Goal: Task Accomplishment & Management: Manage account settings

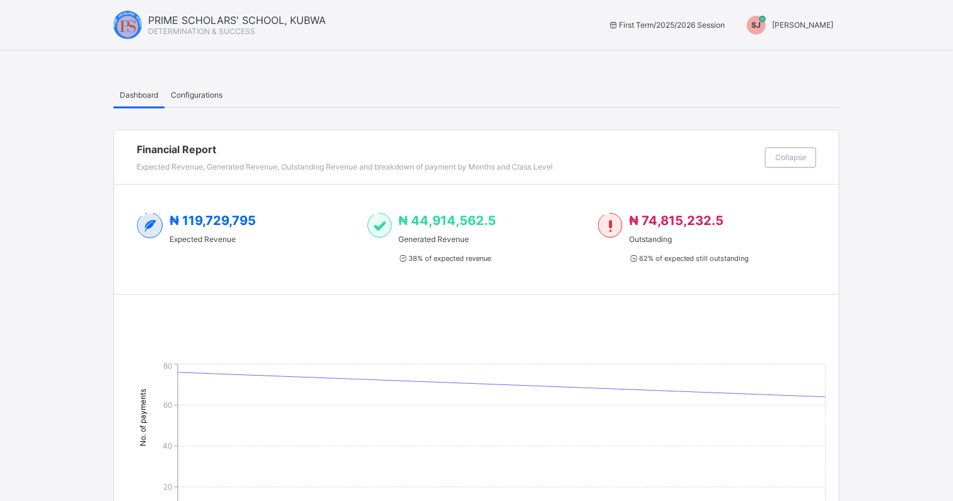
click at [216, 87] on div "Configurations" at bounding box center [197, 94] width 64 height 25
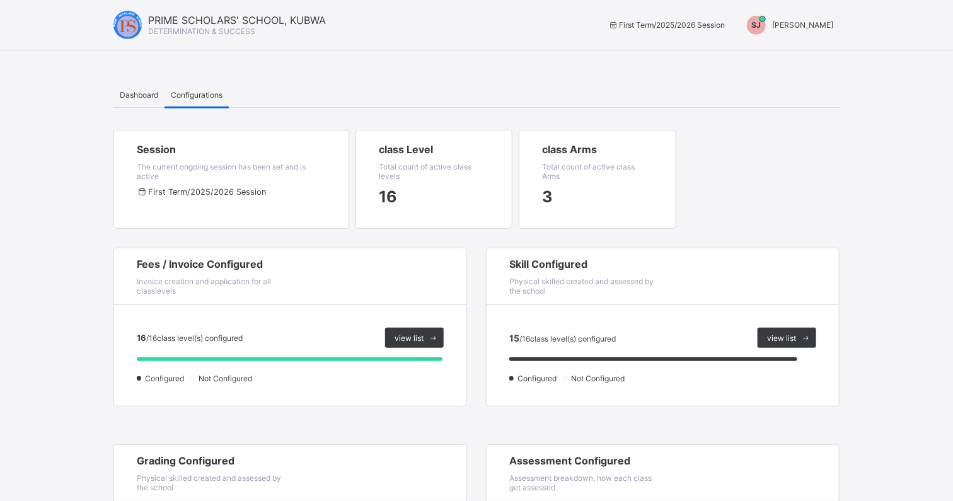
click at [136, 95] on span "Dashboard" at bounding box center [139, 94] width 38 height 9
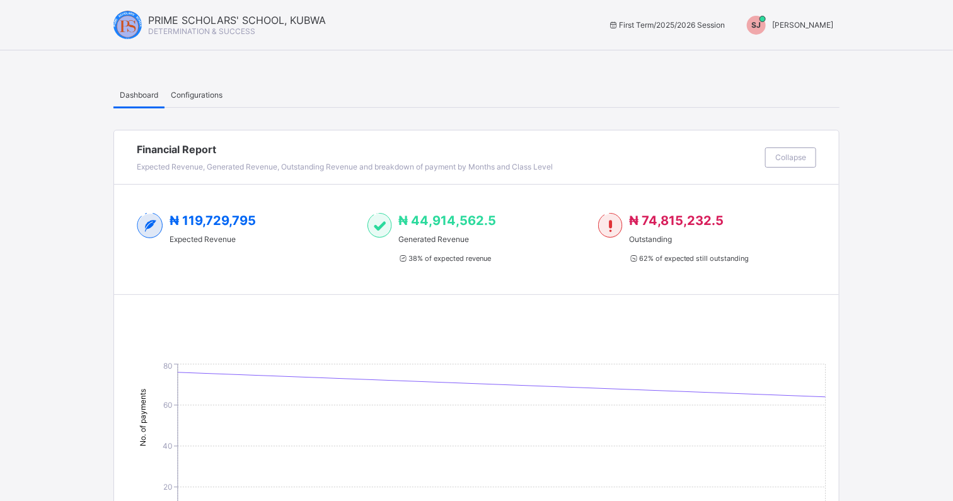
click at [183, 91] on span "Configurations" at bounding box center [197, 94] width 52 height 9
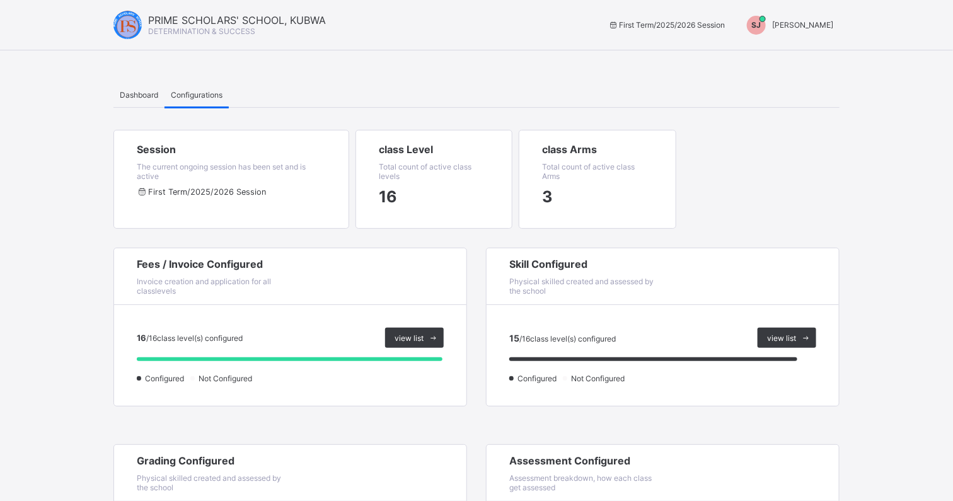
click at [824, 22] on span "[PERSON_NAME]" at bounding box center [802, 24] width 61 height 9
click at [821, 57] on span "Switch to Admin View" at bounding box center [786, 54] width 96 height 14
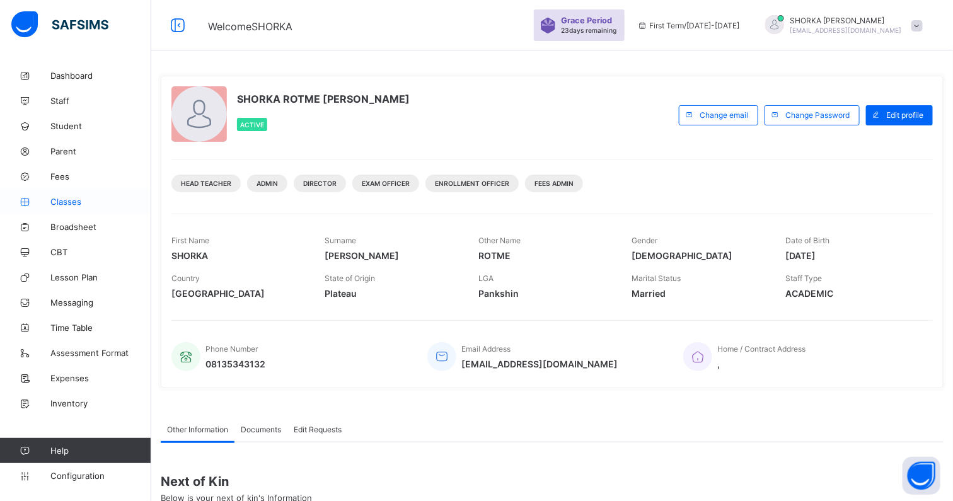
click at [76, 207] on link "Classes" at bounding box center [75, 201] width 151 height 25
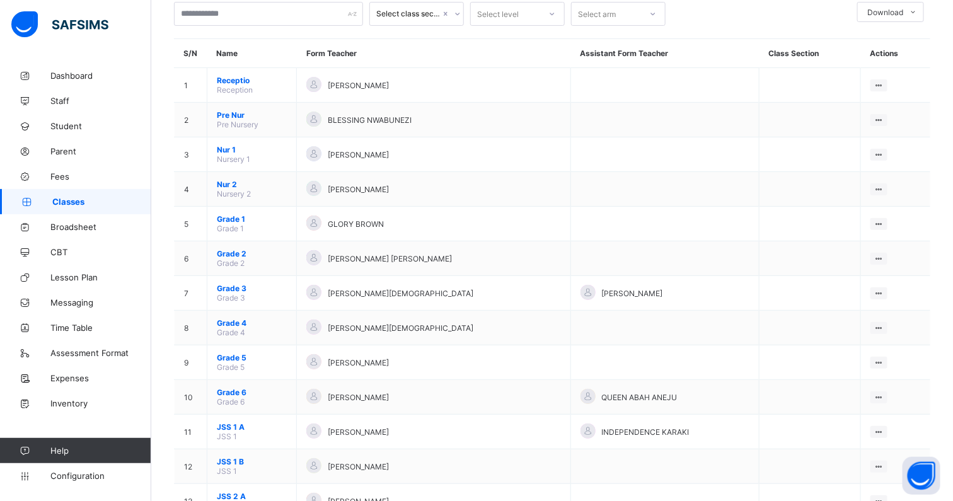
scroll to position [78, 0]
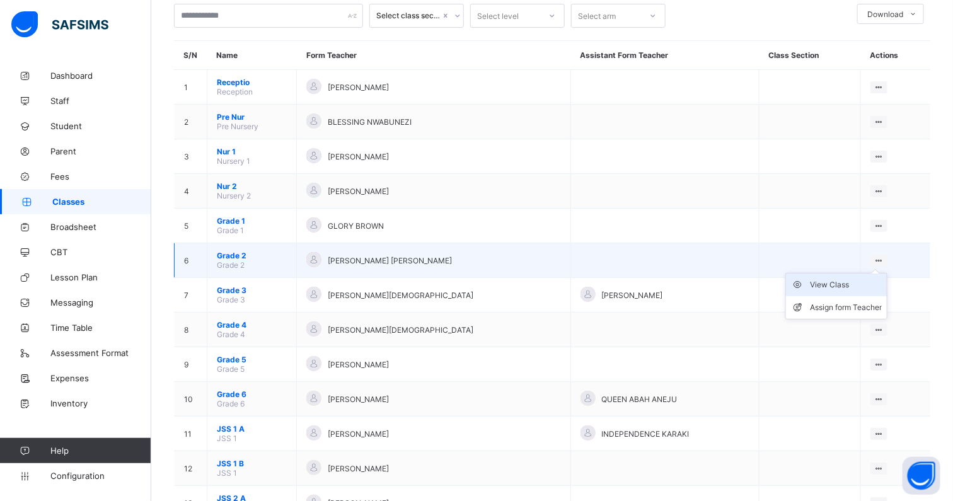
click at [852, 279] on div "View Class" at bounding box center [846, 285] width 72 height 13
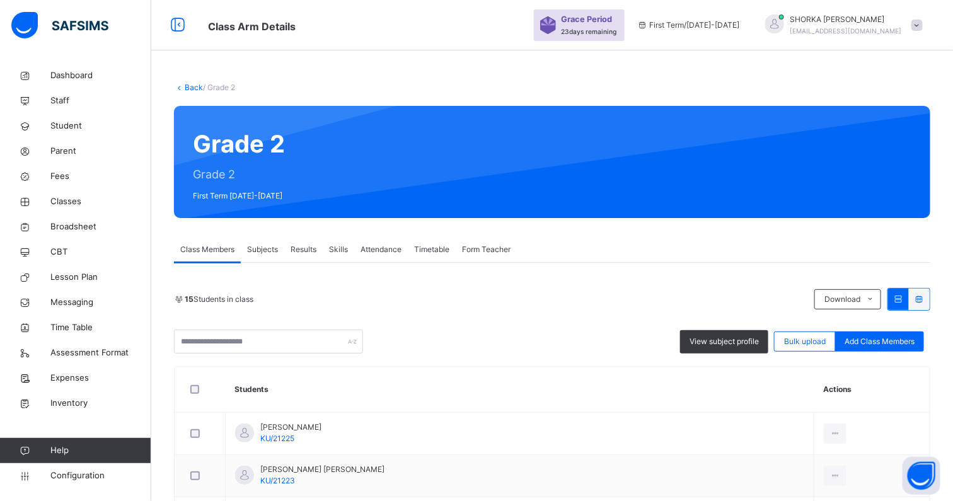
click at [268, 249] on span "Subjects" at bounding box center [262, 249] width 31 height 11
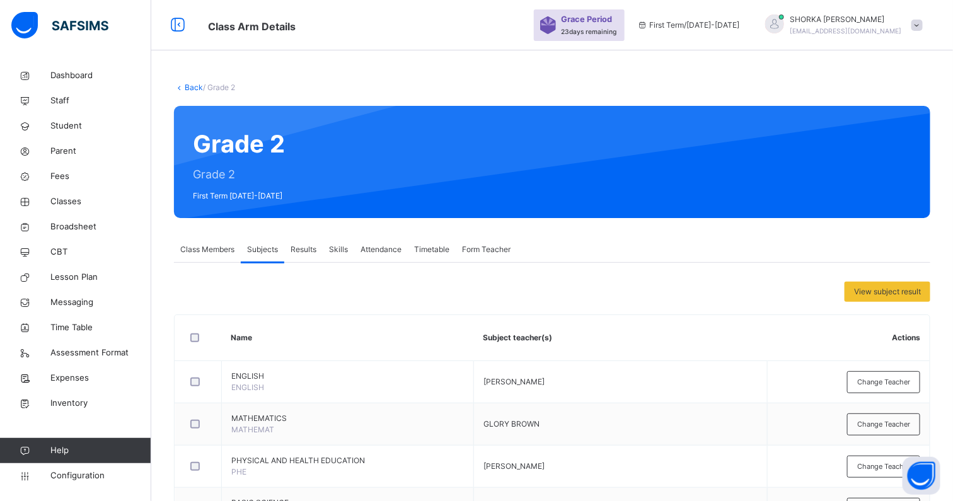
click at [204, 252] on span "Class Members" at bounding box center [207, 249] width 54 height 11
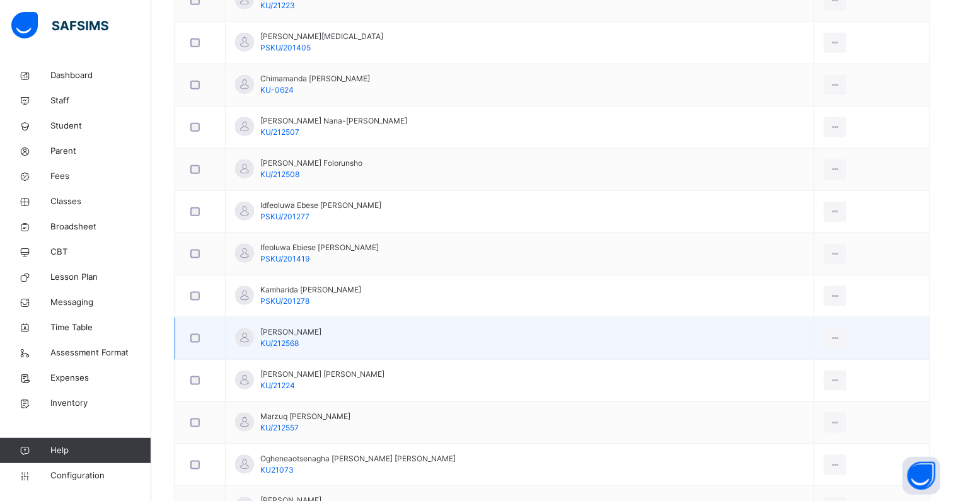
scroll to position [454, 0]
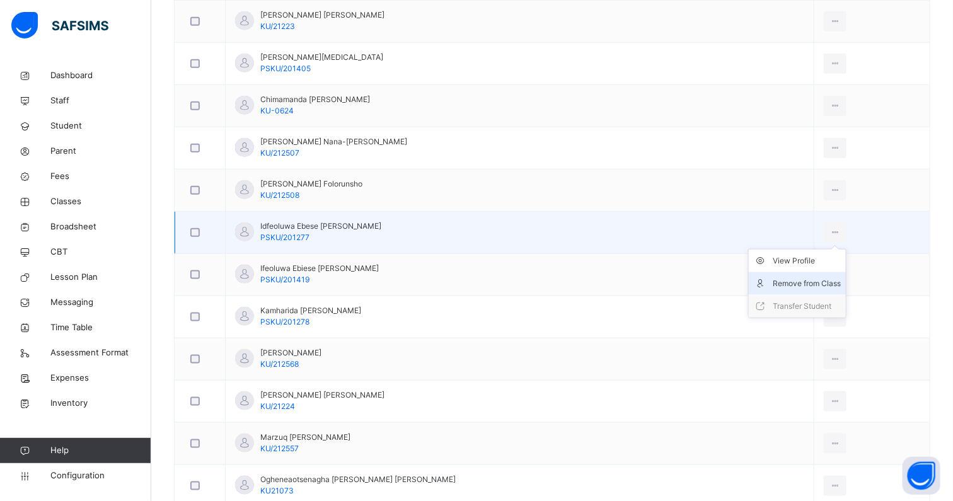
click at [807, 277] on div "Remove from Class" at bounding box center [807, 283] width 68 height 13
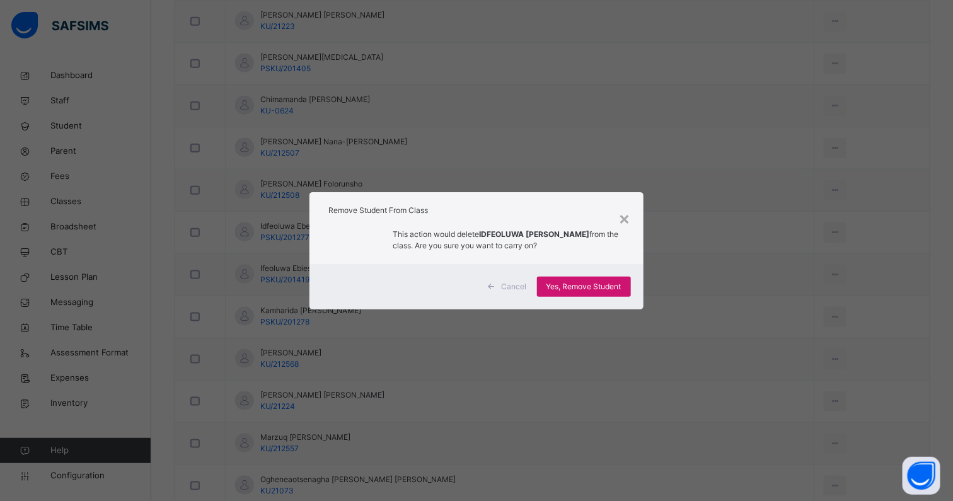
click at [583, 286] on span "Yes, Remove Student" at bounding box center [583, 286] width 75 height 11
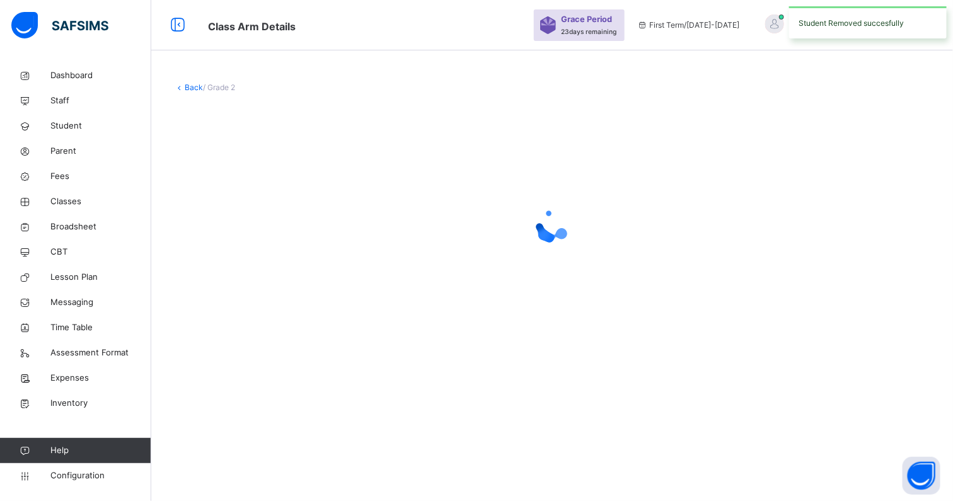
scroll to position [0, 0]
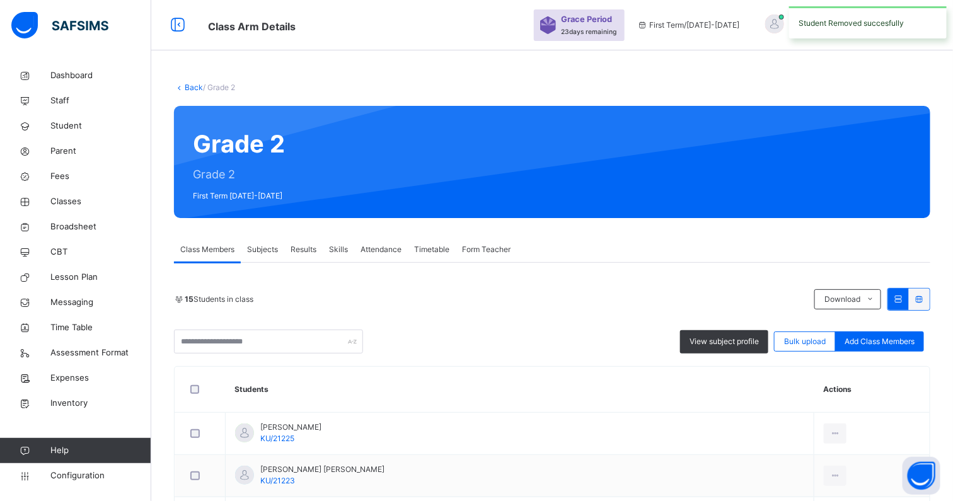
click at [250, 246] on span "Subjects" at bounding box center [262, 249] width 31 height 11
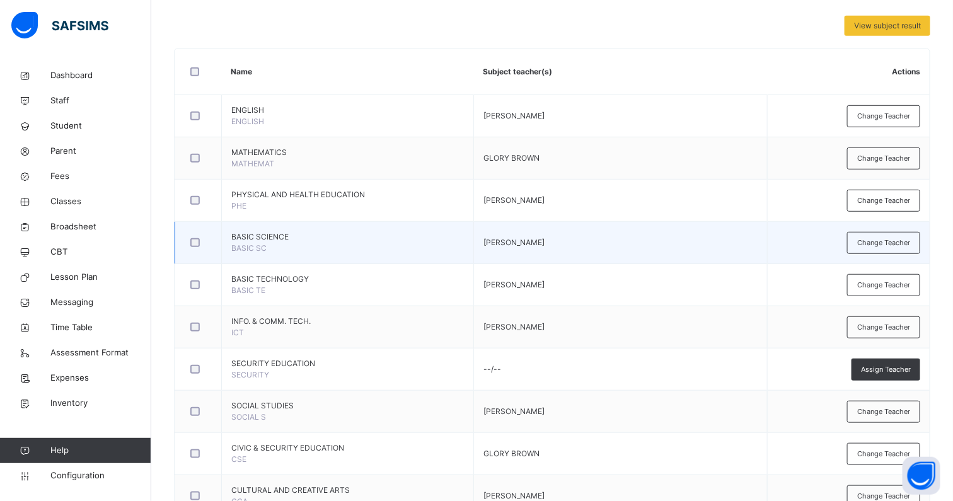
scroll to position [108, 0]
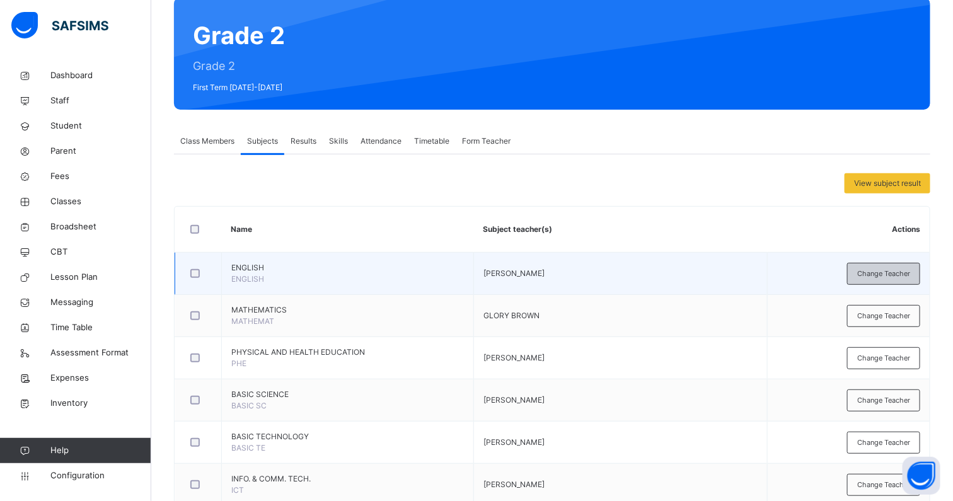
click at [891, 272] on span "Change Teacher" at bounding box center [883, 273] width 53 height 11
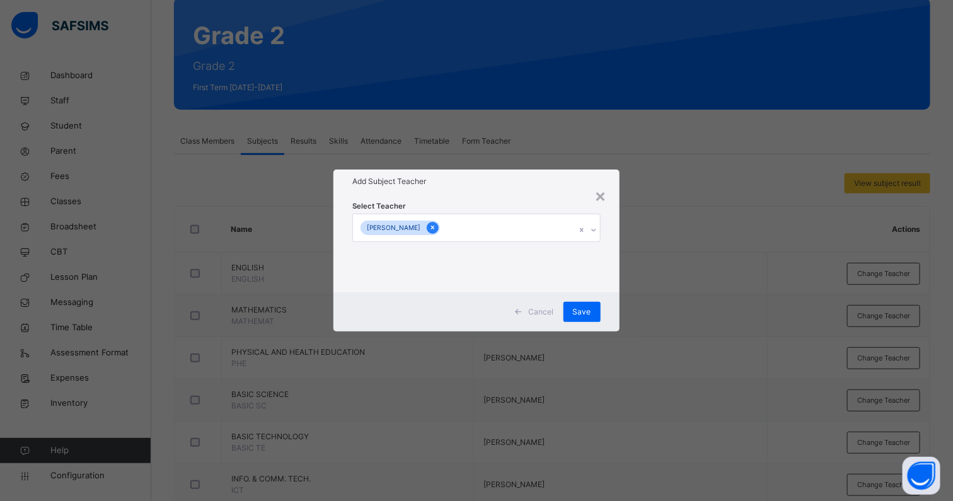
click at [436, 227] on icon at bounding box center [432, 227] width 7 height 9
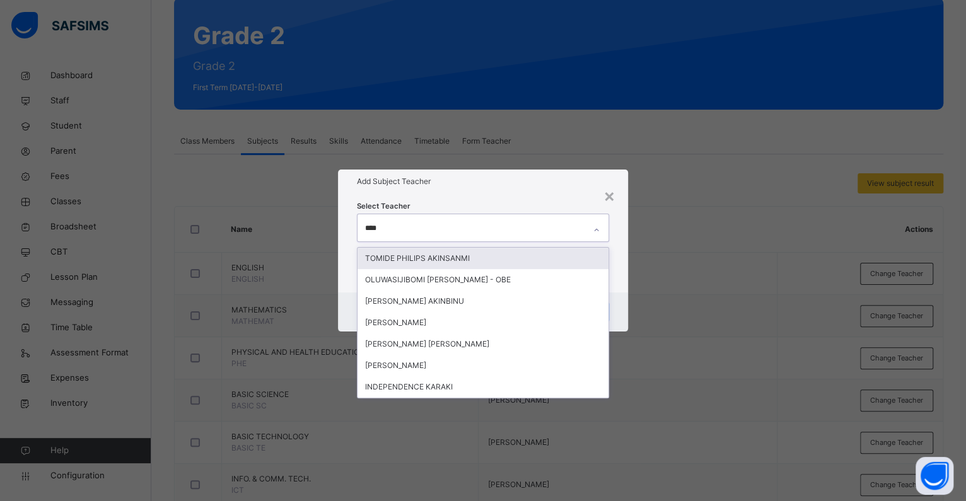
type input "*****"
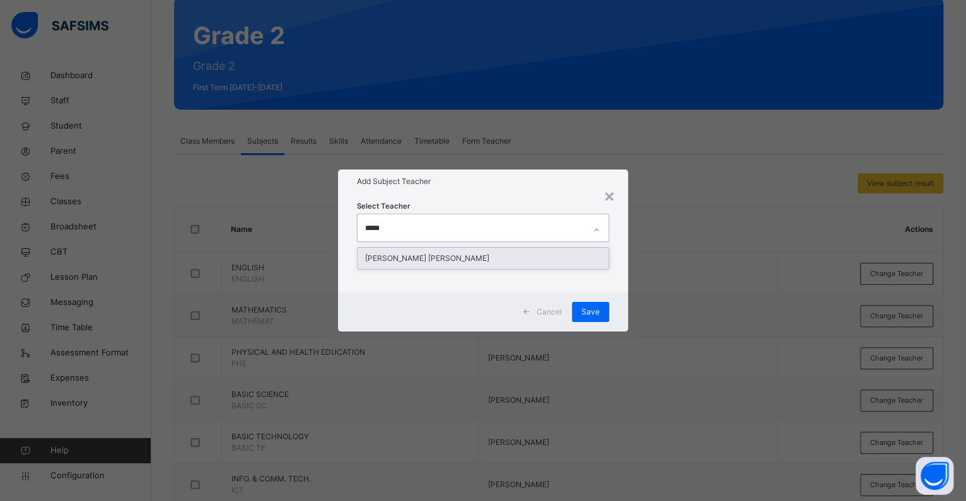
click at [451, 262] on div "[PERSON_NAME] [PERSON_NAME]" at bounding box center [482, 258] width 251 height 21
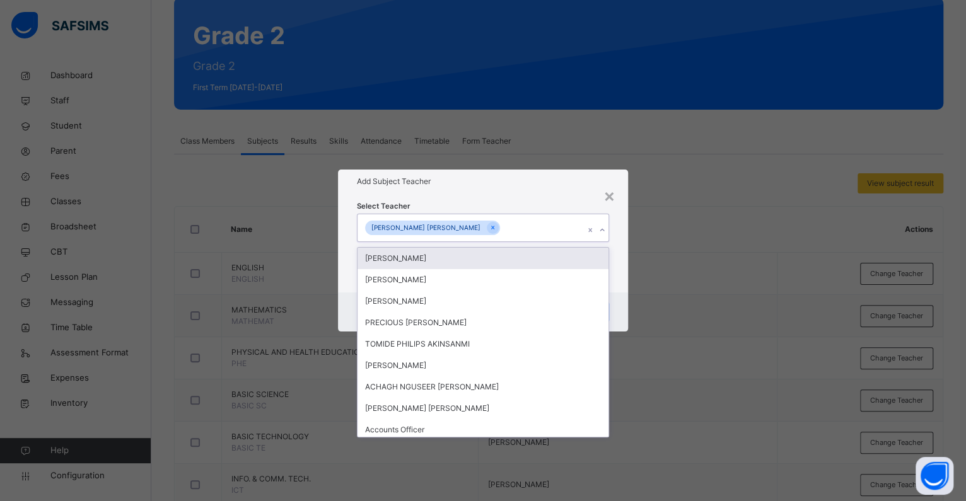
click at [556, 190] on div "Add Subject Teacher" at bounding box center [483, 182] width 290 height 24
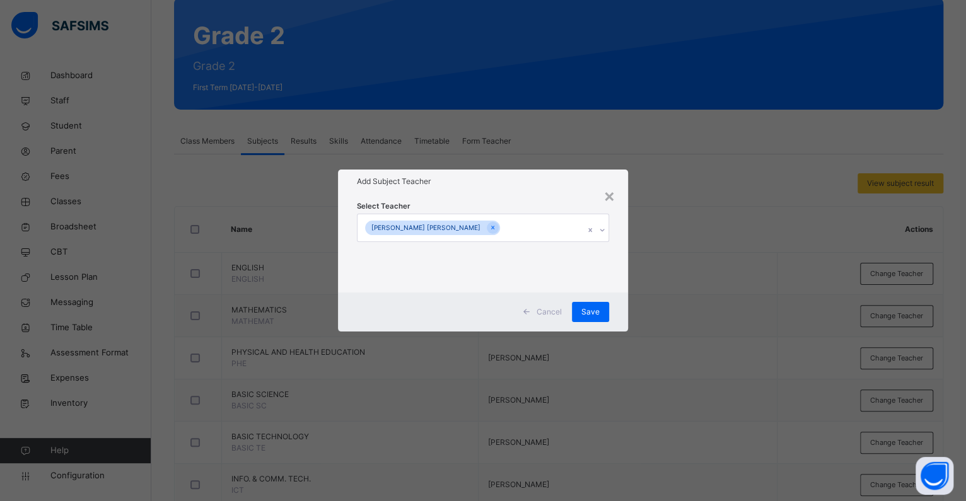
drag, startPoint x: 590, startPoint y: 314, endPoint x: 609, endPoint y: 337, distance: 30.4
click at [590, 313] on span "Save" at bounding box center [590, 311] width 18 height 11
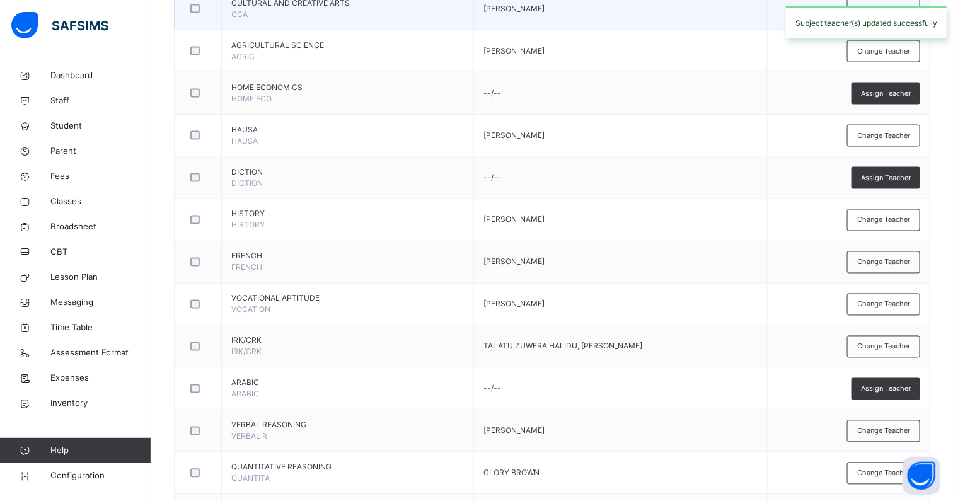
scroll to position [817, 0]
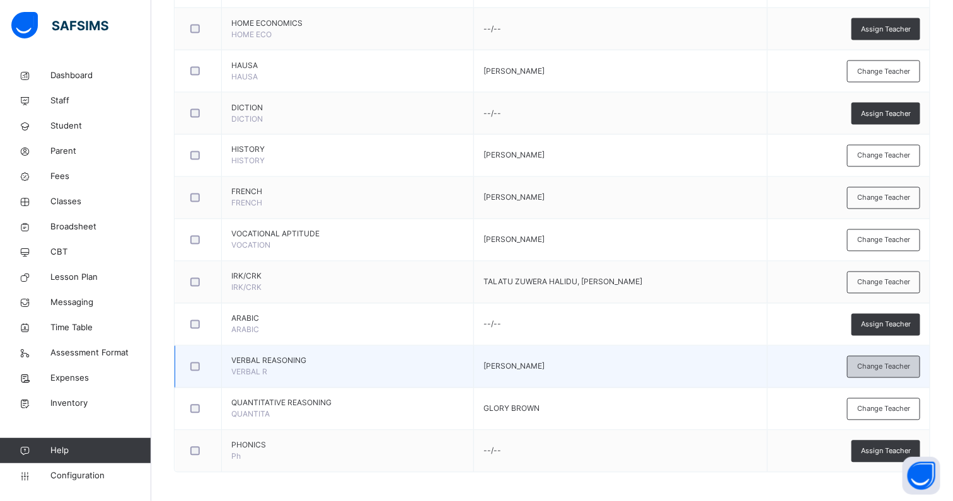
click at [894, 357] on div "Change Teacher" at bounding box center [883, 367] width 73 height 22
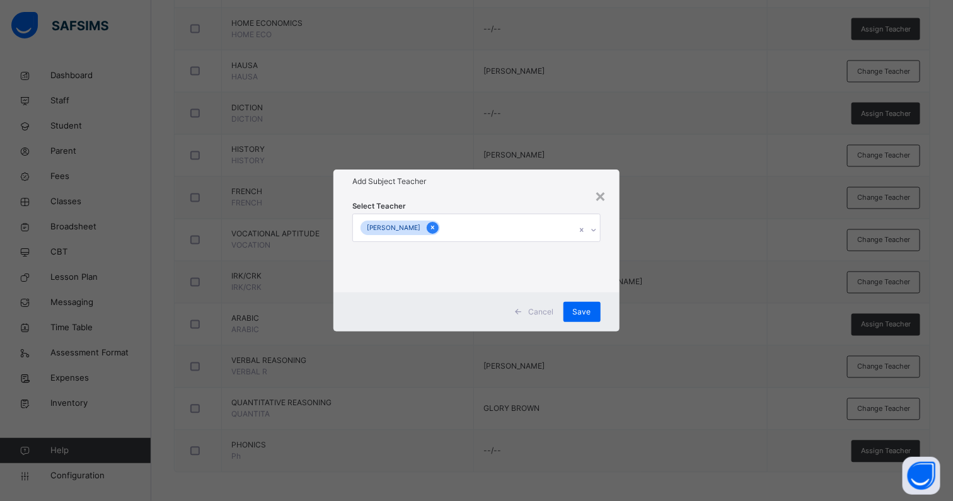
click at [436, 226] on icon at bounding box center [432, 227] width 7 height 9
click at [476, 226] on div "Select subject teacher's name" at bounding box center [470, 227] width 227 height 26
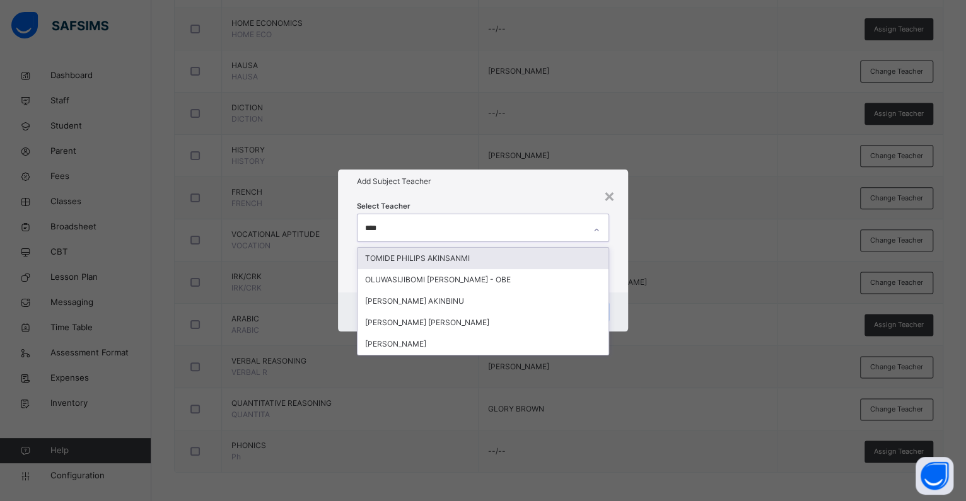
type input "*****"
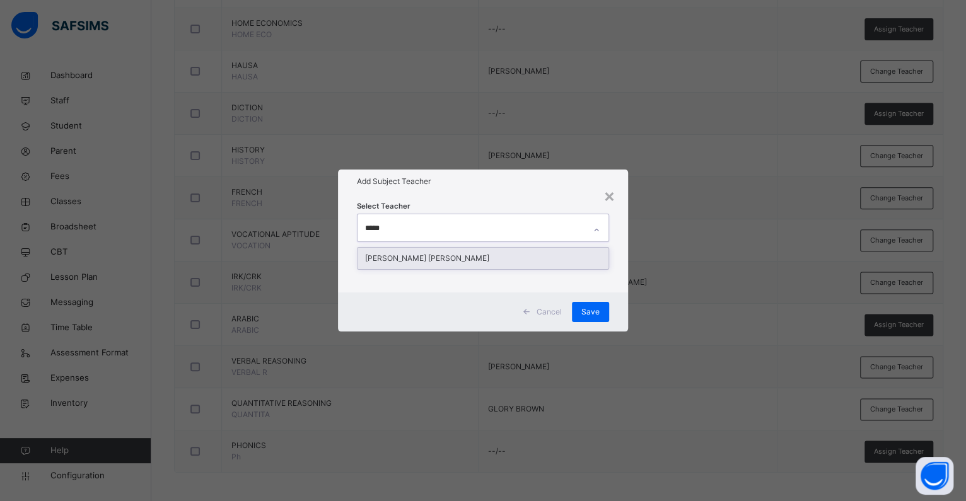
click at [476, 252] on div "AKINWUNMI TEMITOPE REBECCA" at bounding box center [482, 258] width 251 height 21
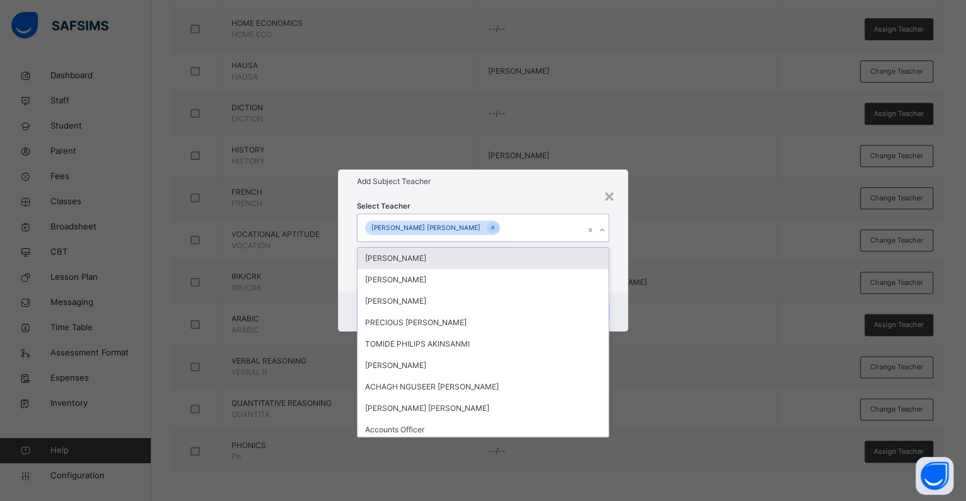
click at [537, 218] on div "AKINWUNMI TEMITOPE REBECCA" at bounding box center [470, 227] width 227 height 26
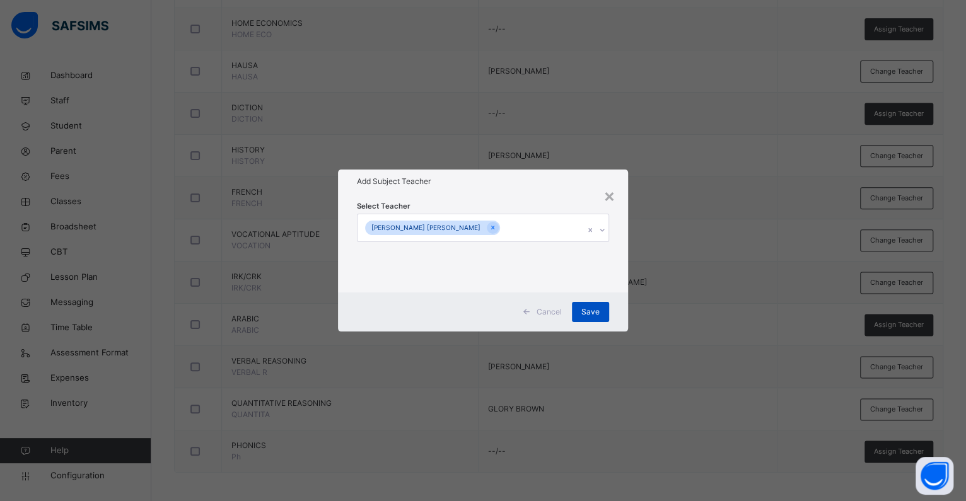
click at [581, 307] on span "Save" at bounding box center [590, 311] width 18 height 11
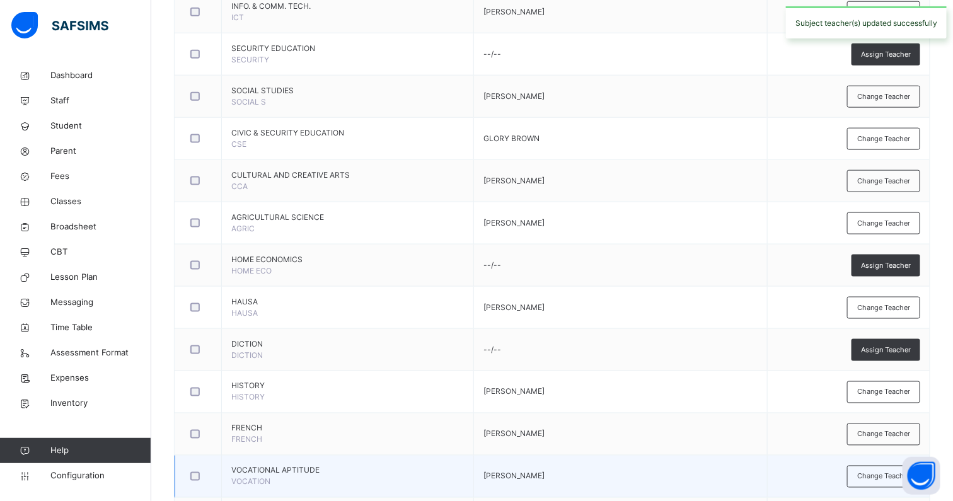
scroll to position [424, 0]
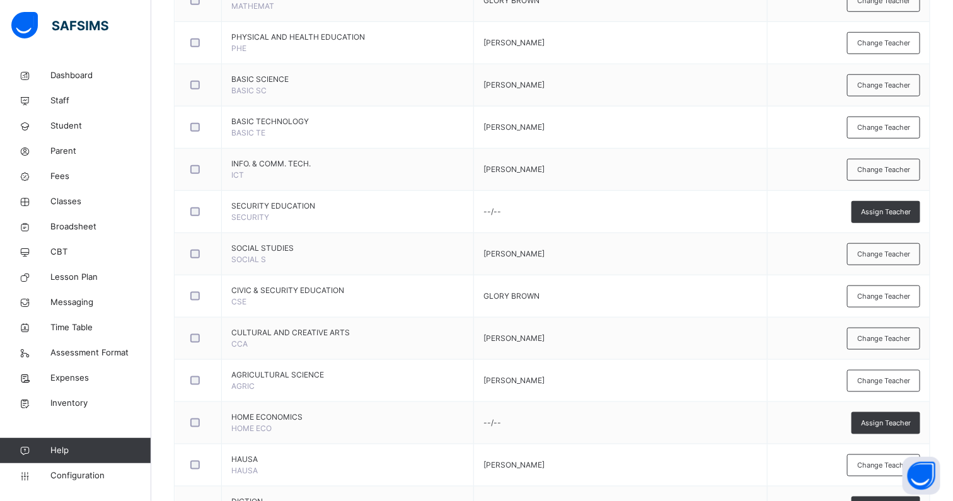
drag, startPoint x: 909, startPoint y: 293, endPoint x: 901, endPoint y: 293, distance: 8.2
click at [909, 293] on span "Change Teacher" at bounding box center [883, 296] width 53 height 11
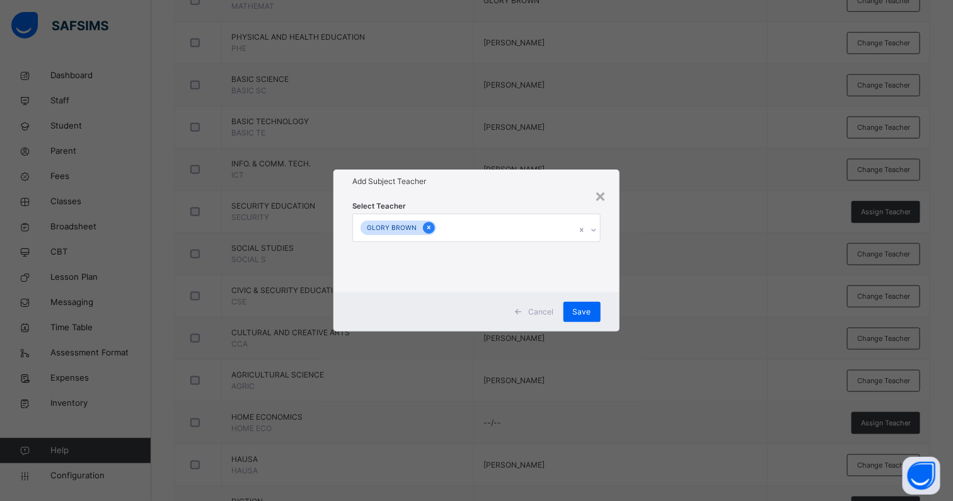
click at [427, 229] on icon at bounding box center [428, 227] width 7 height 9
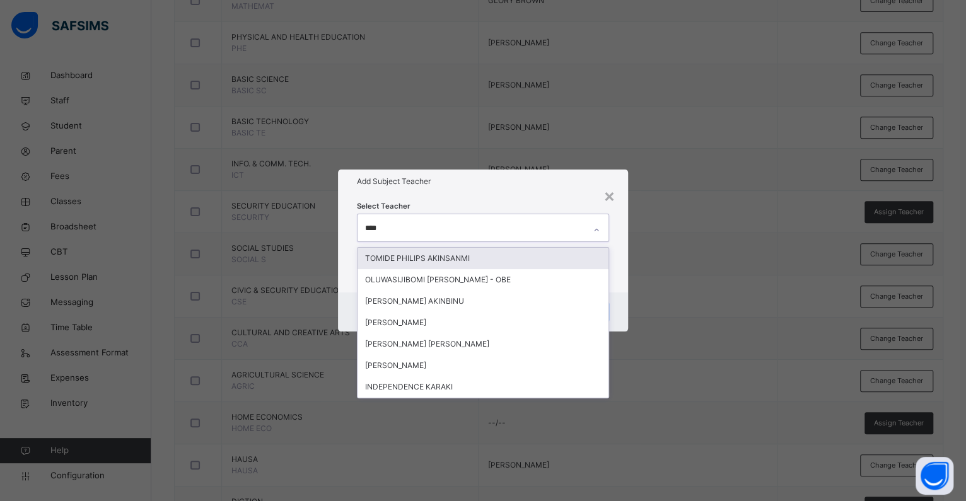
type input "*****"
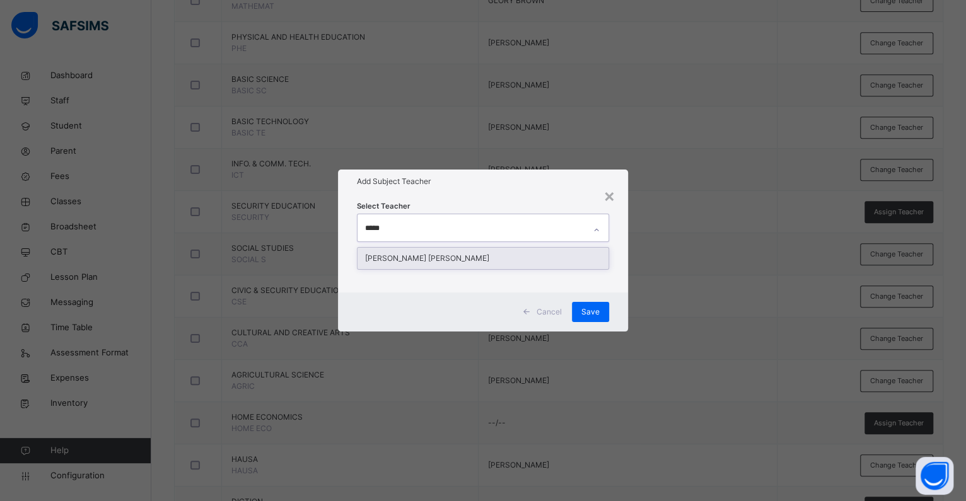
click at [442, 255] on div "AKINWUNMI TEMITOPE REBECCA" at bounding box center [482, 258] width 251 height 21
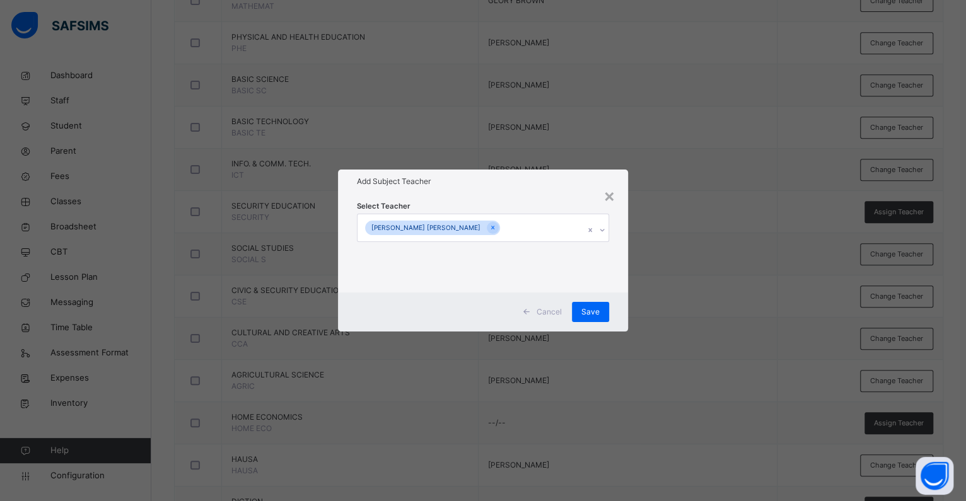
click at [553, 188] on div "Add Subject Teacher" at bounding box center [483, 182] width 290 height 24
click at [594, 308] on span "Save" at bounding box center [590, 311] width 18 height 11
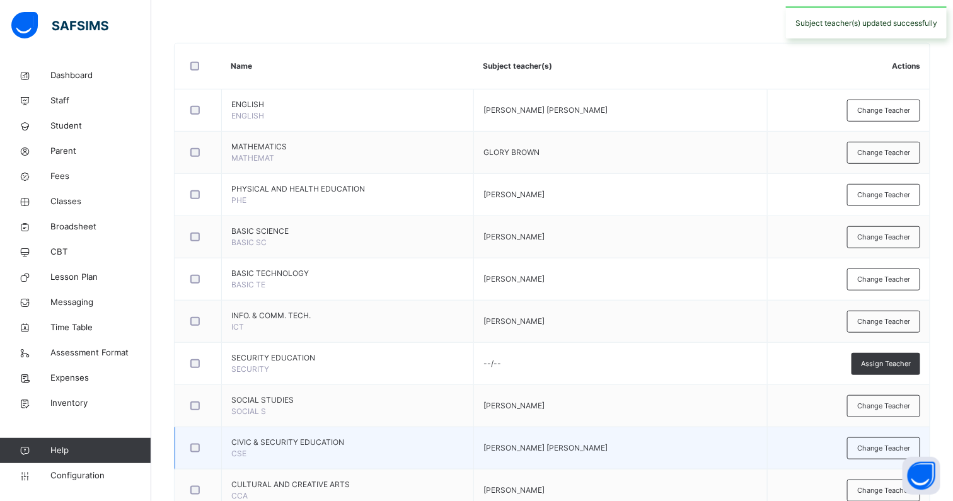
scroll to position [266, 0]
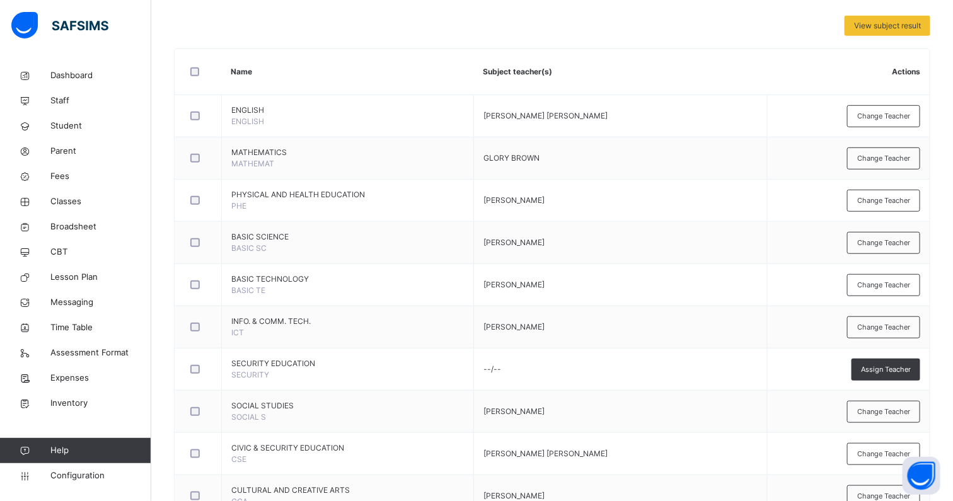
click at [898, 200] on span "Change Teacher" at bounding box center [883, 200] width 53 height 11
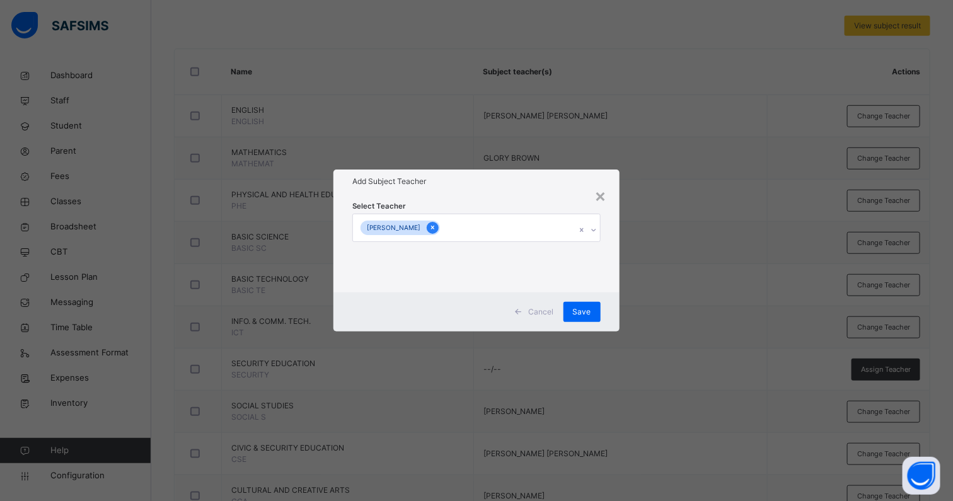
click at [436, 229] on icon at bounding box center [432, 227] width 7 height 9
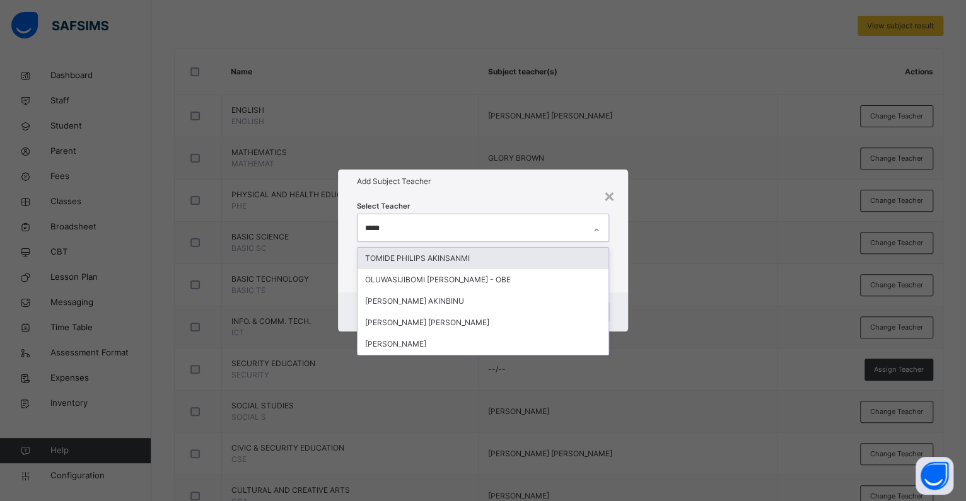
type input "******"
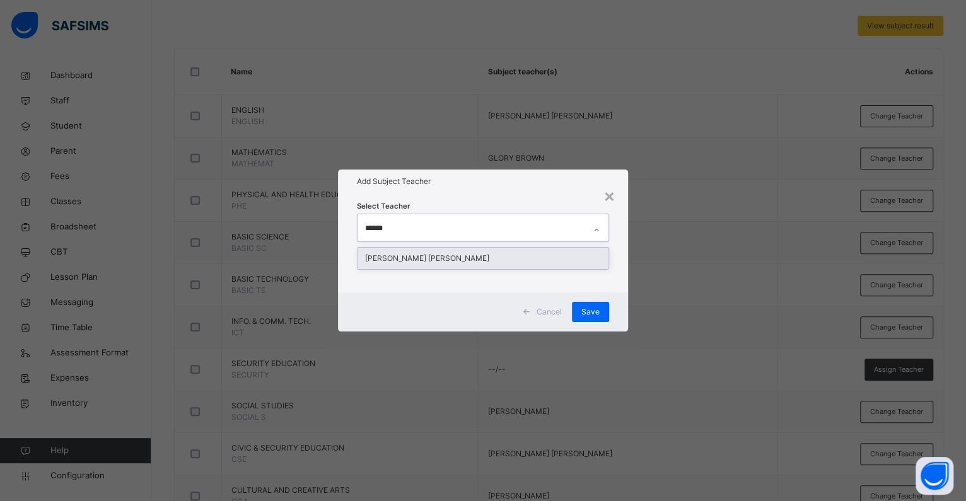
click at [461, 255] on div "AKINWUNMI TEMITOPE REBECCA" at bounding box center [482, 258] width 251 height 21
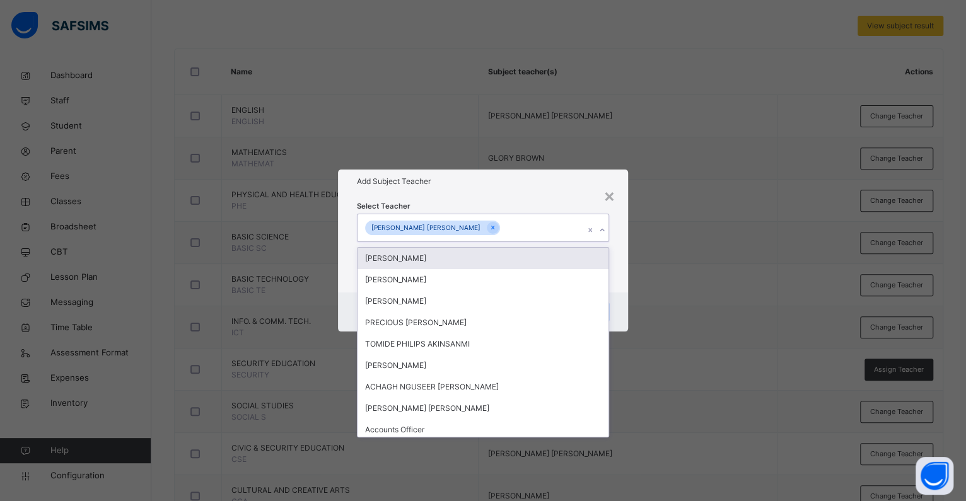
click at [548, 202] on div "Select Teacher option AKINWUNMI TEMITOPE REBECCA, selected. option MAHMOOD ABDU…" at bounding box center [483, 243] width 252 height 86
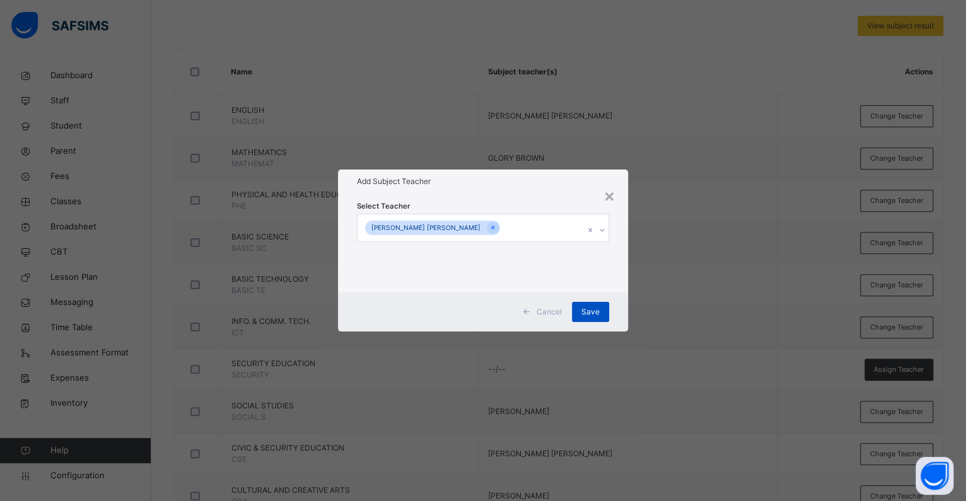
click at [586, 313] on span "Save" at bounding box center [590, 311] width 18 height 11
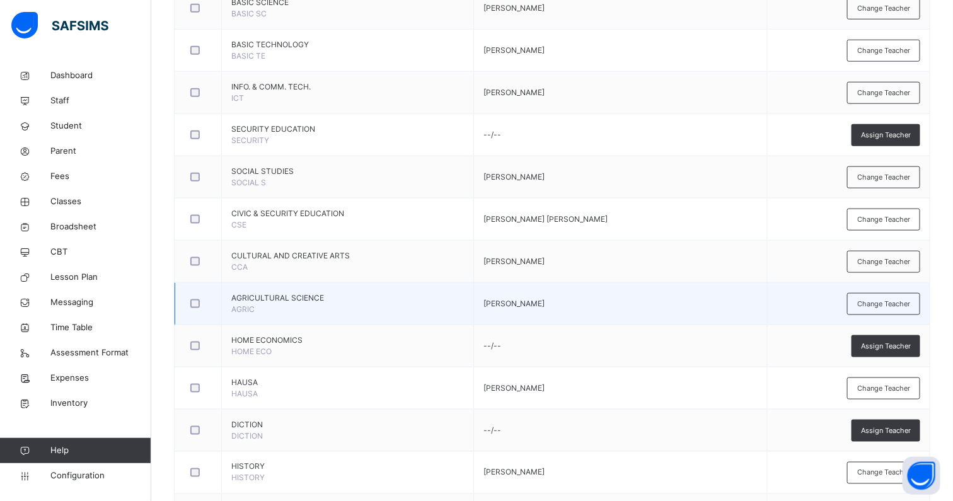
scroll to position [502, 0]
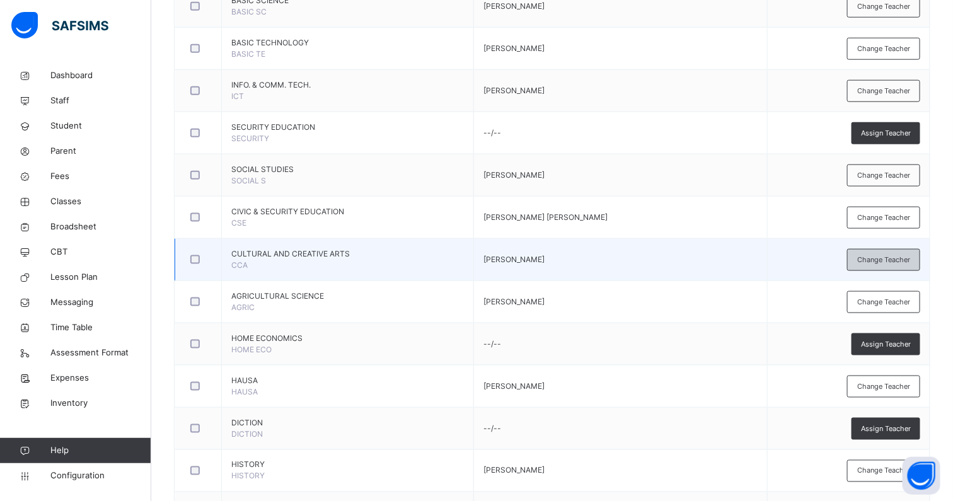
click at [877, 259] on span "Change Teacher" at bounding box center [883, 260] width 53 height 11
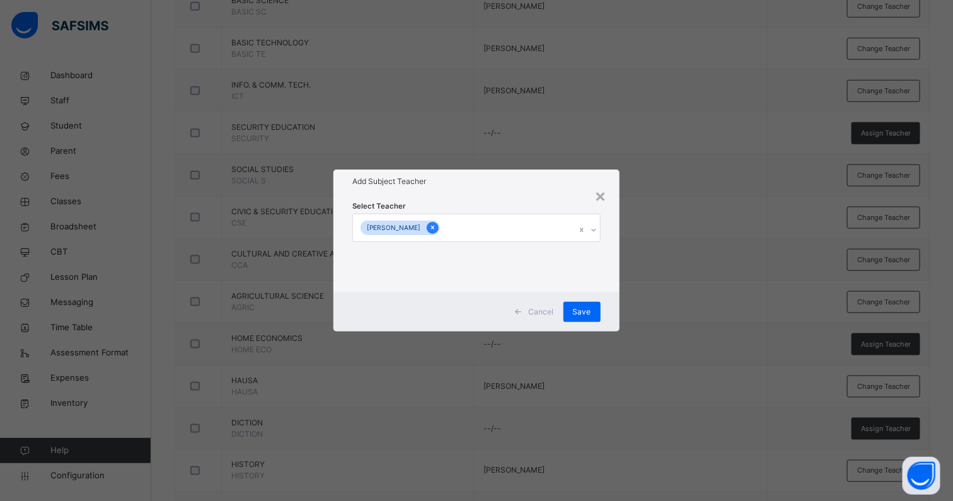
click at [436, 229] on icon at bounding box center [432, 227] width 7 height 9
click at [457, 229] on div "Select subject teacher's name" at bounding box center [418, 228] width 107 height 24
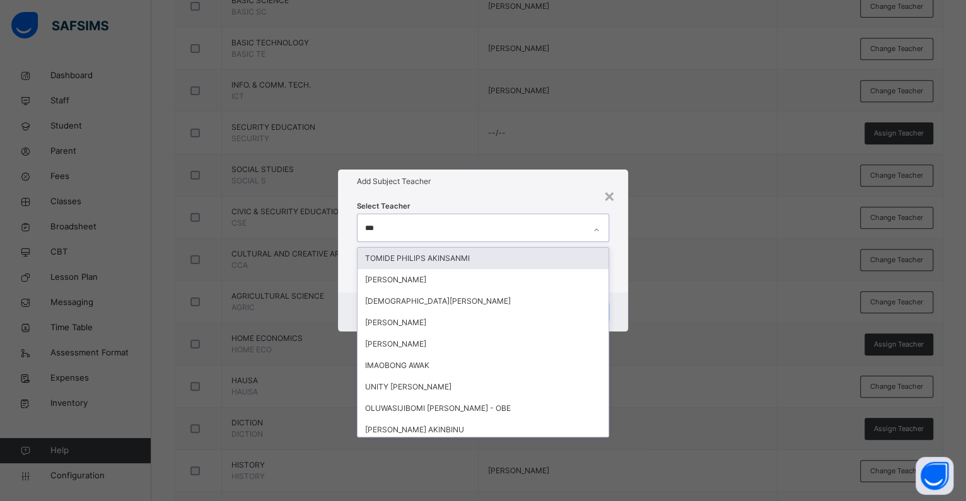
type input "****"
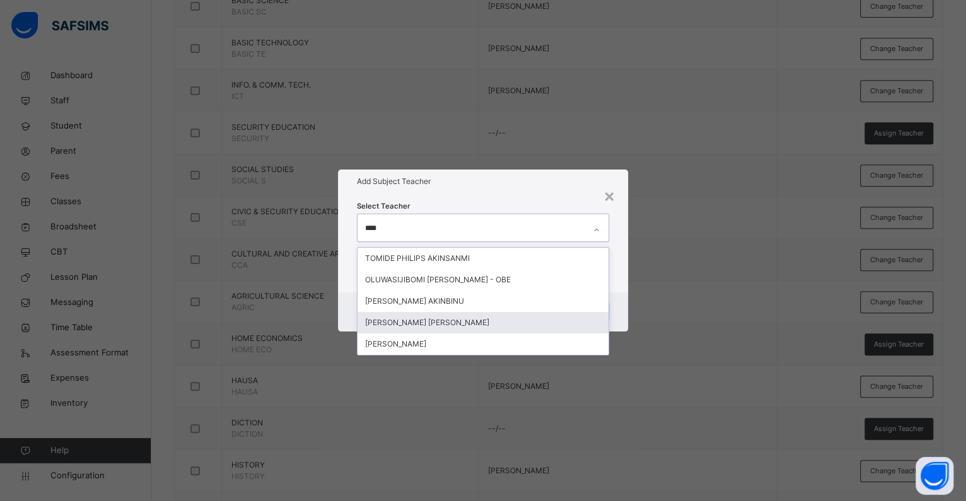
click at [419, 320] on div "AKINWUNMI TEMITOPE REBECCA" at bounding box center [482, 322] width 251 height 21
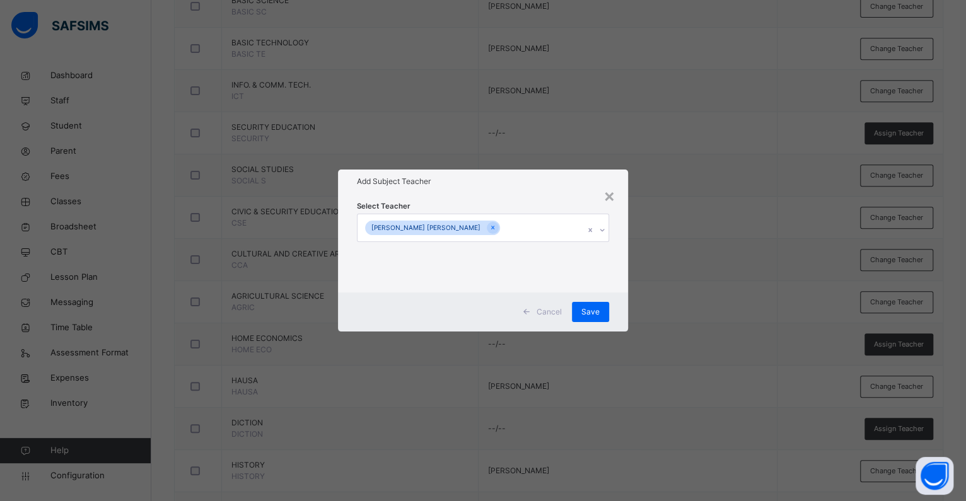
click at [471, 192] on div "Add Subject Teacher" at bounding box center [483, 182] width 290 height 24
click at [593, 313] on span "Save" at bounding box center [590, 311] width 18 height 11
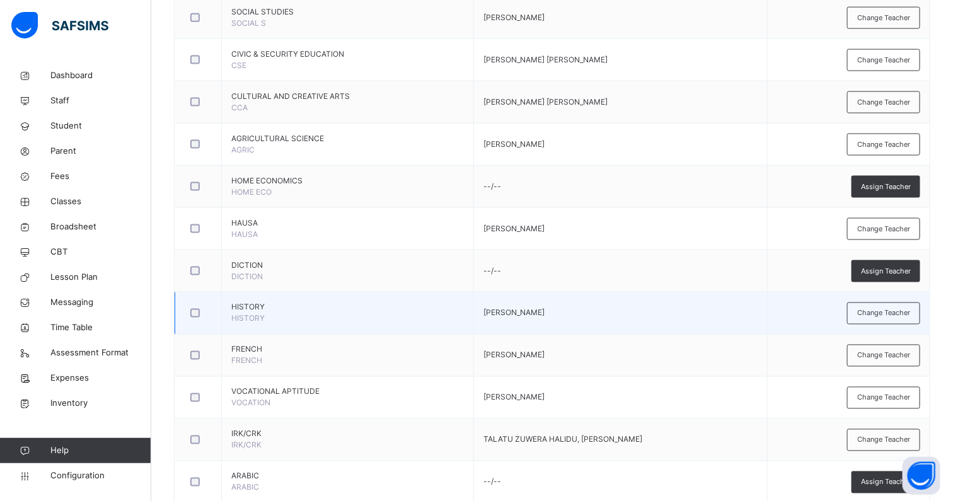
scroll to position [817, 0]
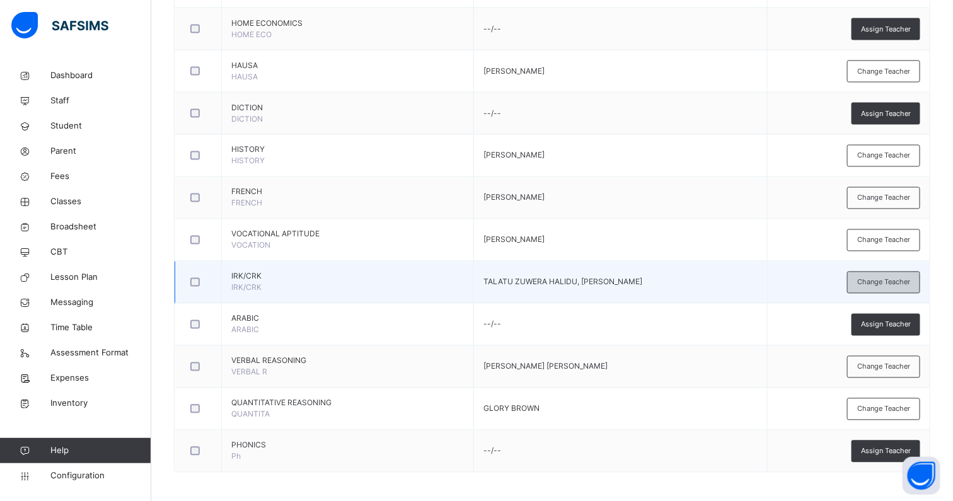
click at [867, 281] on div "Change Teacher" at bounding box center [883, 283] width 73 height 22
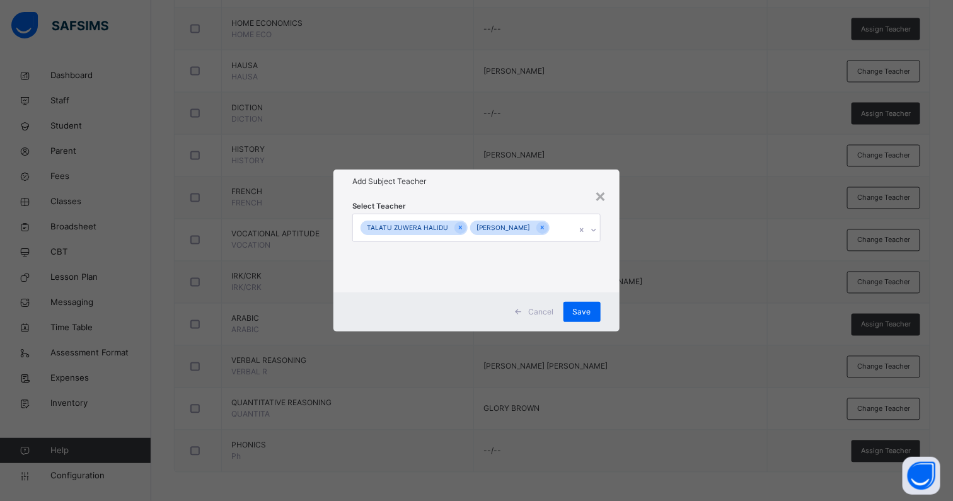
drag, startPoint x: 563, startPoint y: 221, endPoint x: 543, endPoint y: 222, distance: 19.6
click at [546, 223] on icon at bounding box center [542, 227] width 7 height 9
type input "*"
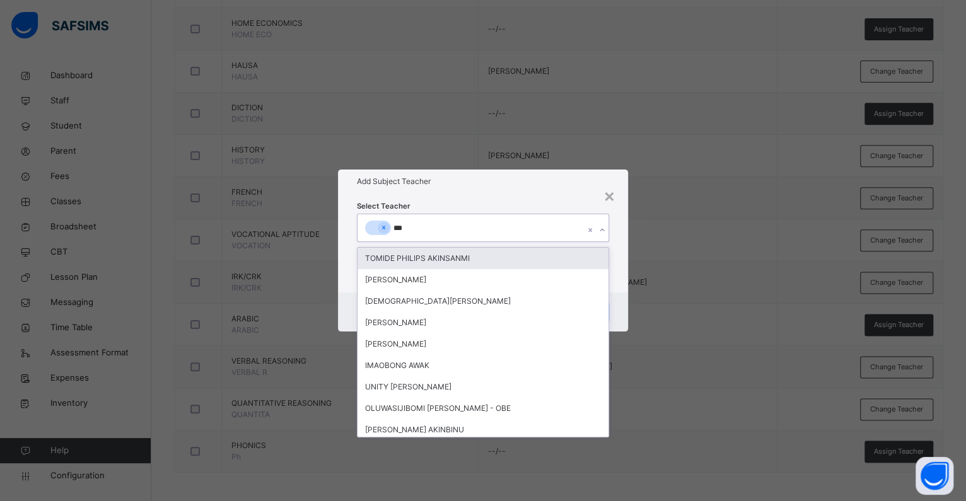
type input "****"
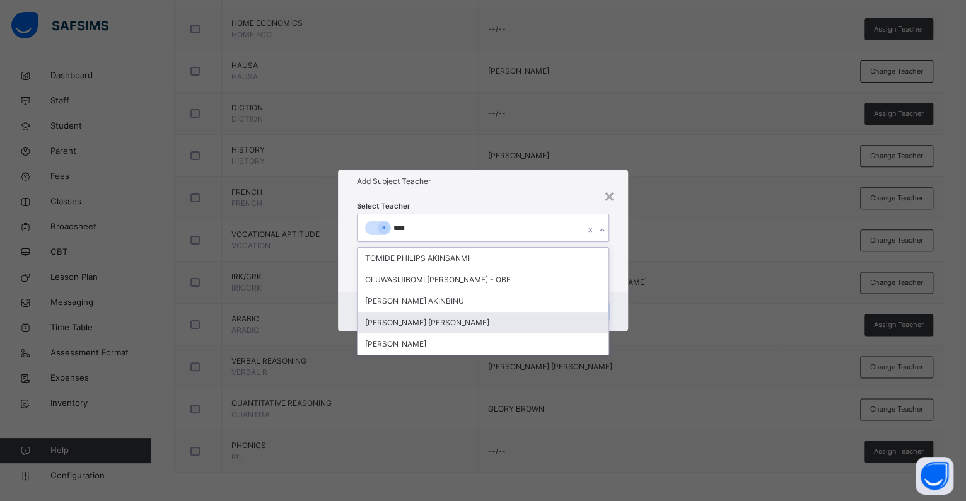
click at [430, 316] on div "AKINWUNMI TEMITOPE REBECCA" at bounding box center [482, 322] width 251 height 21
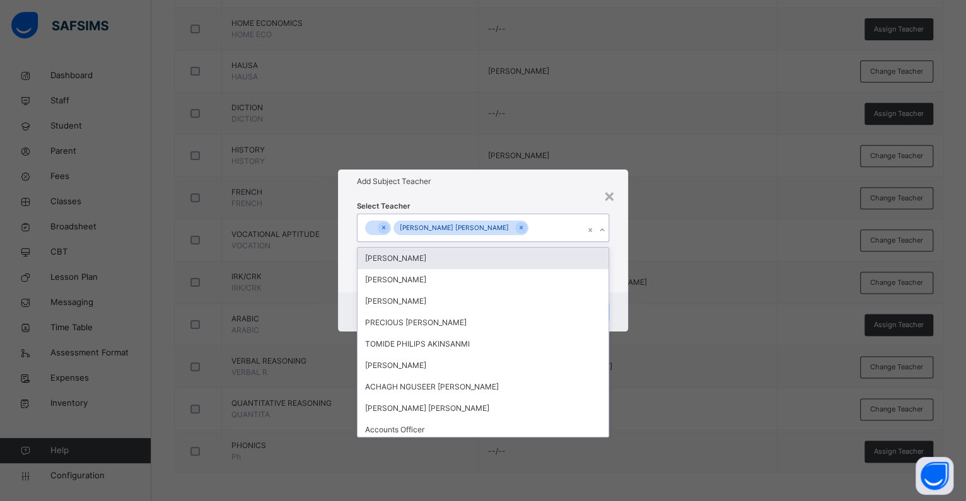
click at [540, 199] on div "Select Teacher option AKINWUNMI TEMITOPE REBECCA, selected. option MAHMOOD ABDU…" at bounding box center [483, 242] width 290 height 98
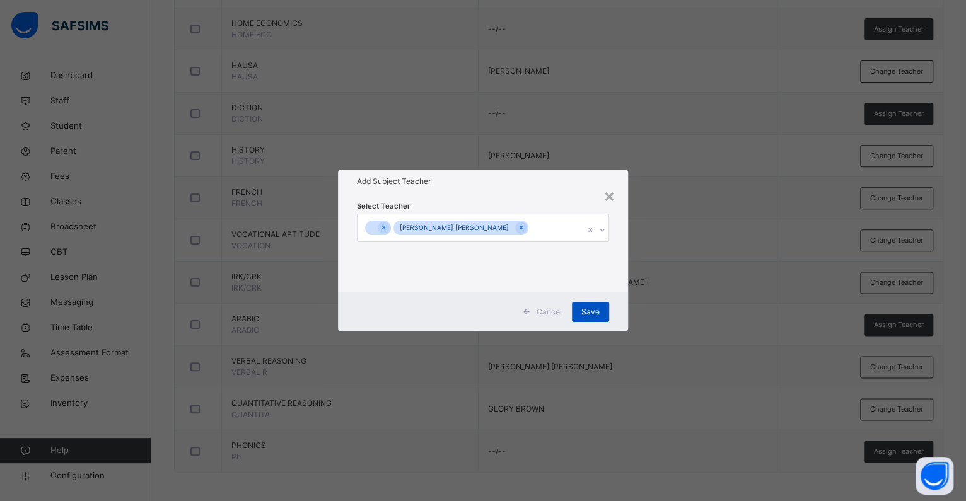
click at [585, 306] on span "Save" at bounding box center [590, 311] width 18 height 11
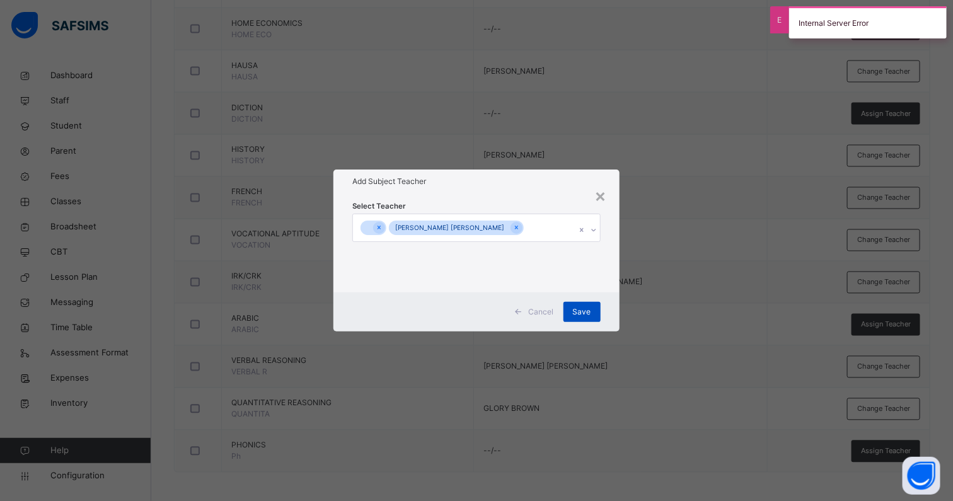
click at [589, 311] on span "Save" at bounding box center [582, 311] width 18 height 11
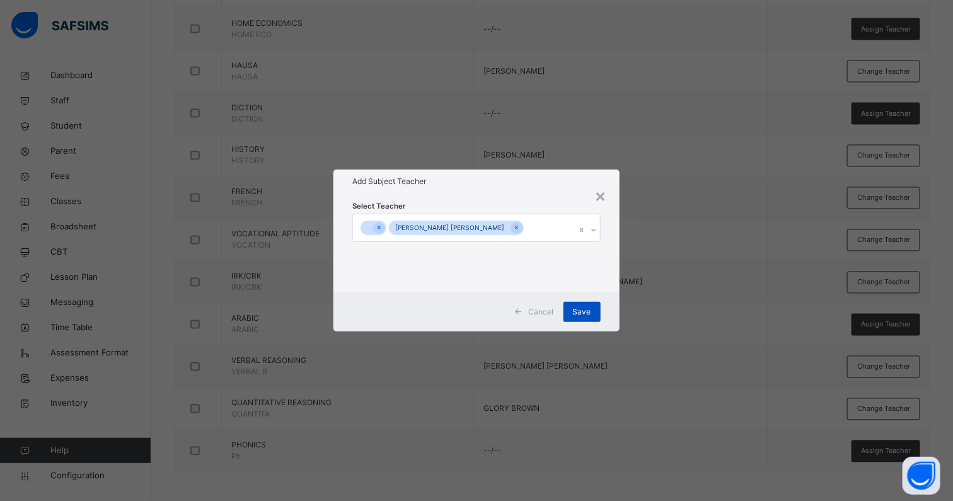
click at [577, 315] on span "Save" at bounding box center [582, 311] width 18 height 11
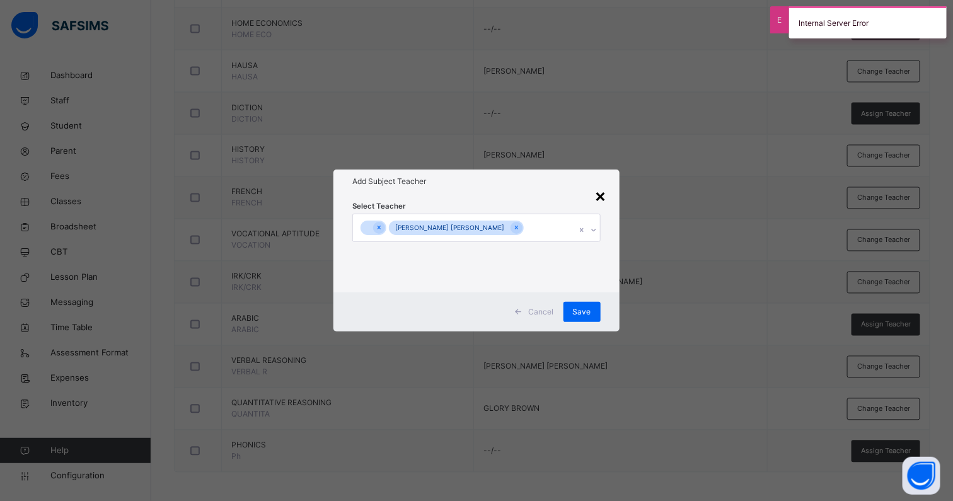
click at [602, 196] on div "×" at bounding box center [601, 195] width 12 height 26
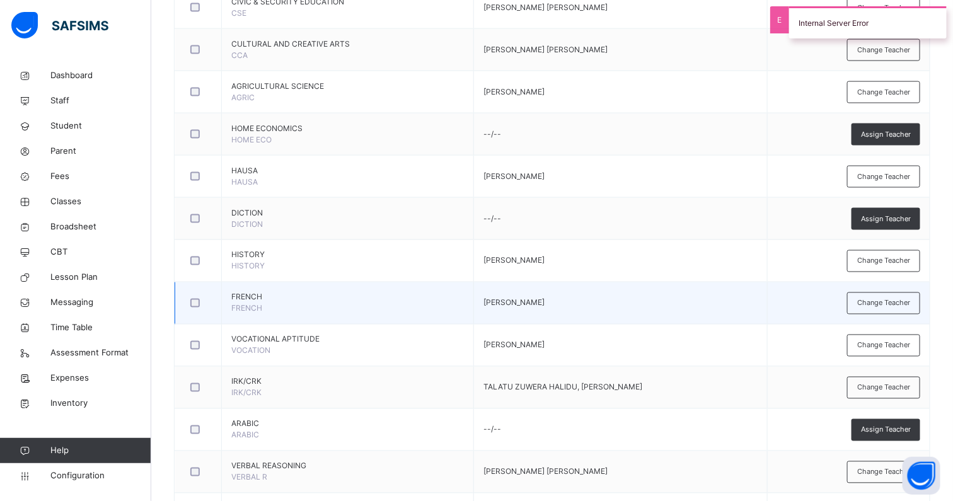
scroll to position [660, 0]
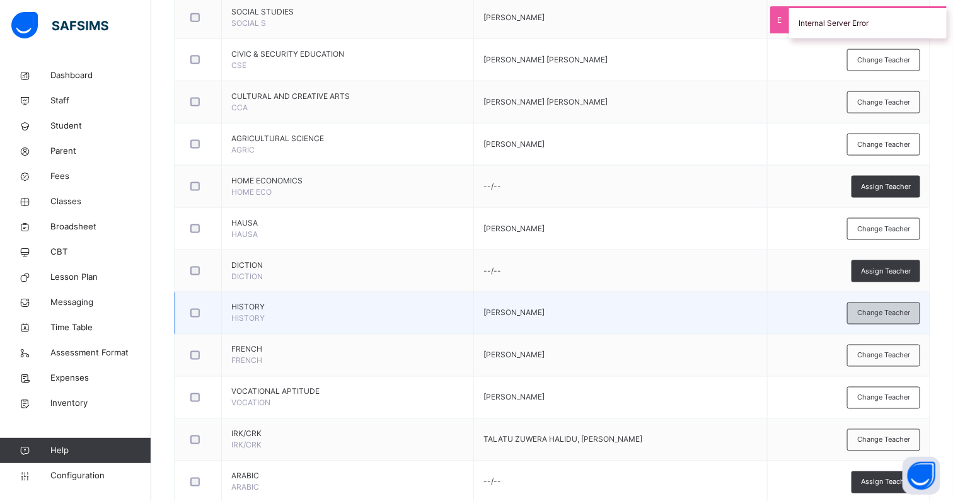
click at [875, 309] on span "Change Teacher" at bounding box center [883, 313] width 53 height 11
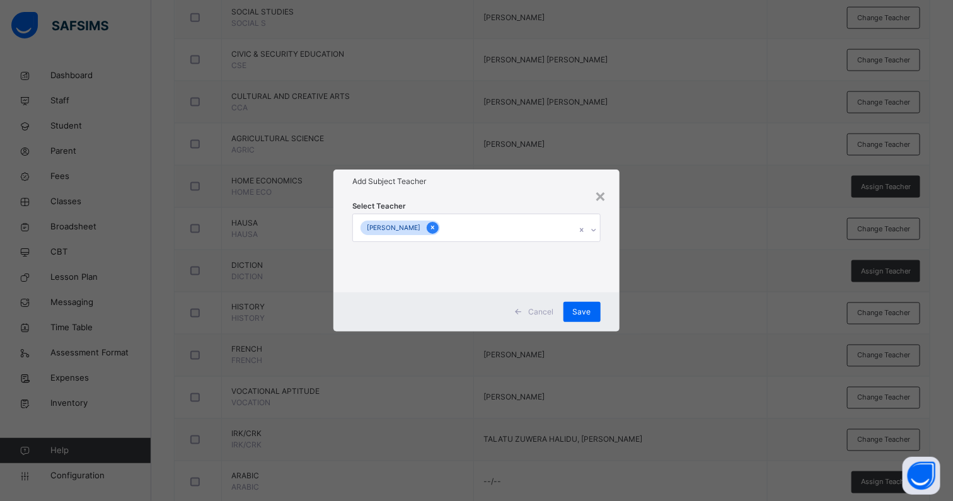
click at [436, 229] on icon at bounding box center [432, 227] width 7 height 9
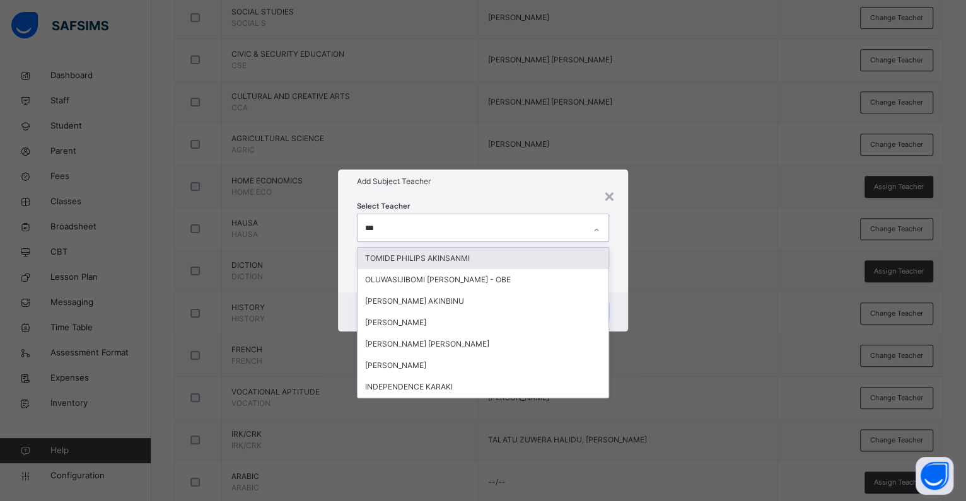
type input "****"
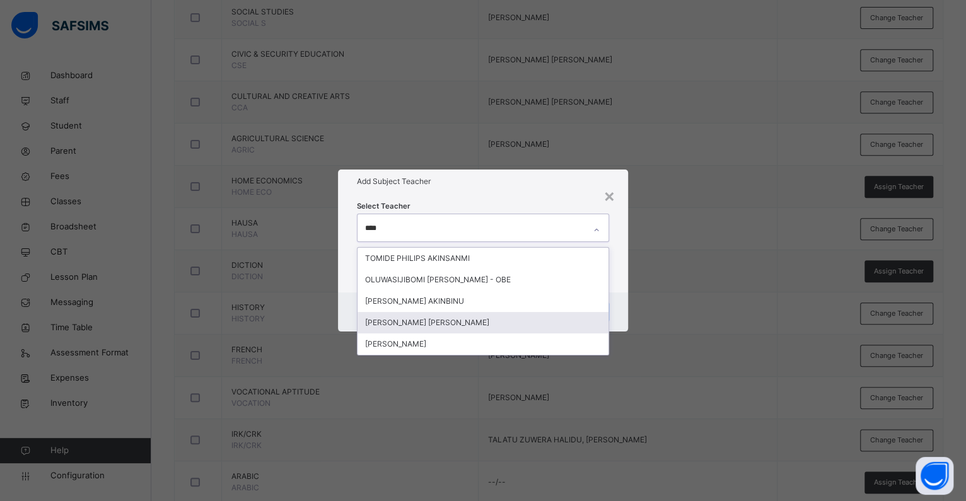
drag, startPoint x: 396, startPoint y: 317, endPoint x: 449, endPoint y: 237, distance: 95.6
click at [397, 317] on div "AKINWUNMI TEMITOPE REBECCA" at bounding box center [482, 322] width 251 height 21
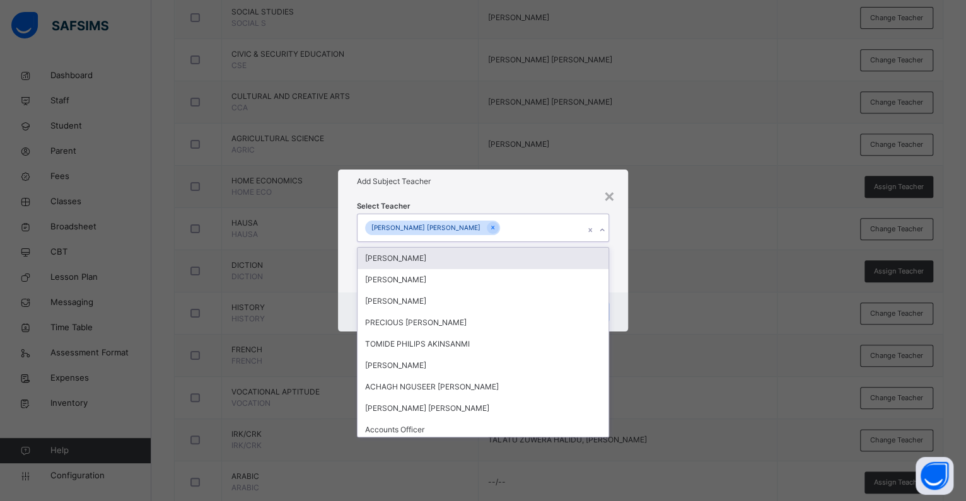
click at [492, 187] on h1 "Add Subject Teacher" at bounding box center [483, 181] width 252 height 11
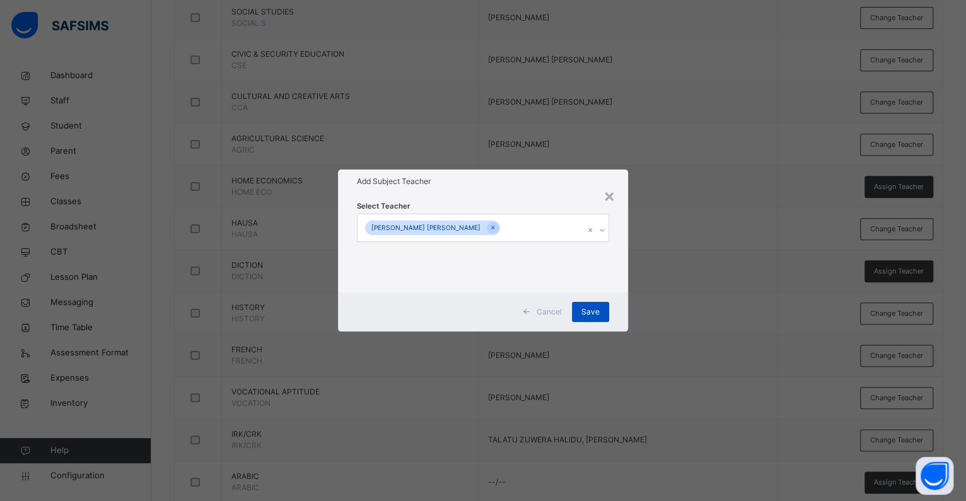
click at [583, 310] on span "Save" at bounding box center [590, 311] width 18 height 11
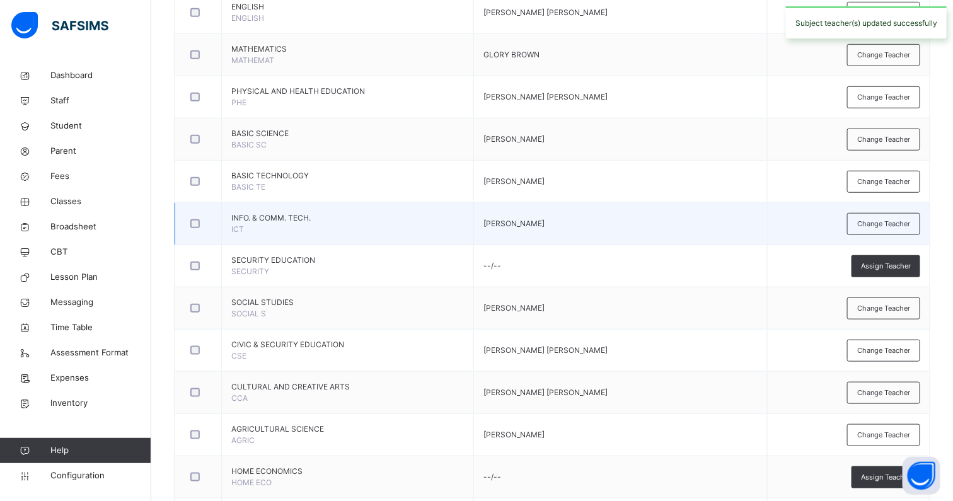
scroll to position [345, 0]
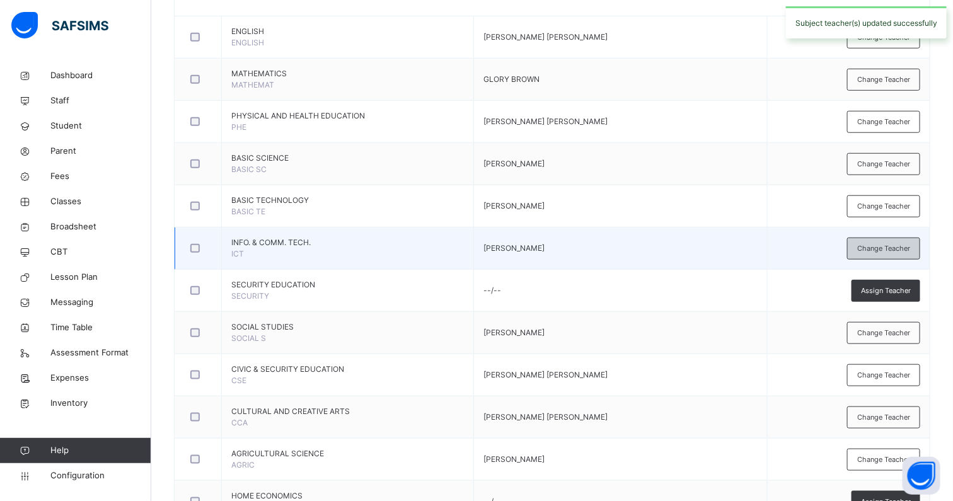
click at [908, 248] on span "Change Teacher" at bounding box center [883, 248] width 53 height 11
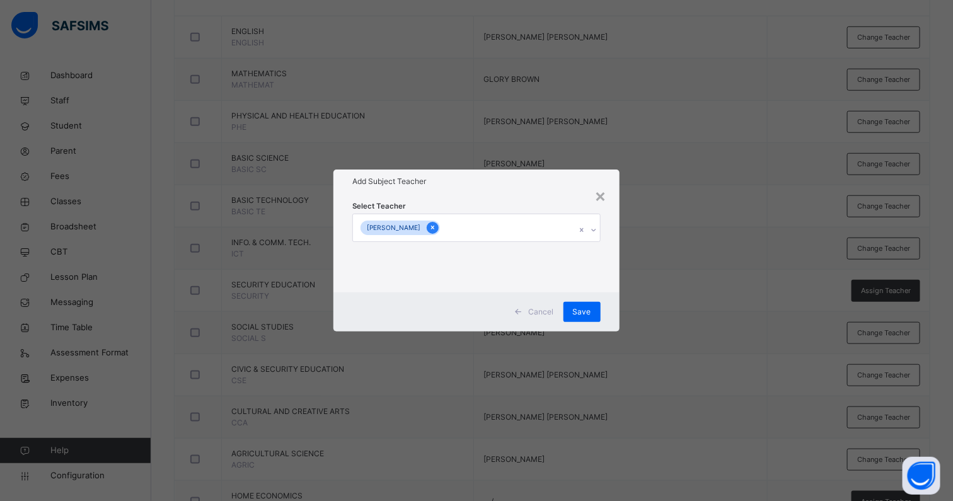
click at [436, 227] on icon at bounding box center [432, 227] width 7 height 9
click at [477, 224] on div "Select subject teacher's name" at bounding box center [470, 227] width 227 height 26
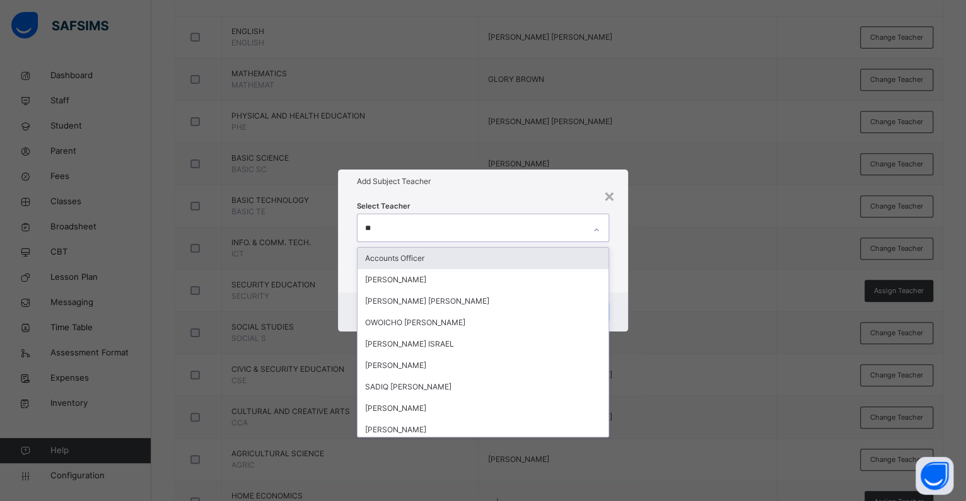
type input "*"
type input "****"
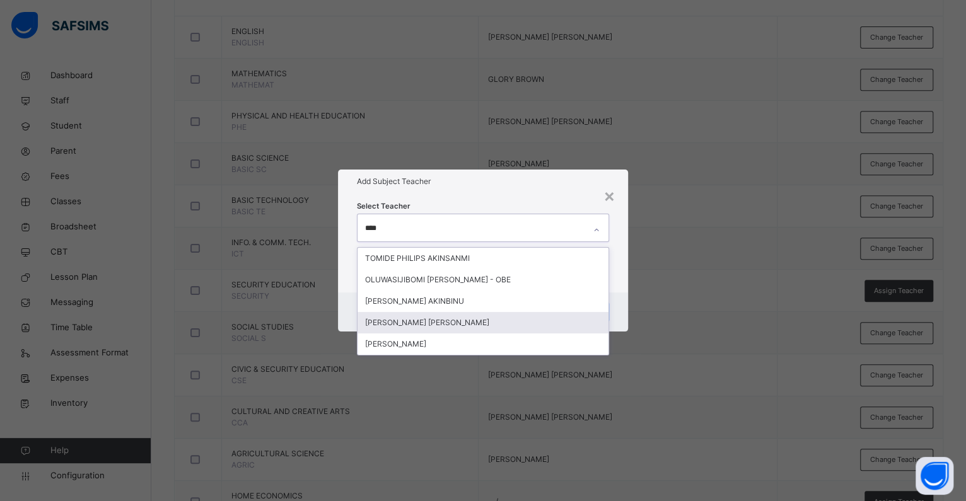
click at [395, 320] on div "AKINWUNMI TEMITOPE REBECCA" at bounding box center [482, 322] width 251 height 21
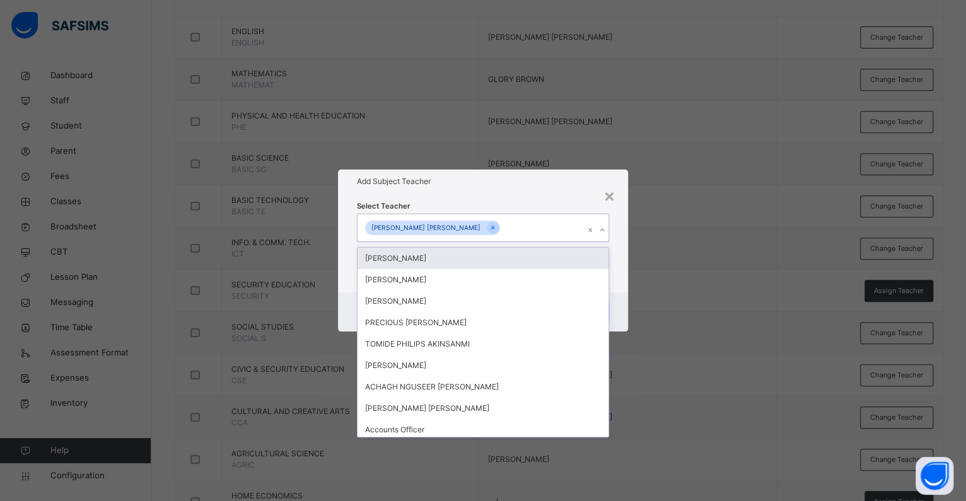
click at [468, 208] on div "Select Teacher option AKINWUNMI TEMITOPE REBECCA, selected. option MAHMOOD ABDU…" at bounding box center [483, 243] width 252 height 86
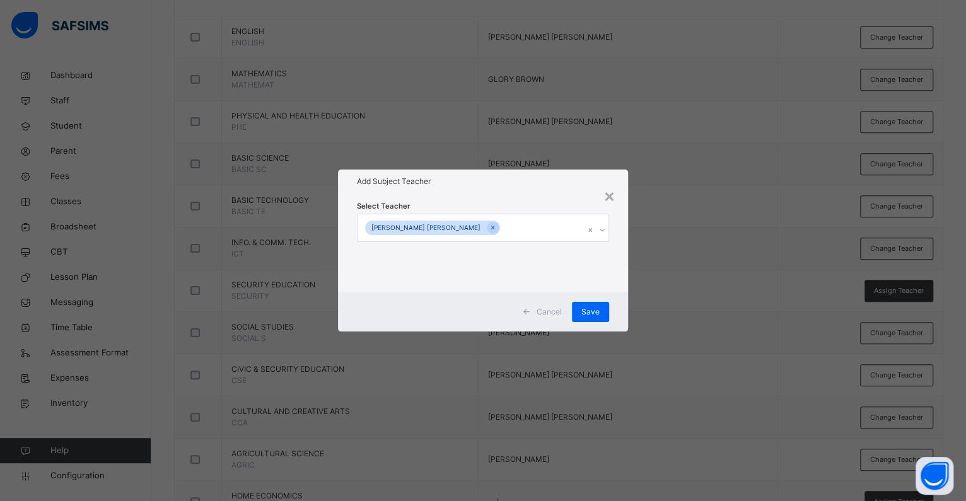
click at [584, 315] on span "Save" at bounding box center [590, 311] width 18 height 11
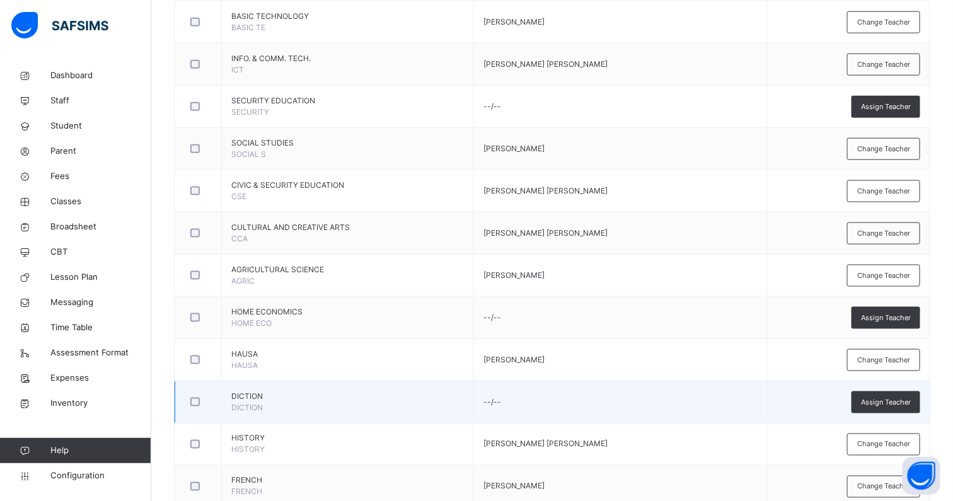
scroll to position [581, 0]
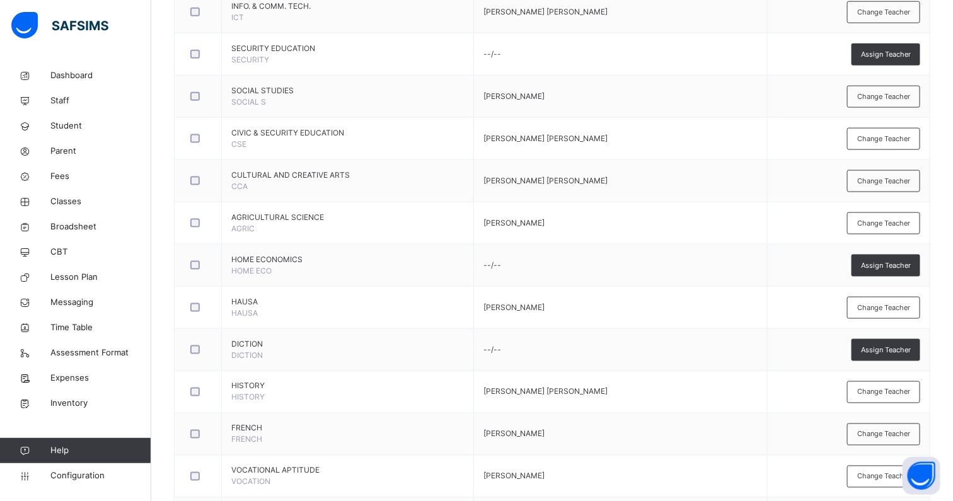
drag, startPoint x: 880, startPoint y: 217, endPoint x: 855, endPoint y: 219, distance: 25.3
click at [879, 218] on span "Change Teacher" at bounding box center [883, 223] width 53 height 11
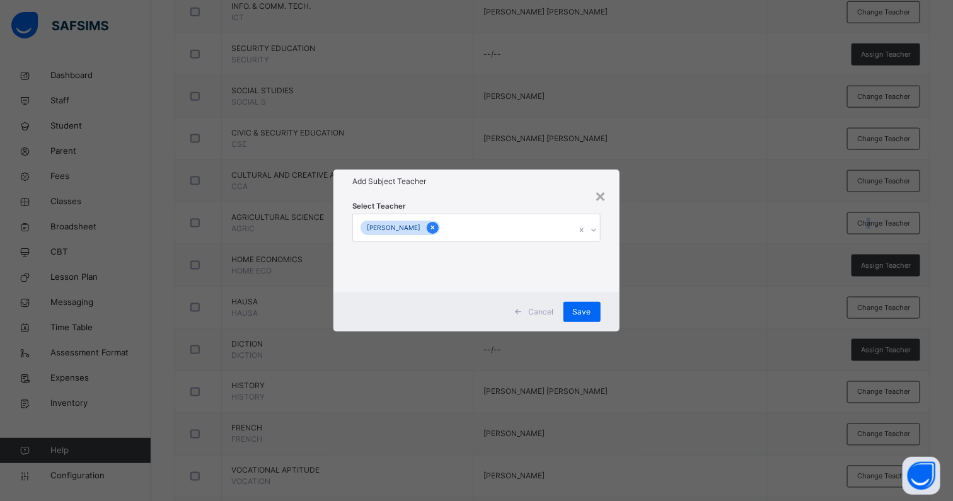
click at [436, 231] on icon at bounding box center [432, 227] width 7 height 9
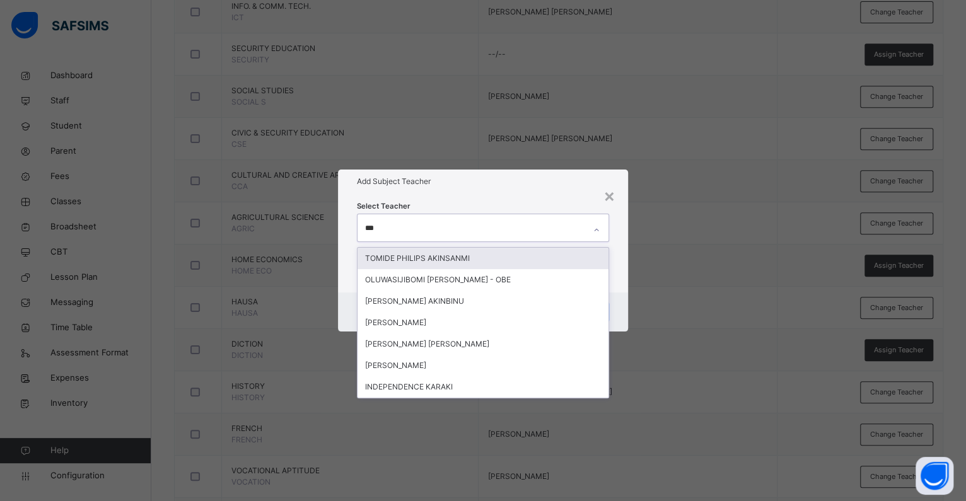
type input "****"
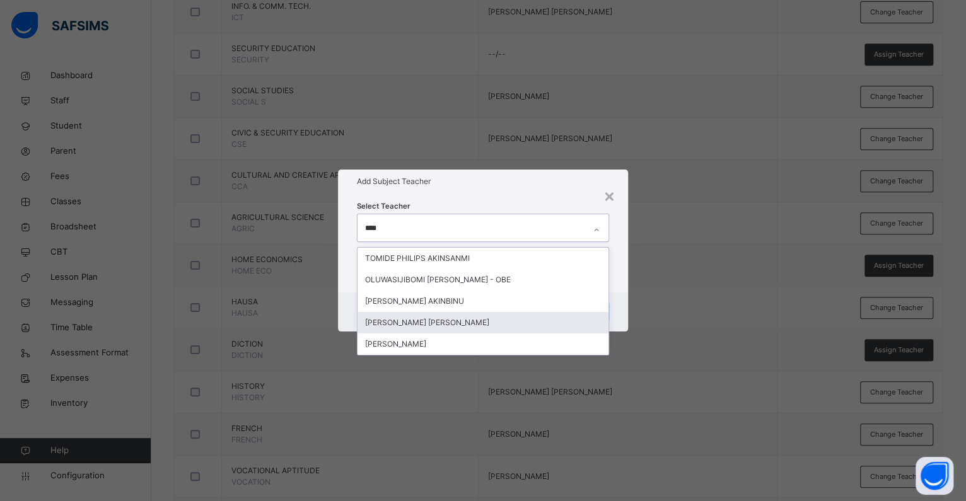
click at [414, 326] on div "AKINWUNMI TEMITOPE REBECCA" at bounding box center [482, 322] width 251 height 21
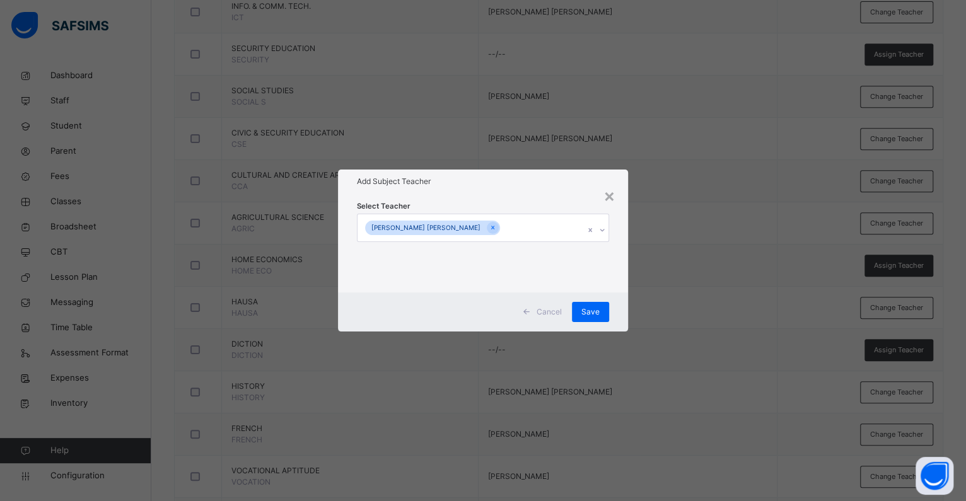
click at [475, 189] on div "Add Subject Teacher" at bounding box center [483, 182] width 290 height 24
drag, startPoint x: 594, startPoint y: 306, endPoint x: 590, endPoint y: 299, distance: 7.4
click at [592, 306] on div "Save" at bounding box center [590, 312] width 37 height 20
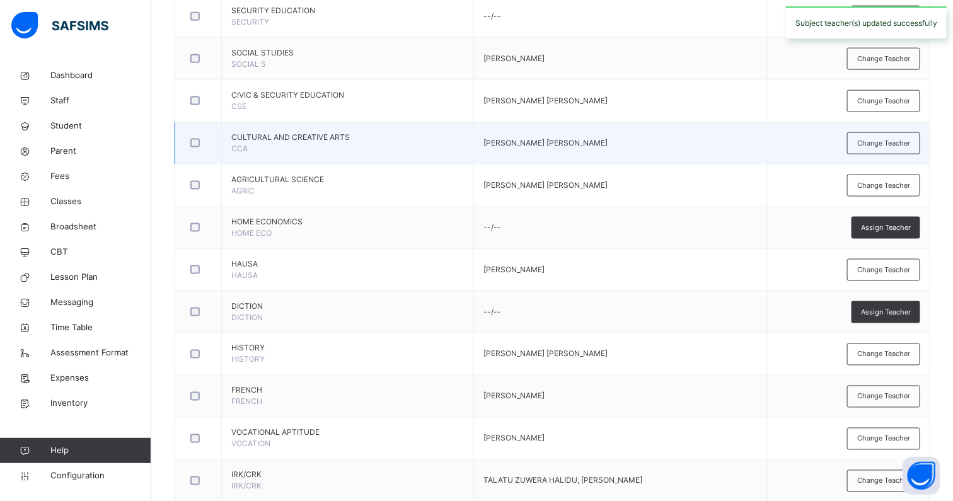
scroll to position [345, 0]
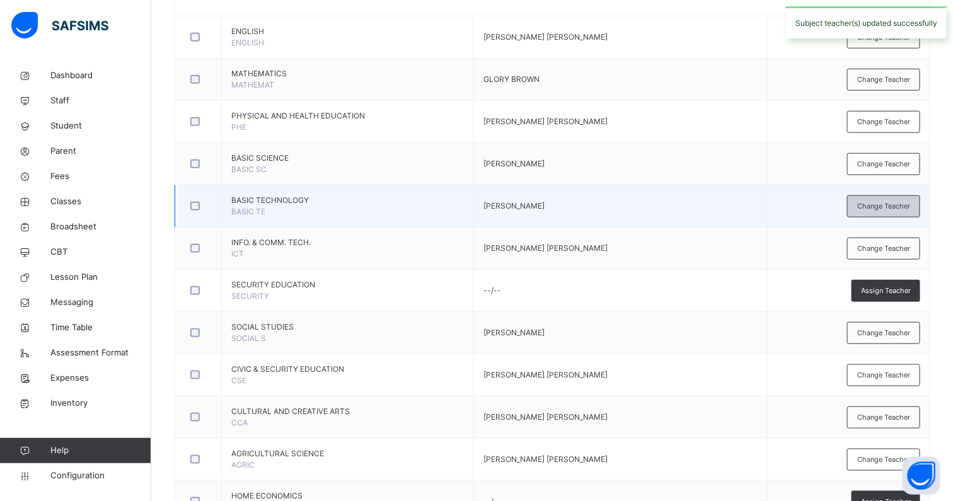
click at [910, 204] on span "Change Teacher" at bounding box center [883, 206] width 53 height 11
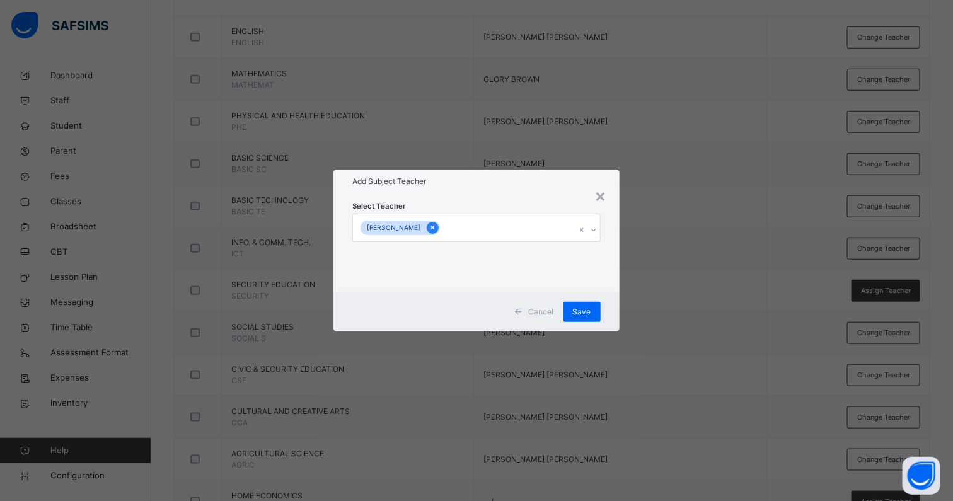
click at [434, 229] on icon at bounding box center [432, 228] width 3 height 4
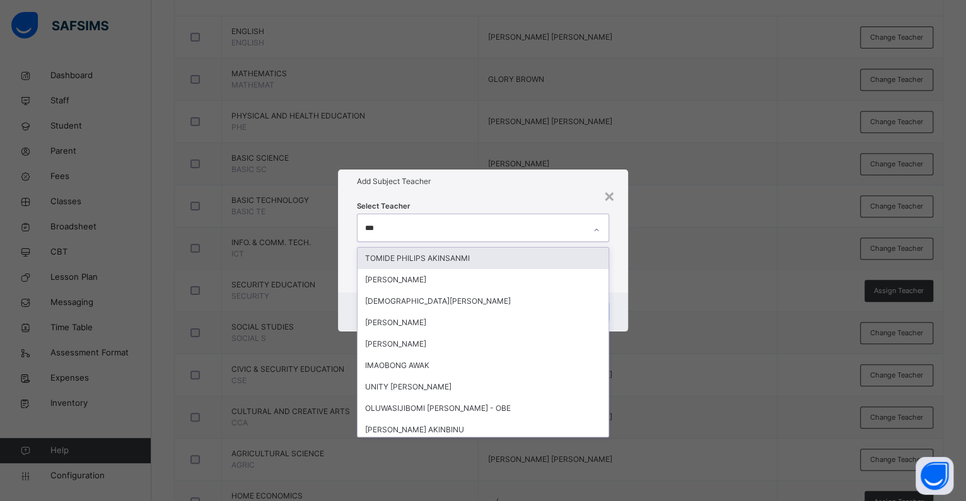
type input "****"
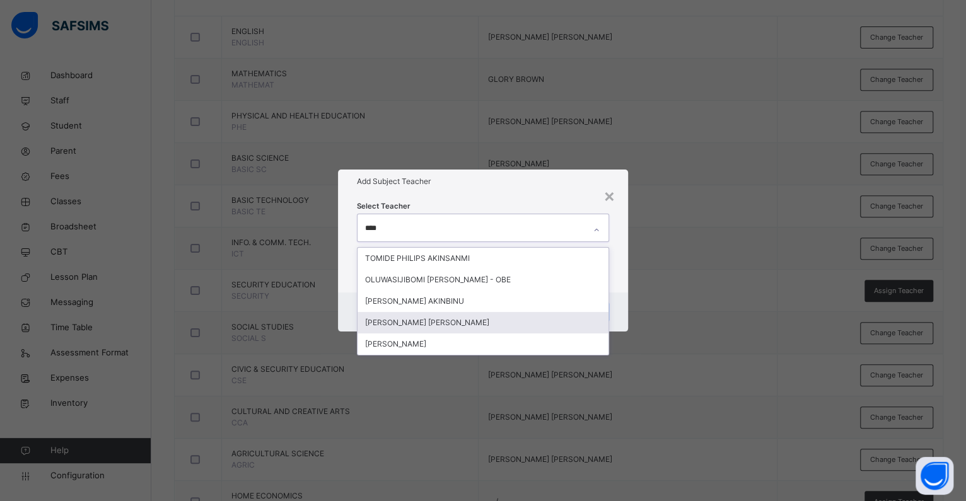
drag, startPoint x: 429, startPoint y: 318, endPoint x: 477, endPoint y: 207, distance: 121.1
click at [428, 318] on div "AKINWUNMI TEMITOPE REBECCA" at bounding box center [482, 322] width 251 height 21
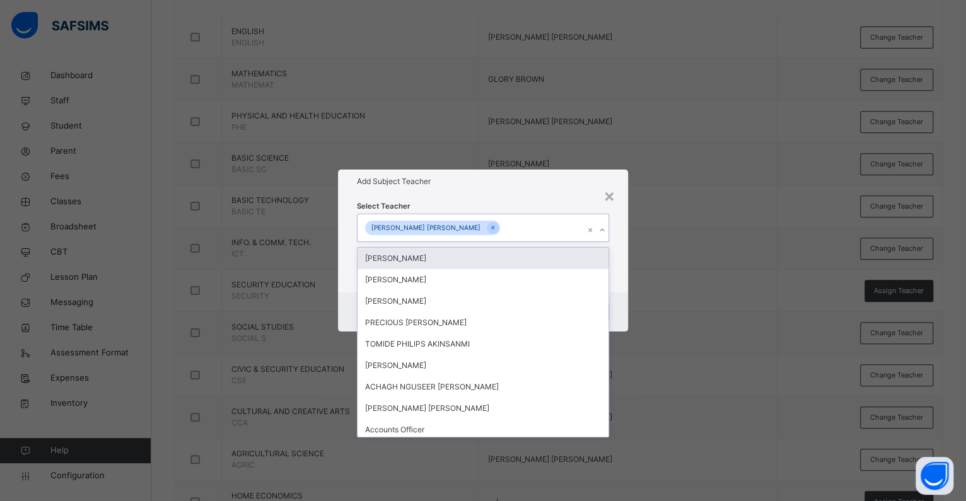
click at [487, 188] on div "Add Subject Teacher" at bounding box center [483, 182] width 290 height 24
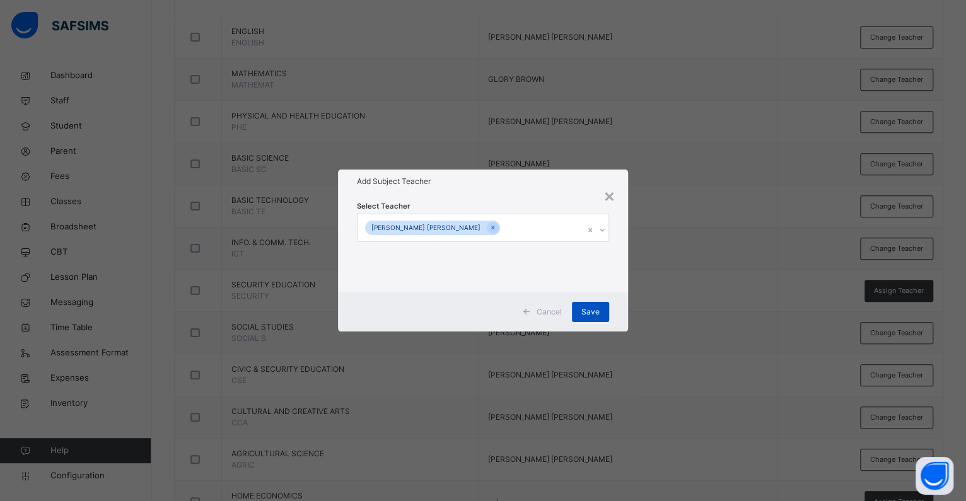
click at [590, 312] on span "Save" at bounding box center [590, 311] width 18 height 11
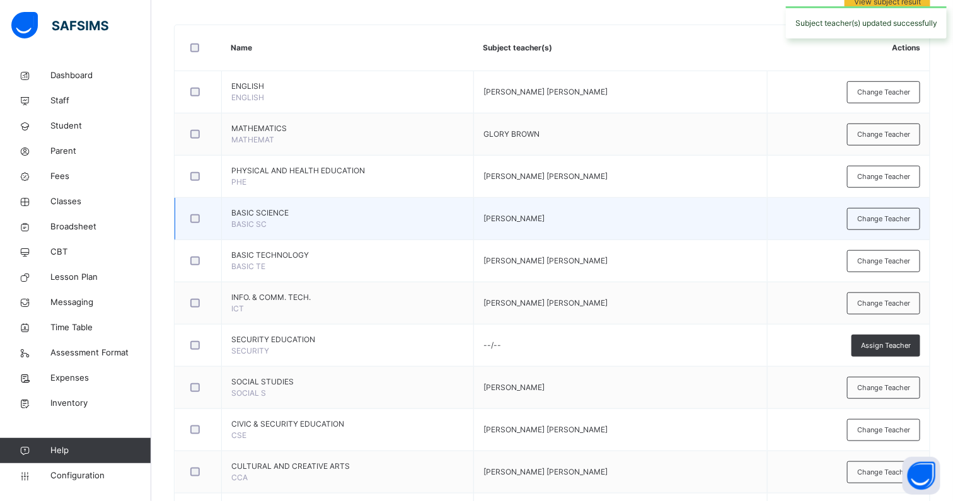
scroll to position [266, 0]
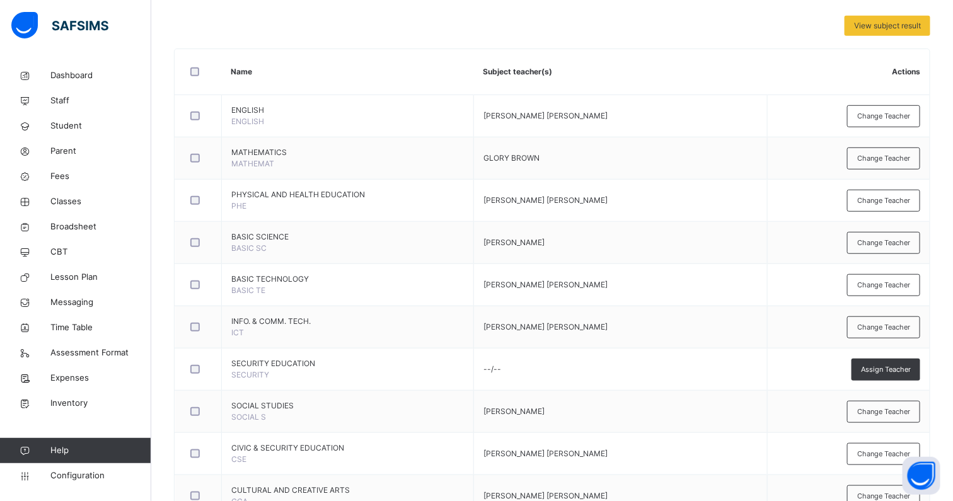
click at [874, 241] on span "Change Teacher" at bounding box center [883, 243] width 53 height 11
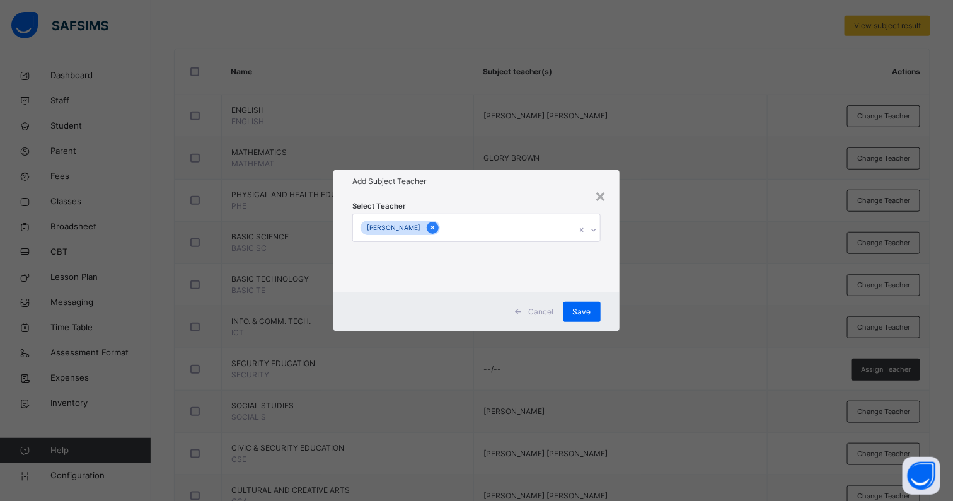
click at [439, 228] on div at bounding box center [433, 228] width 12 height 12
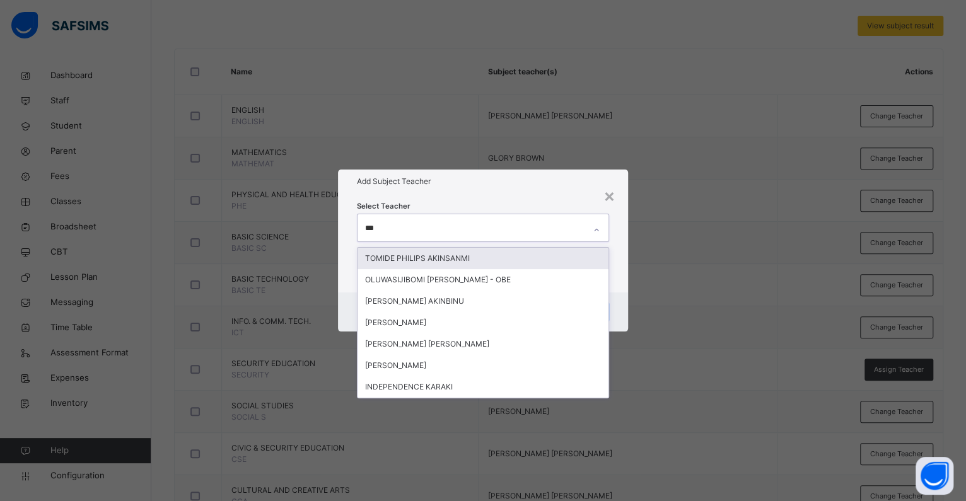
type input "****"
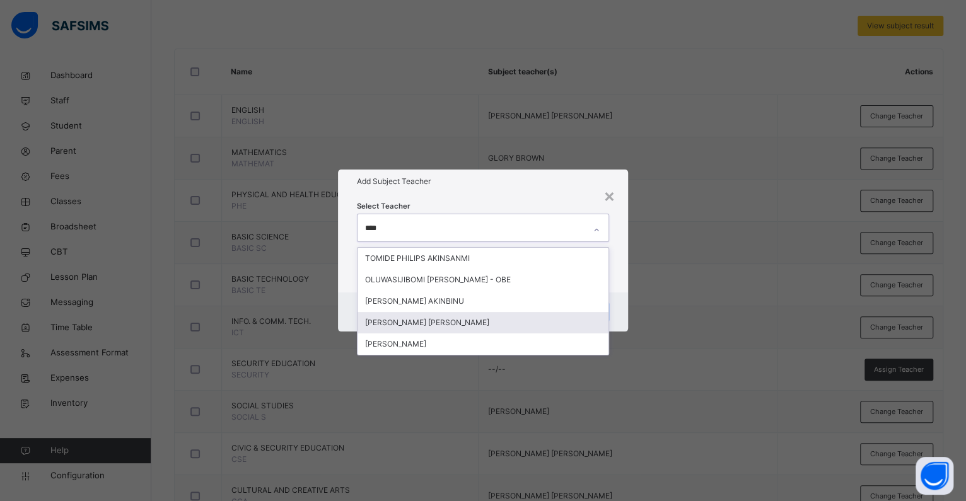
drag, startPoint x: 423, startPoint y: 323, endPoint x: 454, endPoint y: 246, distance: 83.1
click at [422, 323] on div "AKINWUNMI TEMITOPE REBECCA" at bounding box center [482, 322] width 251 height 21
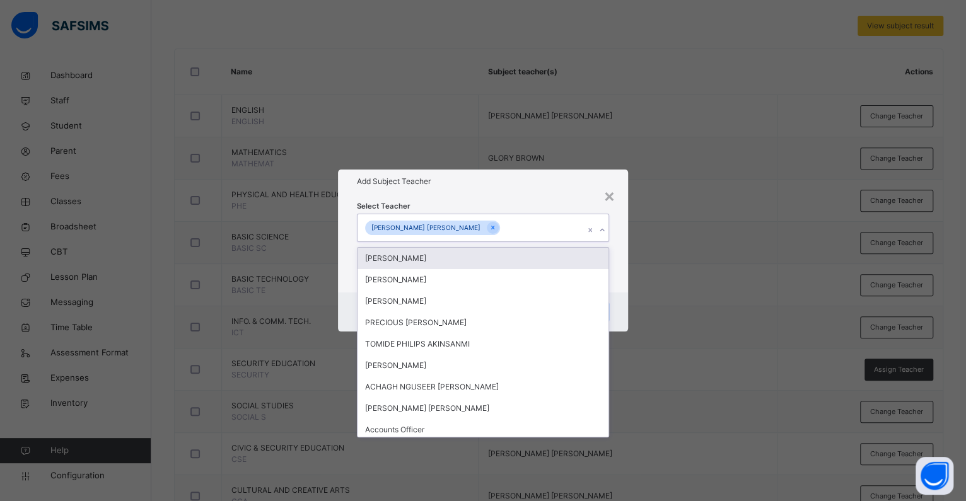
click at [474, 199] on div "Select Teacher option AKINWUNMI TEMITOPE REBECCA, selected. option MAHMOOD ABDU…" at bounding box center [483, 242] width 290 height 98
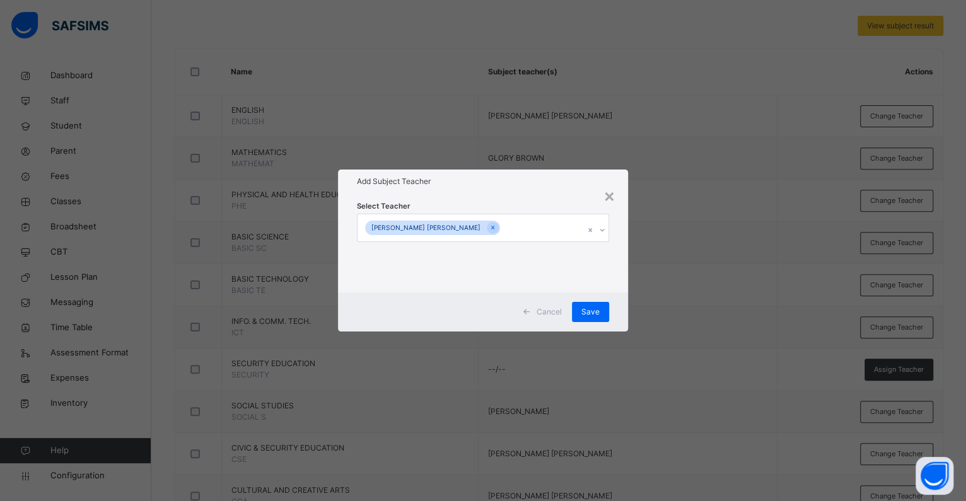
drag, startPoint x: 594, startPoint y: 310, endPoint x: 509, endPoint y: 432, distance: 148.4
click at [592, 311] on span "Save" at bounding box center [590, 311] width 18 height 11
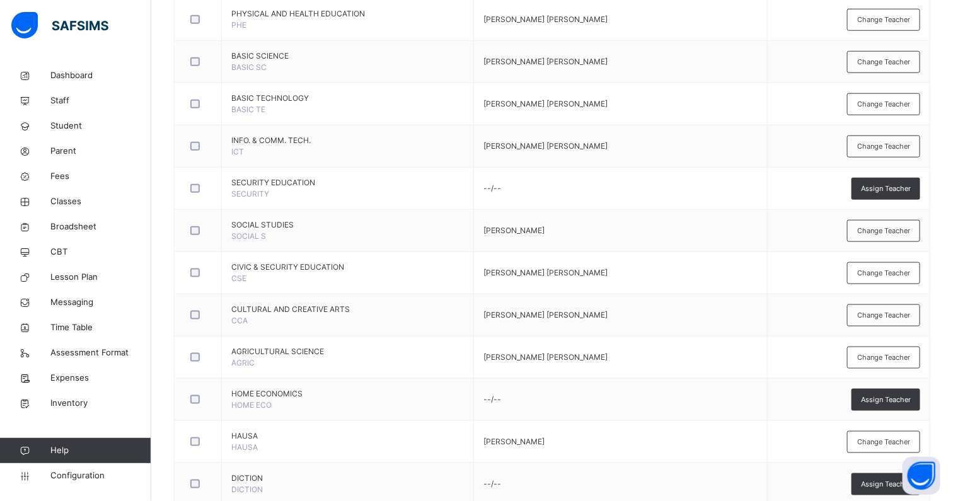
scroll to position [424, 0]
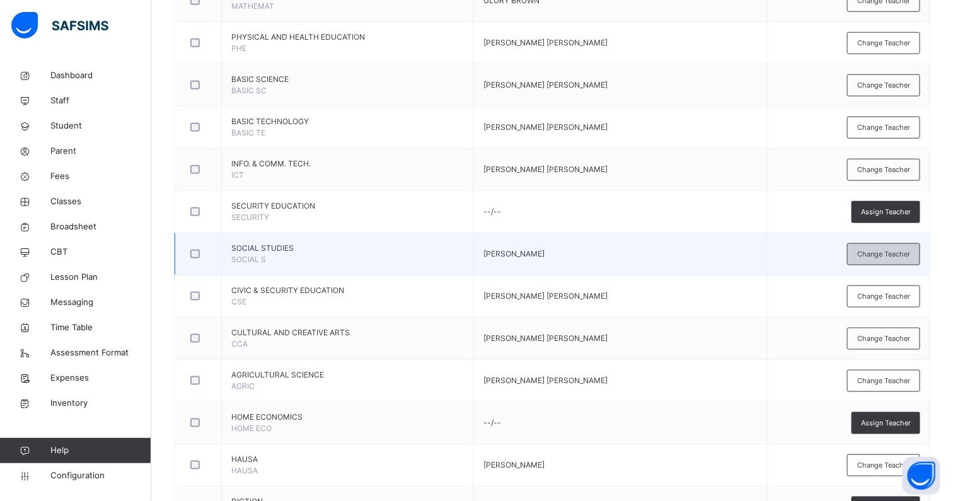
click at [871, 252] on span "Change Teacher" at bounding box center [883, 254] width 53 height 11
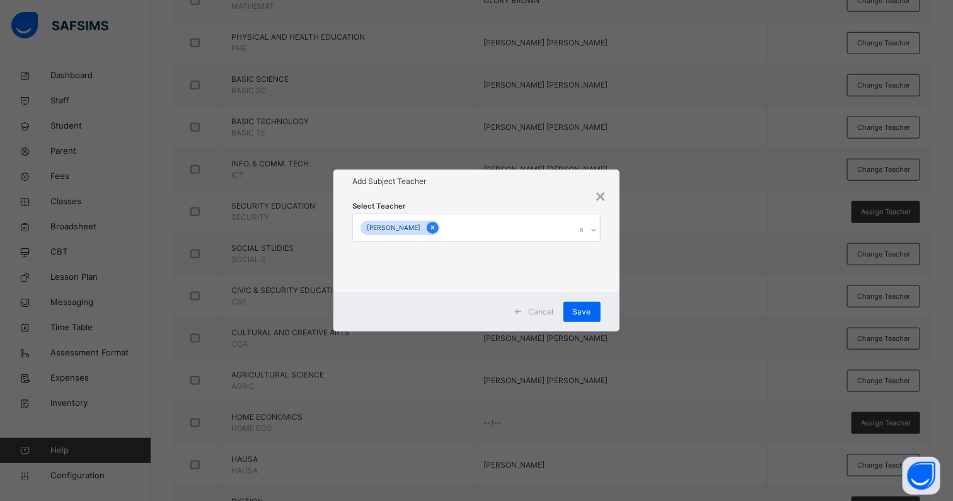
click at [436, 229] on icon at bounding box center [432, 227] width 7 height 9
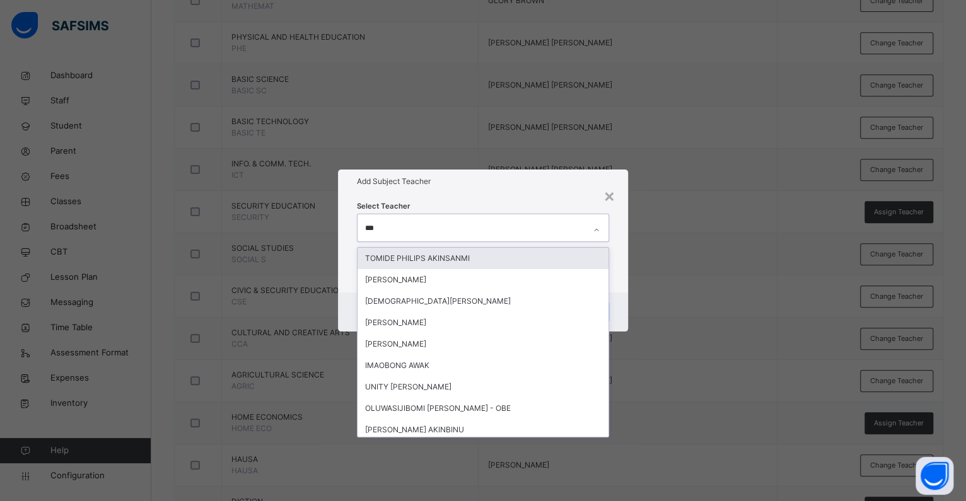
type input "****"
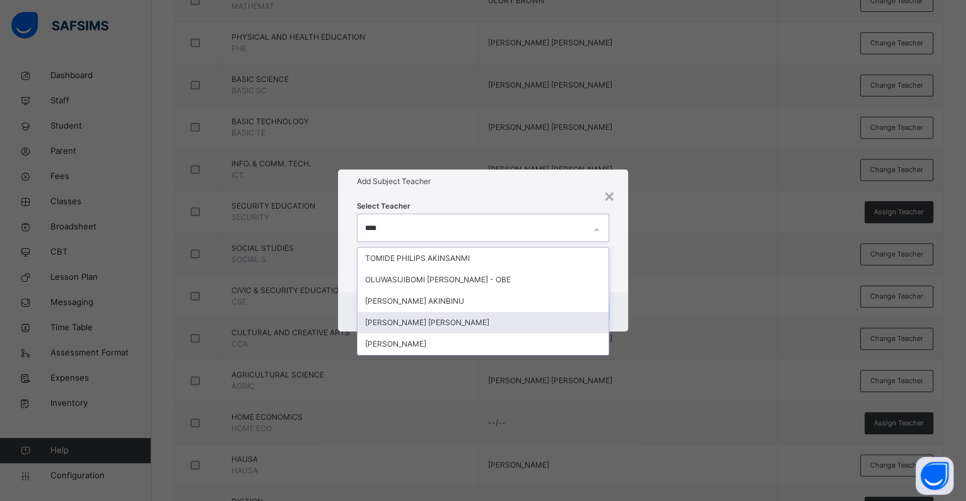
click at [424, 330] on div "AKINWUNMI TEMITOPE REBECCA" at bounding box center [482, 322] width 251 height 21
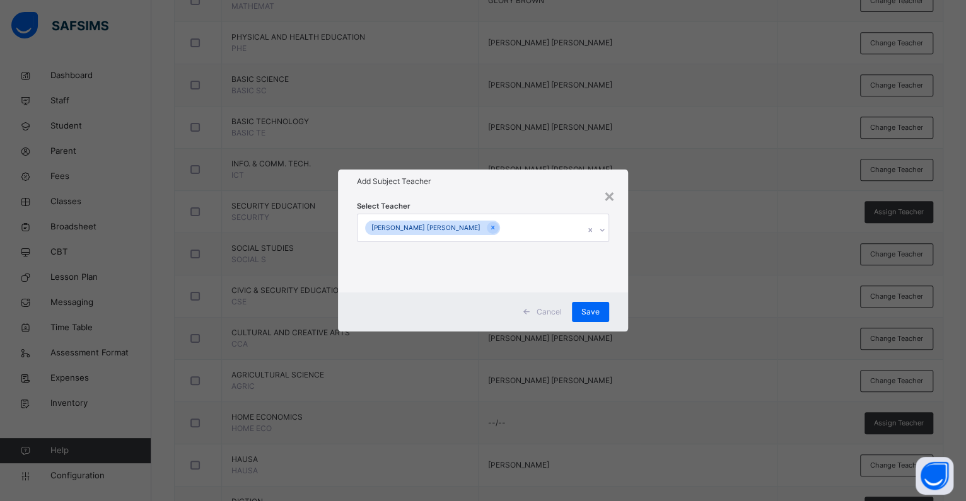
click at [504, 199] on div "Select Teacher AKINWUNMI TEMITOPE REBECCA" at bounding box center [483, 242] width 290 height 98
click at [584, 308] on span "Save" at bounding box center [590, 311] width 18 height 11
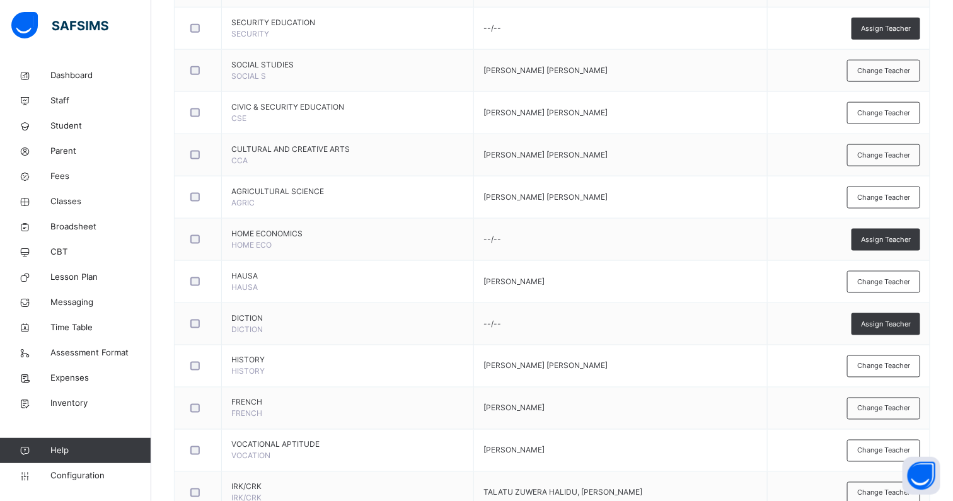
scroll to position [817, 0]
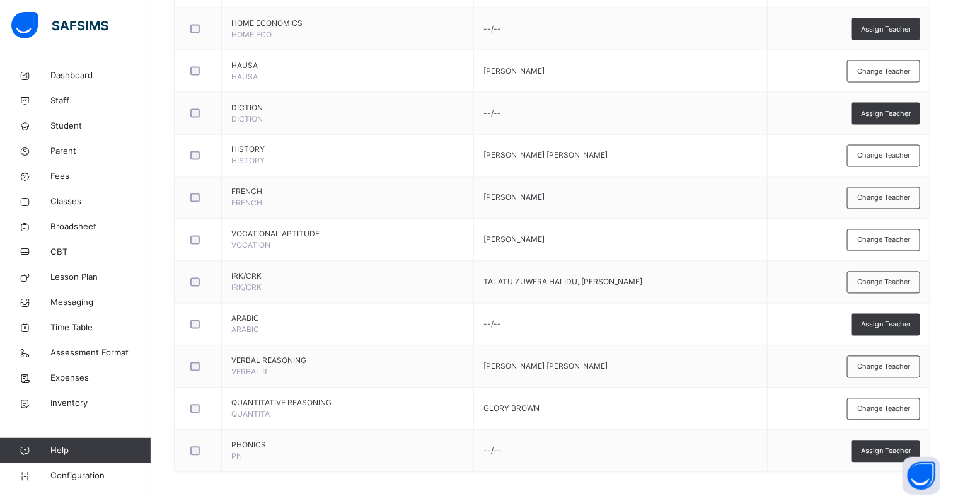
drag, startPoint x: 880, startPoint y: 238, endPoint x: 874, endPoint y: 237, distance: 7.0
click at [880, 237] on span "Change Teacher" at bounding box center [883, 240] width 53 height 11
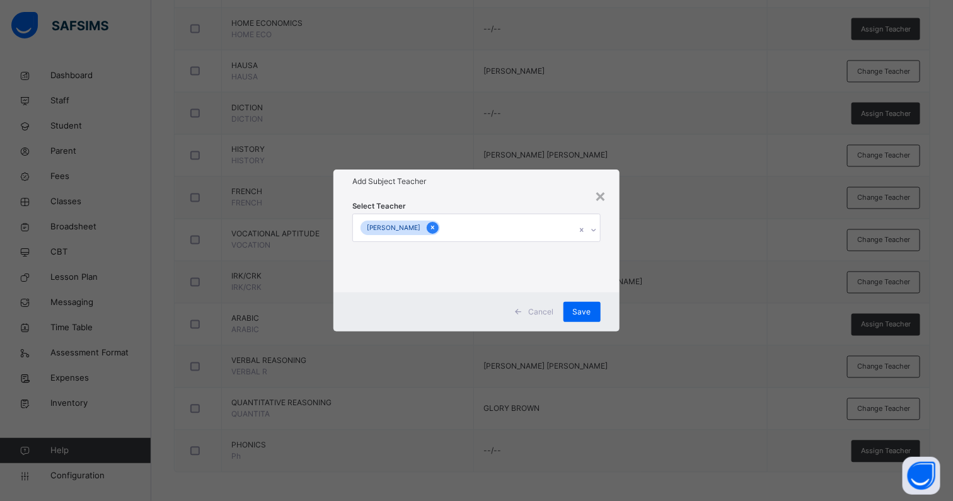
click at [436, 224] on icon at bounding box center [432, 227] width 7 height 9
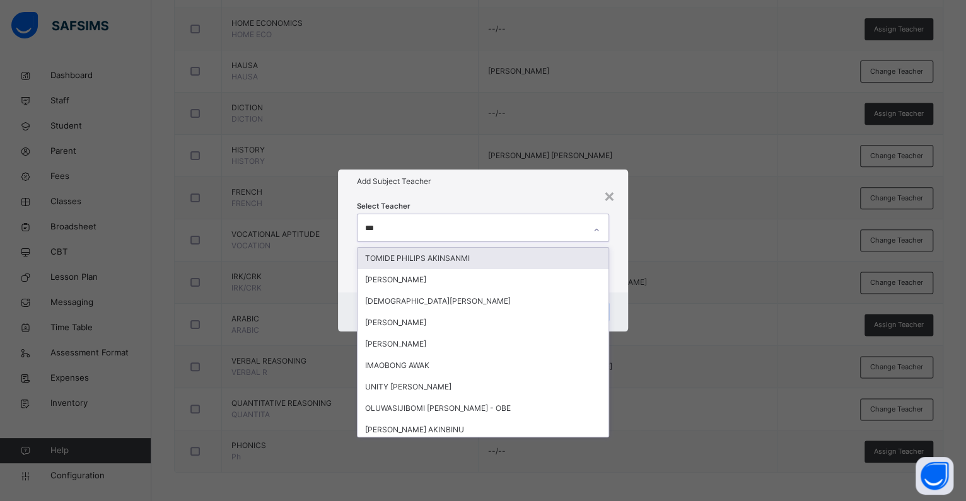
type input "****"
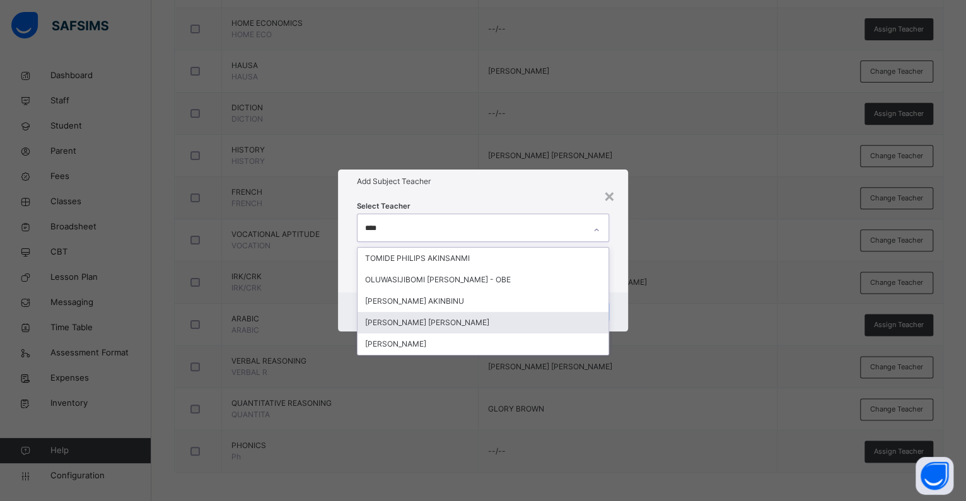
click at [403, 320] on div "AKINWUNMI TEMITOPE REBECCA" at bounding box center [482, 322] width 251 height 21
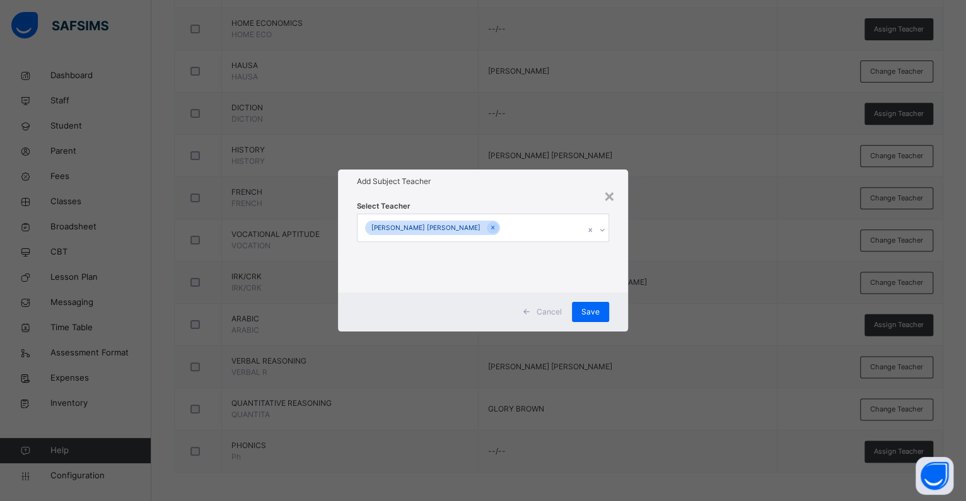
click at [487, 184] on h1 "Add Subject Teacher" at bounding box center [483, 181] width 252 height 11
drag, startPoint x: 594, startPoint y: 317, endPoint x: 596, endPoint y: 309, distance: 8.3
click at [594, 317] on div "Save" at bounding box center [590, 312] width 37 height 20
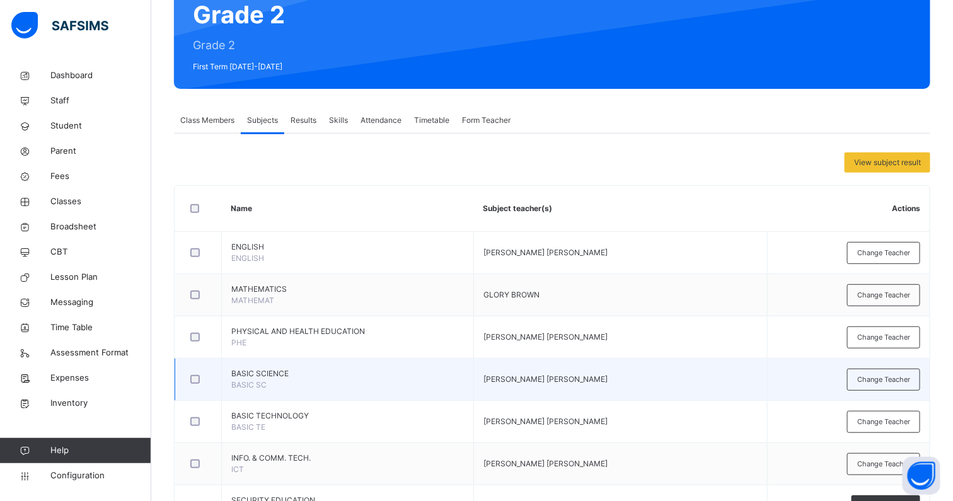
scroll to position [0, 0]
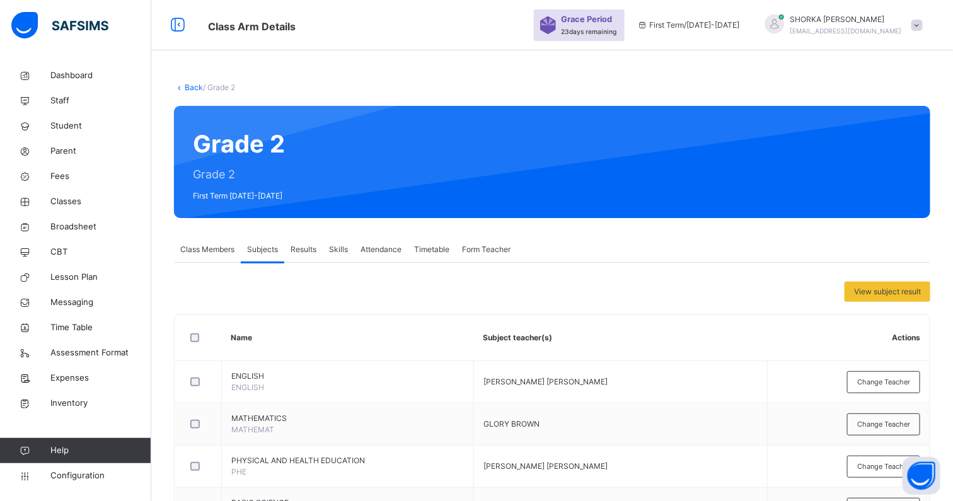
click at [211, 240] on div "Class Members" at bounding box center [207, 249] width 67 height 25
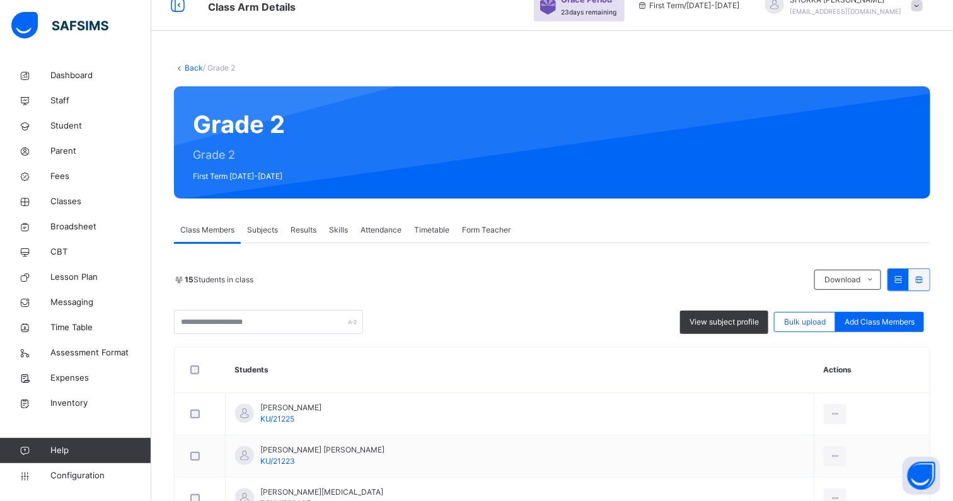
scroll to position [78, 0]
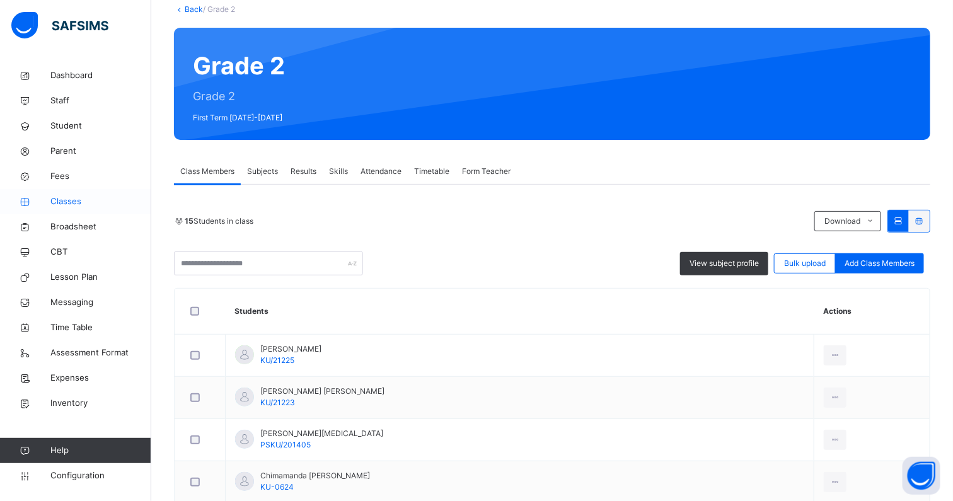
click at [56, 192] on link "Classes" at bounding box center [75, 201] width 151 height 25
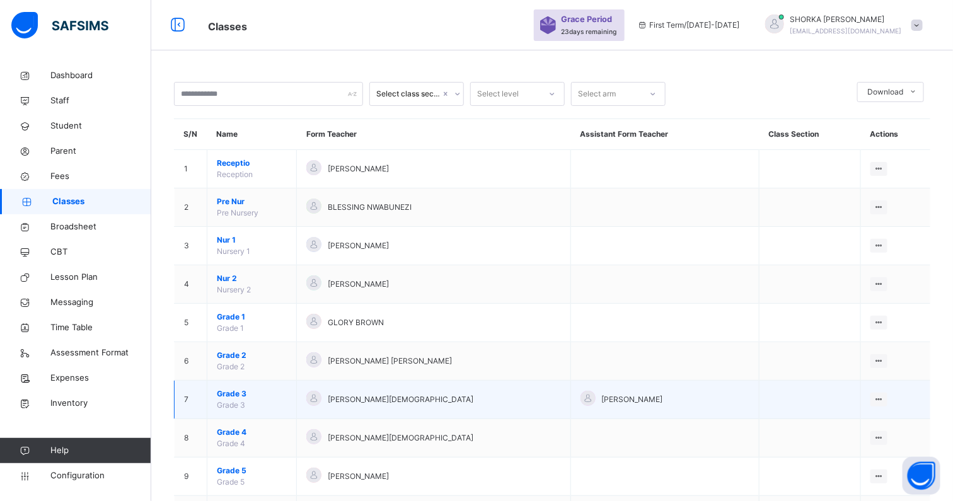
scroll to position [78, 0]
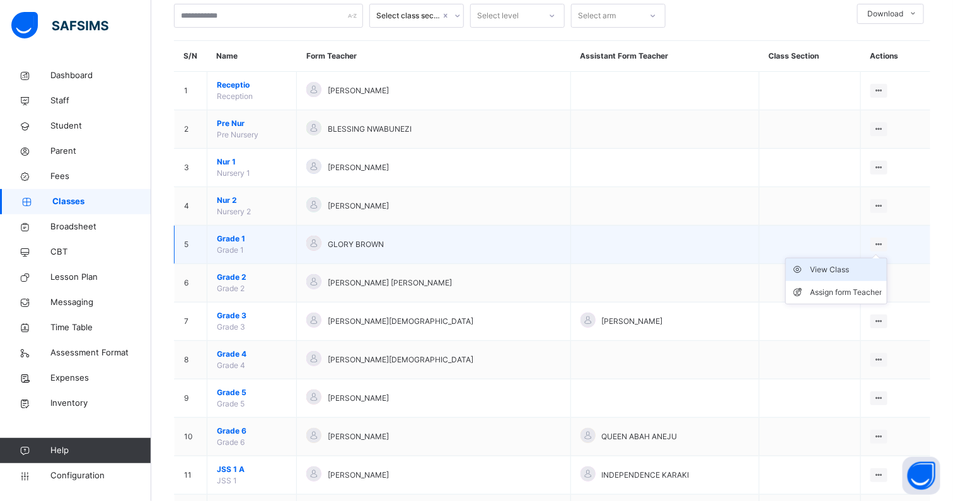
click at [843, 272] on div "View Class" at bounding box center [846, 269] width 72 height 13
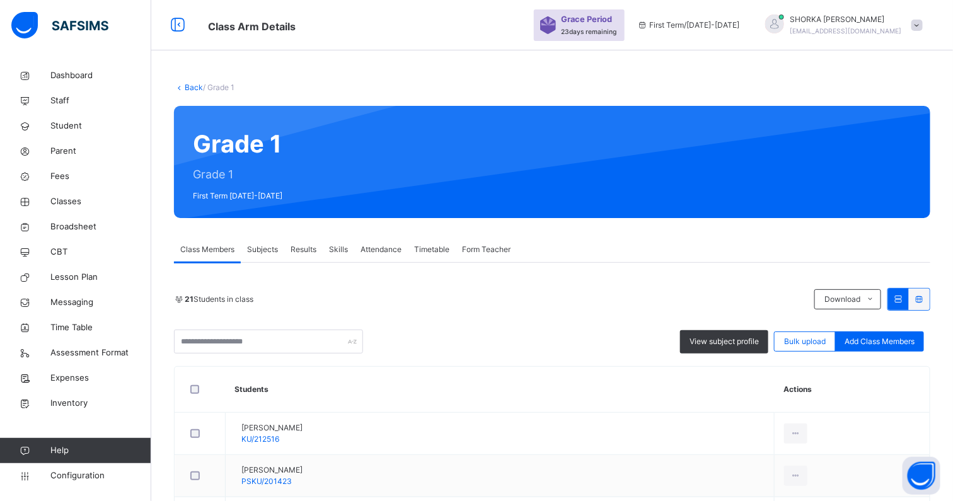
click at [267, 256] on div "Subjects" at bounding box center [262, 249] width 43 height 25
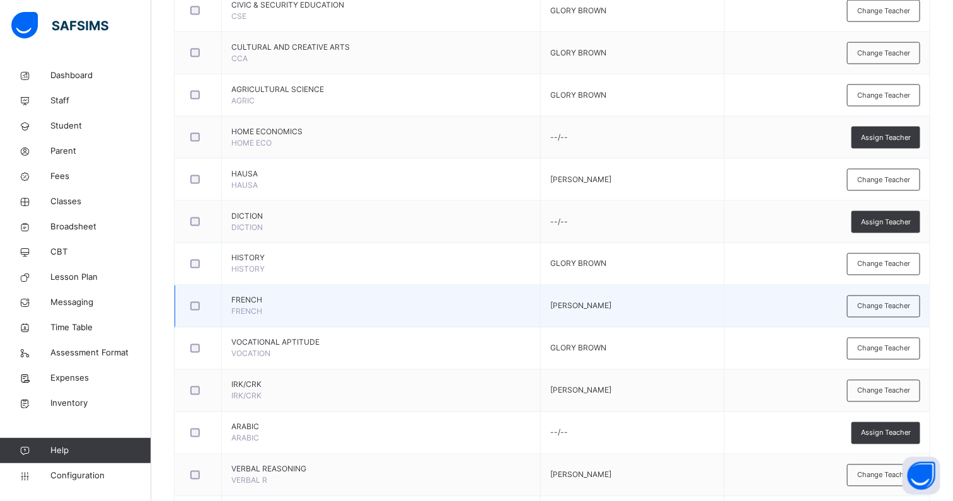
scroll to position [817, 0]
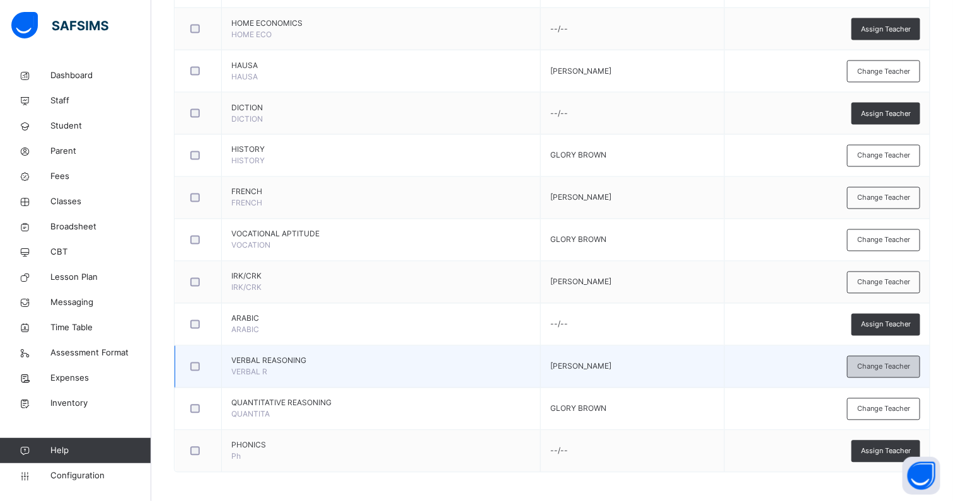
click at [879, 362] on span "Change Teacher" at bounding box center [883, 367] width 53 height 11
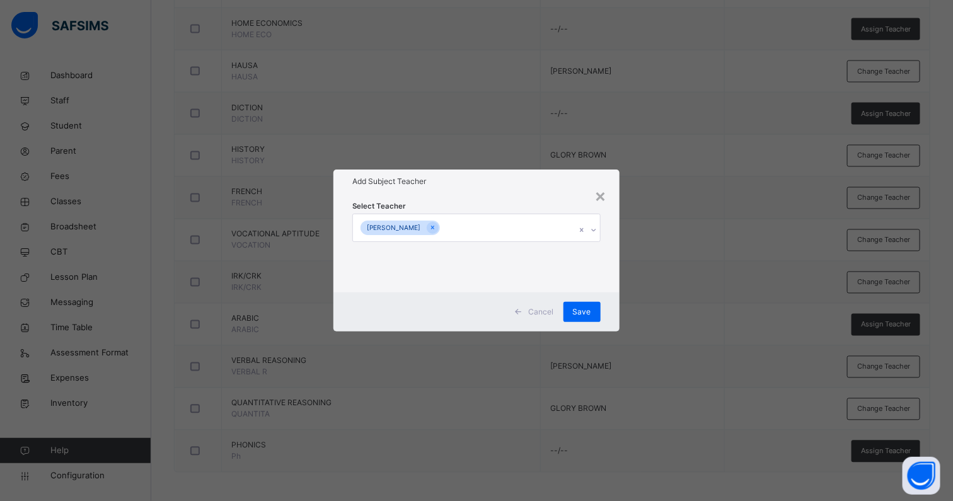
click at [436, 227] on icon at bounding box center [432, 227] width 7 height 9
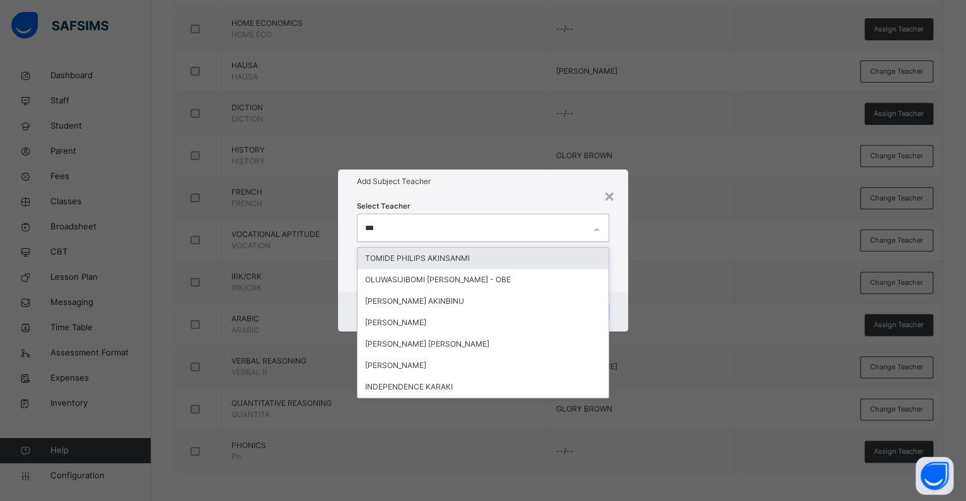
type input "****"
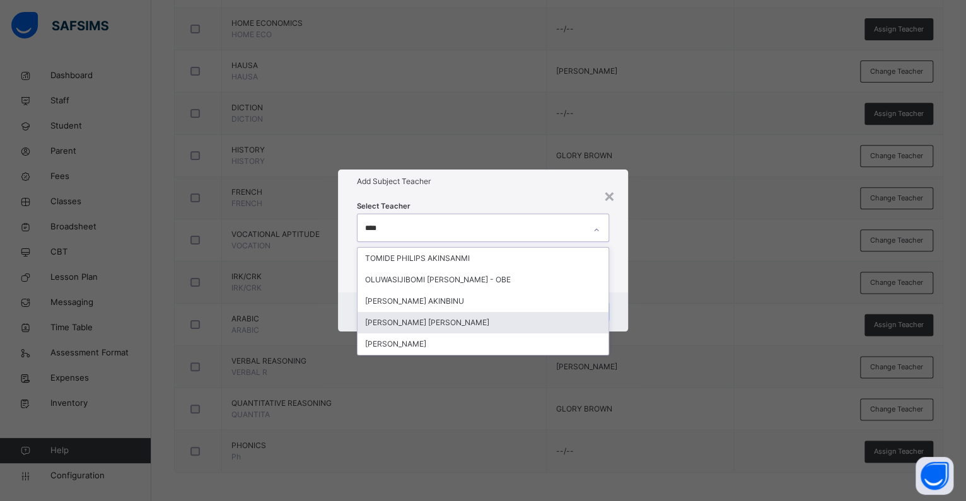
click at [401, 323] on div "AKINWUNMI TEMITOPE REBECCA" at bounding box center [482, 322] width 251 height 21
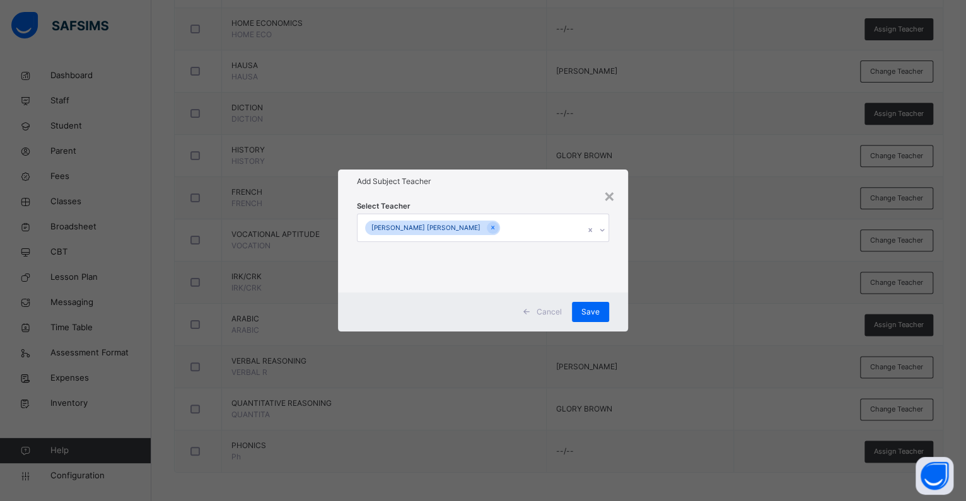
click at [470, 190] on div "Add Subject Teacher" at bounding box center [483, 182] width 290 height 24
click at [593, 309] on span "Save" at bounding box center [590, 311] width 18 height 11
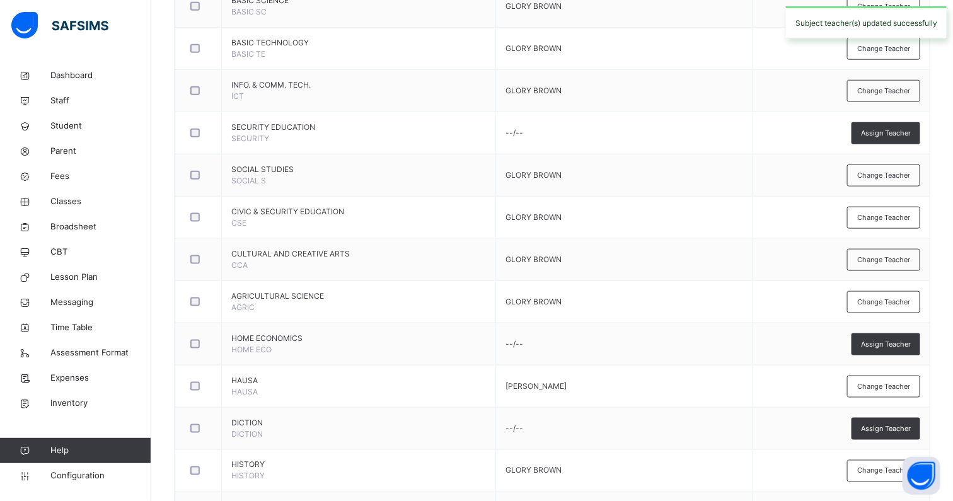
scroll to position [187, 0]
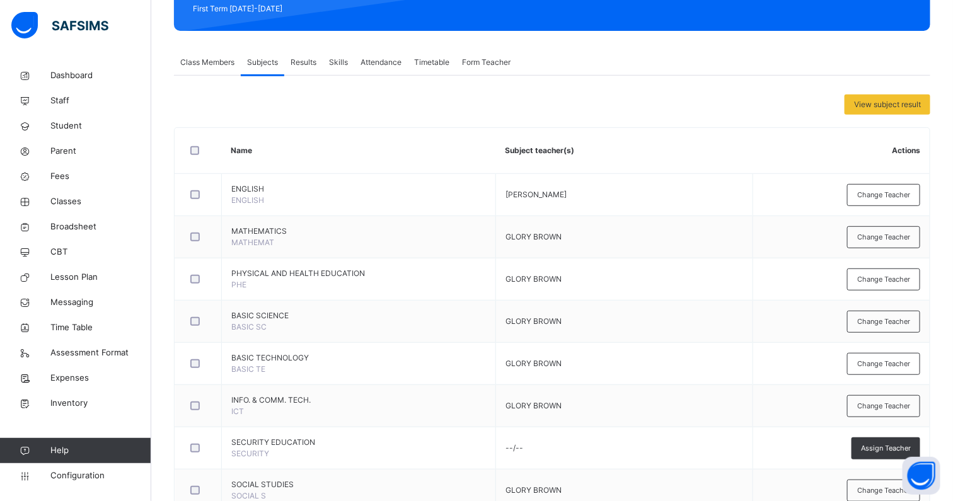
drag, startPoint x: 889, startPoint y: 187, endPoint x: 849, endPoint y: 193, distance: 40.2
click at [888, 187] on div "Change Teacher" at bounding box center [883, 195] width 73 height 22
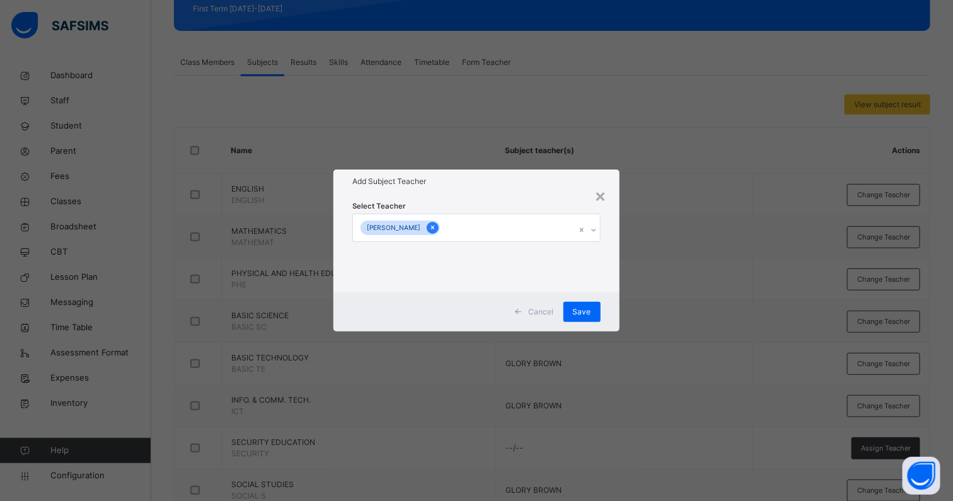
click at [434, 227] on icon at bounding box center [432, 228] width 3 height 4
type input "*"
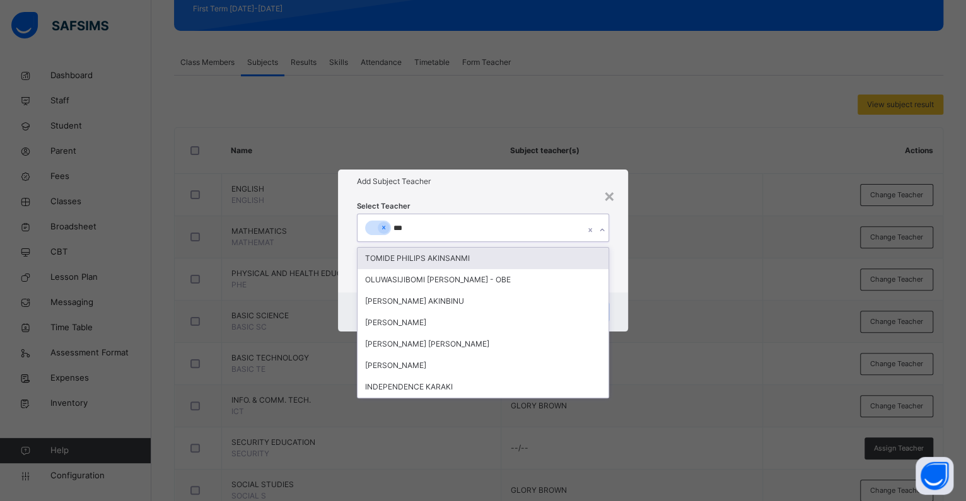
type input "****"
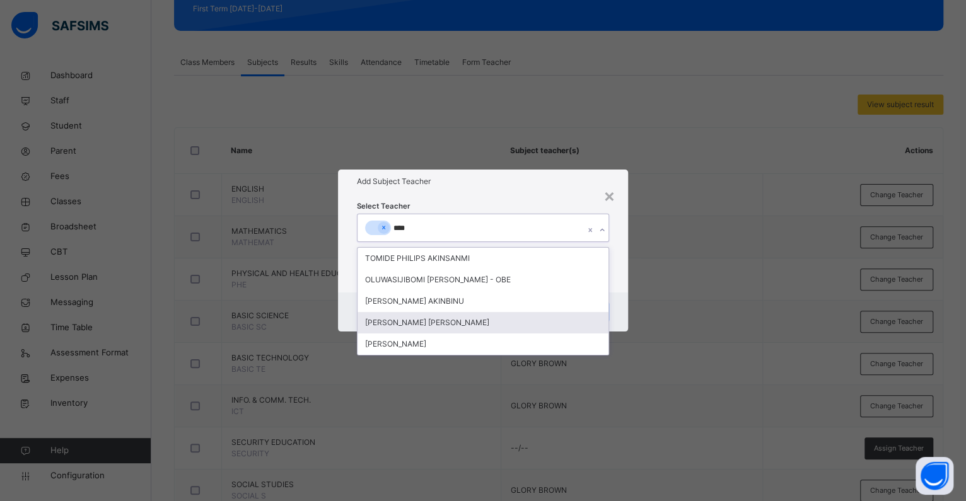
click at [395, 318] on div "AKINWUNMI TEMITOPE REBECCA" at bounding box center [482, 322] width 251 height 21
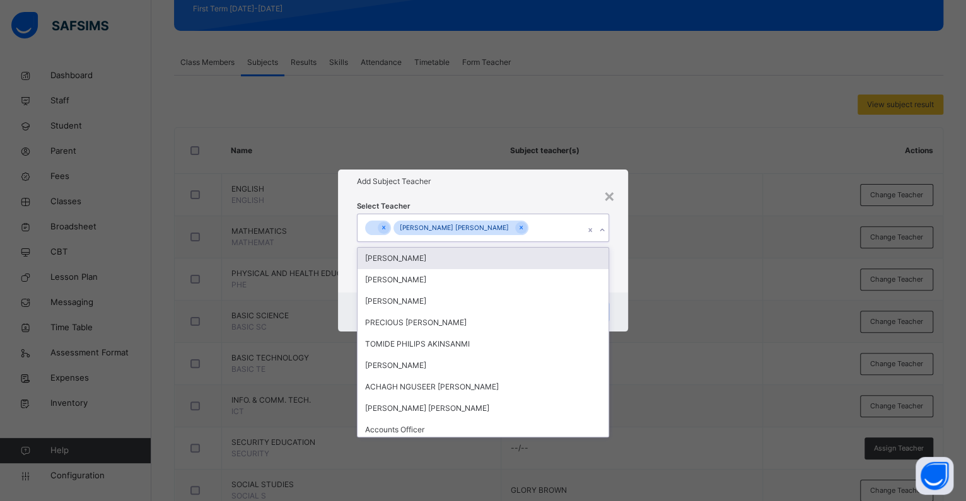
click at [493, 193] on div "Add Subject Teacher" at bounding box center [483, 182] width 290 height 24
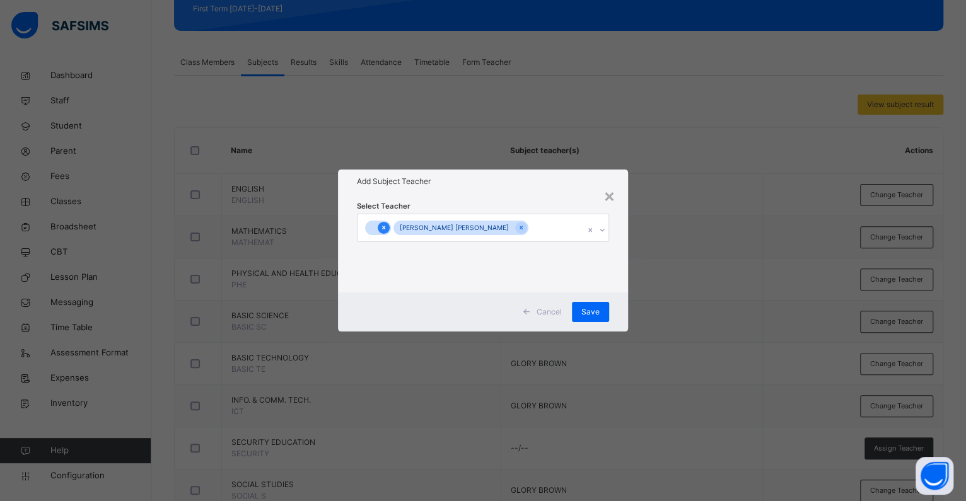
click at [381, 228] on icon at bounding box center [383, 227] width 7 height 9
click at [588, 309] on span "Save" at bounding box center [590, 311] width 18 height 11
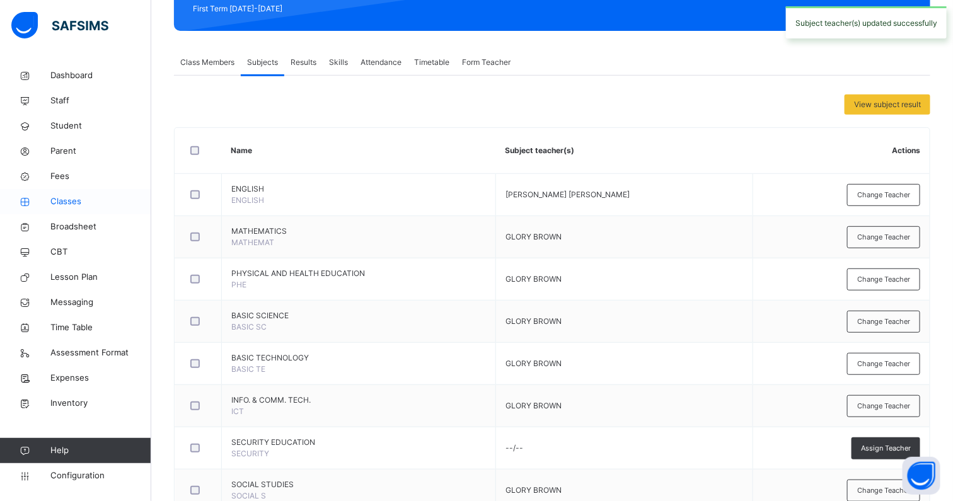
click at [78, 196] on span "Classes" at bounding box center [100, 201] width 101 height 13
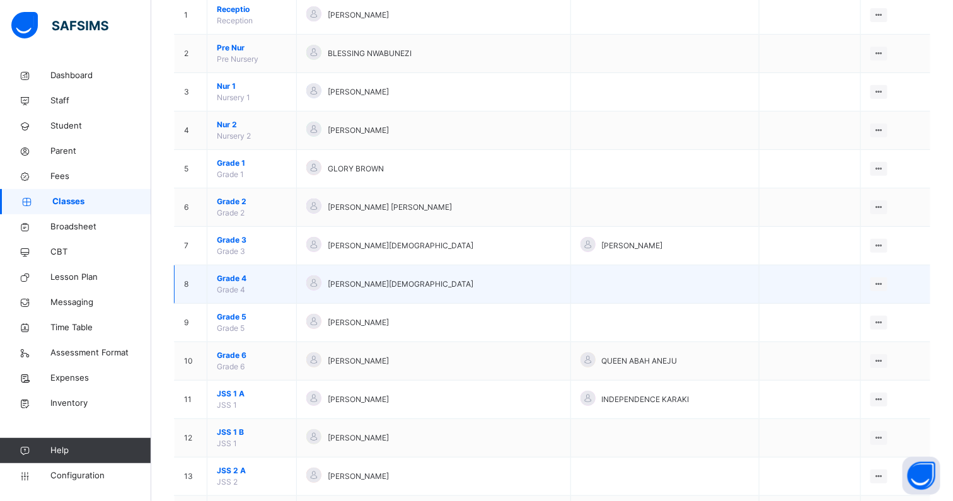
scroll to position [129, 0]
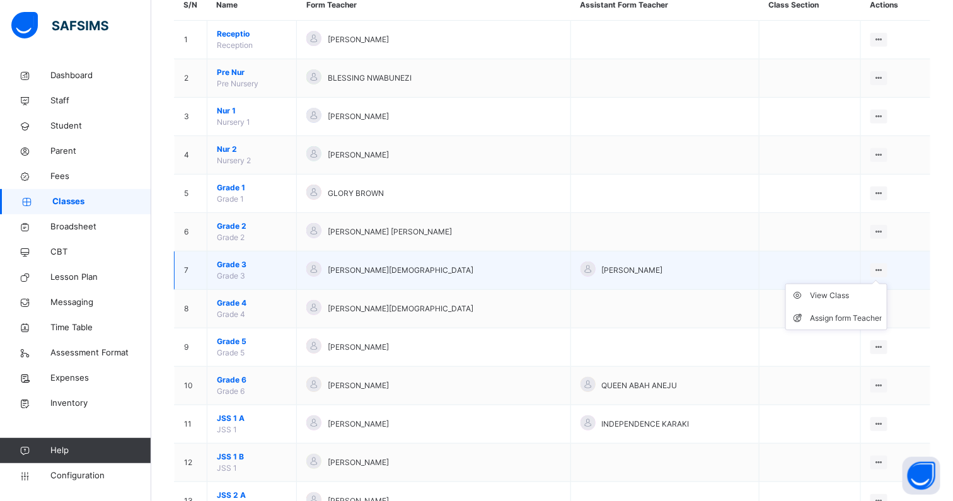
click at [884, 284] on ul "View Class Assign form Teacher" at bounding box center [836, 307] width 102 height 47
click at [853, 293] on div "View Class" at bounding box center [846, 295] width 72 height 13
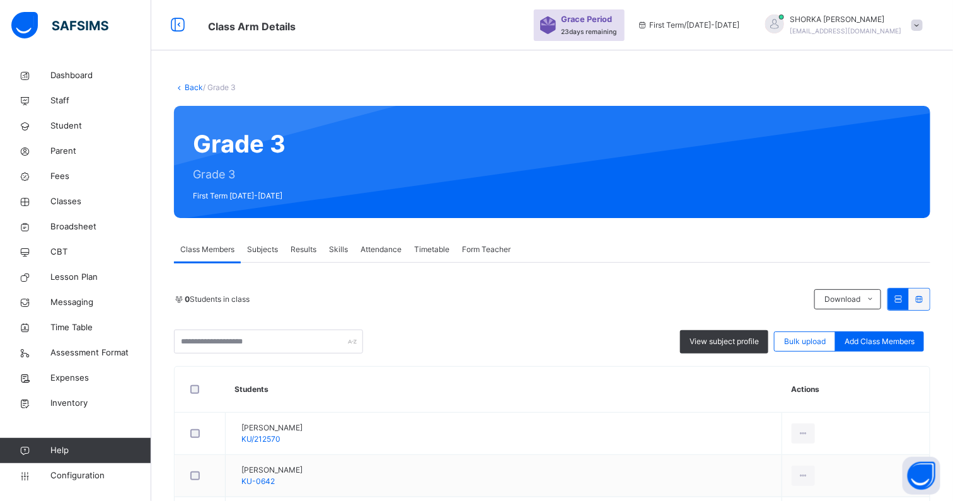
click at [260, 251] on span "Subjects" at bounding box center [262, 249] width 31 height 11
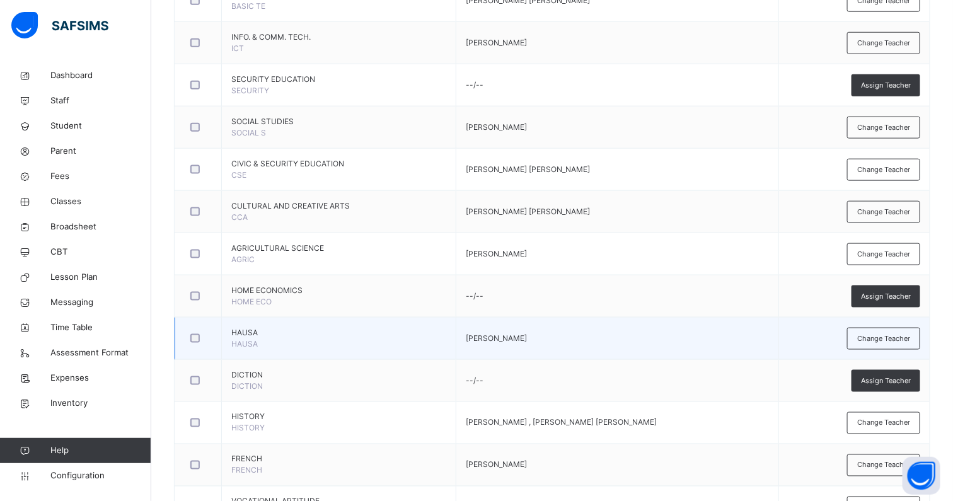
scroll to position [502, 0]
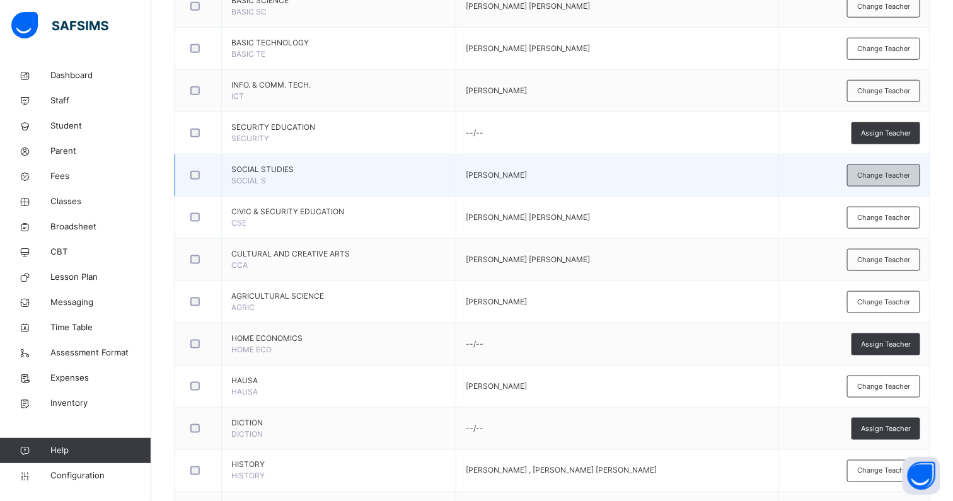
click at [890, 170] on span "Change Teacher" at bounding box center [883, 175] width 53 height 11
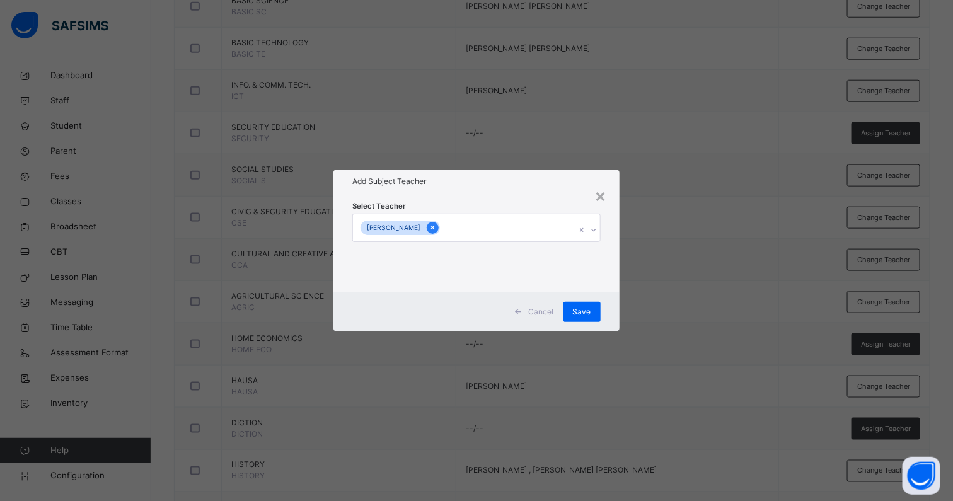
click at [429, 228] on icon at bounding box center [432, 227] width 7 height 9
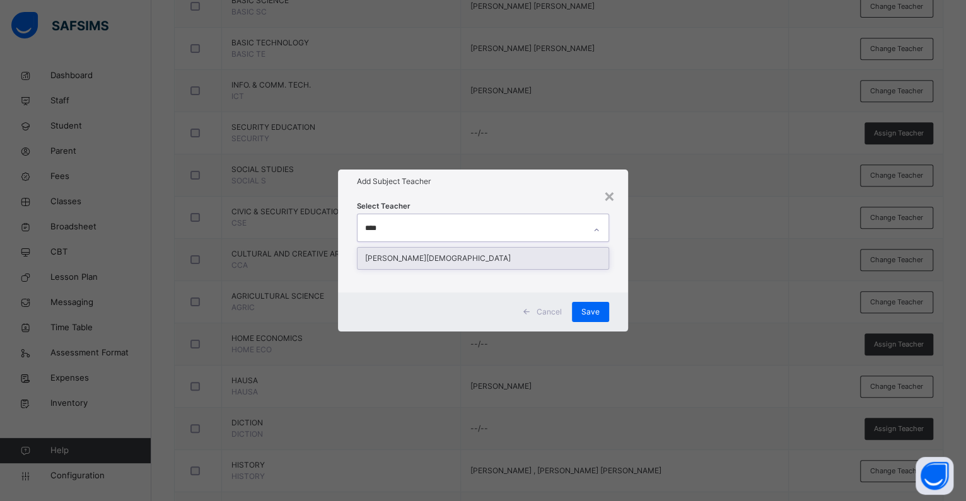
type input "*****"
click at [415, 255] on div "APOCHI IDOKO MOSES" at bounding box center [482, 258] width 251 height 21
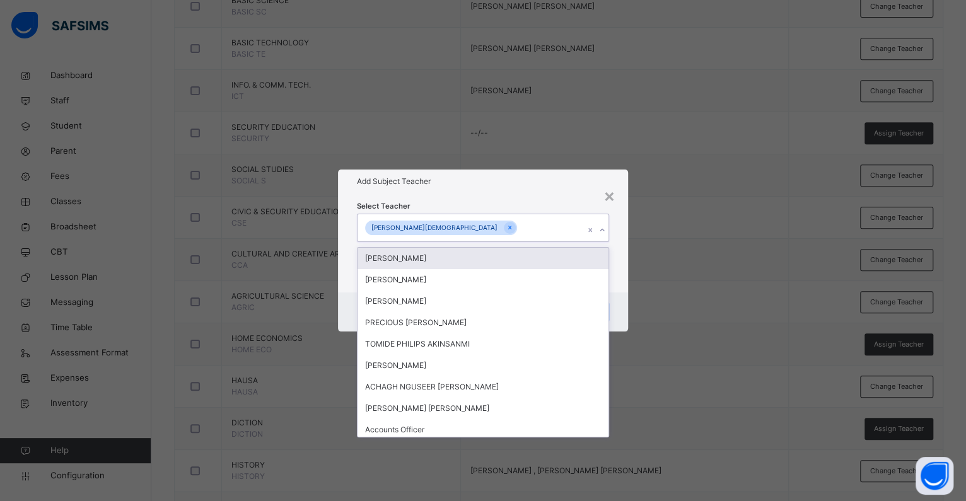
click at [560, 188] on div "Add Subject Teacher" at bounding box center [483, 182] width 290 height 24
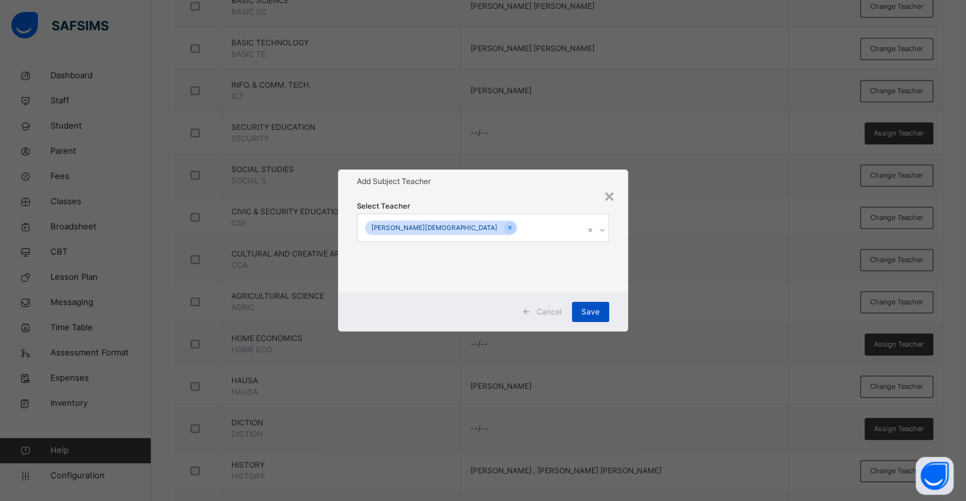
click at [586, 315] on span "Save" at bounding box center [590, 311] width 18 height 11
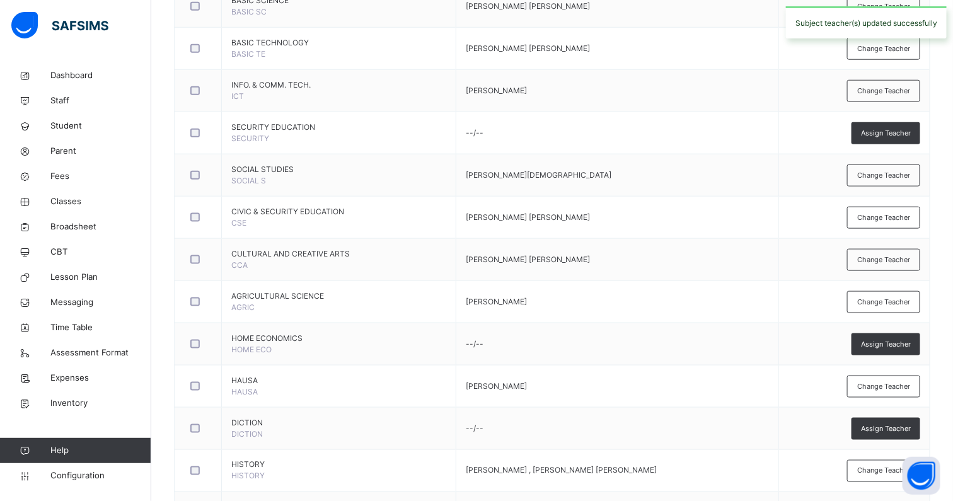
drag, startPoint x: 870, startPoint y: 299, endPoint x: 702, endPoint y: 301, distance: 168.3
click at [870, 299] on span "Change Teacher" at bounding box center [883, 302] width 53 height 11
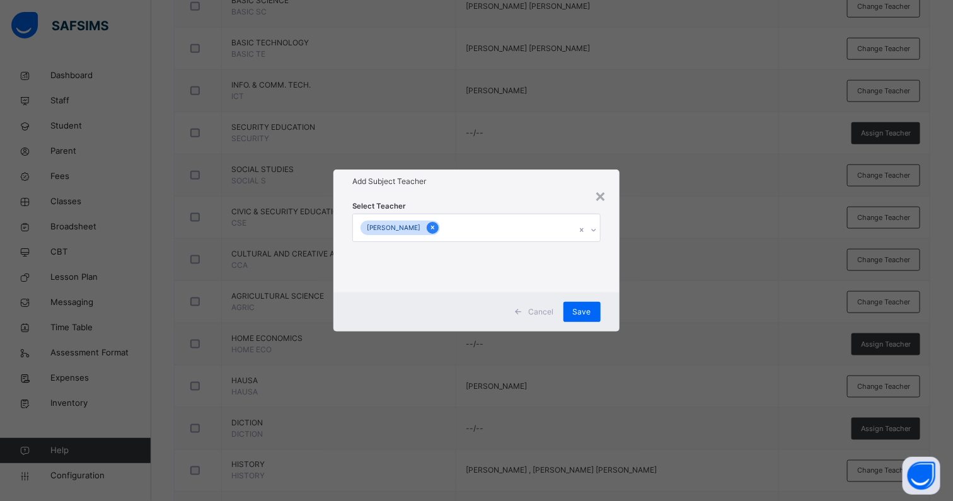
click at [429, 227] on icon at bounding box center [432, 227] width 7 height 9
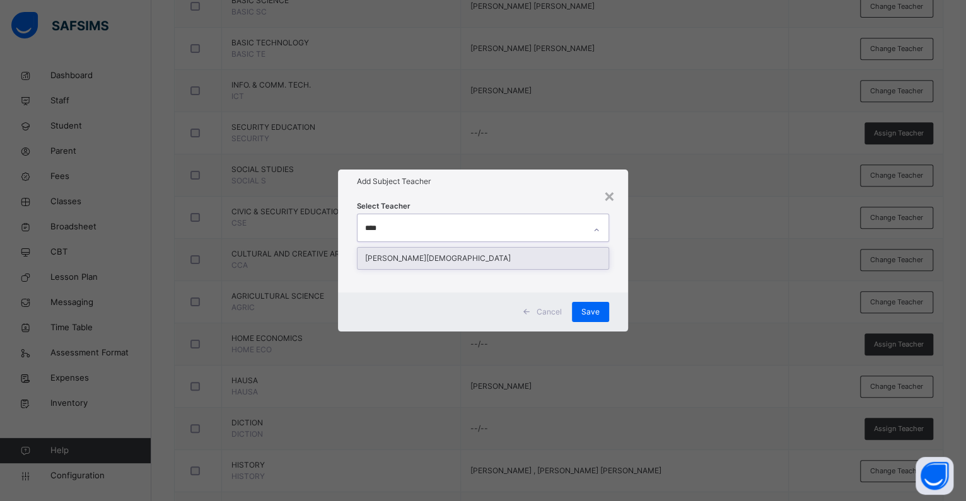
type input "*****"
click at [402, 254] on div "APOCHI IDOKO MOSES" at bounding box center [482, 258] width 251 height 21
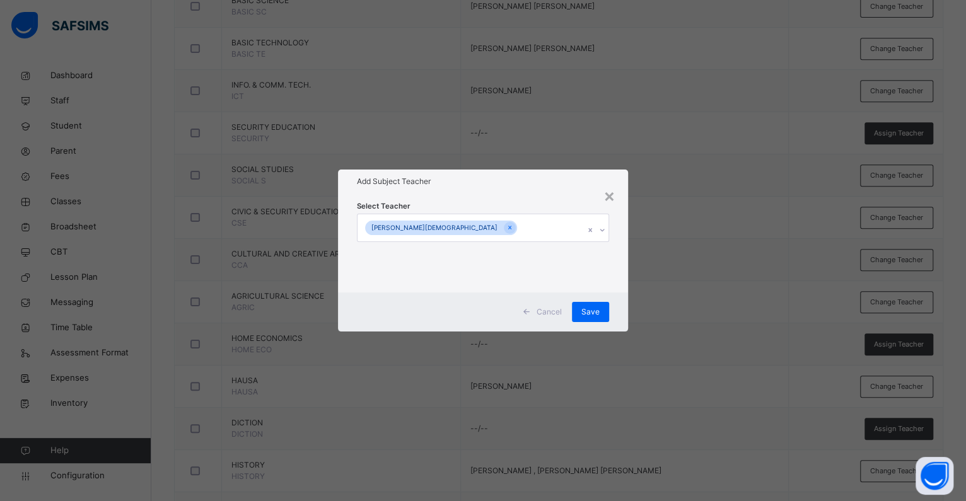
click at [537, 186] on h1 "Add Subject Teacher" at bounding box center [483, 181] width 252 height 11
click at [583, 311] on span "Save" at bounding box center [590, 311] width 18 height 11
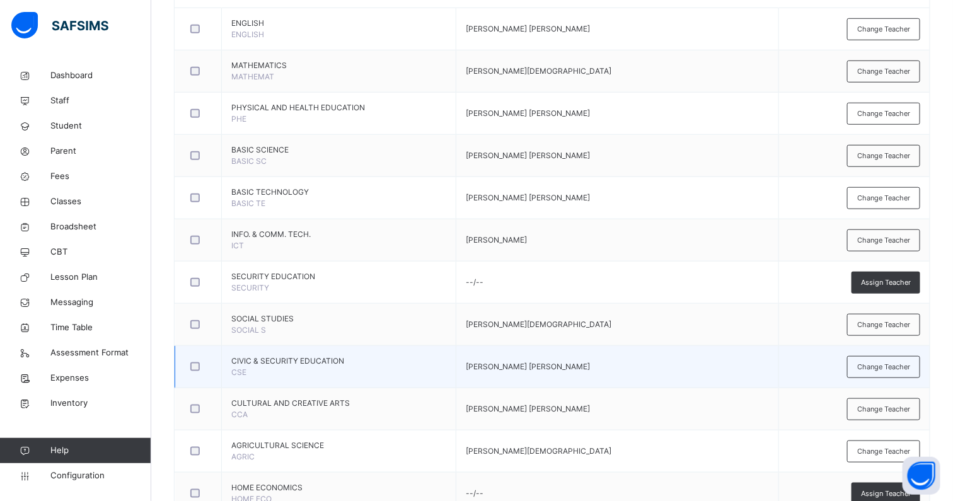
scroll to position [345, 0]
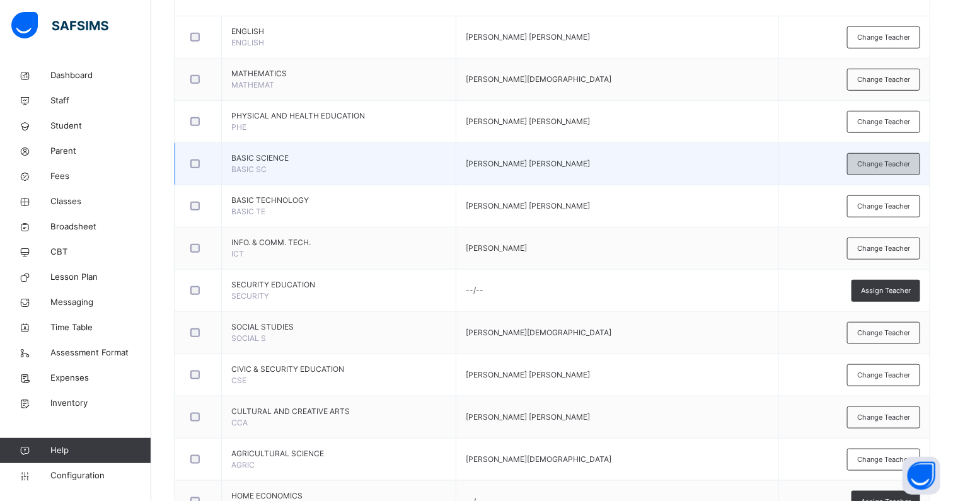
click at [906, 154] on div "Change Teacher" at bounding box center [883, 164] width 73 height 22
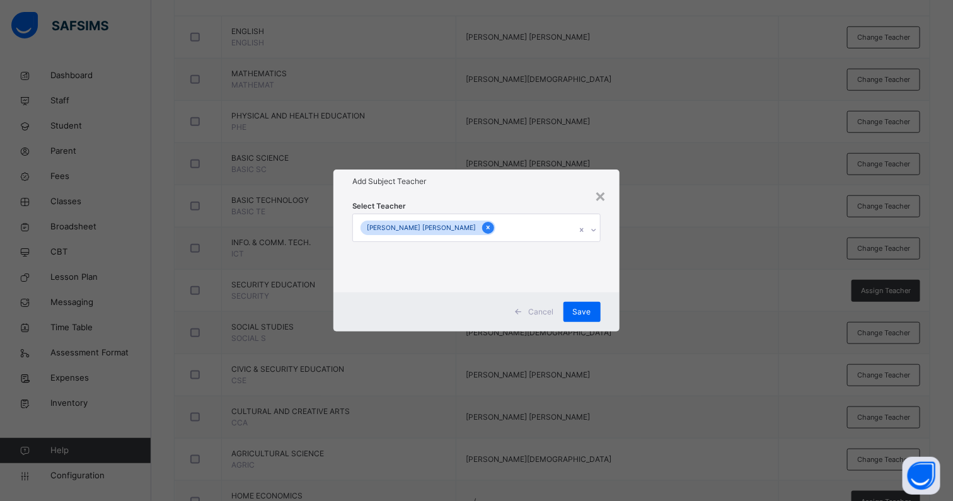
click at [482, 229] on div at bounding box center [488, 228] width 12 height 12
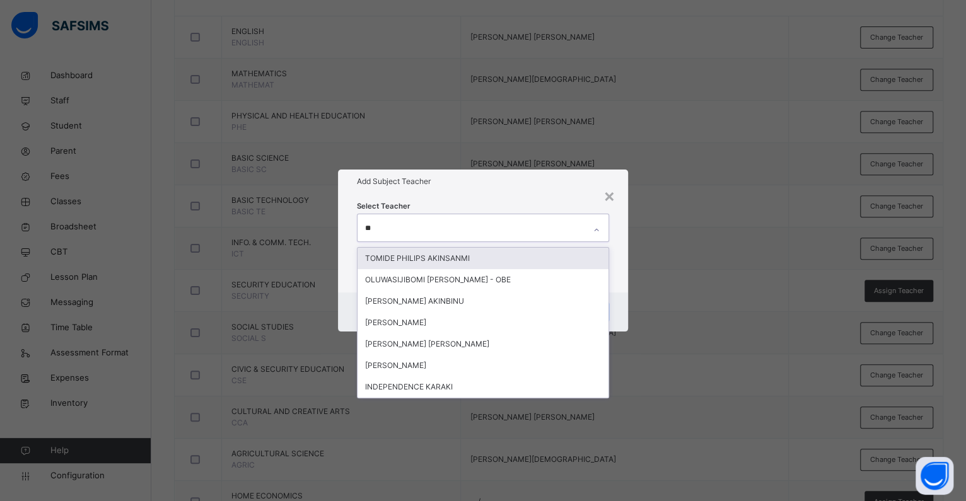
type input "*"
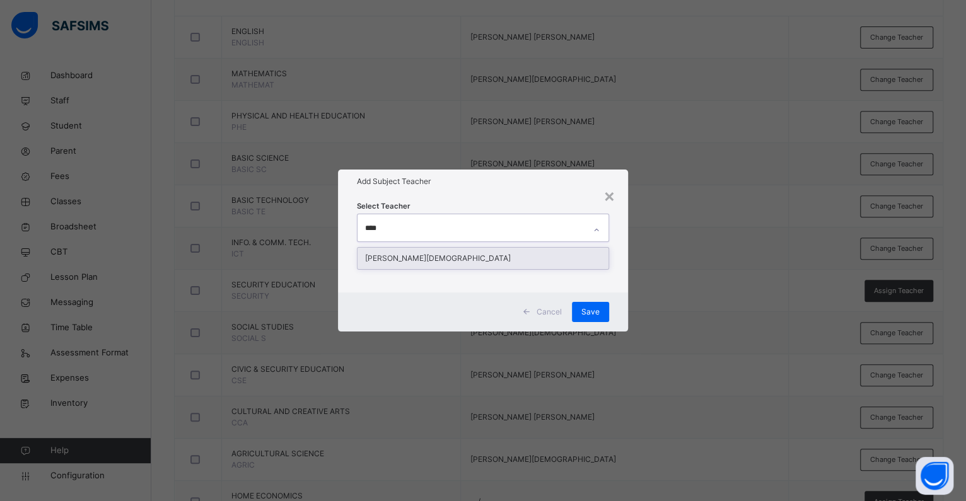
type input "*****"
click at [444, 262] on div "APOCHI IDOKO MOSES" at bounding box center [482, 258] width 251 height 21
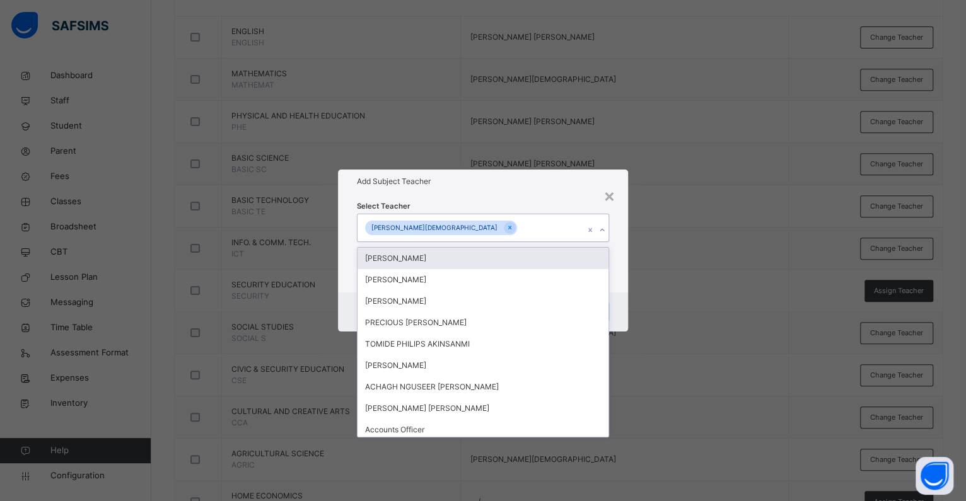
click at [509, 195] on div "Select Teacher option APOCHI IDOKO MOSES, selected. option MAHMOOD ABDULKAREEM …" at bounding box center [483, 242] width 290 height 98
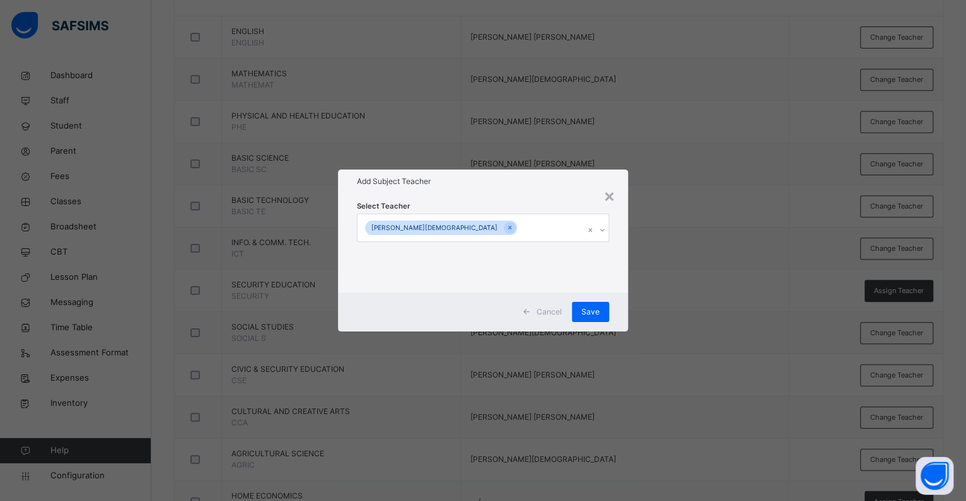
click at [591, 309] on span "Save" at bounding box center [590, 311] width 18 height 11
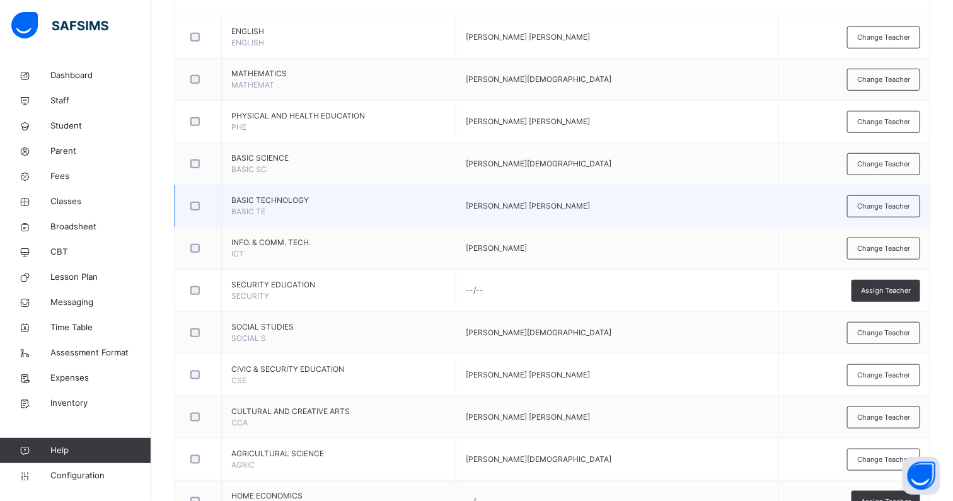
scroll to position [266, 0]
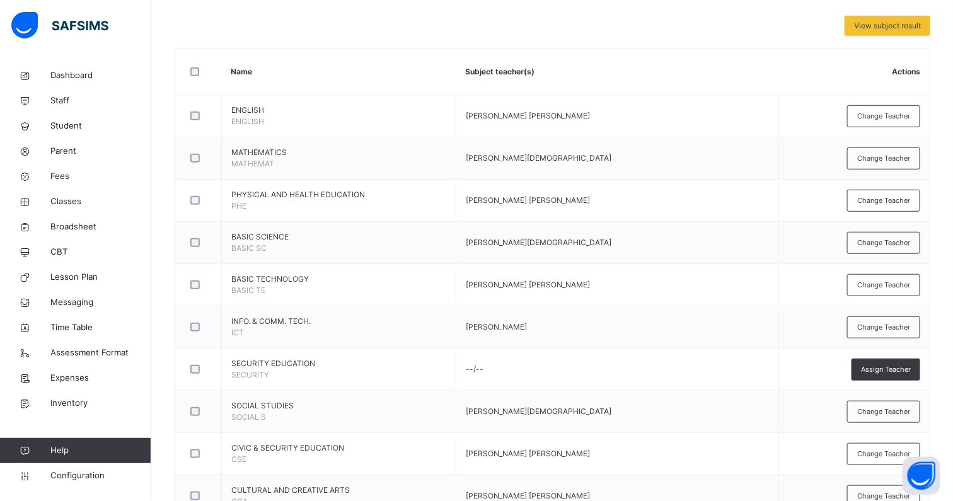
click at [886, 284] on span "Change Teacher" at bounding box center [883, 285] width 53 height 11
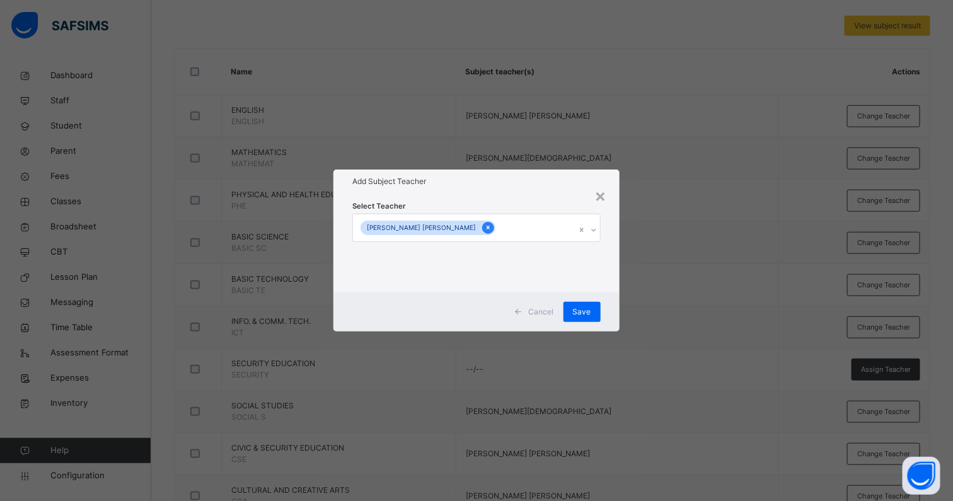
click at [485, 229] on icon at bounding box center [488, 227] width 7 height 9
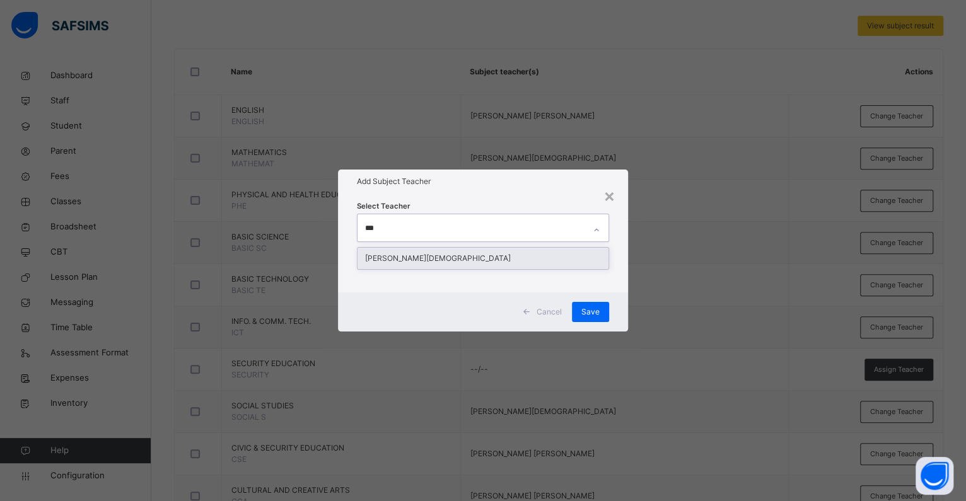
type input "****"
click at [461, 255] on div "APOCHI IDOKO MOSES" at bounding box center [482, 258] width 251 height 21
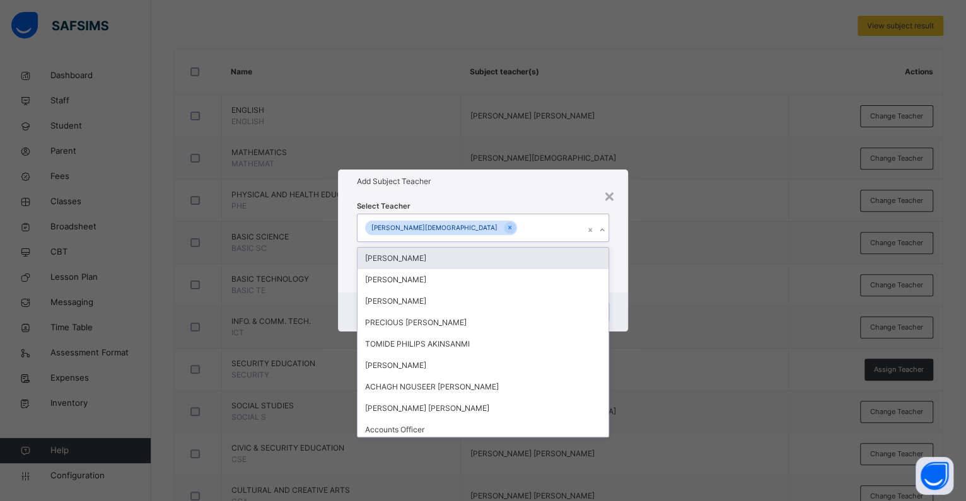
click at [475, 199] on div "Select Teacher option APOCHI IDOKO MOSES, selected. option MAHMOOD ABDULKAREEM …" at bounding box center [483, 242] width 290 height 98
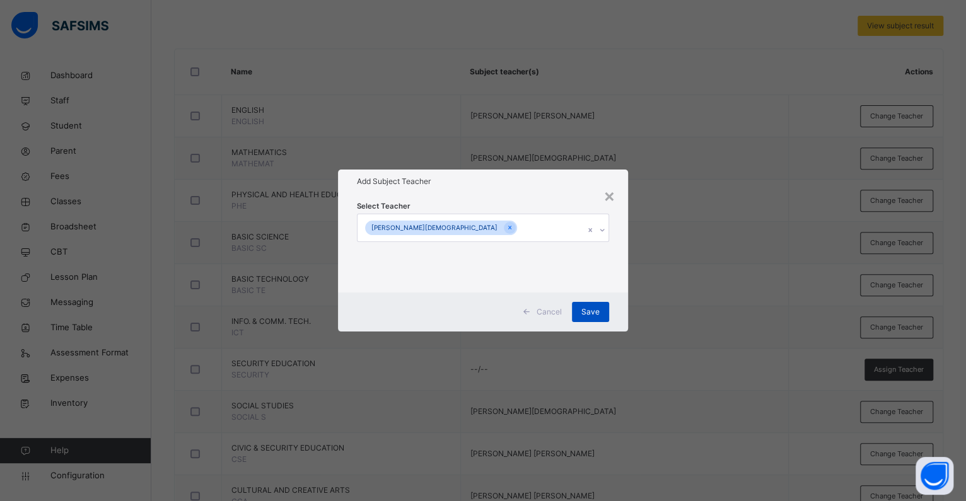
click at [588, 308] on span "Save" at bounding box center [590, 311] width 18 height 11
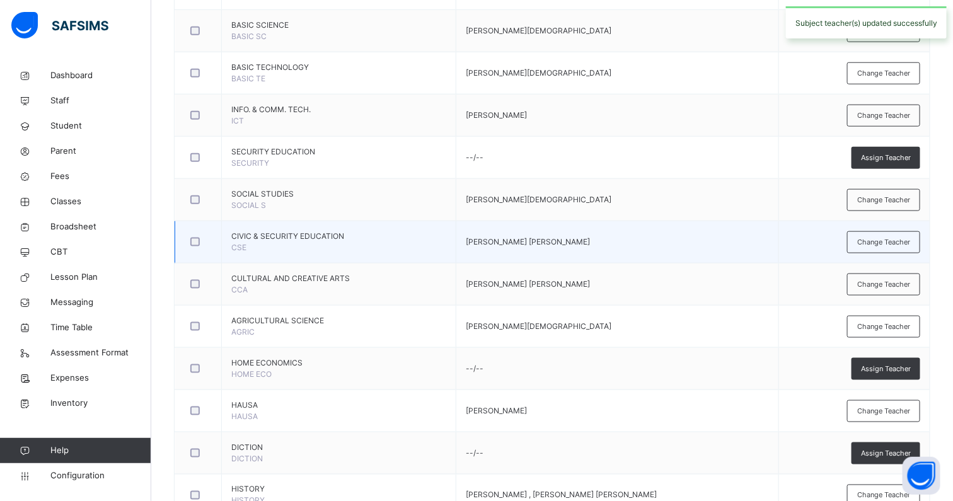
scroll to position [502, 0]
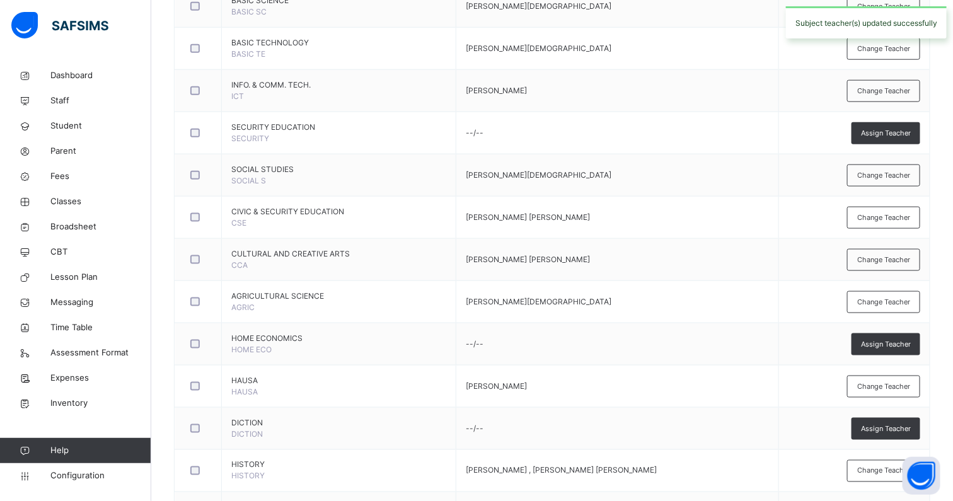
drag, startPoint x: 905, startPoint y: 254, endPoint x: 827, endPoint y: 259, distance: 78.3
click at [904, 255] on span "Change Teacher" at bounding box center [883, 260] width 53 height 11
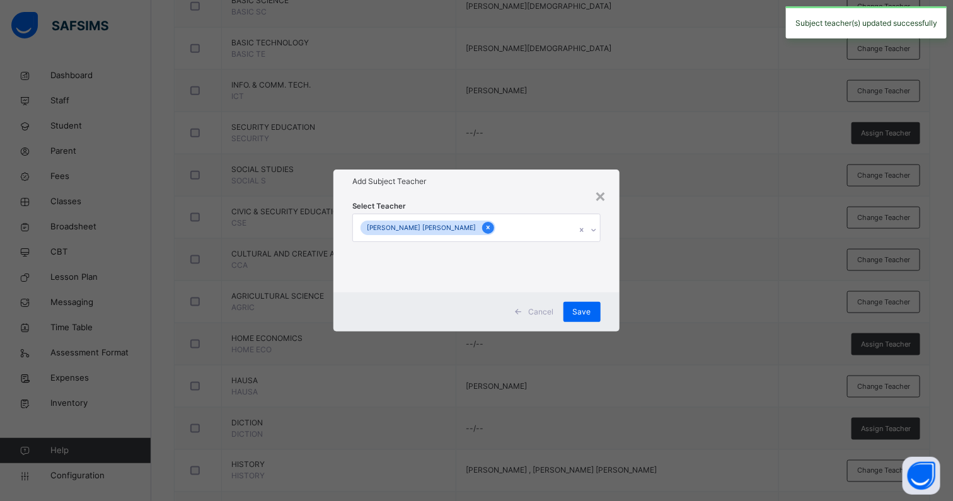
click at [485, 229] on icon at bounding box center [488, 227] width 7 height 9
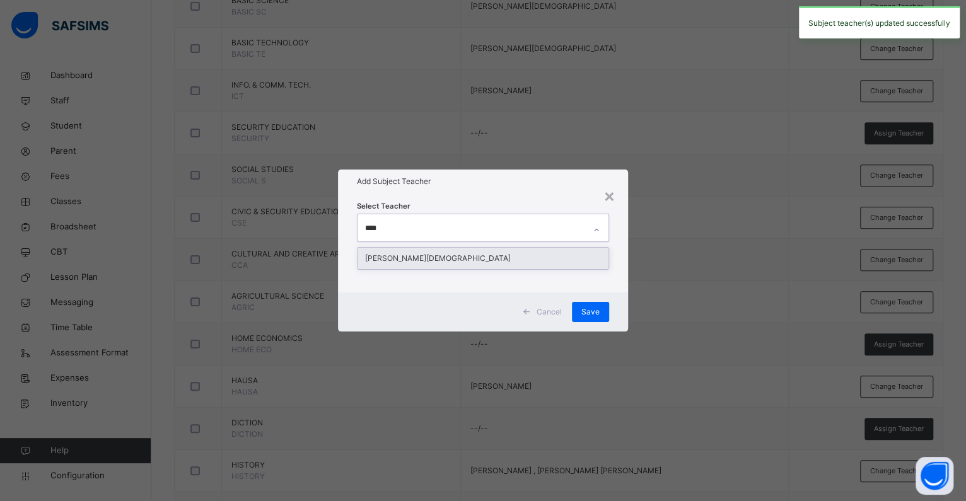
type input "*****"
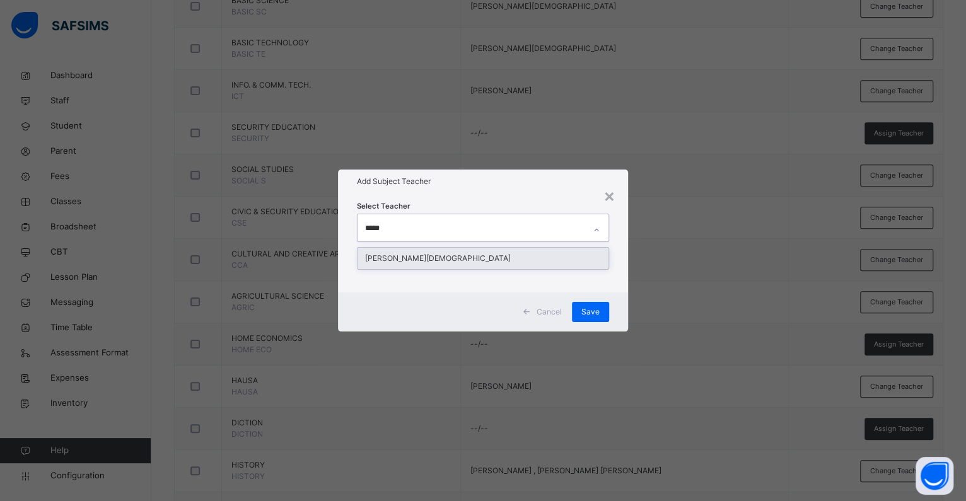
click at [388, 261] on div "APOCHI IDOKO MOSES" at bounding box center [482, 258] width 251 height 21
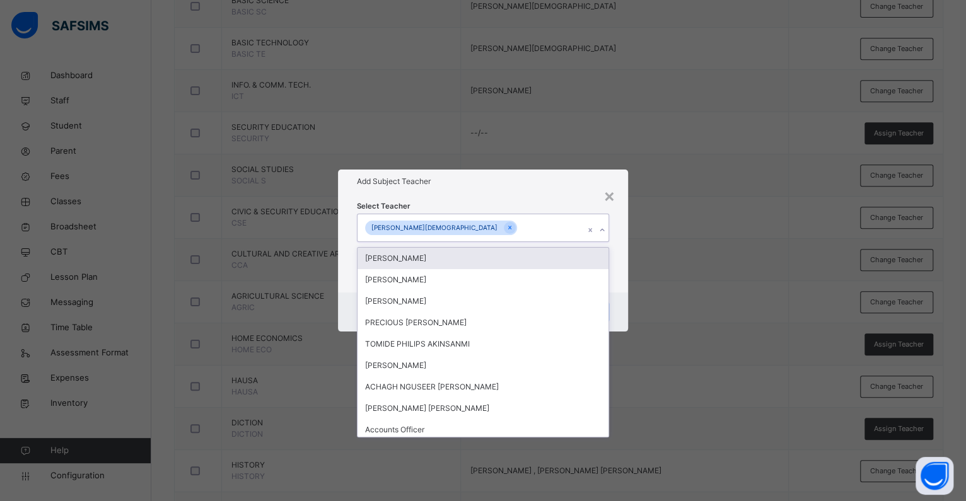
click at [461, 193] on div "Select Teacher option APOCHI IDOKO MOSES, selected. option MAHMOOD ABDULKAREEM …" at bounding box center [483, 242] width 290 height 98
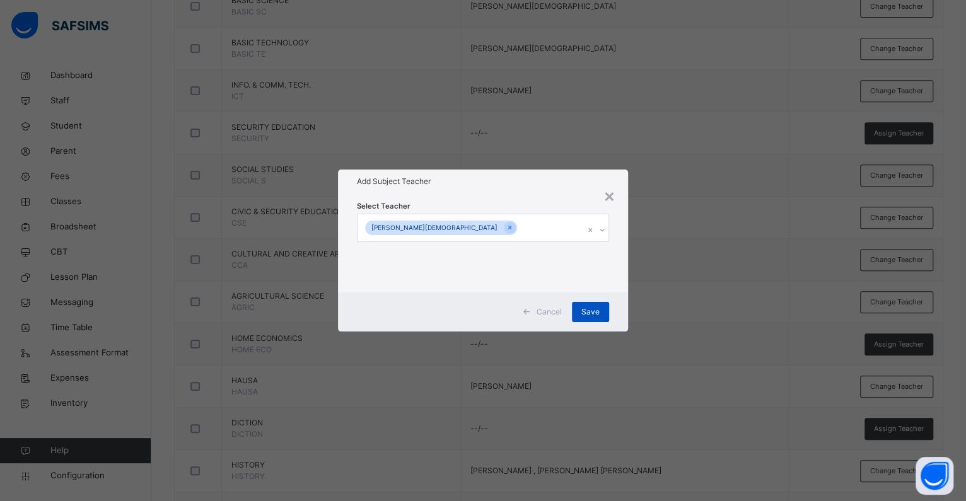
click at [586, 306] on span "Save" at bounding box center [590, 311] width 18 height 11
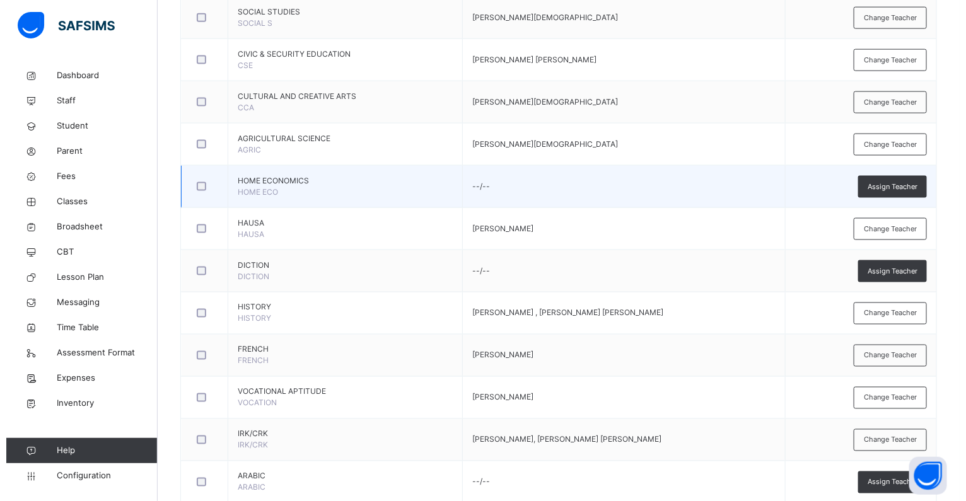
scroll to position [817, 0]
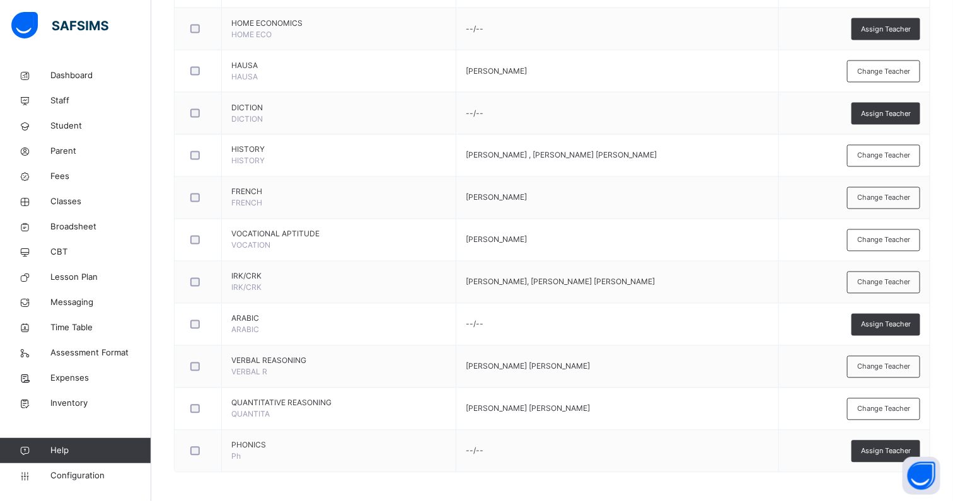
click at [899, 412] on div "Change Teacher" at bounding box center [883, 409] width 73 height 22
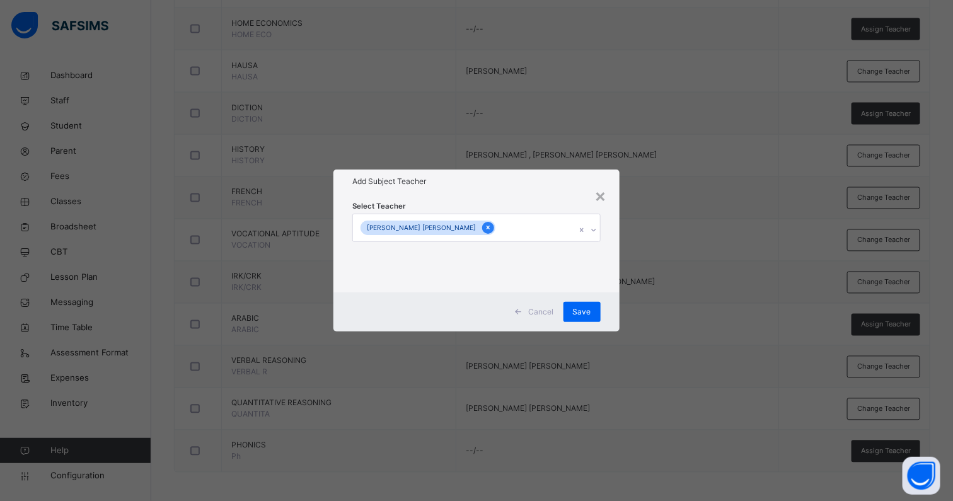
click at [485, 226] on div at bounding box center [488, 228] width 12 height 12
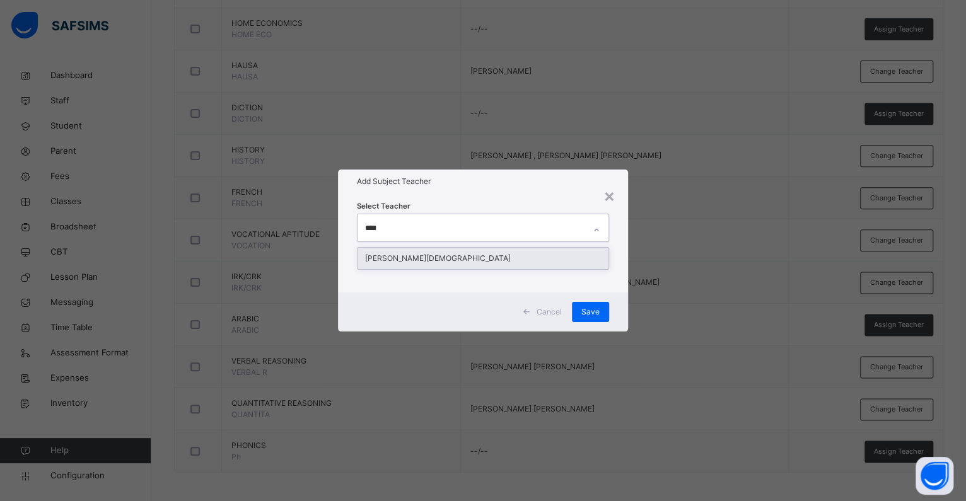
type input "*****"
click at [418, 257] on div "APOCHI IDOKO MOSES" at bounding box center [482, 258] width 251 height 21
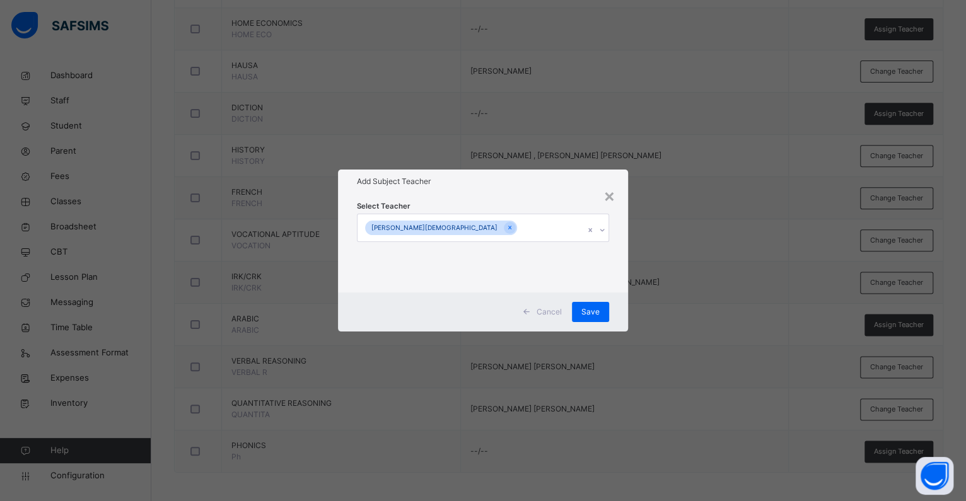
click at [501, 197] on div "Select Teacher APOCHI IDOKO MOSES" at bounding box center [483, 242] width 290 height 98
drag, startPoint x: 587, startPoint y: 309, endPoint x: 432, endPoint y: 498, distance: 244.5
click at [588, 309] on span "Save" at bounding box center [590, 311] width 18 height 11
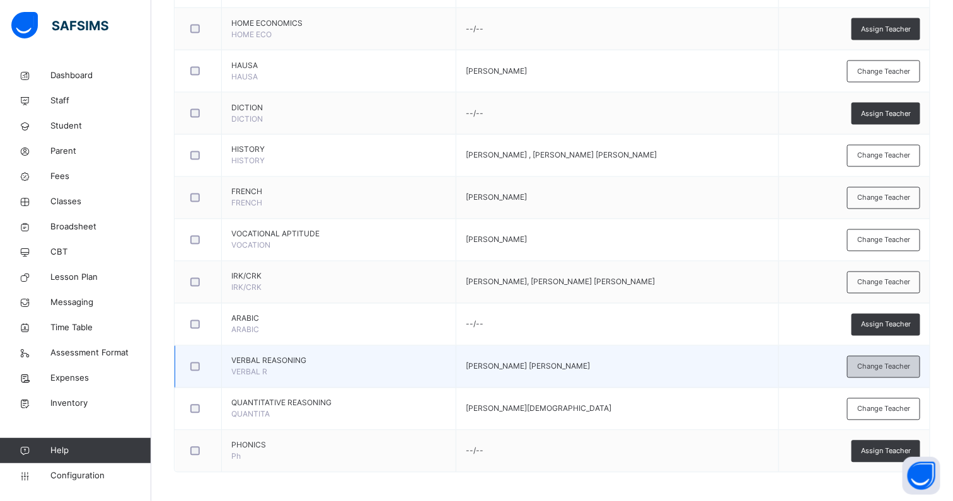
click at [877, 367] on span "Change Teacher" at bounding box center [883, 367] width 53 height 11
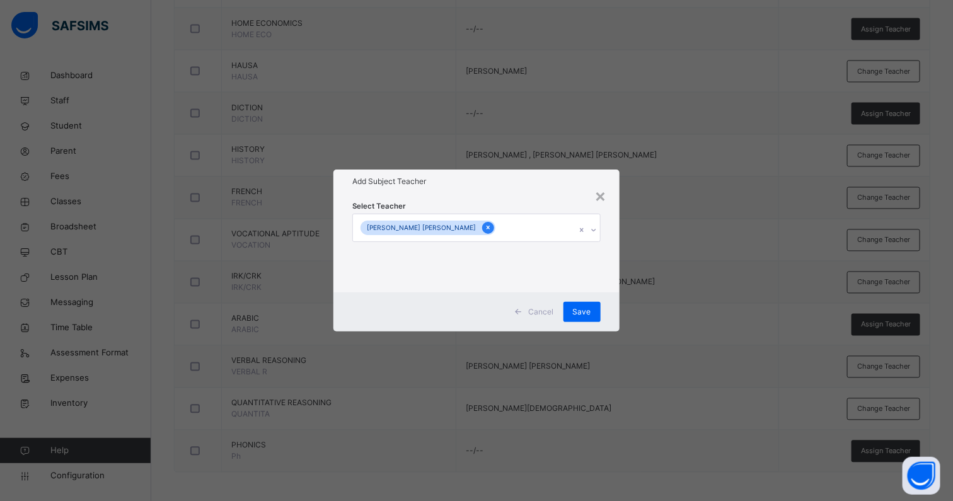
click at [482, 227] on div at bounding box center [488, 228] width 12 height 12
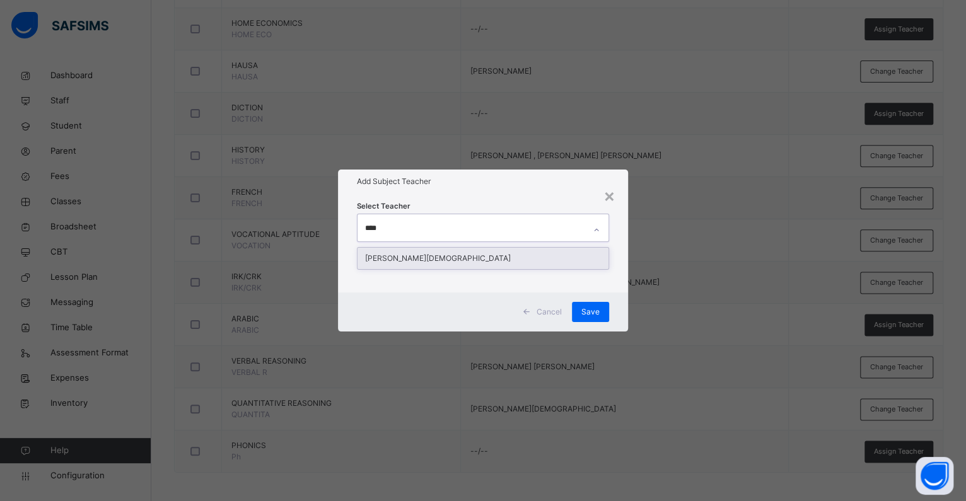
type input "*****"
drag, startPoint x: 397, startPoint y: 260, endPoint x: 497, endPoint y: 185, distance: 125.0
click at [398, 260] on div "APOCHI IDOKO MOSES" at bounding box center [482, 258] width 251 height 21
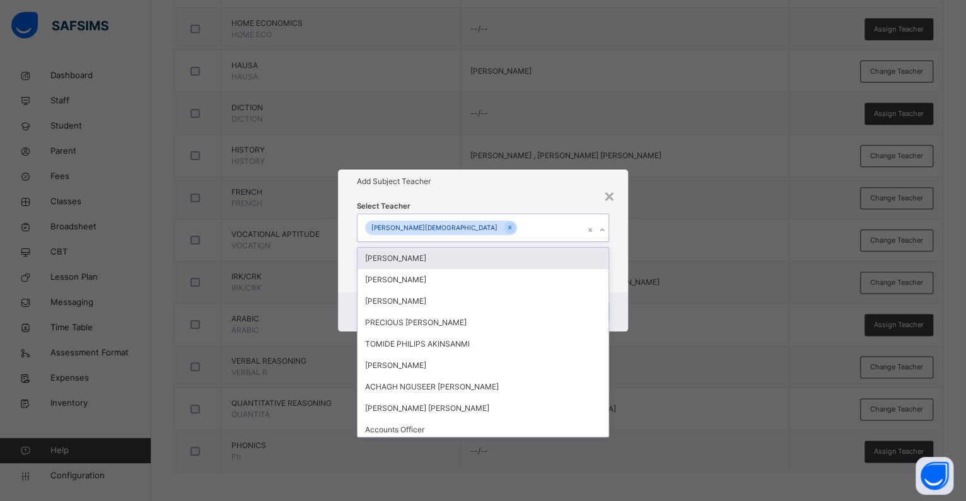
click at [505, 178] on h1 "Add Subject Teacher" at bounding box center [483, 181] width 252 height 11
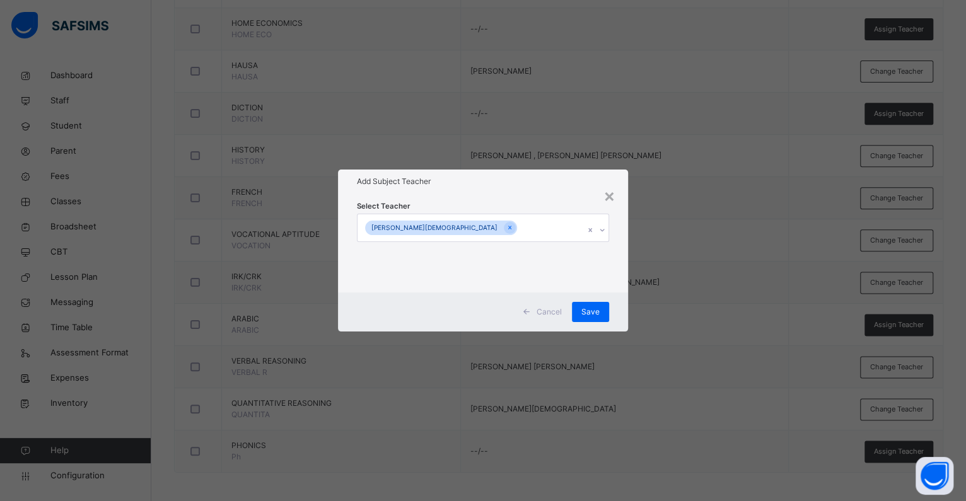
click at [583, 306] on span "Save" at bounding box center [590, 311] width 18 height 11
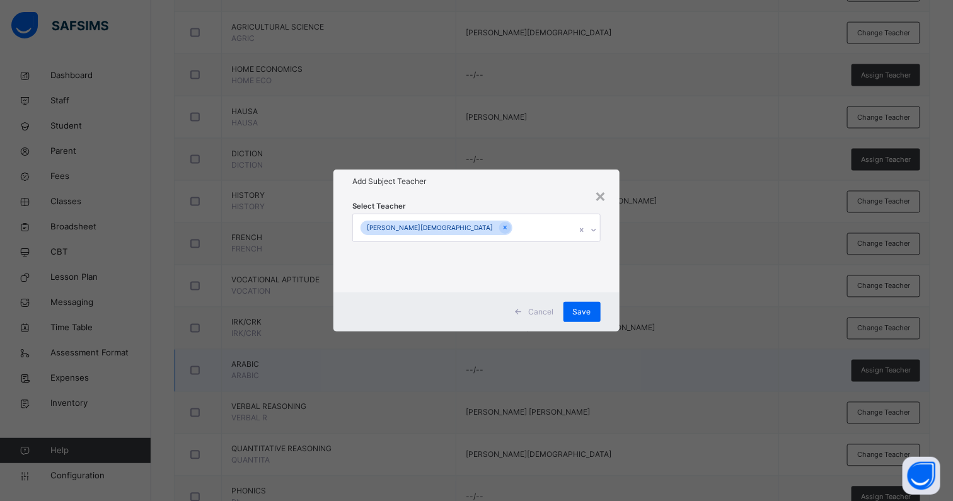
scroll to position [739, 0]
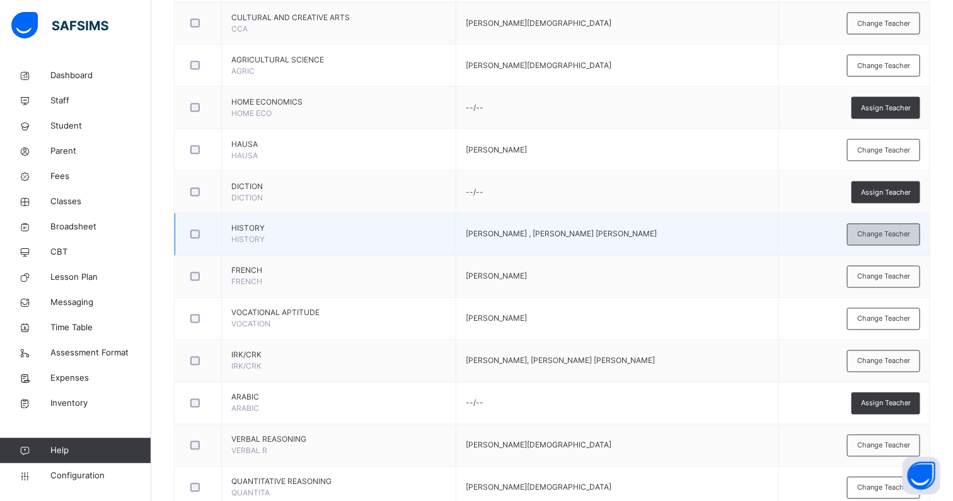
click at [880, 233] on span "Change Teacher" at bounding box center [883, 234] width 53 height 11
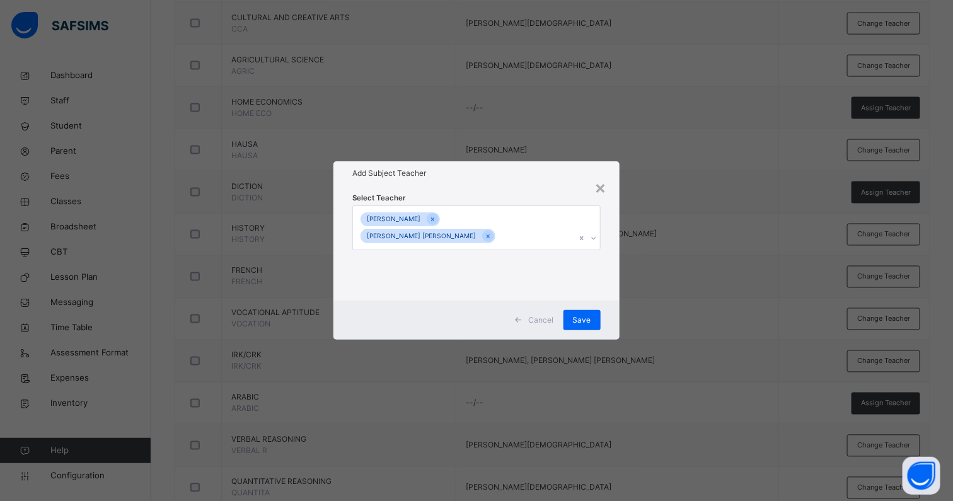
drag, startPoint x: 550, startPoint y: 225, endPoint x: 469, endPoint y: 236, distance: 81.5
click at [494, 230] on div at bounding box center [488, 236] width 12 height 12
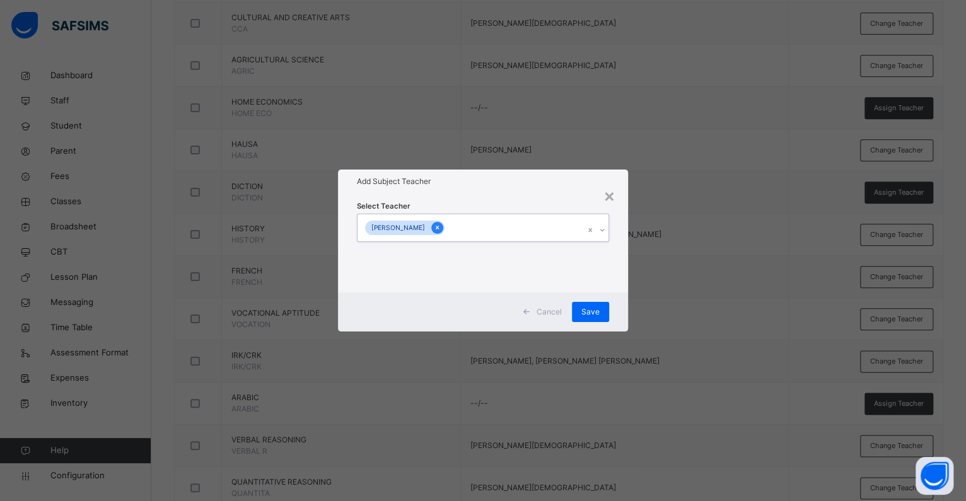
click at [431, 233] on div at bounding box center [437, 228] width 12 height 12
click at [432, 231] on div "Select subject teacher's name" at bounding box center [418, 228] width 107 height 24
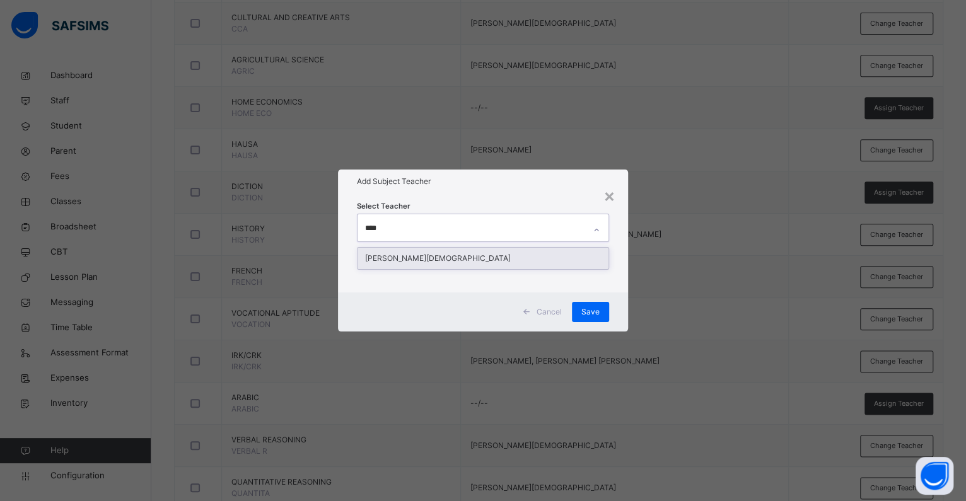
type input "*****"
click at [408, 248] on div "APOCHI IDOKO MOSES" at bounding box center [482, 258] width 251 height 21
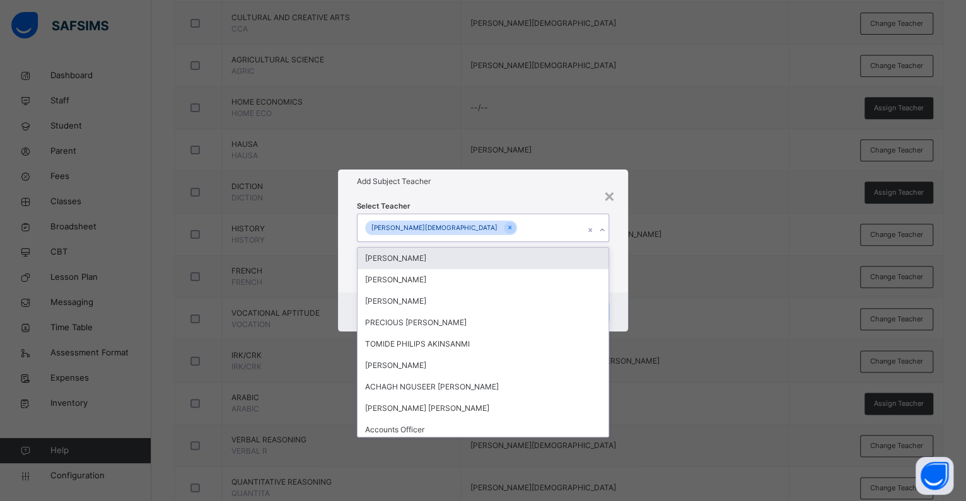
click at [497, 178] on h1 "Add Subject Teacher" at bounding box center [483, 181] width 252 height 11
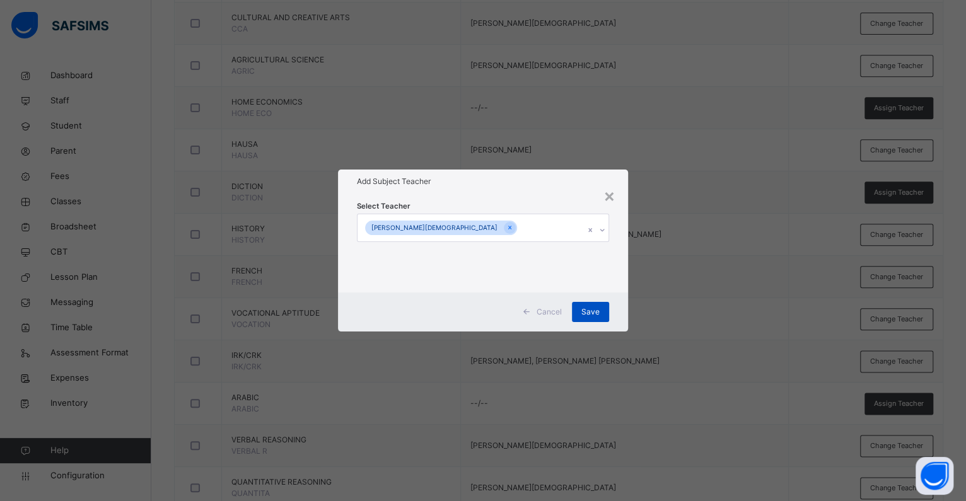
click at [579, 313] on div "Save" at bounding box center [590, 312] width 37 height 20
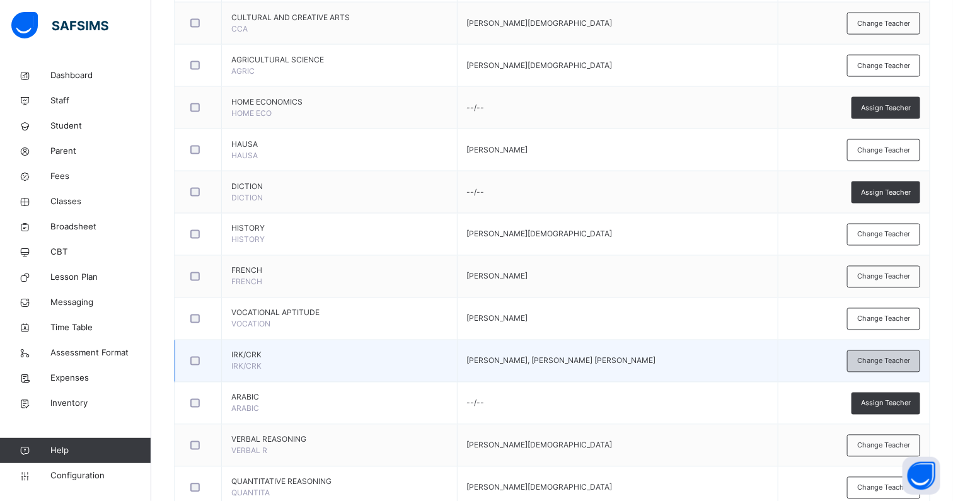
click at [920, 352] on div "Change Teacher" at bounding box center [883, 361] width 73 height 22
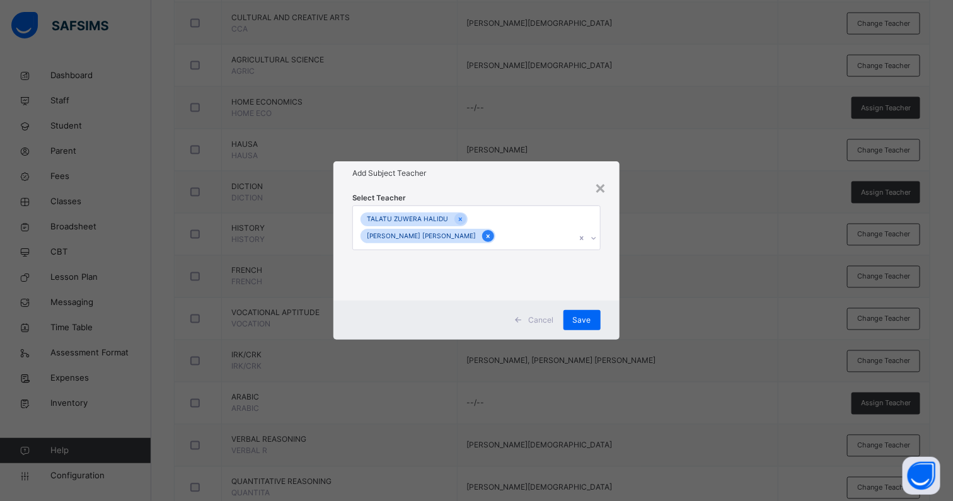
click at [485, 236] on icon at bounding box center [488, 236] width 7 height 9
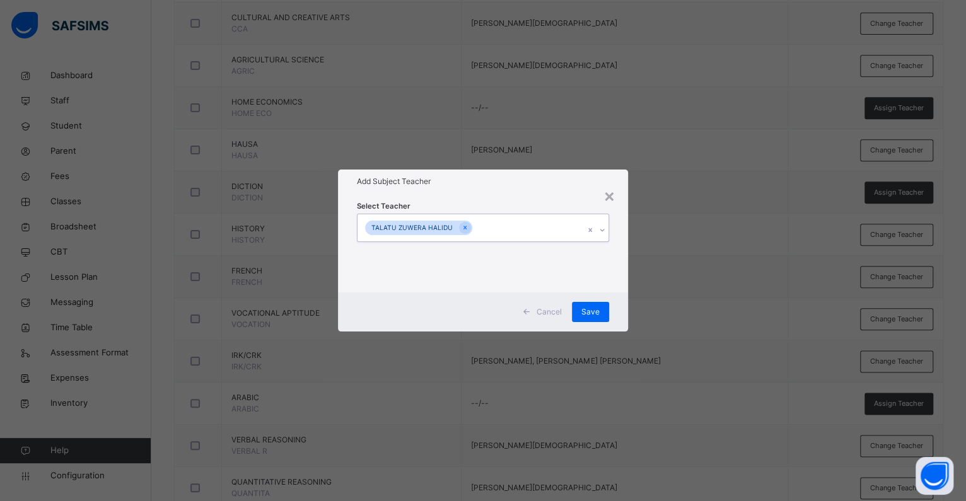
click at [487, 236] on div "TALATU ZUWERA HALIDU" at bounding box center [470, 227] width 227 height 26
type input "**"
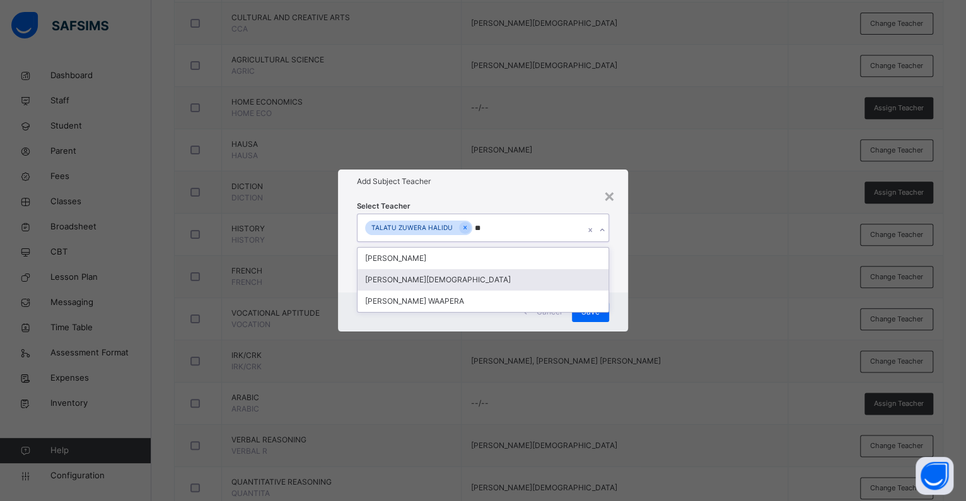
click at [416, 280] on div "APOCHI IDOKO MOSES" at bounding box center [482, 279] width 251 height 21
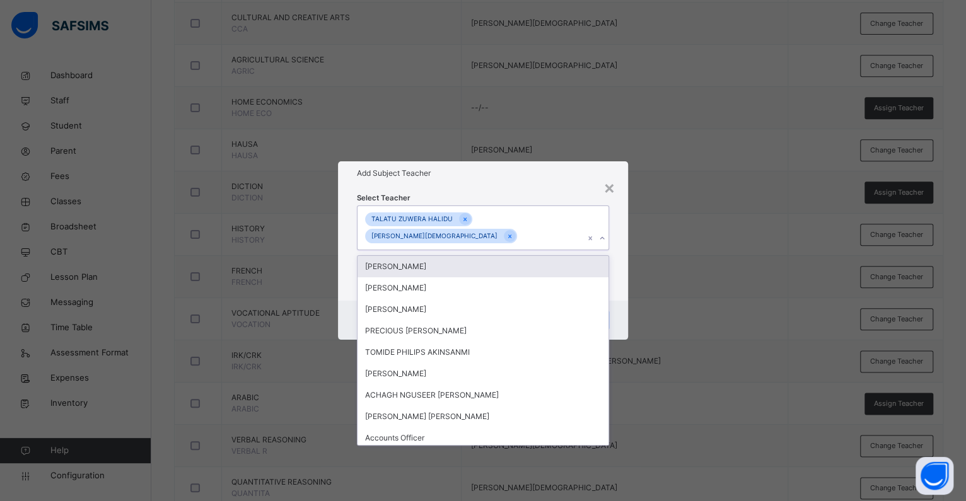
click at [512, 199] on div "Select Teacher option APOCHI IDOKO MOSES, selected. option MAHMOOD ABDULKAREEM …" at bounding box center [483, 242] width 290 height 115
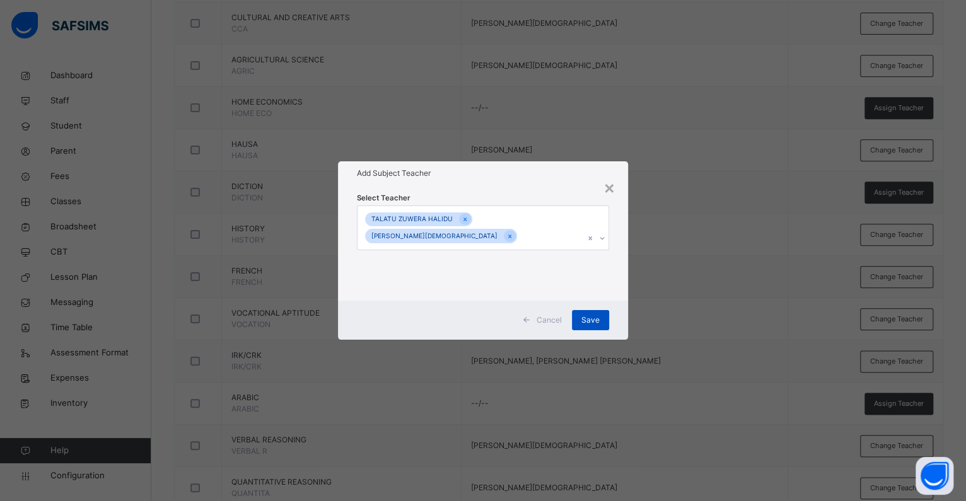
click at [579, 312] on div "Save" at bounding box center [590, 320] width 37 height 20
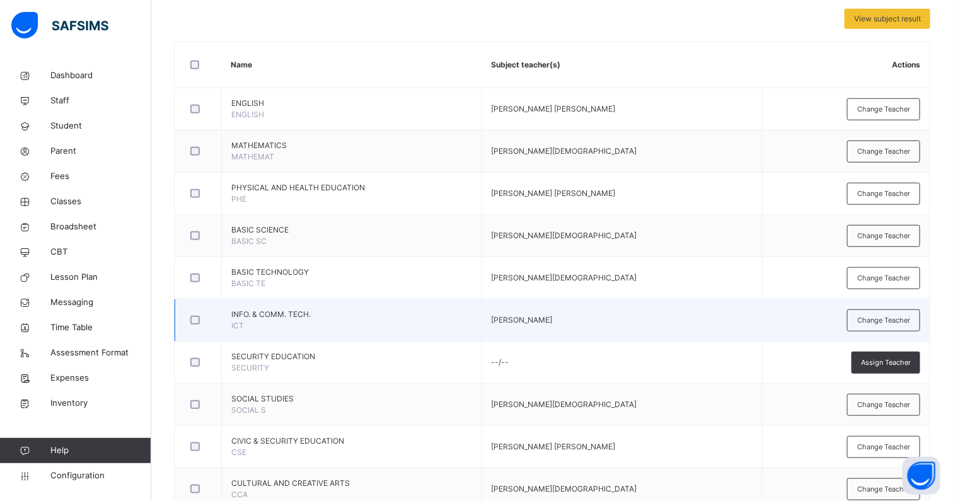
scroll to position [266, 0]
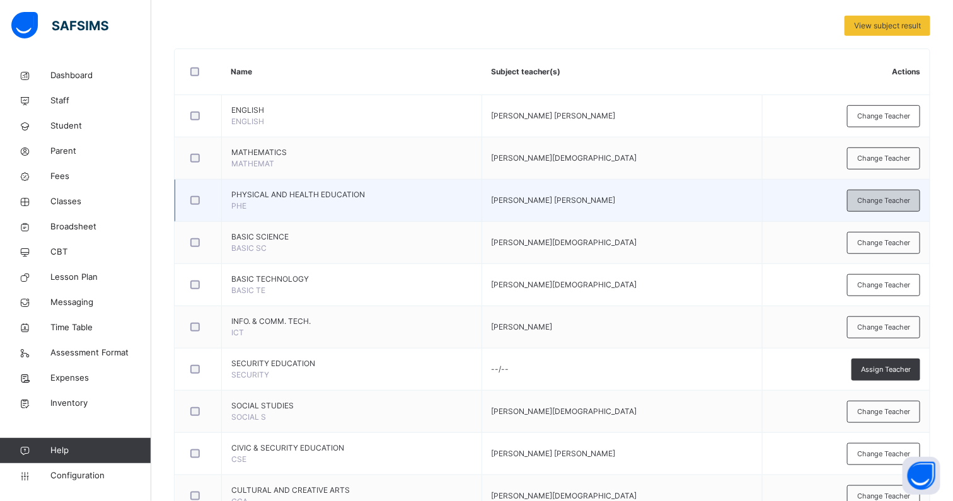
click at [899, 205] on div "Change Teacher" at bounding box center [883, 201] width 73 height 22
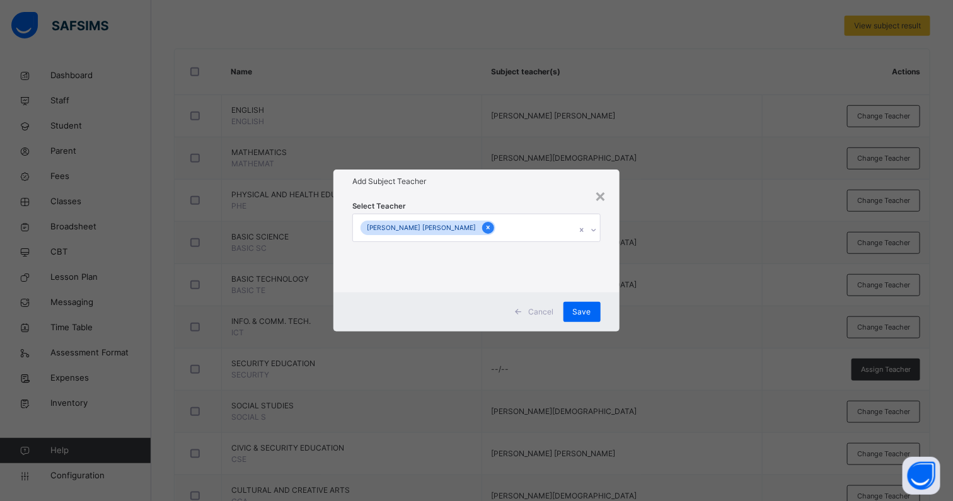
click at [485, 226] on icon at bounding box center [488, 227] width 7 height 9
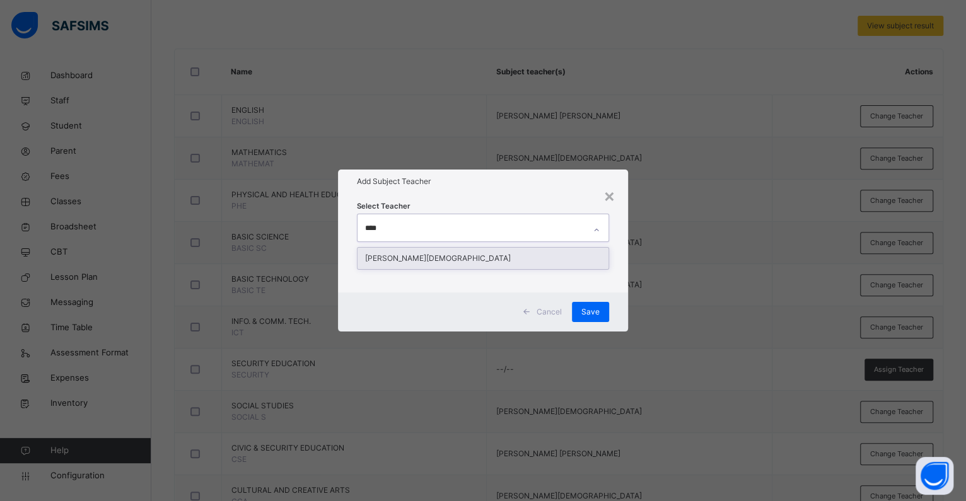
type input "*****"
click at [401, 260] on div "APOCHI IDOKO MOSES" at bounding box center [482, 258] width 251 height 21
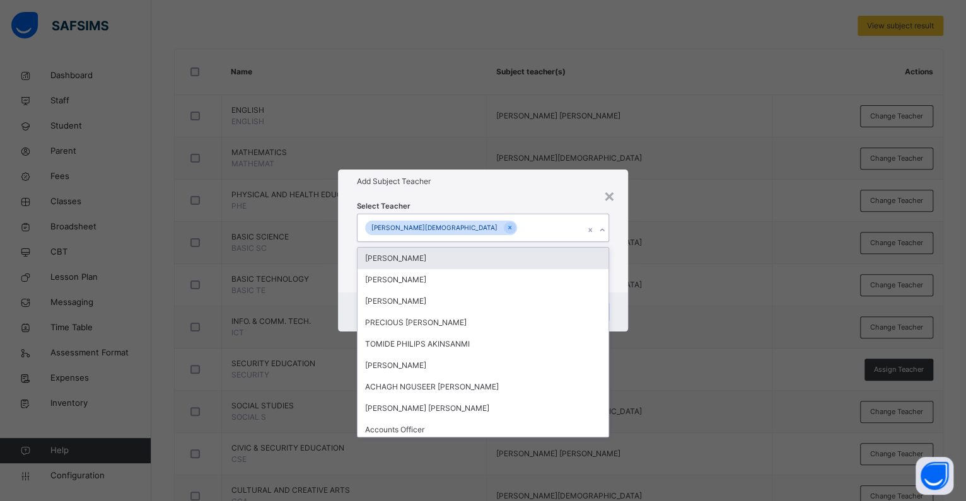
click at [449, 184] on h1 "Add Subject Teacher" at bounding box center [483, 181] width 252 height 11
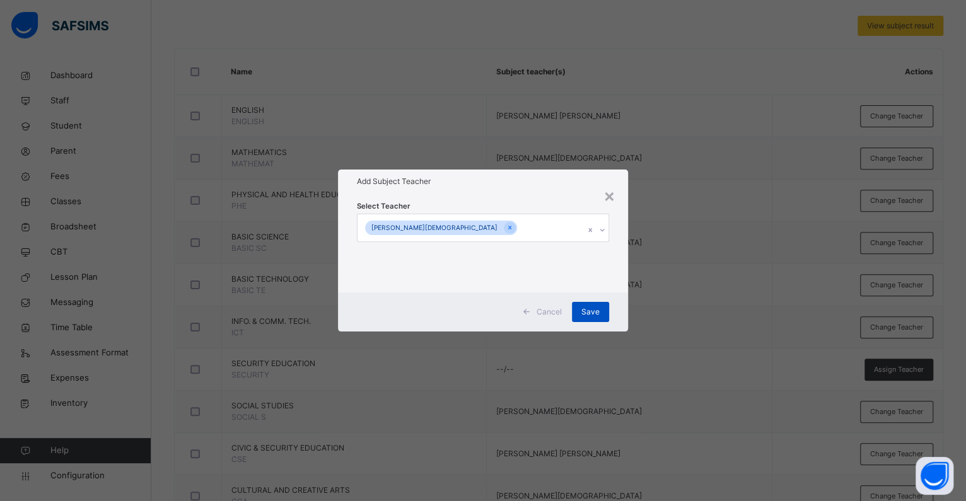
click at [585, 318] on div "Save" at bounding box center [590, 312] width 37 height 20
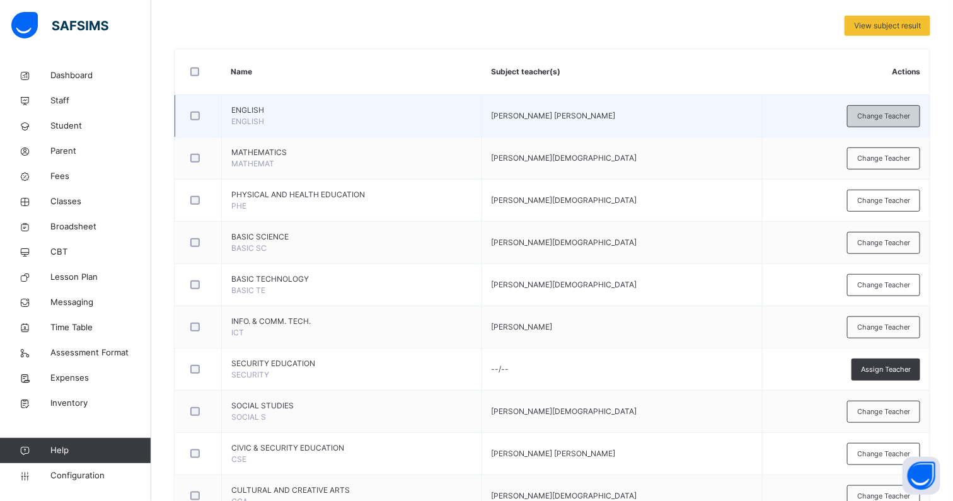
click at [886, 117] on span "Change Teacher" at bounding box center [883, 116] width 53 height 11
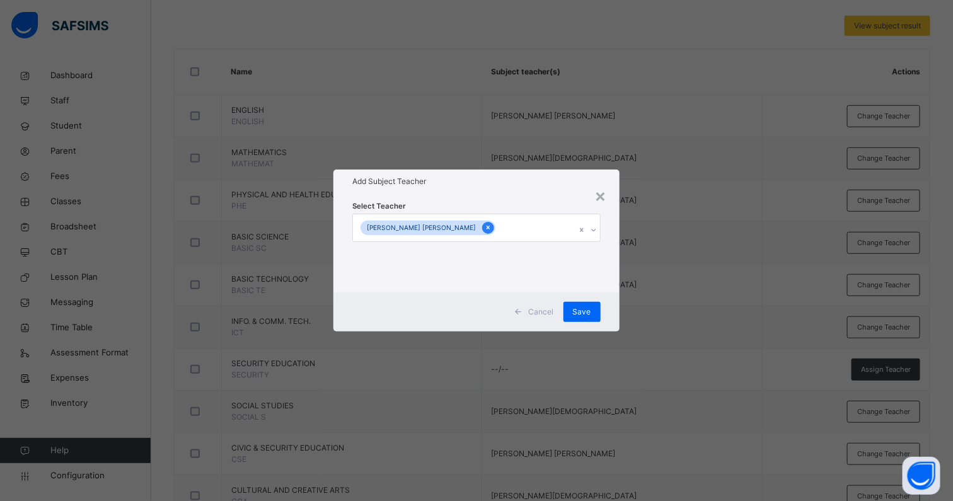
click at [485, 229] on icon at bounding box center [488, 227] width 7 height 9
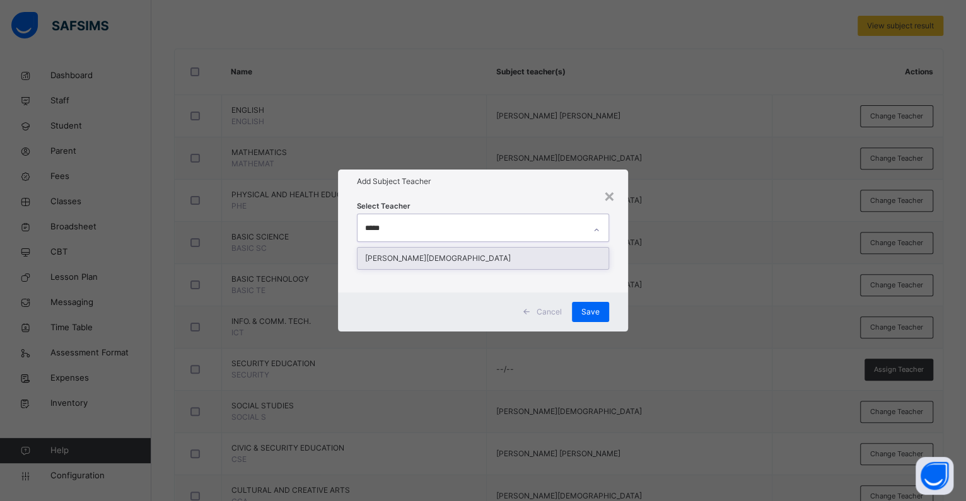
type input "*****"
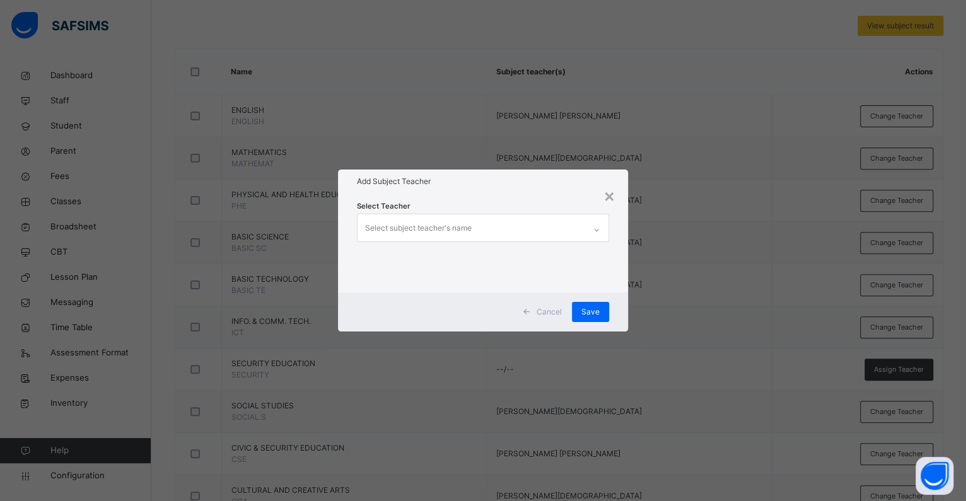
click at [548, 312] on span "Cancel" at bounding box center [548, 311] width 25 height 11
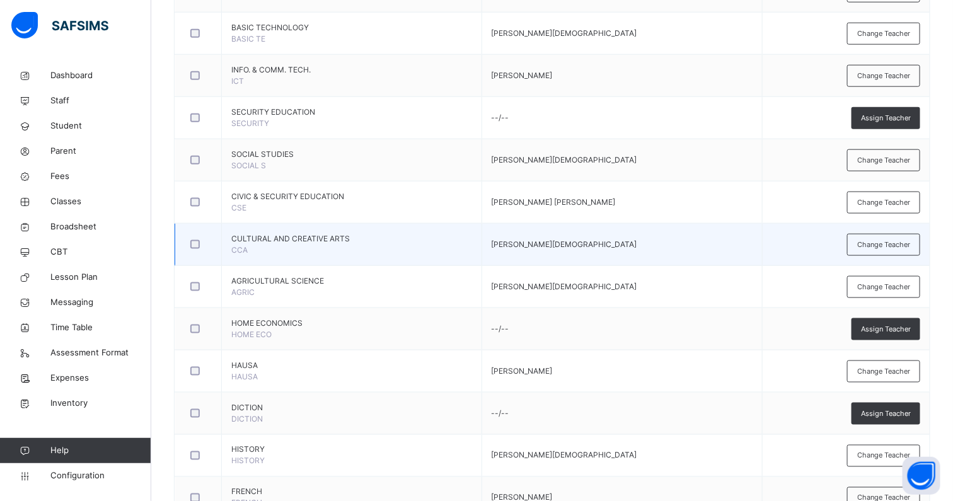
scroll to position [502, 0]
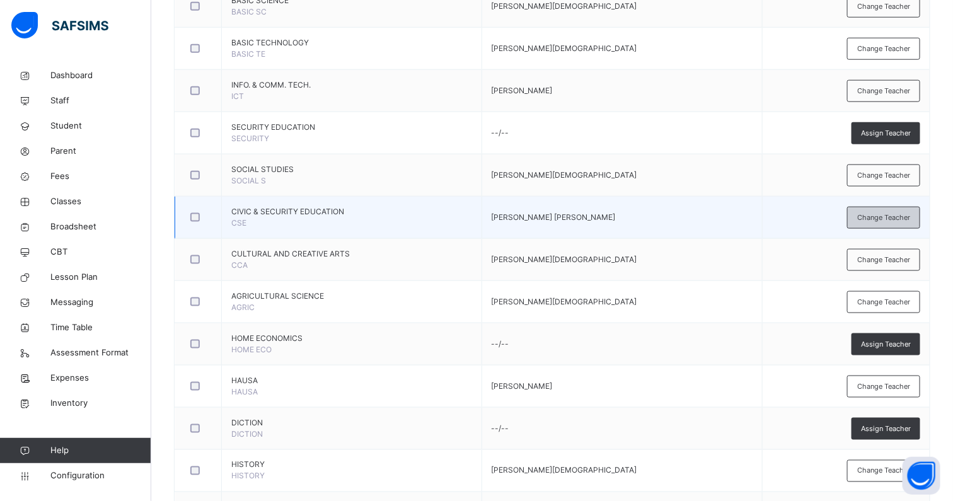
click at [900, 217] on span "Change Teacher" at bounding box center [883, 217] width 53 height 11
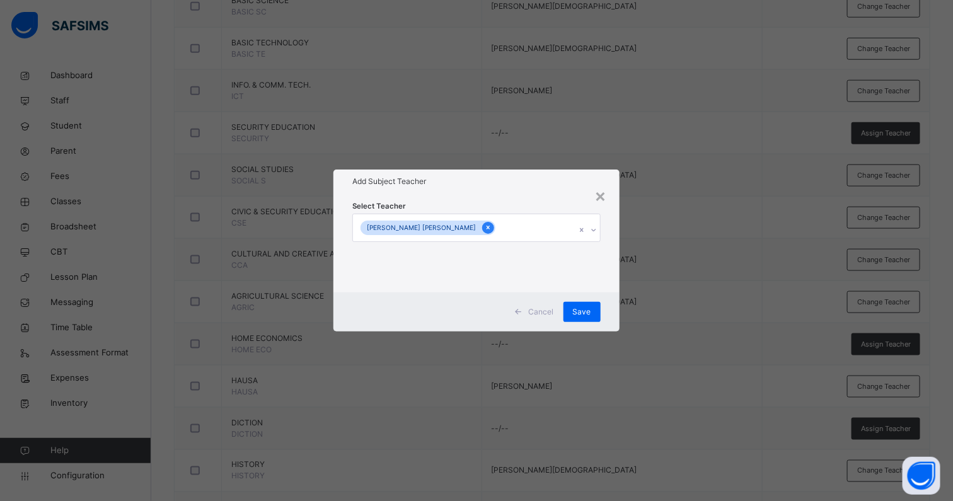
click at [487, 227] on icon at bounding box center [488, 228] width 3 height 4
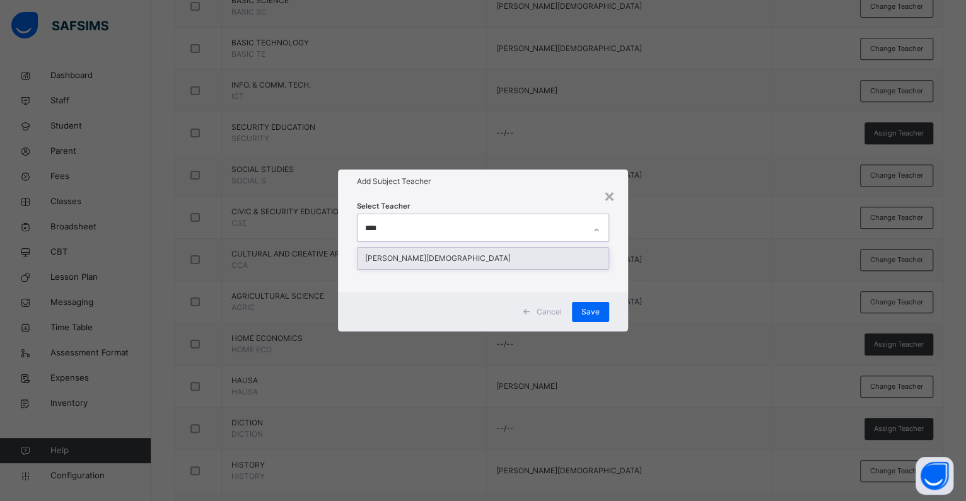
type input "*****"
click at [415, 252] on div "APOCHI IDOKO MOSES" at bounding box center [482, 258] width 251 height 21
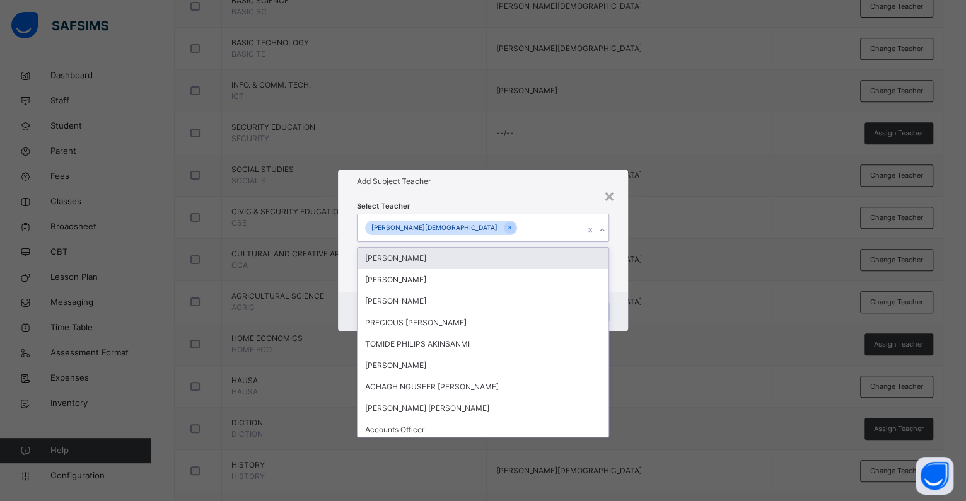
click at [468, 204] on div "Select Teacher option APOCHI IDOKO MOSES, selected. option MAHMOOD ABDULKAREEM …" at bounding box center [483, 243] width 252 height 86
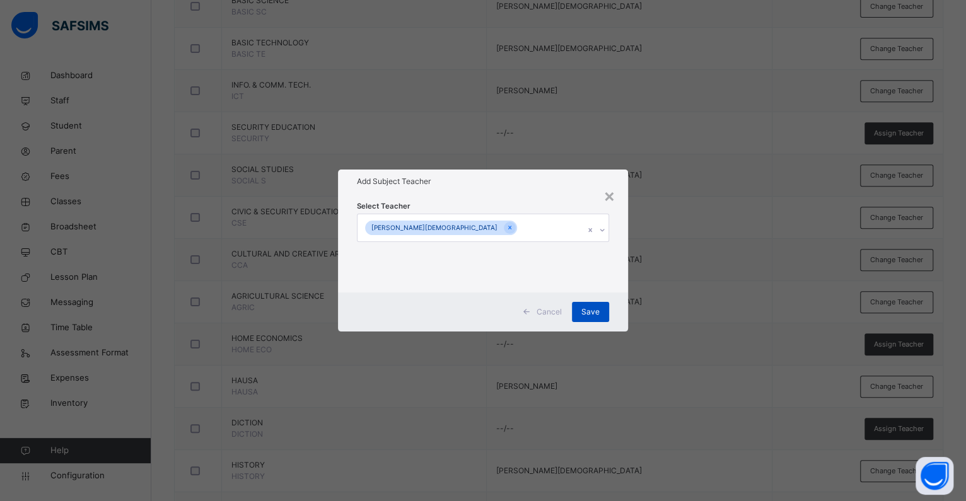
click at [591, 316] on span "Save" at bounding box center [590, 311] width 18 height 11
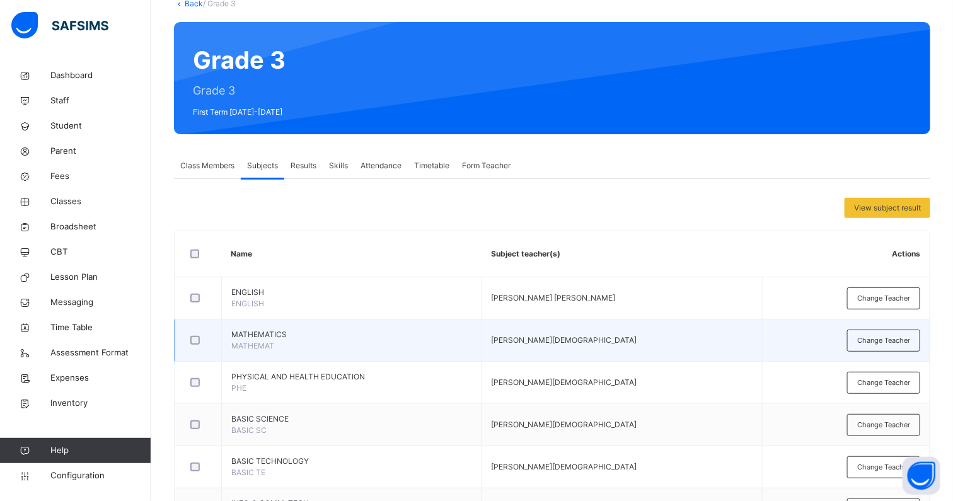
scroll to position [108, 0]
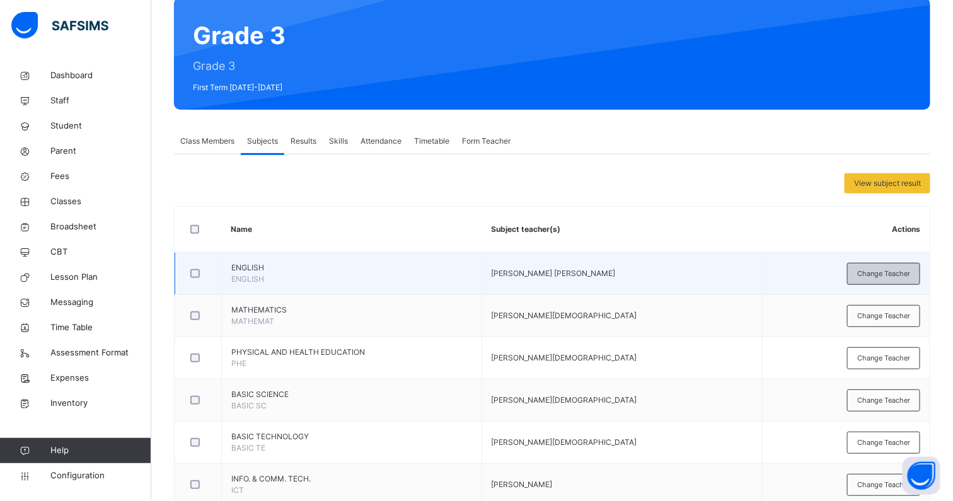
click at [893, 271] on span "Change Teacher" at bounding box center [883, 273] width 53 height 11
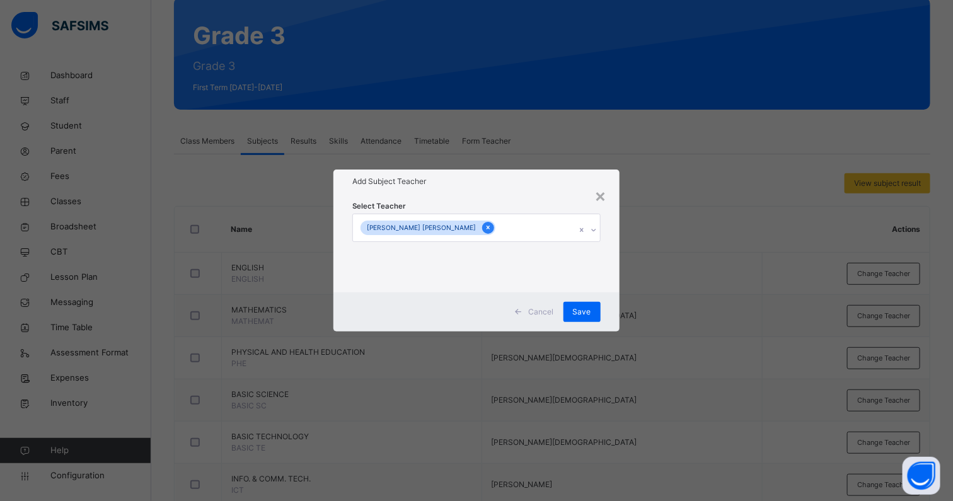
click at [487, 227] on icon at bounding box center [488, 228] width 3 height 4
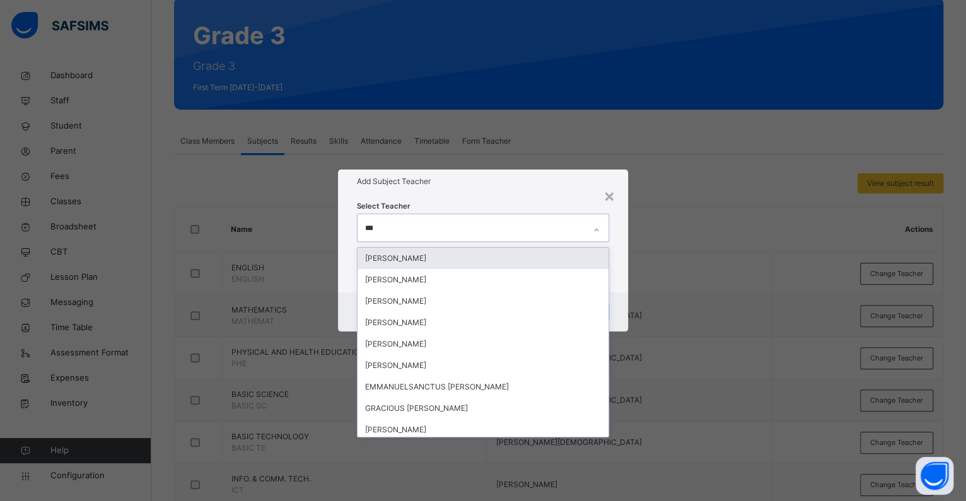
type input "****"
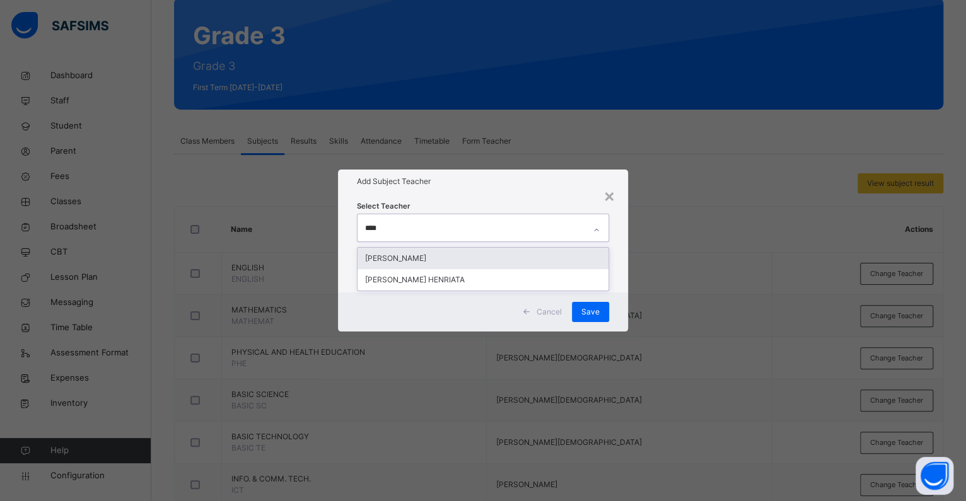
click at [440, 255] on div "EMMANUELLA OYILEGWU AKOR" at bounding box center [482, 258] width 251 height 21
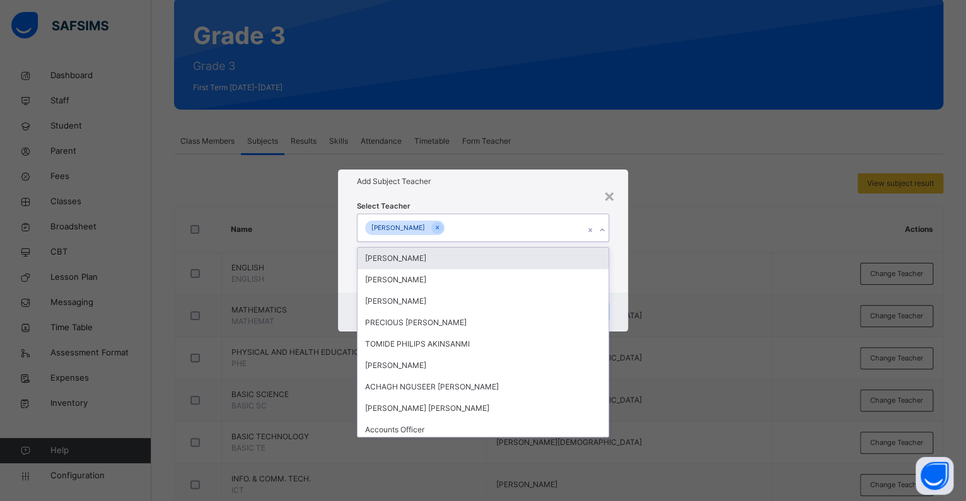
click at [483, 198] on div "Select Teacher option EMMANUELLA OYILEGWU AKOR, selected. option MAHMOOD ABDULK…" at bounding box center [483, 242] width 290 height 98
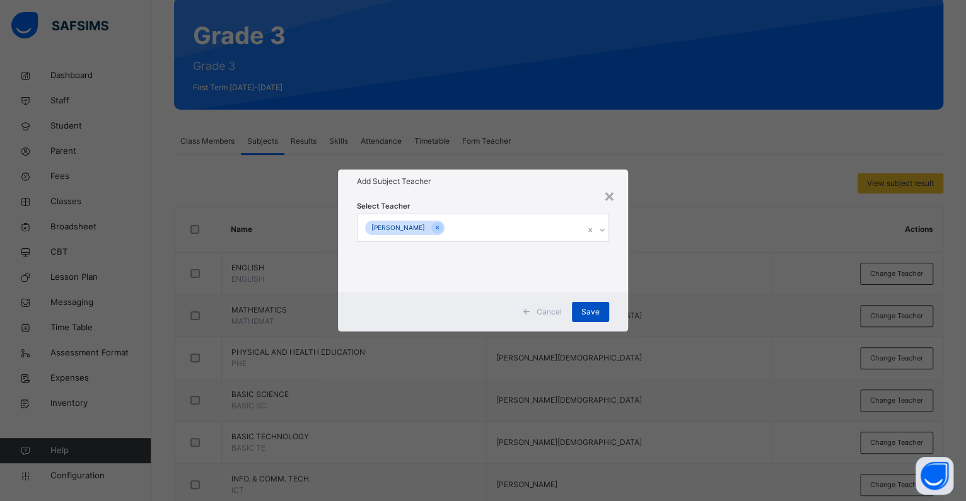
click at [583, 306] on span "Save" at bounding box center [590, 311] width 18 height 11
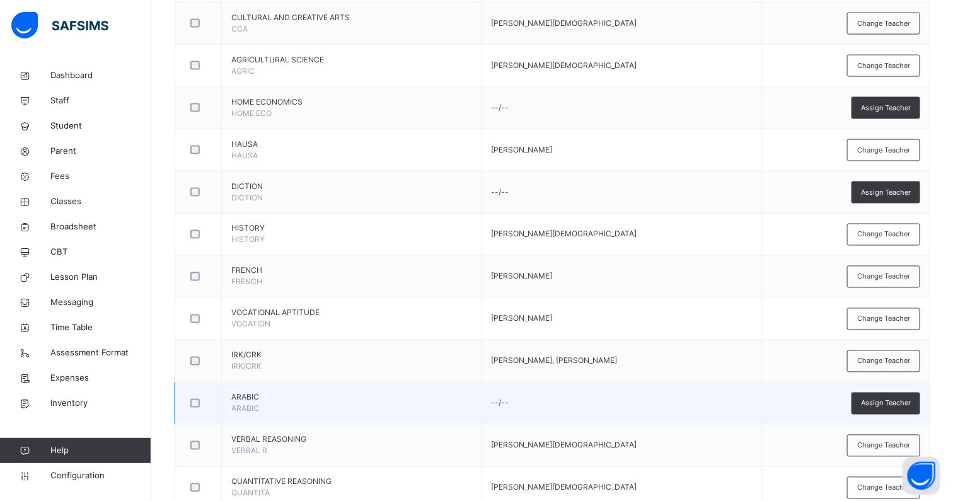
scroll to position [817, 0]
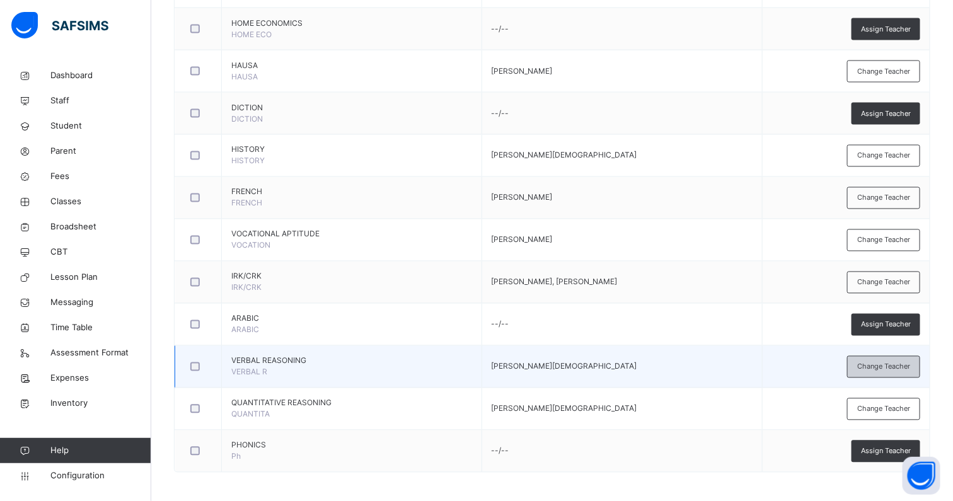
click at [886, 364] on span "Change Teacher" at bounding box center [883, 367] width 53 height 11
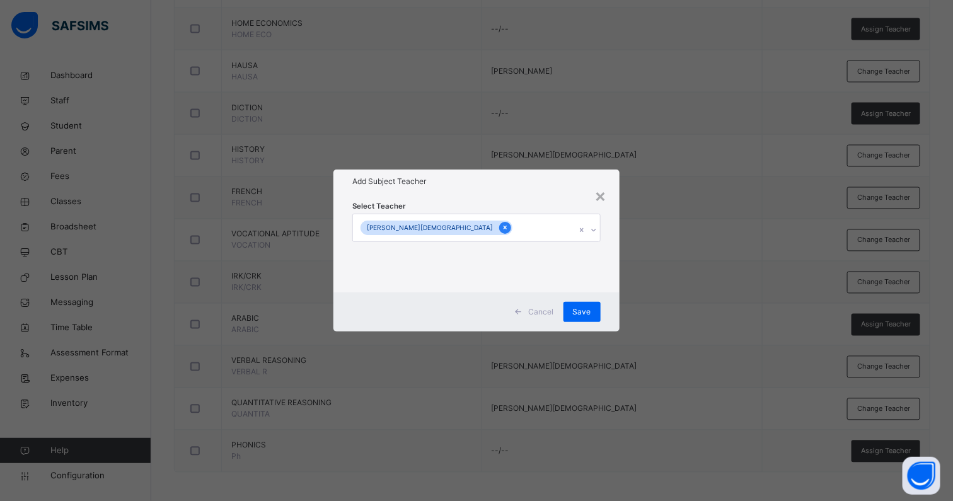
click at [502, 226] on icon at bounding box center [505, 227] width 7 height 9
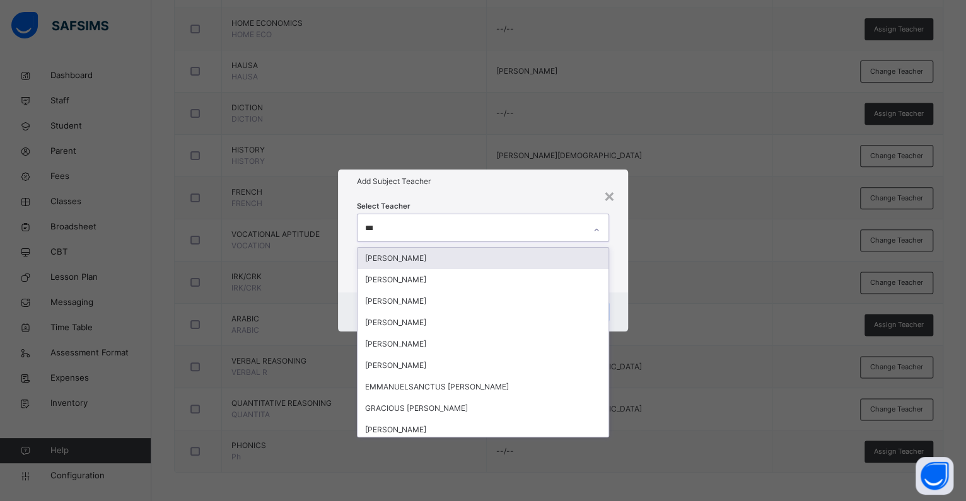
type input "****"
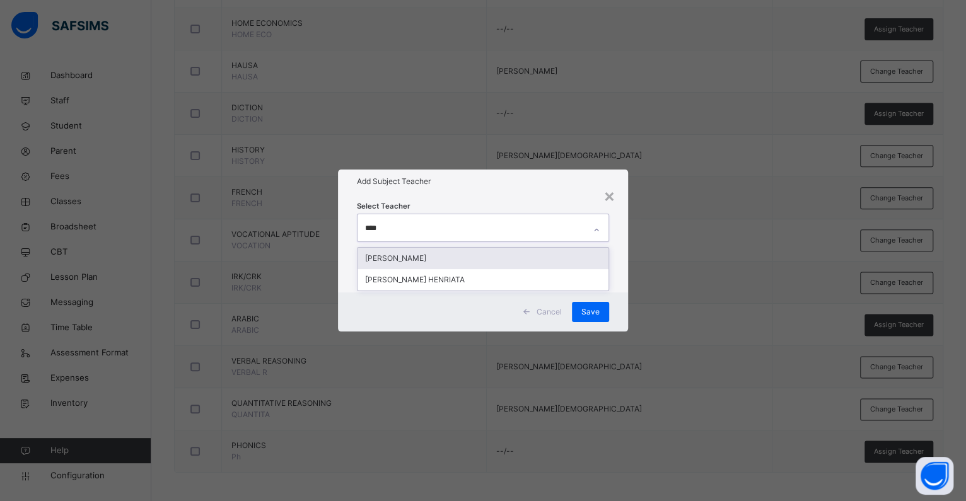
click at [414, 255] on div "EMMANUELLA OYILEGWU AKOR" at bounding box center [482, 258] width 251 height 21
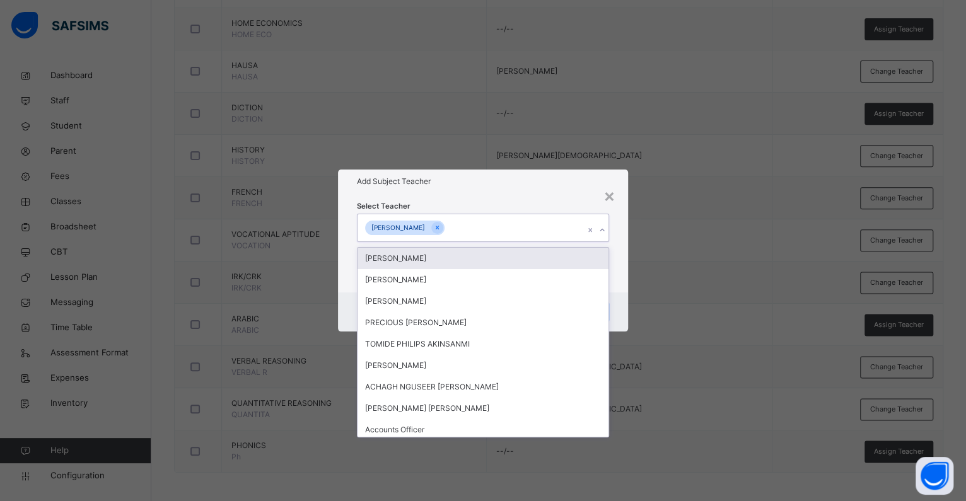
click at [556, 195] on div "Select Teacher option EMMANUELLA OYILEGWU AKOR, selected. option MAHMOOD ABDULK…" at bounding box center [483, 242] width 290 height 98
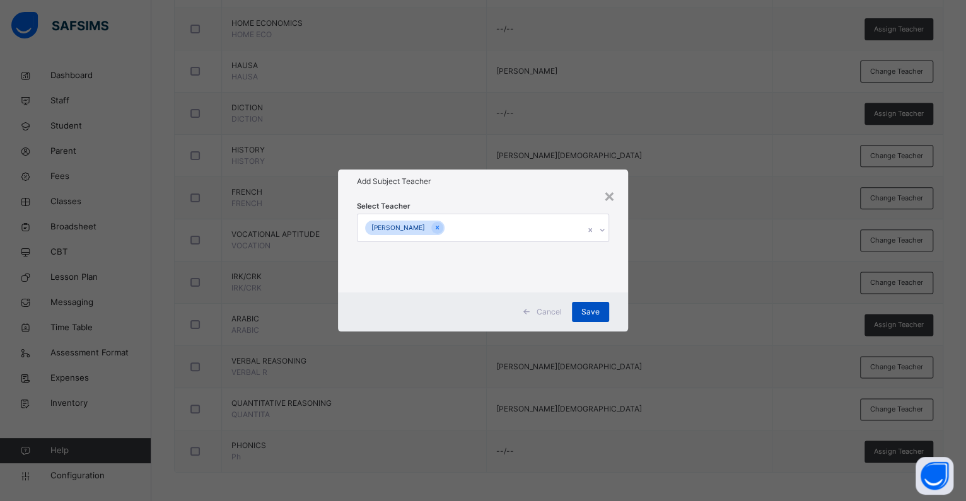
click at [582, 308] on span "Save" at bounding box center [590, 311] width 18 height 11
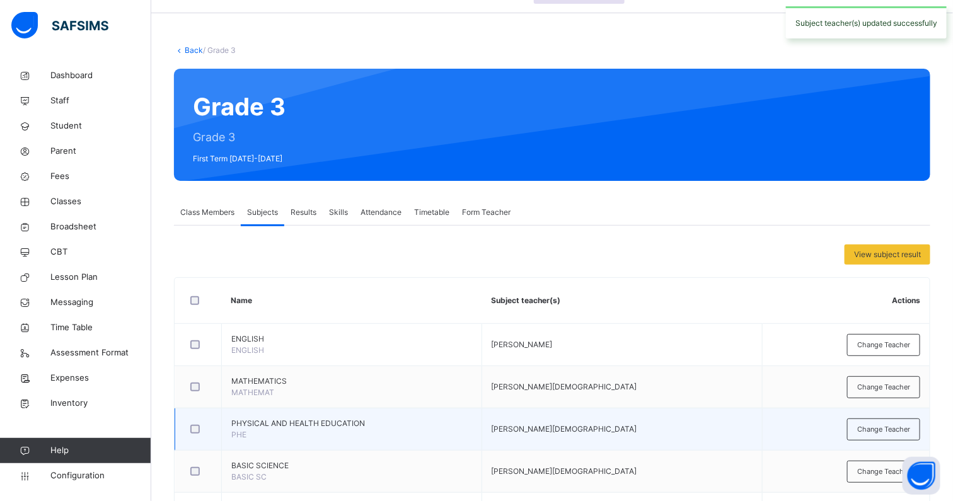
scroll to position [0, 0]
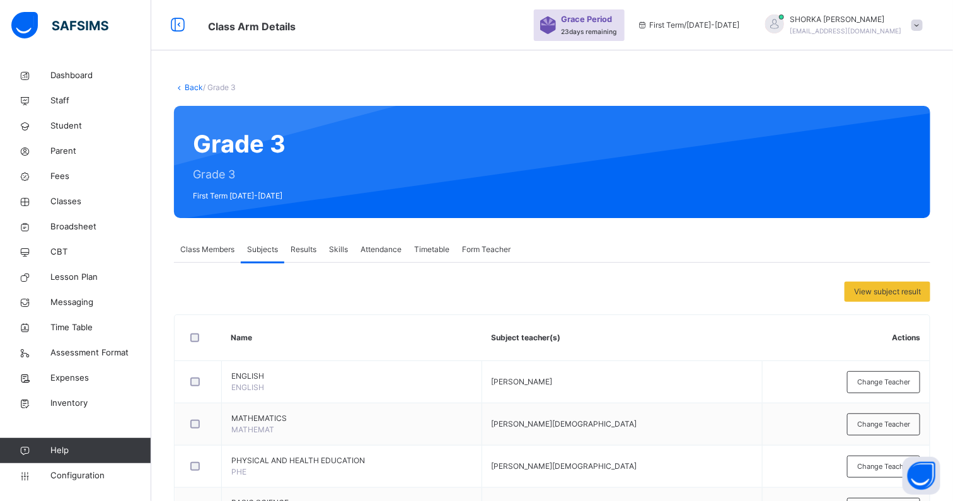
drag, startPoint x: 81, startPoint y: 471, endPoint x: 86, endPoint y: 460, distance: 12.1
click at [81, 471] on span "Configuration" at bounding box center [100, 476] width 100 height 13
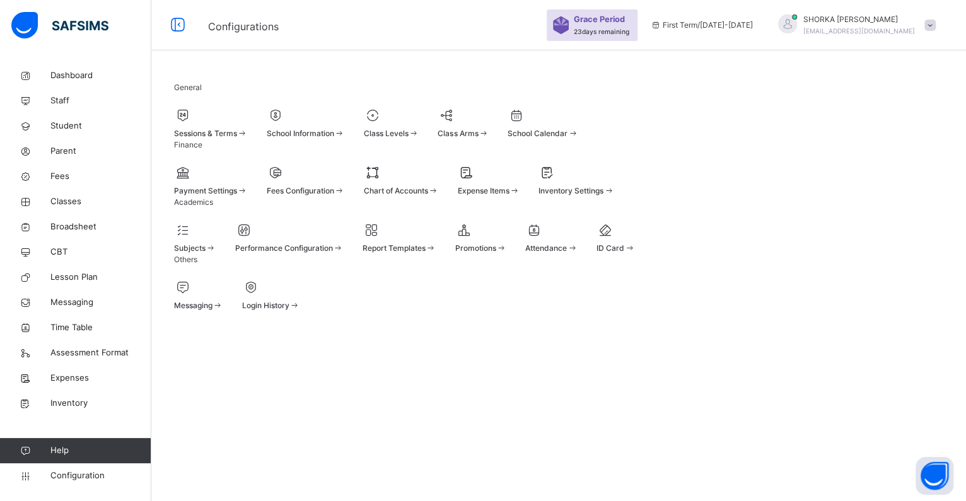
click at [519, 195] on span at bounding box center [514, 190] width 11 height 9
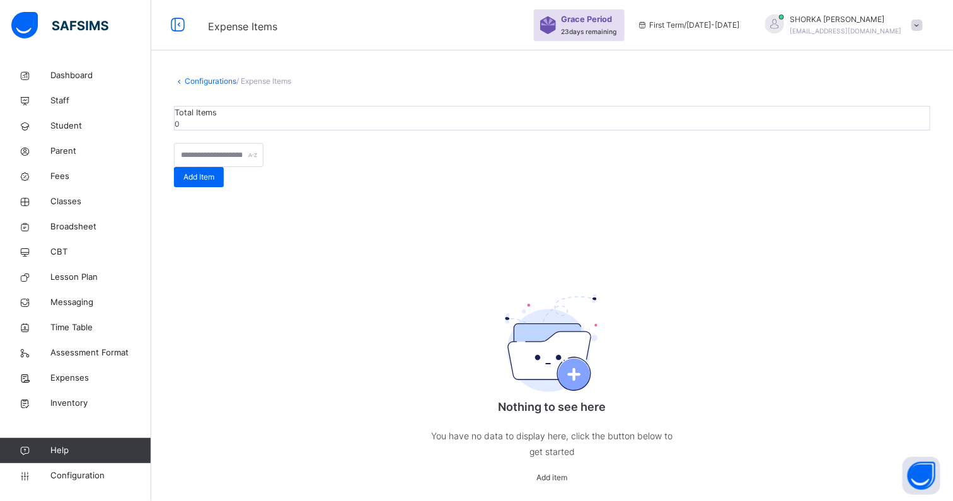
scroll to position [38, 0]
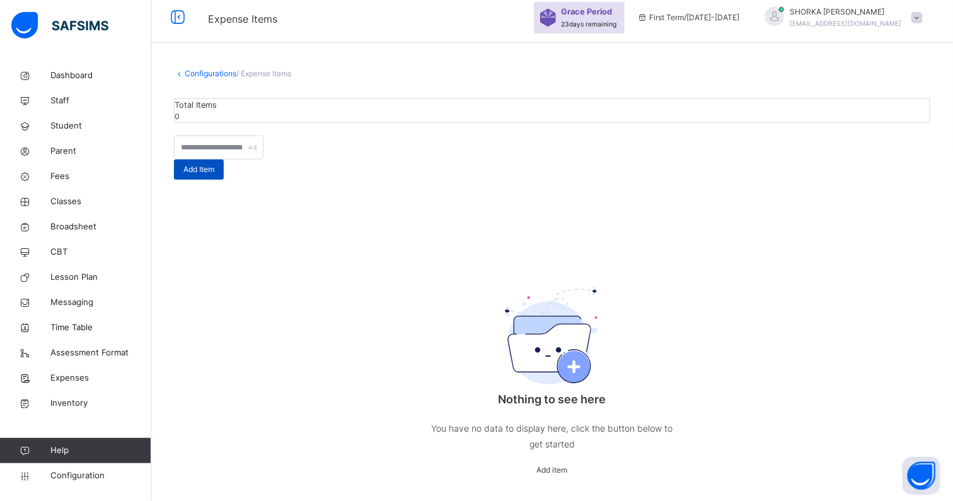
click at [214, 164] on span "Add Item" at bounding box center [198, 169] width 31 height 11
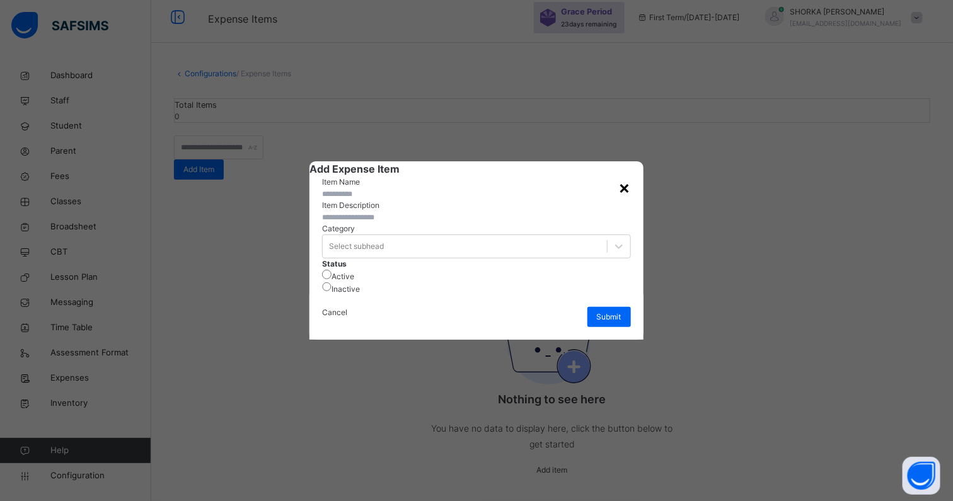
click at [632, 161] on div "× Add Expense Item Item Name Item Description Category Select subhead Status Ac…" at bounding box center [475, 250] width 333 height 179
click at [629, 174] on div "×" at bounding box center [625, 187] width 12 height 26
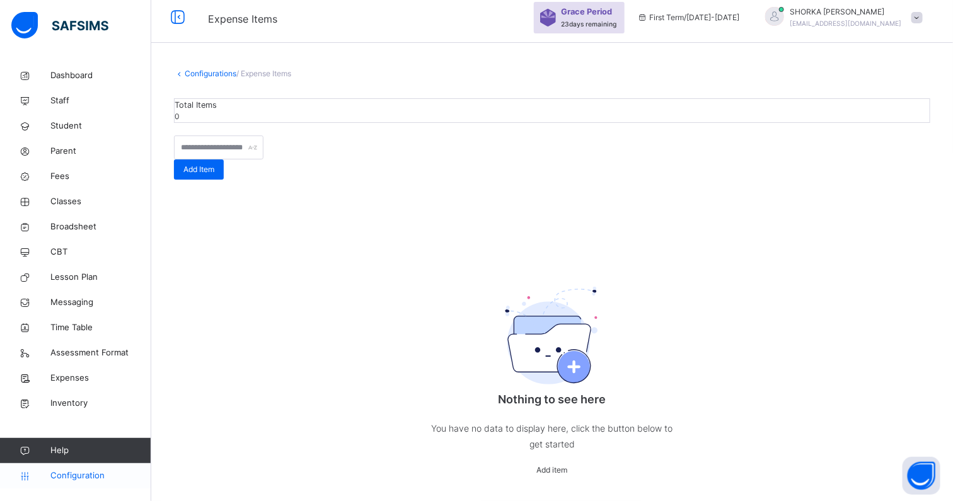
click at [85, 476] on span "Configuration" at bounding box center [100, 476] width 100 height 13
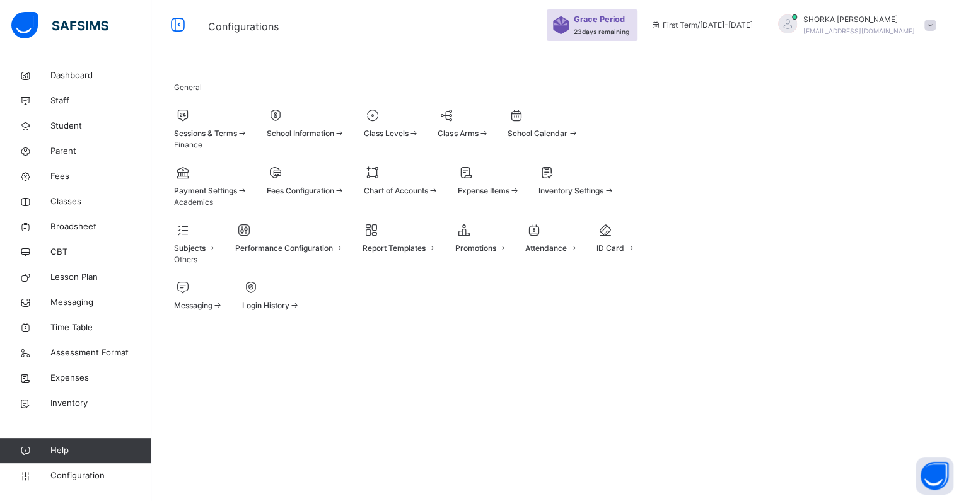
click at [614, 182] on div at bounding box center [576, 172] width 76 height 19
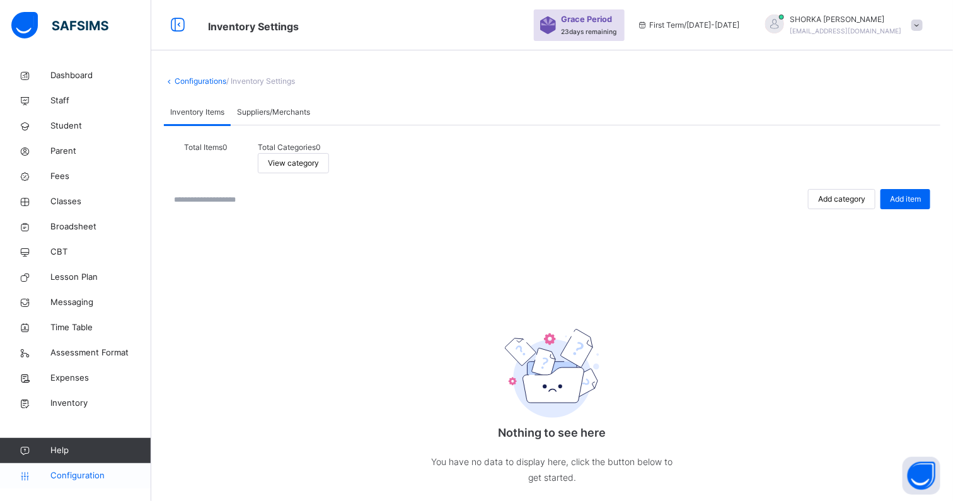
drag, startPoint x: 64, startPoint y: 483, endPoint x: 76, endPoint y: 471, distance: 17.0
click at [64, 482] on link "Configuration" at bounding box center [75, 475] width 151 height 25
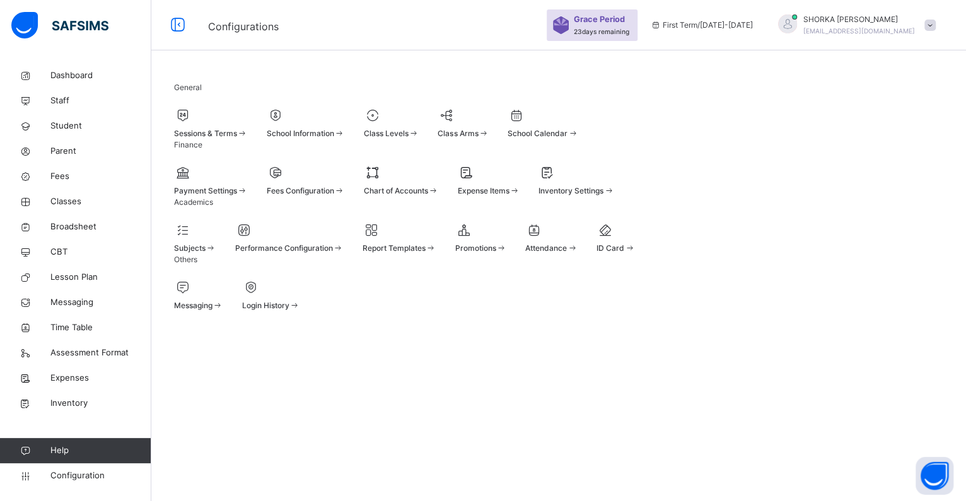
click at [439, 185] on span at bounding box center [401, 183] width 75 height 3
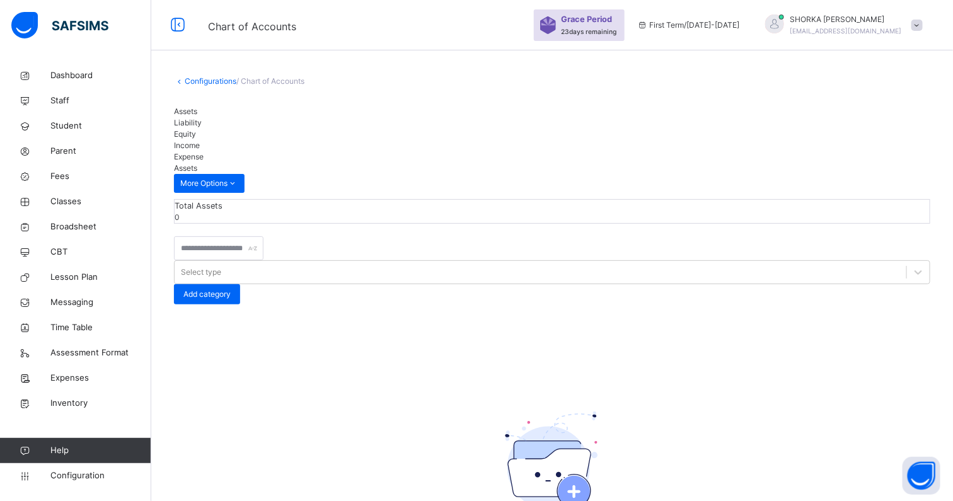
click at [240, 284] on div "Add category" at bounding box center [207, 294] width 66 height 20
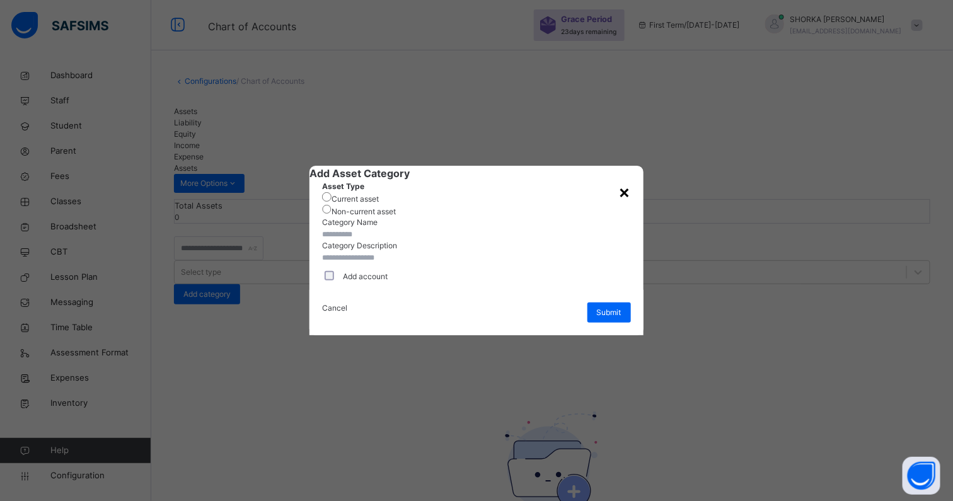
click at [631, 178] on div "×" at bounding box center [625, 191] width 12 height 26
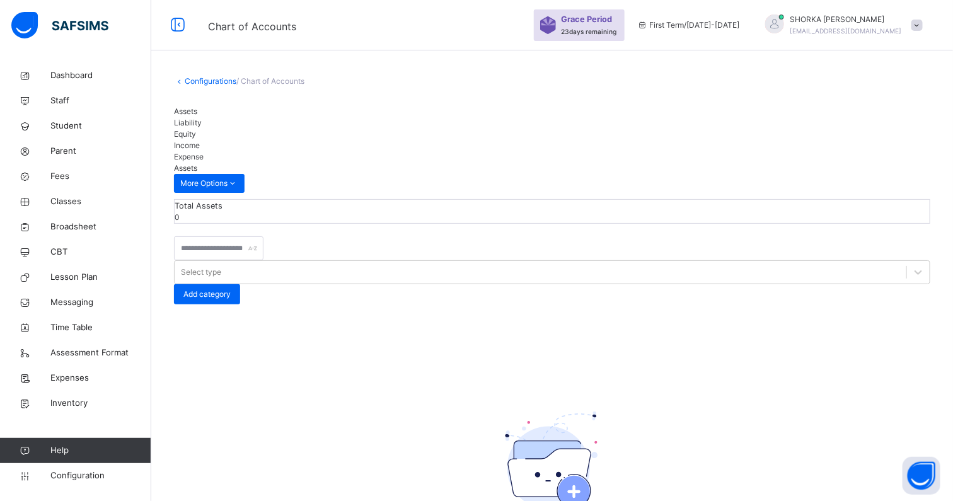
click at [225, 127] on div "Liability" at bounding box center [552, 122] width 756 height 11
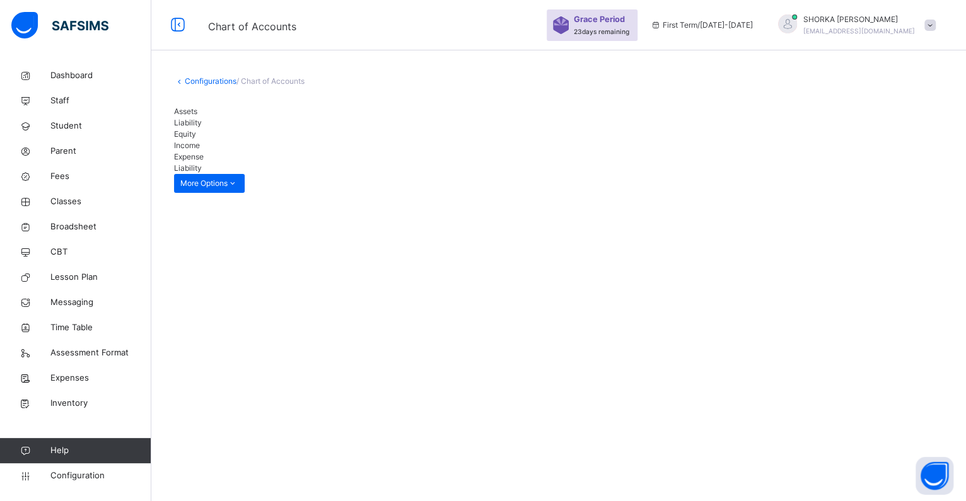
click at [257, 129] on div "Equity" at bounding box center [558, 134] width 769 height 11
click at [324, 140] on div "Income" at bounding box center [558, 145] width 769 height 11
drag, startPoint x: 350, startPoint y: 112, endPoint x: 342, endPoint y: 113, distance: 8.2
click at [351, 151] on div "Expense" at bounding box center [558, 156] width 769 height 11
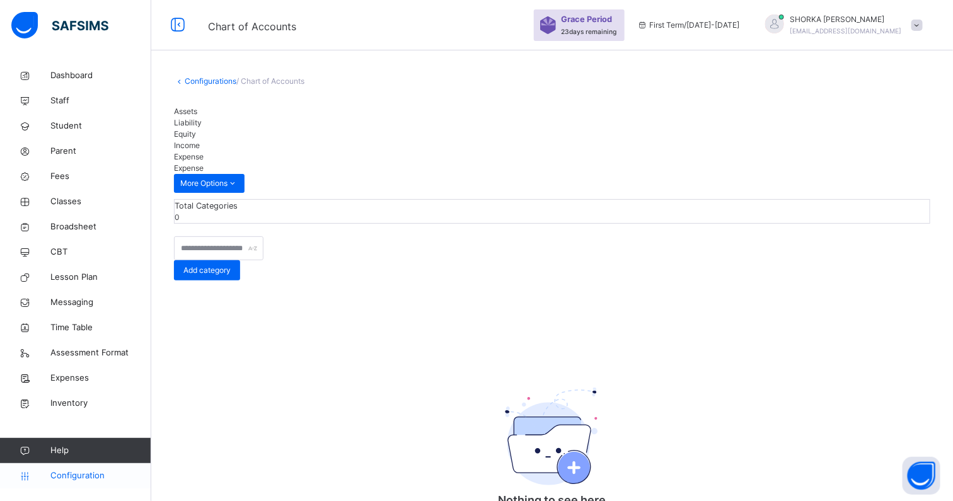
click at [92, 473] on span "Configuration" at bounding box center [100, 476] width 100 height 13
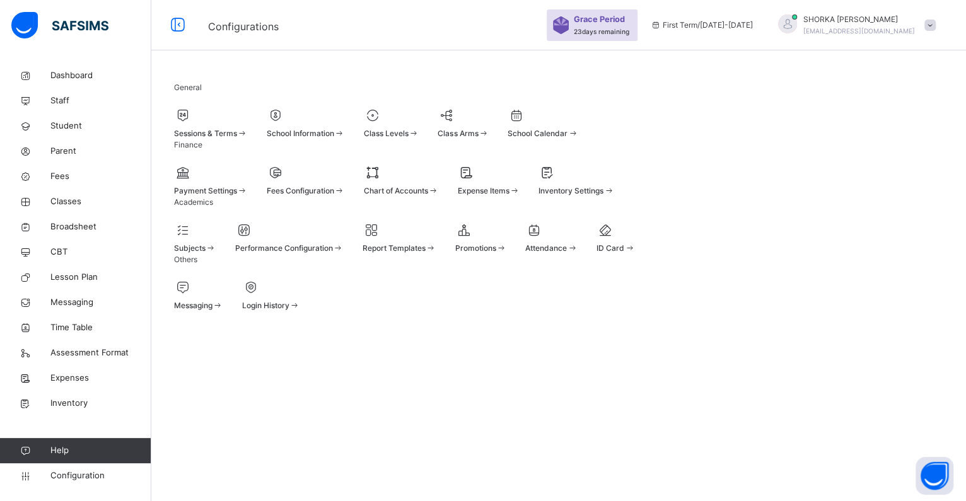
click at [248, 182] on div at bounding box center [211, 172] width 74 height 19
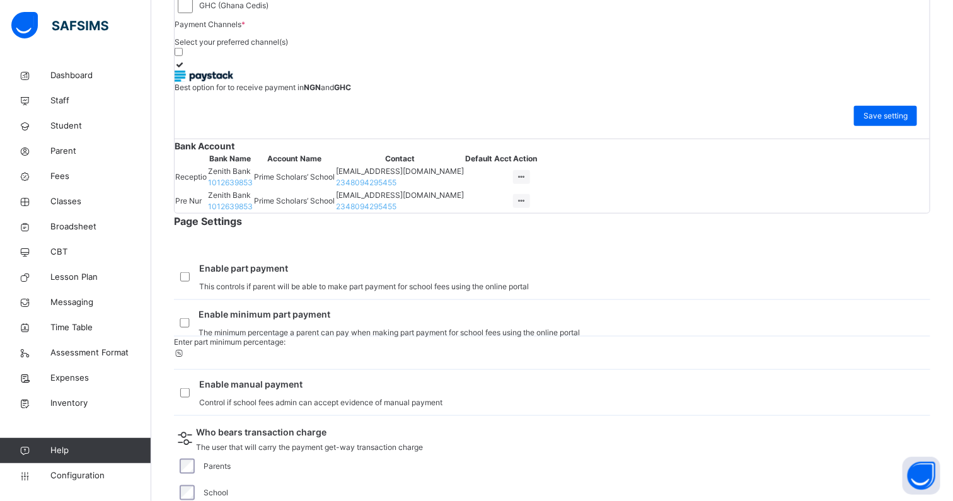
scroll to position [415, 0]
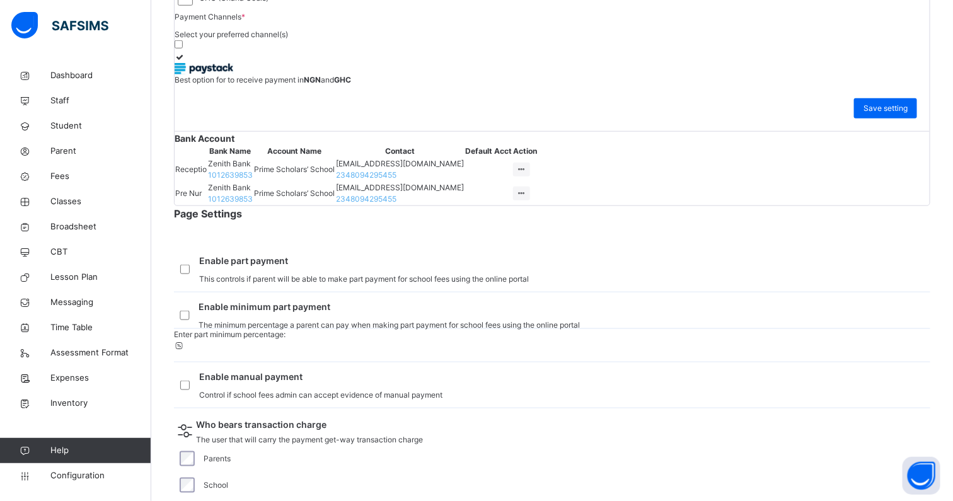
click at [527, 174] on icon at bounding box center [521, 169] width 11 height 9
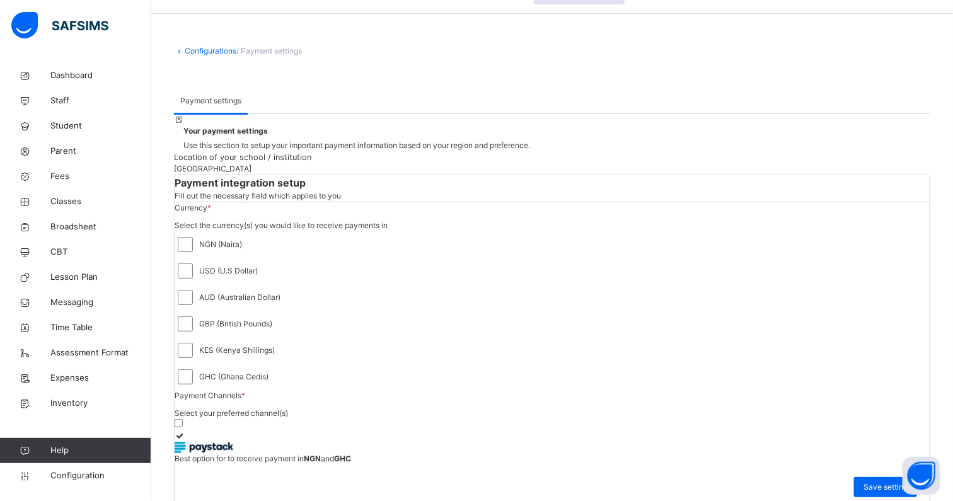
scroll to position [0, 0]
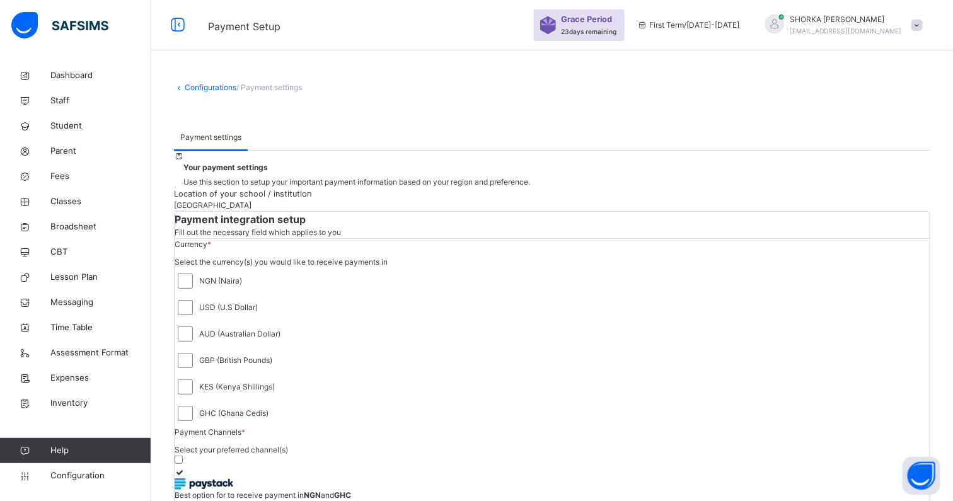
click at [289, 88] on span "/ Payment settings" at bounding box center [269, 87] width 66 height 9
click at [88, 478] on span "Configuration" at bounding box center [100, 476] width 100 height 13
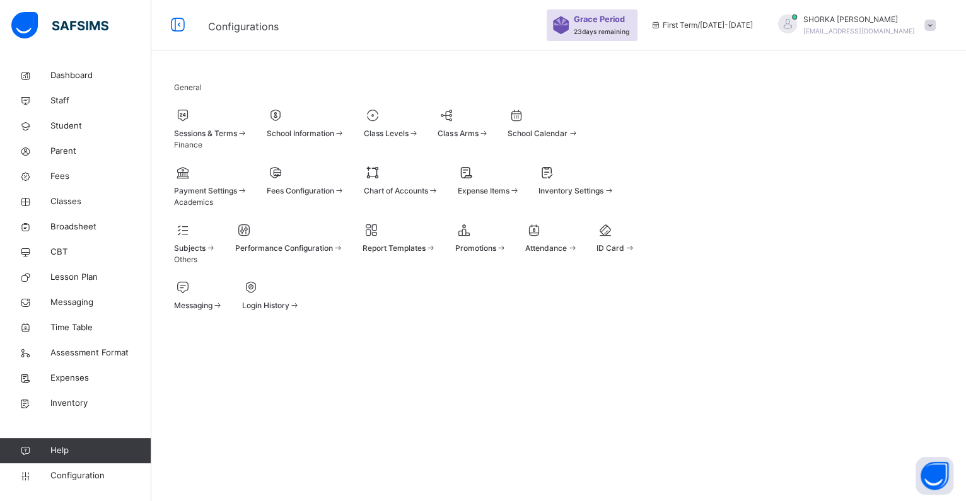
click at [345, 197] on div "Fees Configuration" at bounding box center [306, 190] width 78 height 11
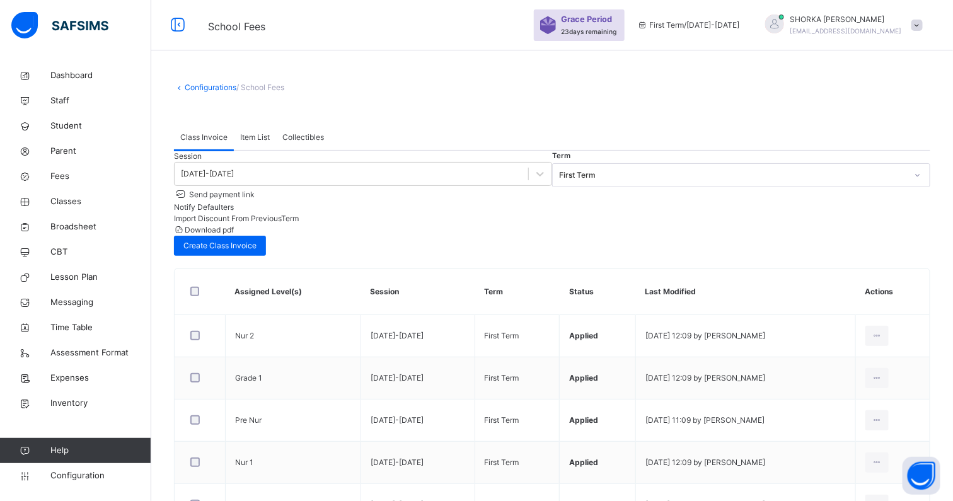
click at [257, 144] on div "Item List" at bounding box center [255, 137] width 42 height 25
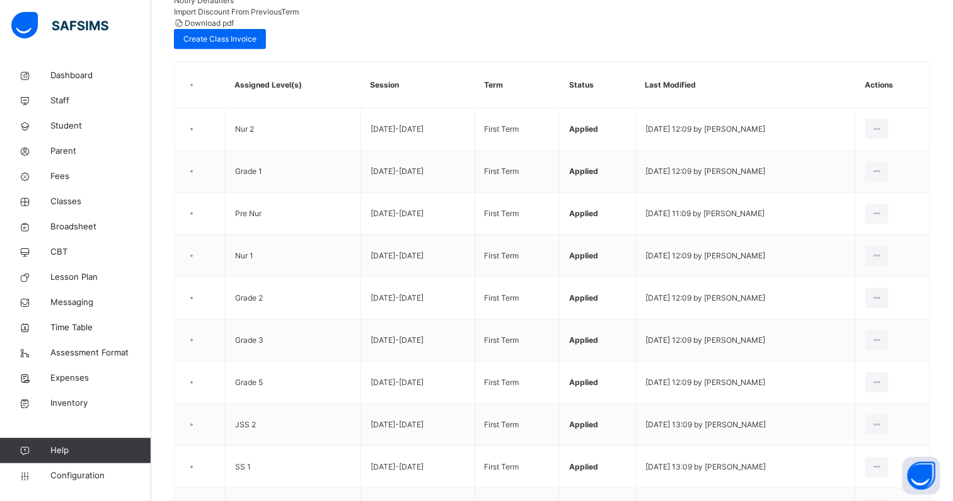
scroll to position [78, 0]
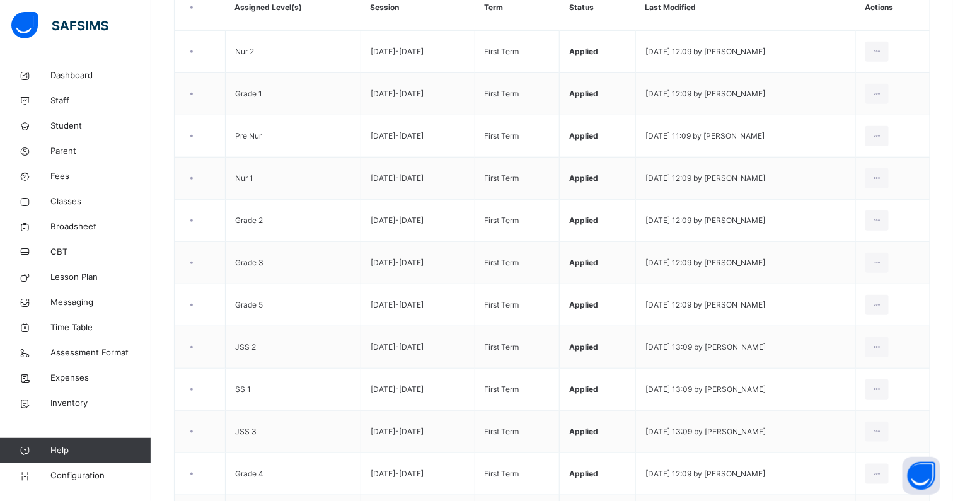
scroll to position [0, 0]
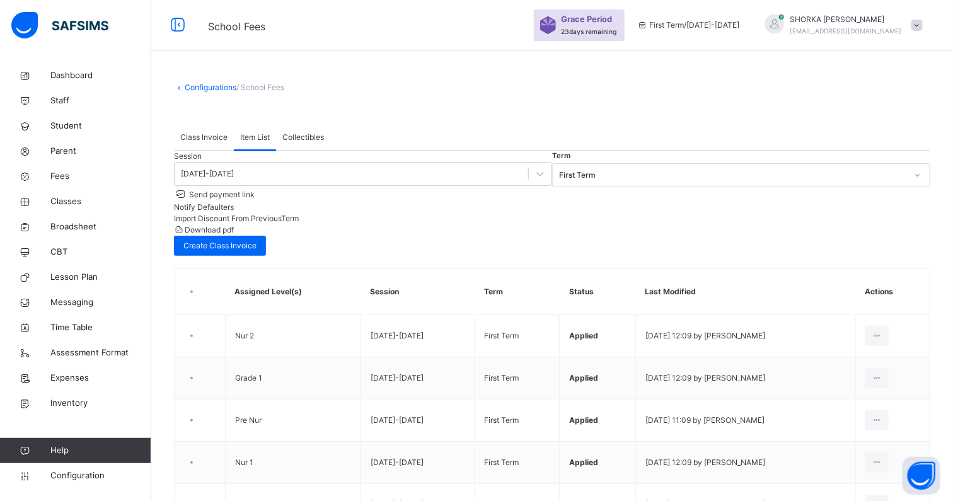
click at [314, 135] on span "Collectibles" at bounding box center [303, 137] width 42 height 11
click at [216, 136] on span "Class Invoice" at bounding box center [203, 137] width 47 height 11
click at [92, 470] on span "Configuration" at bounding box center [100, 476] width 100 height 13
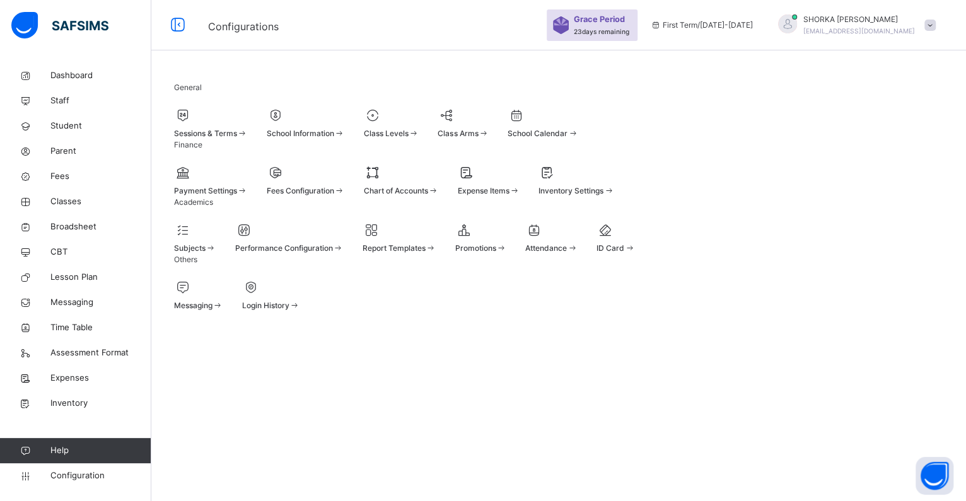
click at [334, 132] on span "School Information" at bounding box center [300, 133] width 67 height 9
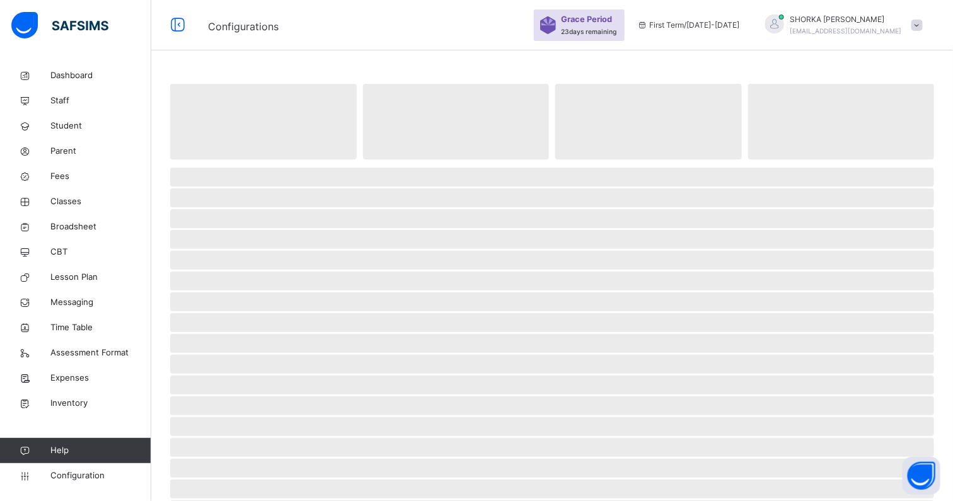
select select "**"
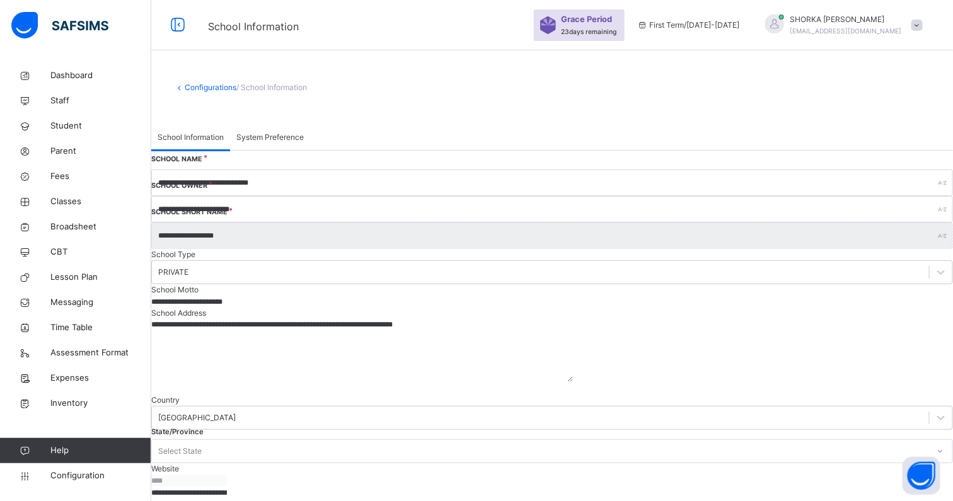
click at [290, 128] on div "System Preference" at bounding box center [270, 137] width 80 height 25
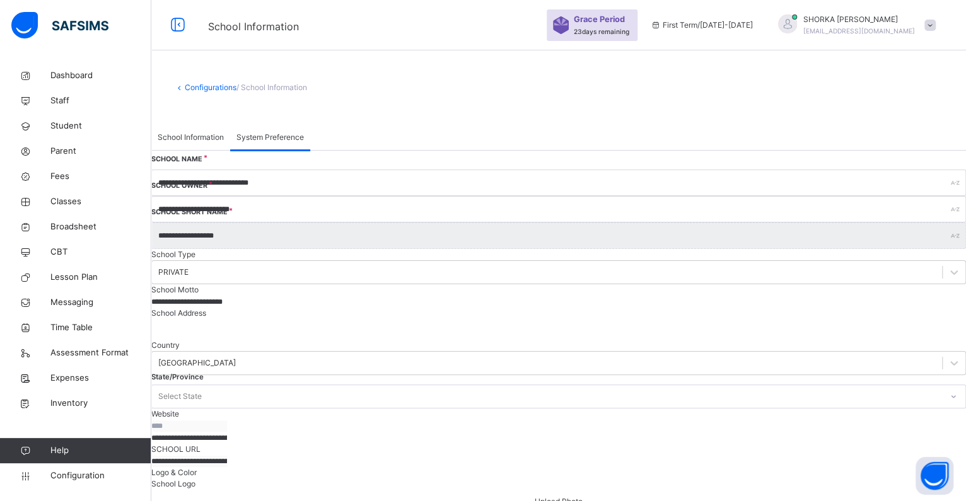
click at [217, 147] on div "School Information" at bounding box center [190, 137] width 79 height 25
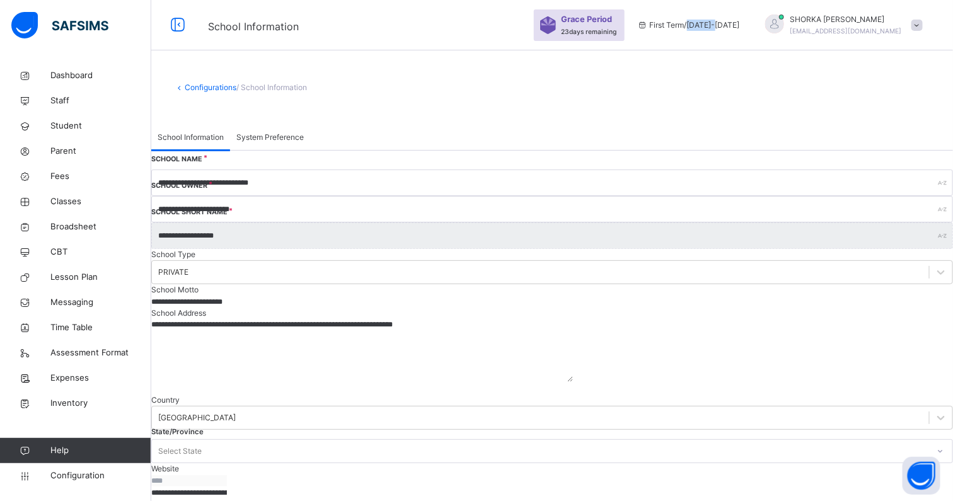
drag, startPoint x: 754, startPoint y: 17, endPoint x: 756, endPoint y: 11, distance: 6.6
click at [746, 14] on div "First Term / 2025-2026" at bounding box center [688, 25] width 115 height 50
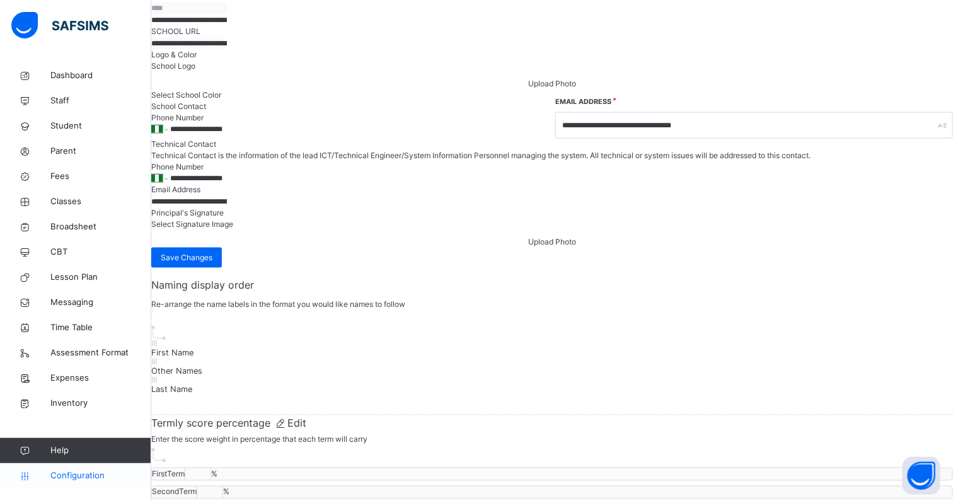
click at [101, 478] on span "Configuration" at bounding box center [100, 476] width 100 height 13
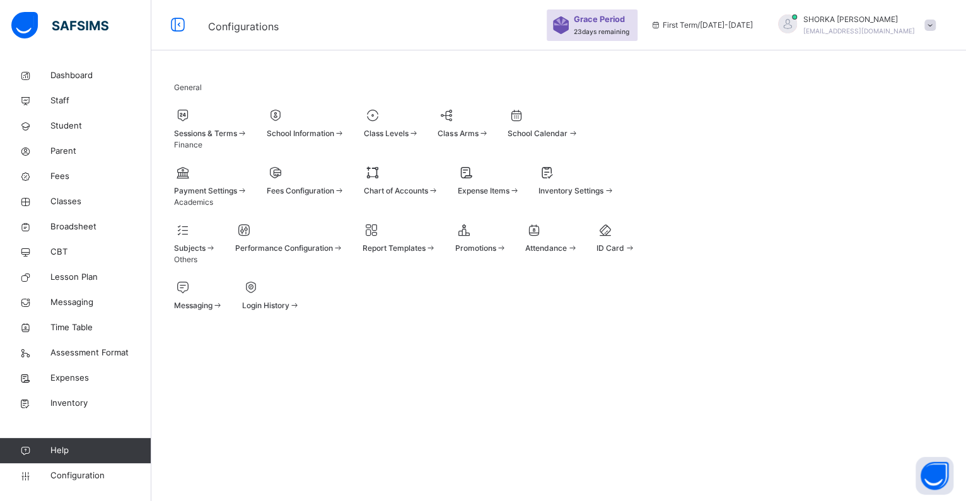
click at [246, 120] on div at bounding box center [211, 115] width 74 height 19
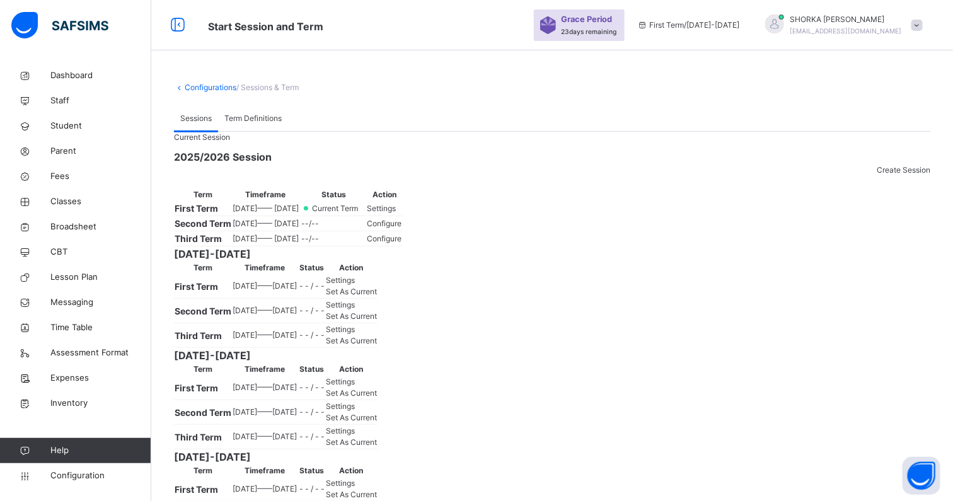
drag, startPoint x: 222, startPoint y: 115, endPoint x: 241, endPoint y: 119, distance: 19.3
click at [229, 117] on div "Term Definitions" at bounding box center [253, 118] width 70 height 25
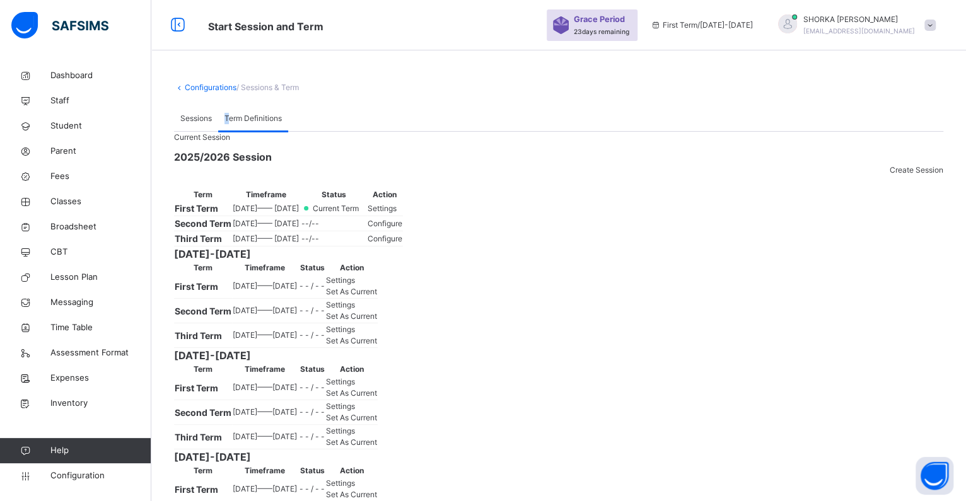
click at [589, 87] on div "Configurations / Sessions & Term" at bounding box center [558, 87] width 769 height 11
click at [211, 118] on span "Sessions" at bounding box center [196, 118] width 32 height 11
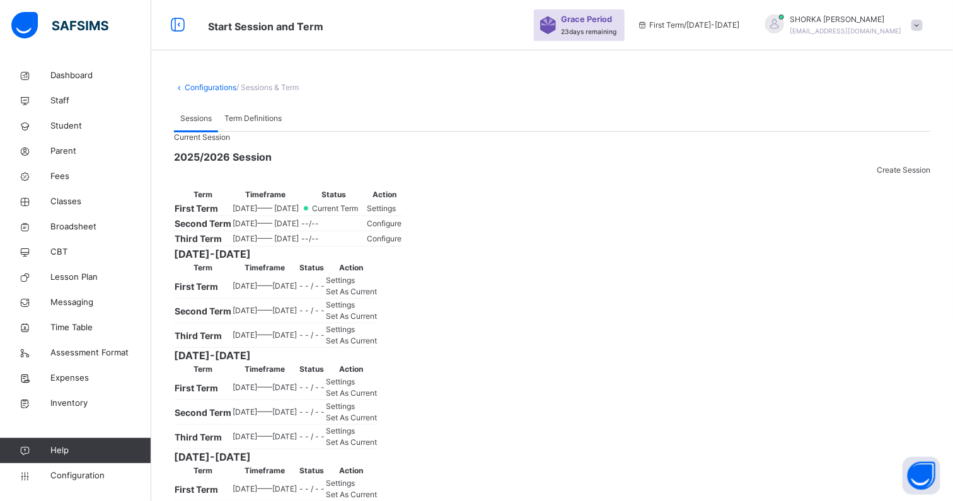
click at [402, 214] on div "Settings" at bounding box center [384, 208] width 35 height 11
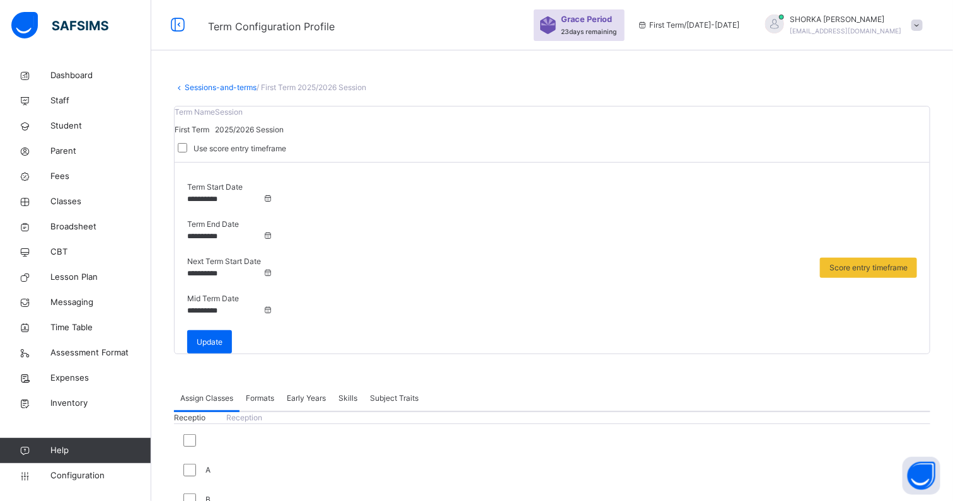
click at [262, 393] on span "Formats" at bounding box center [260, 398] width 28 height 11
click at [315, 393] on span "Early Years" at bounding box center [306, 398] width 39 height 11
click at [280, 386] on div "Formats" at bounding box center [260, 398] width 41 height 25
click at [321, 393] on span "Early Years" at bounding box center [306, 398] width 39 height 11
click at [354, 393] on span "Skills" at bounding box center [347, 398] width 19 height 11
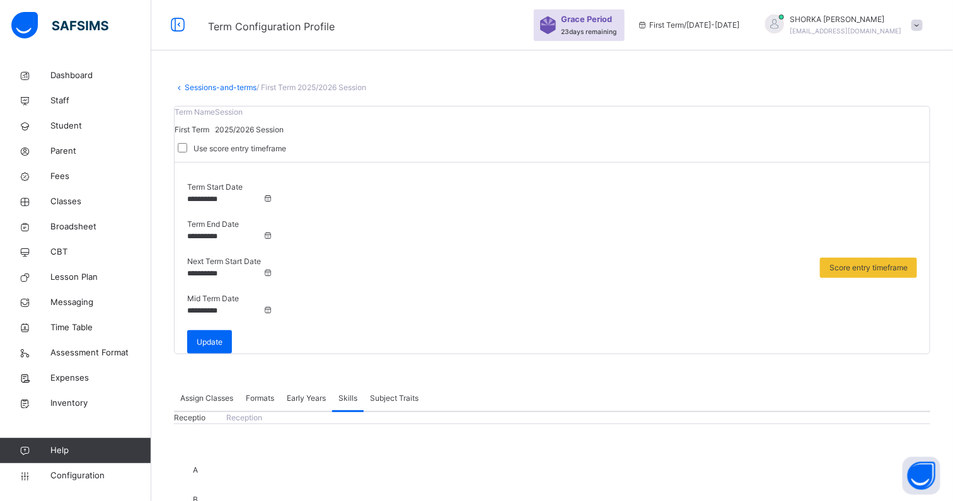
click at [397, 393] on span "Subject Traits" at bounding box center [394, 398] width 49 height 11
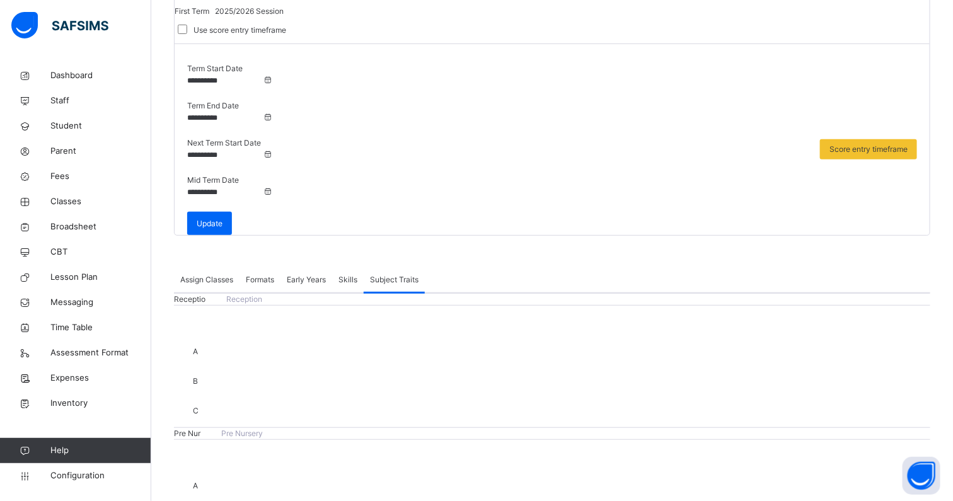
click at [307, 274] on span "Early Years" at bounding box center [306, 279] width 39 height 11
click at [268, 274] on span "Formats" at bounding box center [260, 279] width 28 height 11
click at [205, 274] on span "Assign Classes" at bounding box center [206, 279] width 53 height 11
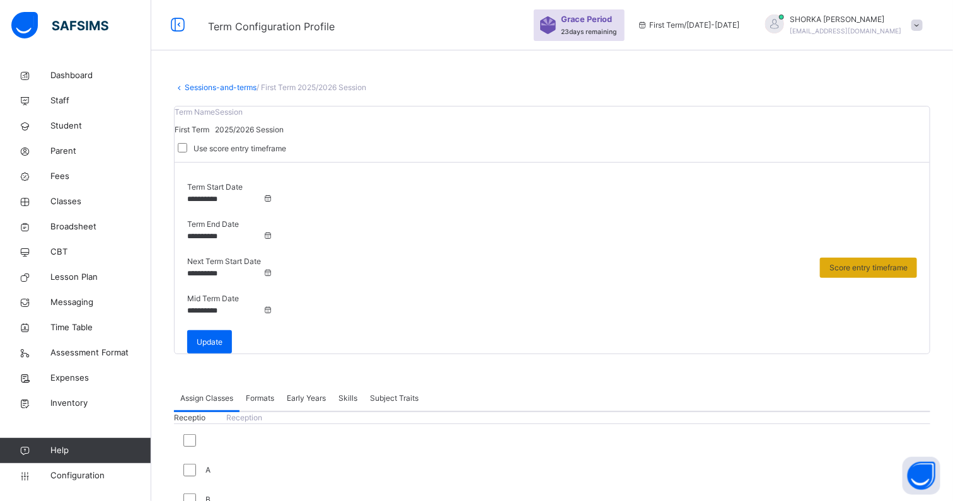
scroll to position [0, 0]
click at [880, 262] on span "Score entry timeframe" at bounding box center [868, 267] width 78 height 11
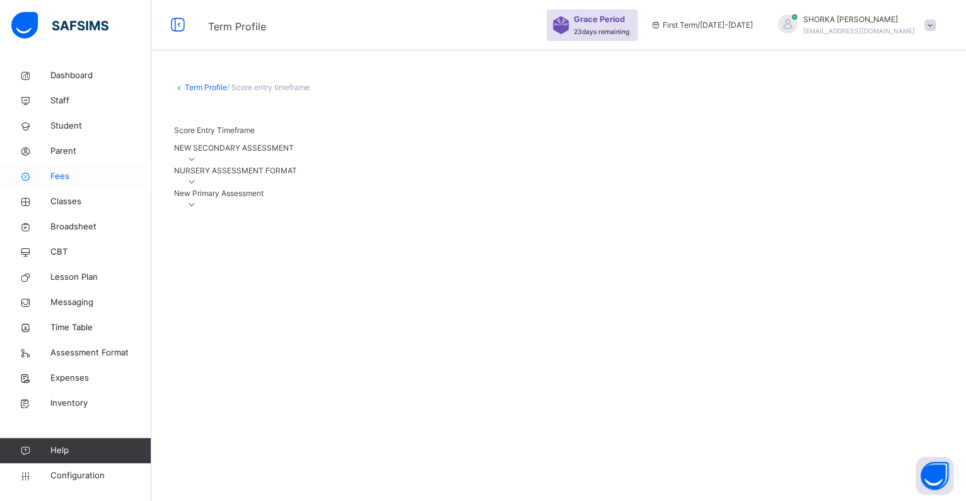
drag, startPoint x: 917, startPoint y: 174, endPoint x: 138, endPoint y: 183, distance: 779.1
click at [197, 164] on icon at bounding box center [192, 158] width 11 height 9
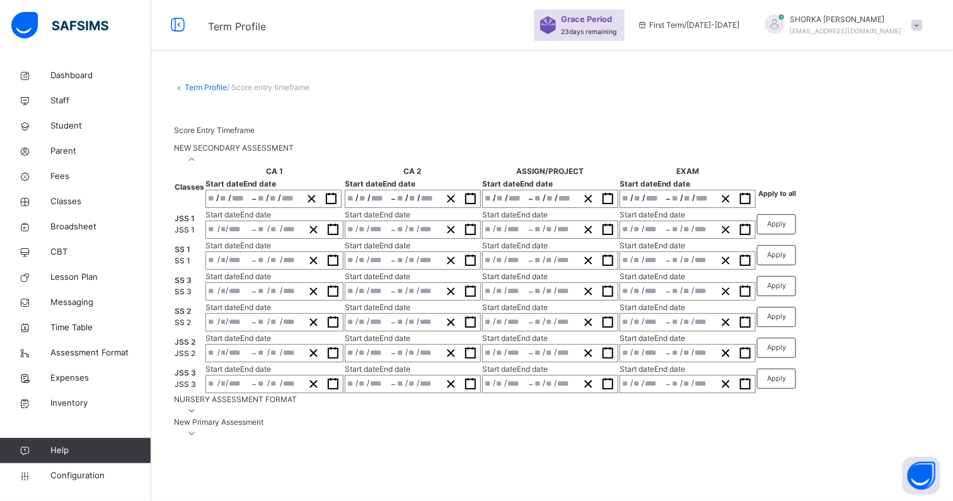
click at [197, 164] on icon at bounding box center [192, 158] width 11 height 9
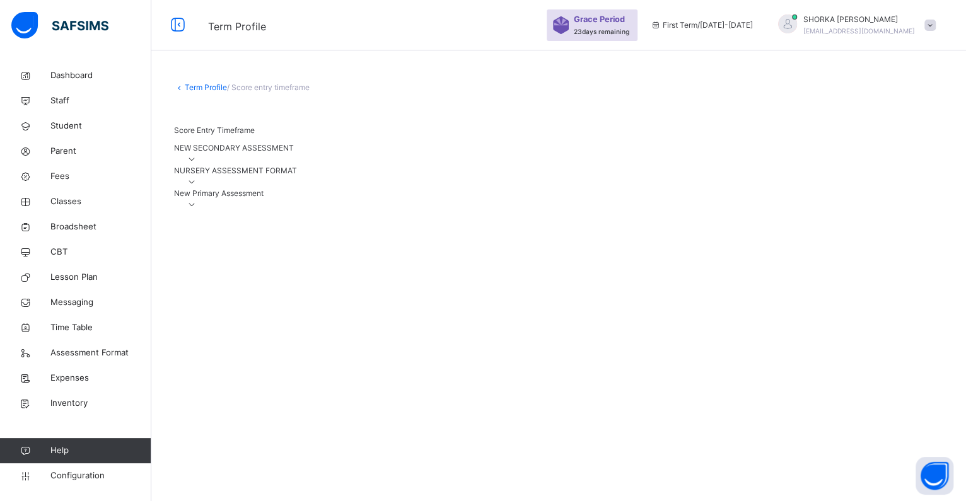
click at [188, 87] on link "Term Profile" at bounding box center [206, 87] width 42 height 9
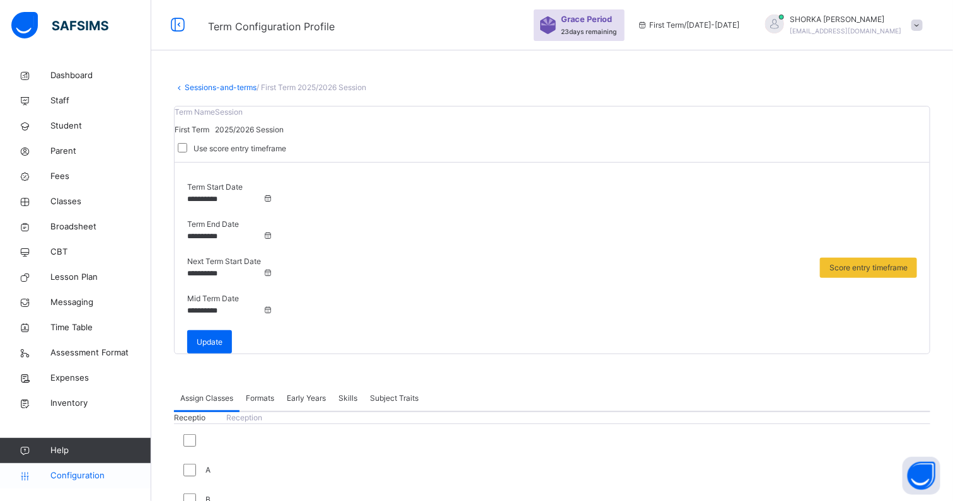
click at [84, 468] on link "Configuration" at bounding box center [75, 475] width 151 height 25
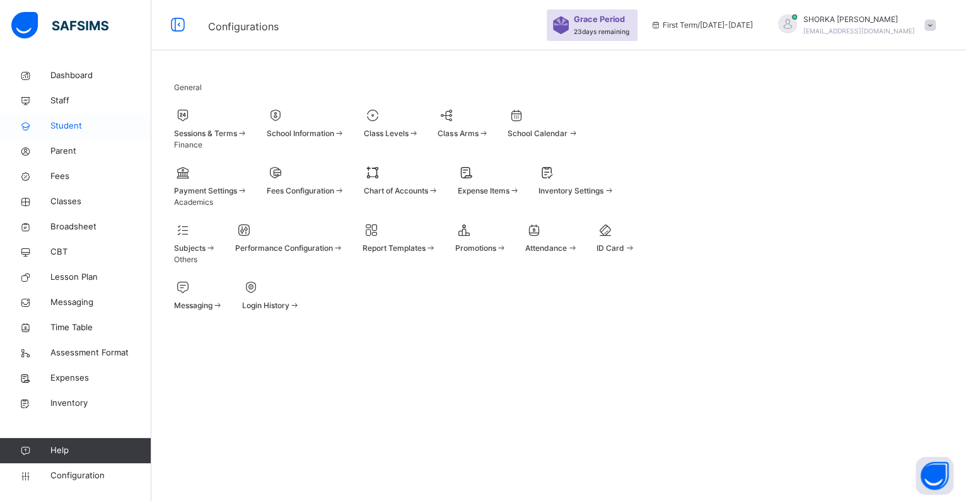
click at [66, 127] on span "Student" at bounding box center [100, 126] width 101 height 13
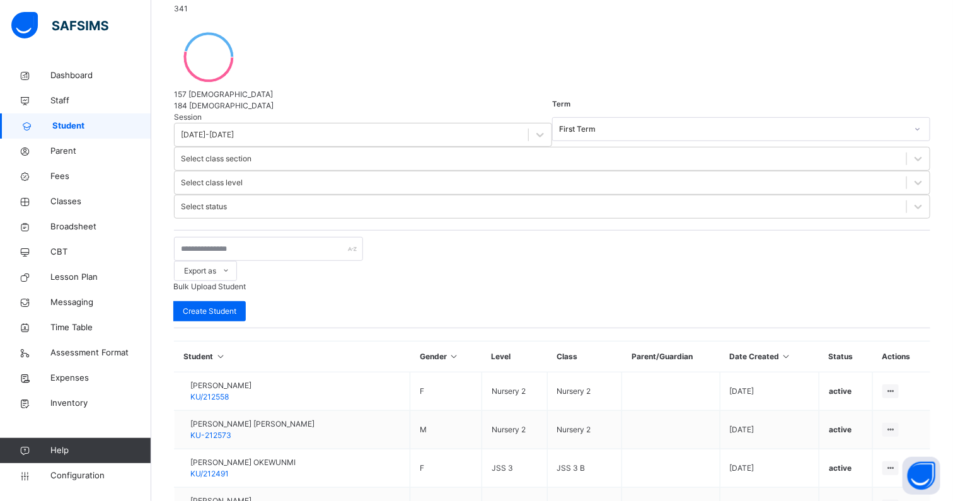
scroll to position [156, 0]
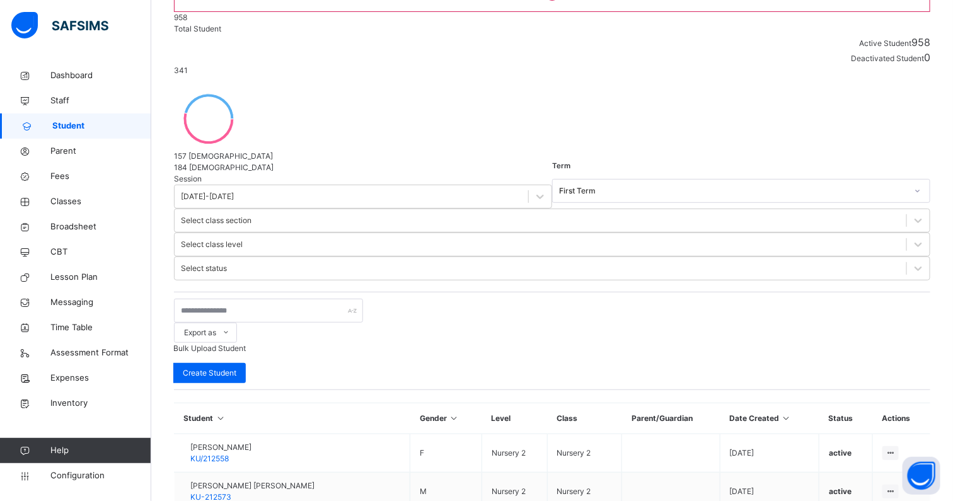
drag, startPoint x: 71, startPoint y: 69, endPoint x: 297, endPoint y: 222, distance: 272.4
click at [71, 69] on span "Dashboard" at bounding box center [100, 75] width 101 height 13
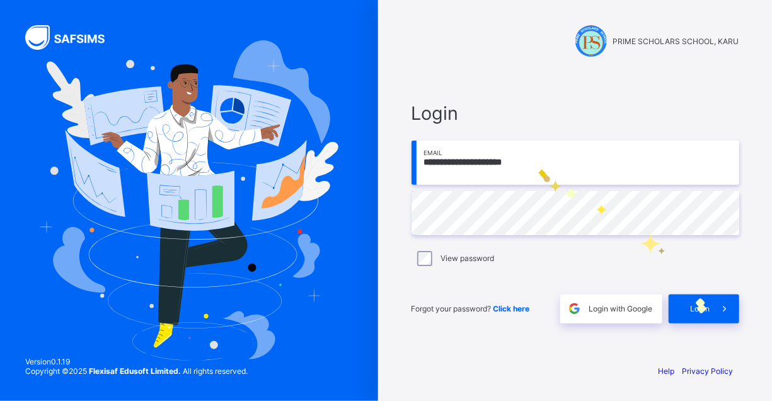
click at [538, 168] on input "**********" at bounding box center [576, 163] width 328 height 44
type input "**********"
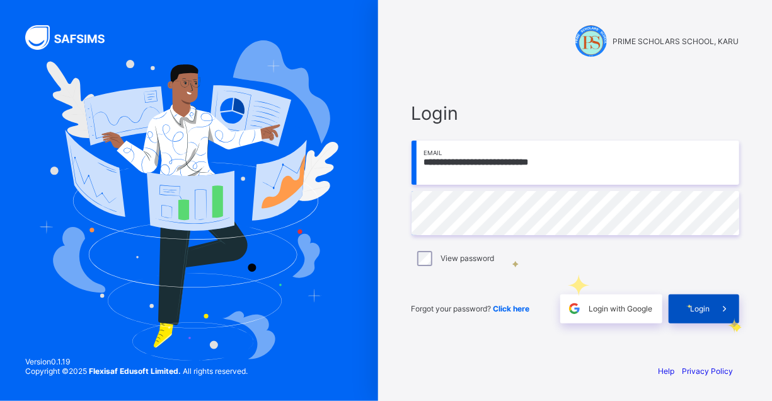
click at [722, 313] on icon at bounding box center [724, 309] width 13 height 12
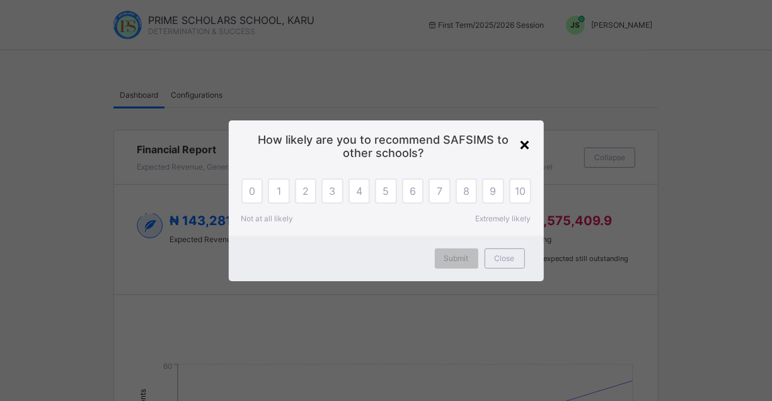
click at [527, 141] on div "×" at bounding box center [525, 143] width 12 height 21
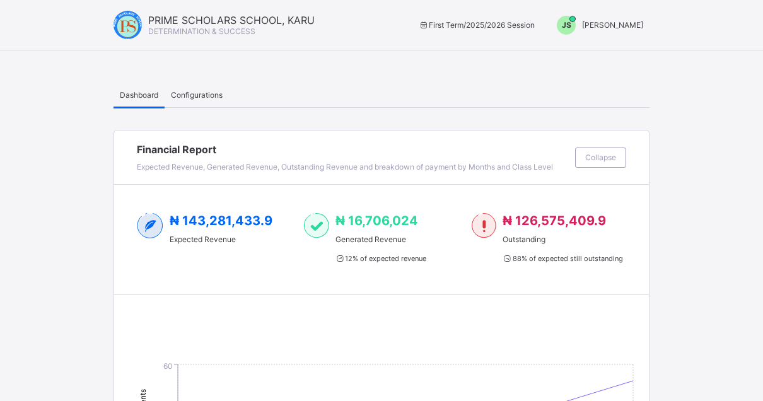
click at [190, 87] on div "Configurations" at bounding box center [197, 94] width 64 height 25
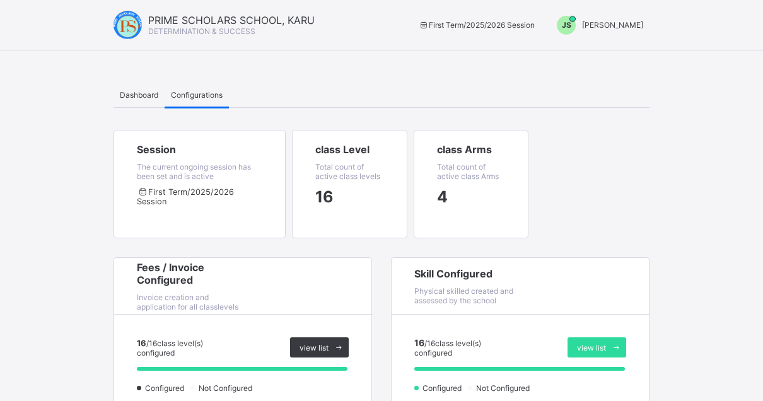
click at [643, 26] on span "Joel Shoka" at bounding box center [612, 24] width 61 height 9
click at [615, 57] on span "Switch to Admin View" at bounding box center [596, 54] width 96 height 14
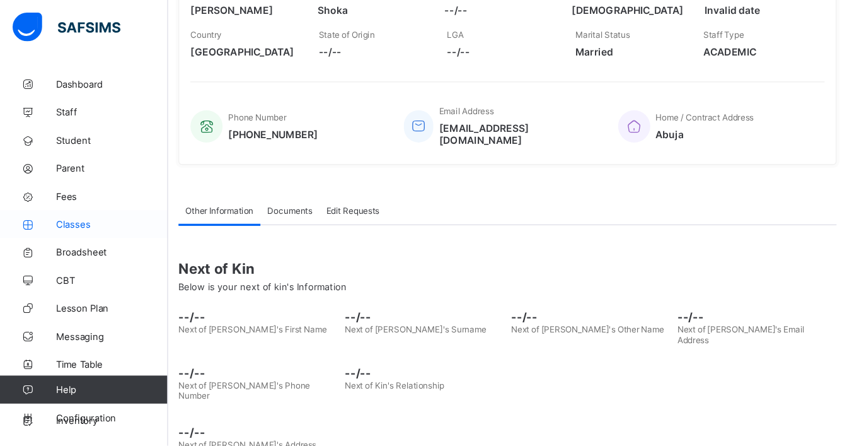
scroll to position [205, 0]
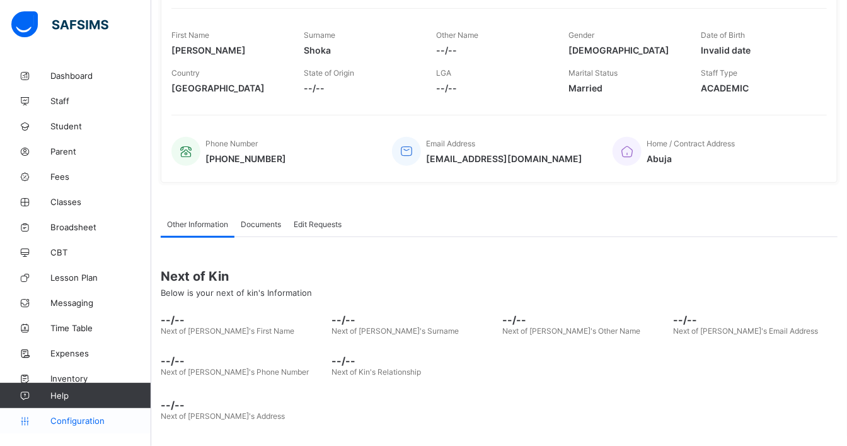
drag, startPoint x: 91, startPoint y: 419, endPoint x: 98, endPoint y: 413, distance: 9.0
click at [91, 400] on span "Configuration" at bounding box center [100, 420] width 100 height 10
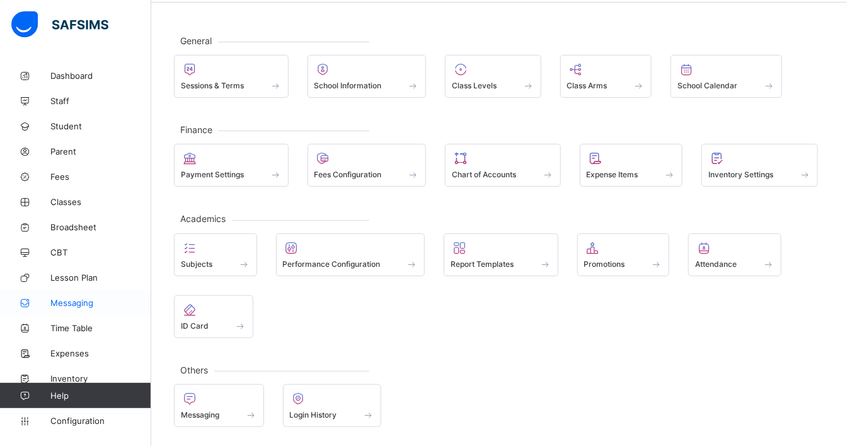
scroll to position [46, 0]
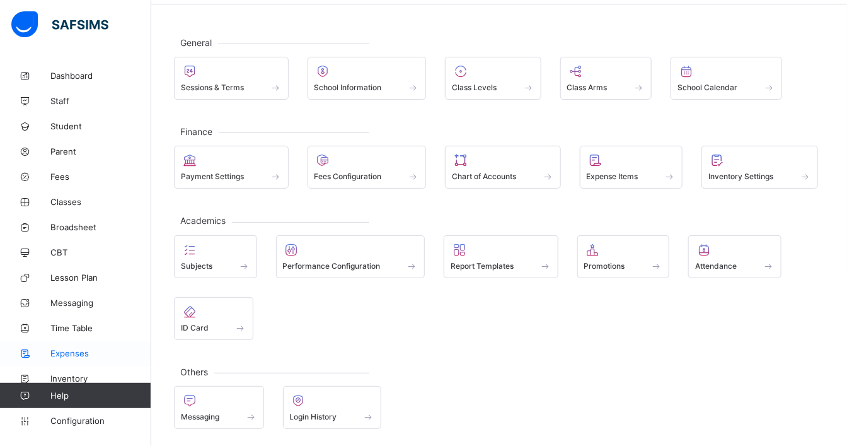
click at [81, 352] on span "Expenses" at bounding box center [100, 353] width 101 height 10
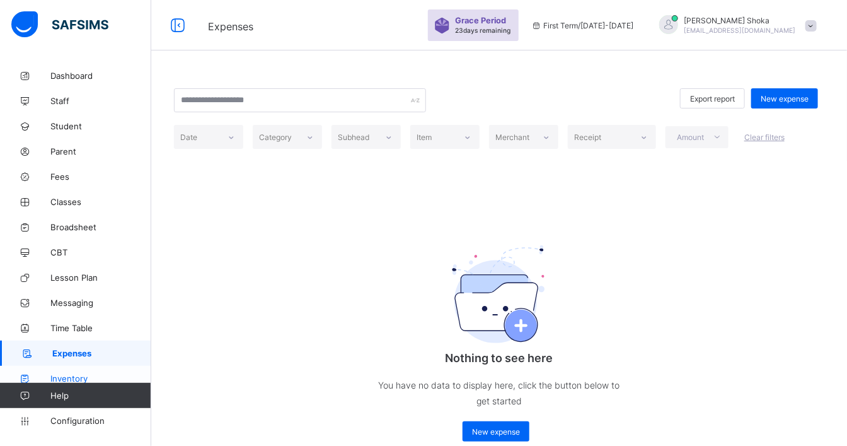
click at [81, 376] on span "Inventory" at bounding box center [100, 378] width 101 height 10
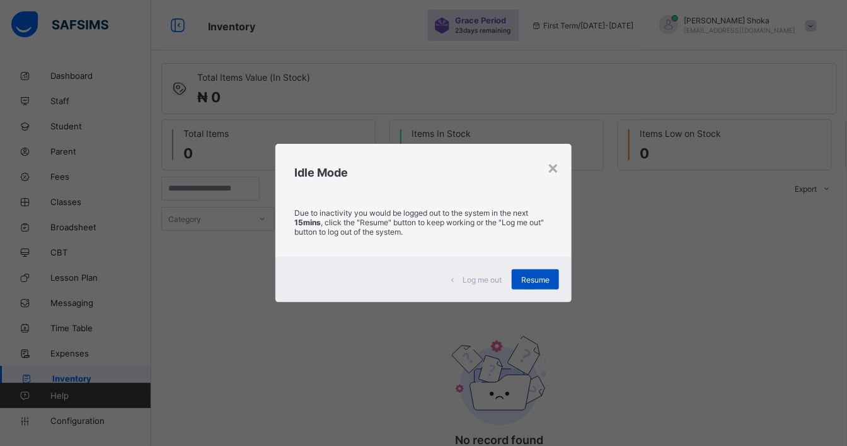
click at [541, 280] on span "Resume" at bounding box center [535, 279] width 28 height 9
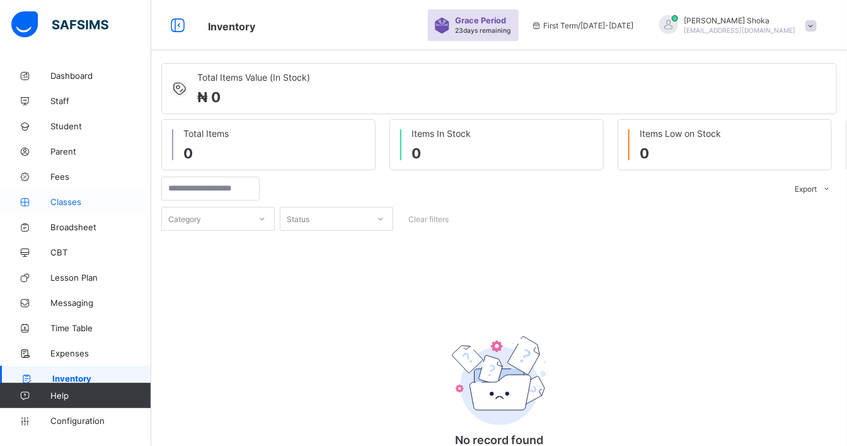
drag, startPoint x: 70, startPoint y: 200, endPoint x: 48, endPoint y: 208, distance: 23.5
click at [70, 200] on span "Classes" at bounding box center [100, 202] width 101 height 10
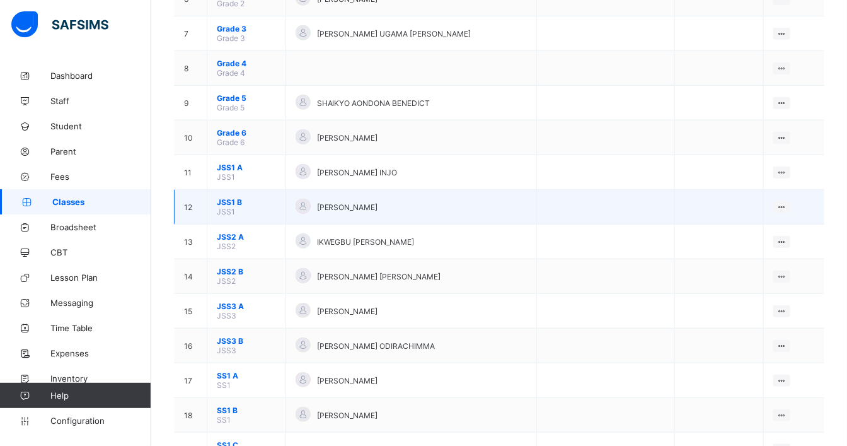
scroll to position [590, 0]
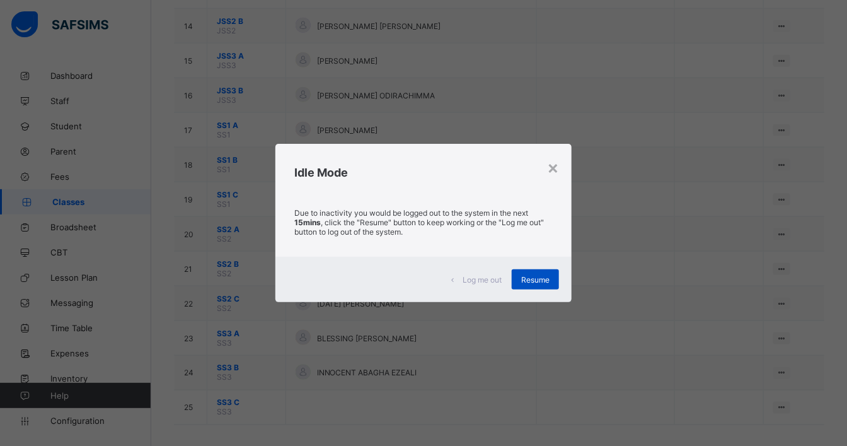
click at [546, 285] on div "Resume" at bounding box center [535, 279] width 47 height 20
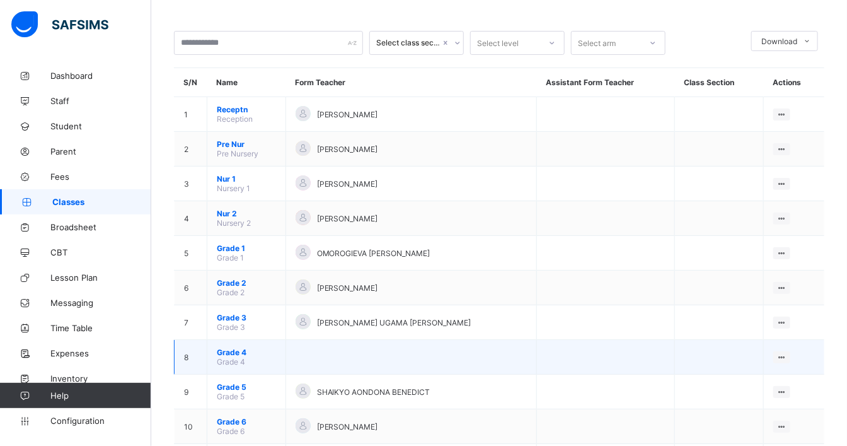
scroll to position [70, 0]
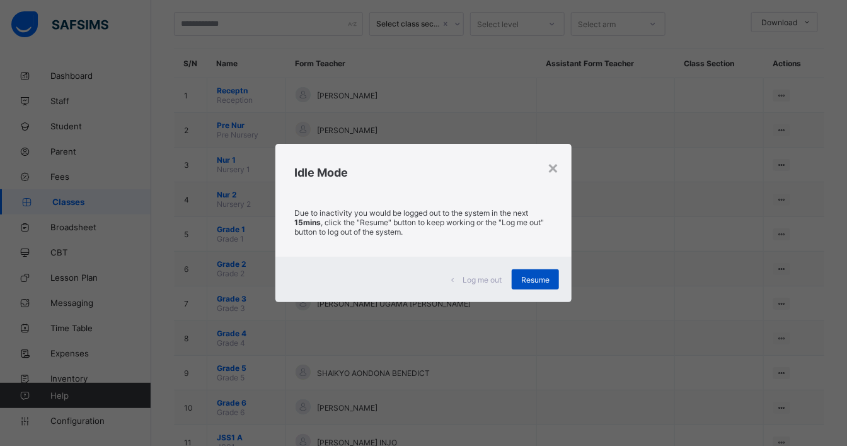
click at [550, 277] on span "Resume" at bounding box center [535, 279] width 28 height 9
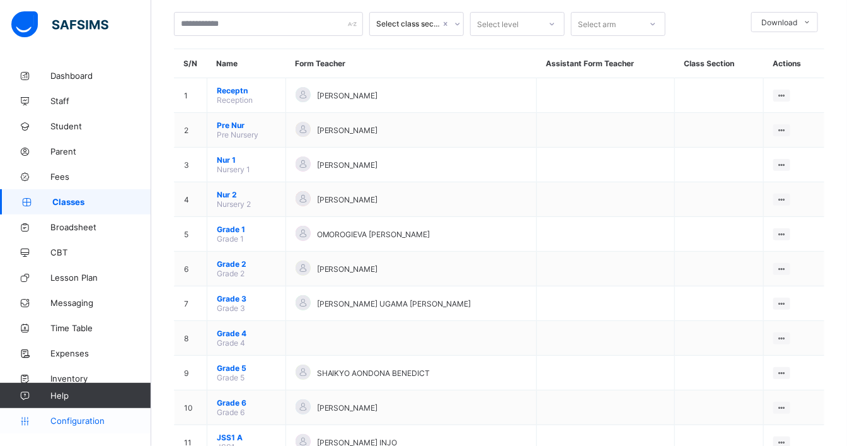
click at [89, 400] on span "Configuration" at bounding box center [100, 420] width 100 height 10
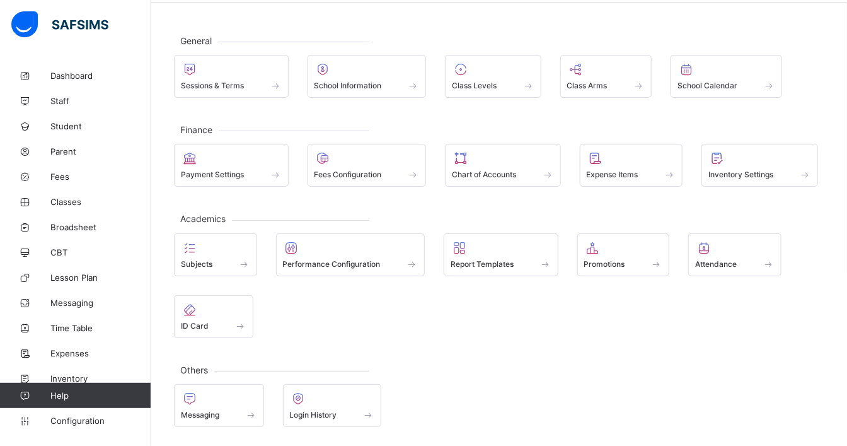
scroll to position [46, 0]
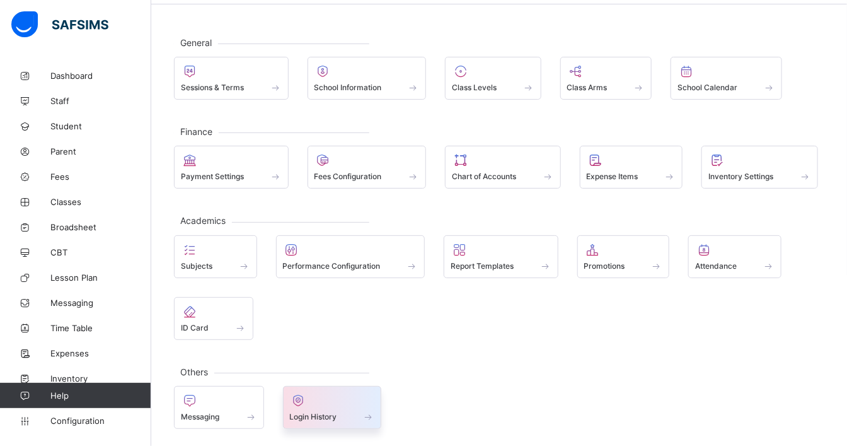
click at [338, 400] on div at bounding box center [332, 400] width 85 height 15
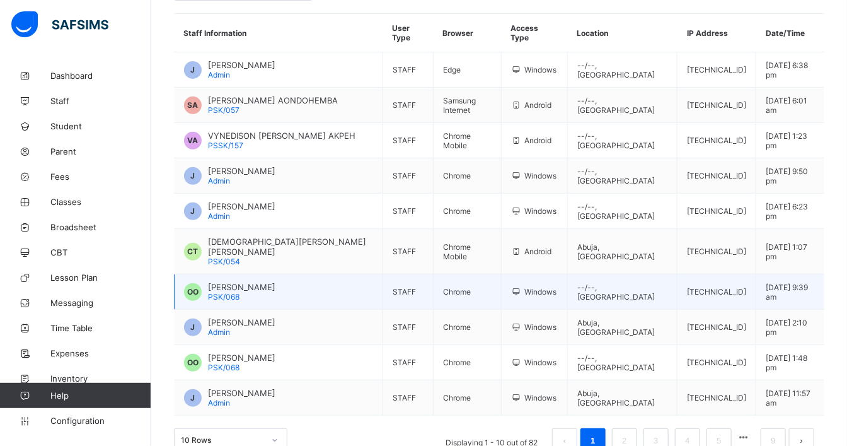
scroll to position [147, 0]
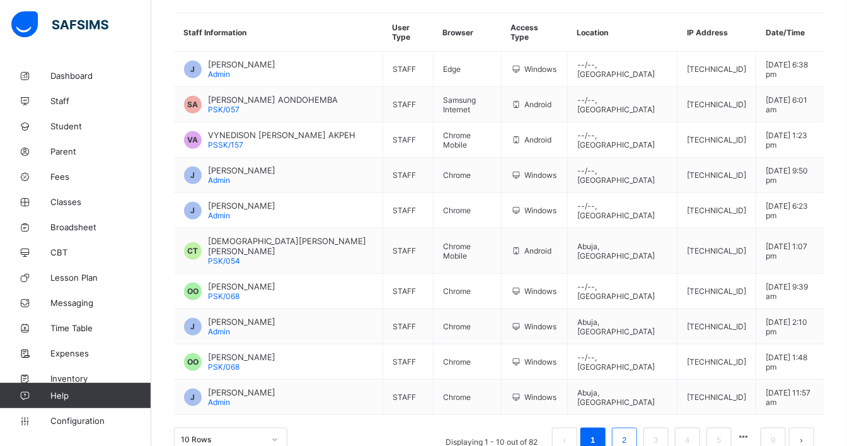
click at [630, 400] on link "2" at bounding box center [624, 440] width 12 height 16
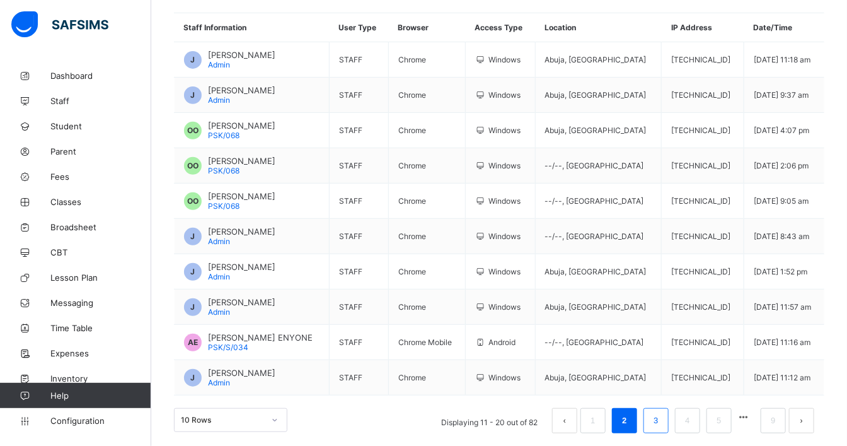
click at [669, 400] on li "3" at bounding box center [656, 420] width 25 height 25
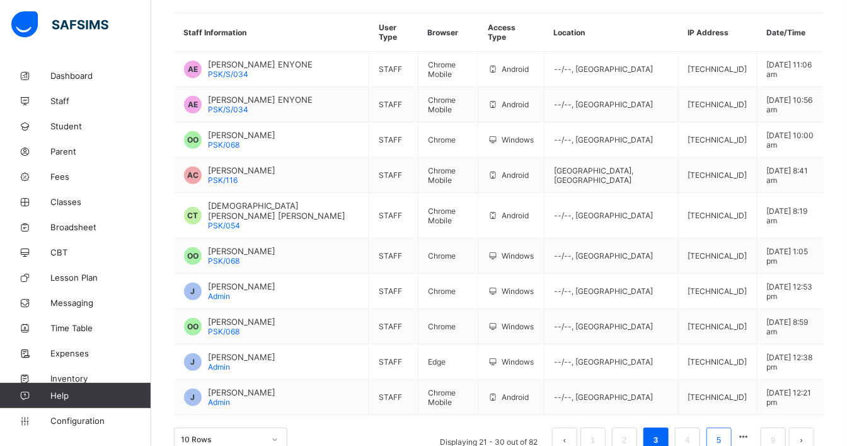
click at [725, 400] on link "5" at bounding box center [719, 440] width 12 height 16
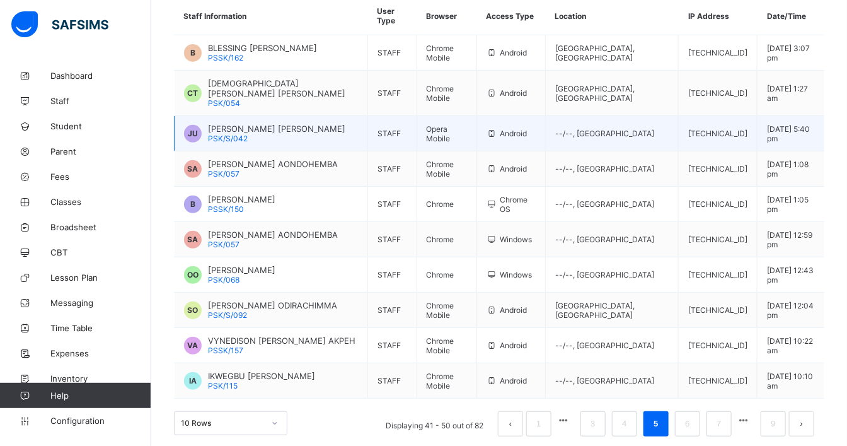
scroll to position [185, 0]
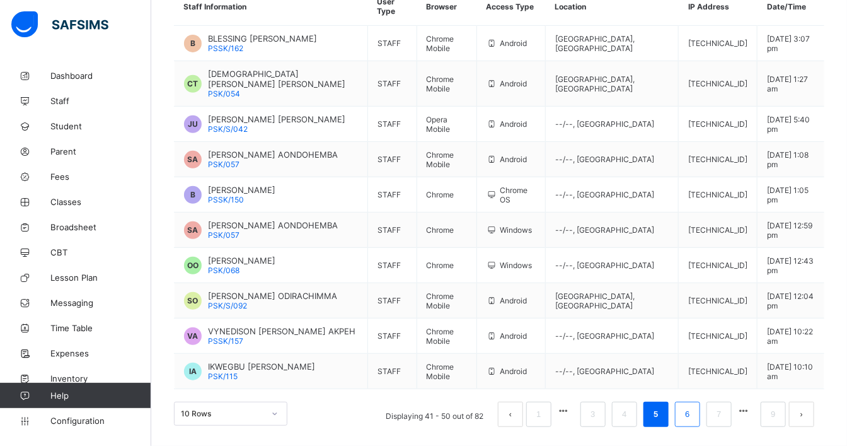
click at [693, 400] on link "6" at bounding box center [687, 414] width 12 height 16
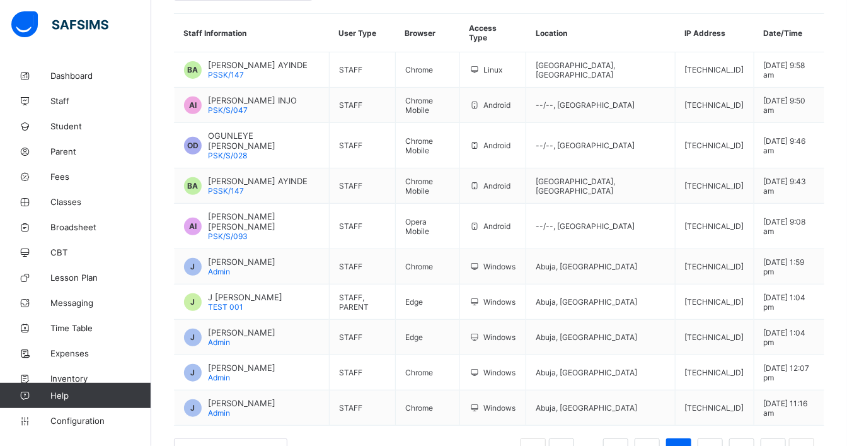
scroll to position [147, 0]
click at [621, 400] on link "4" at bounding box center [615, 450] width 12 height 16
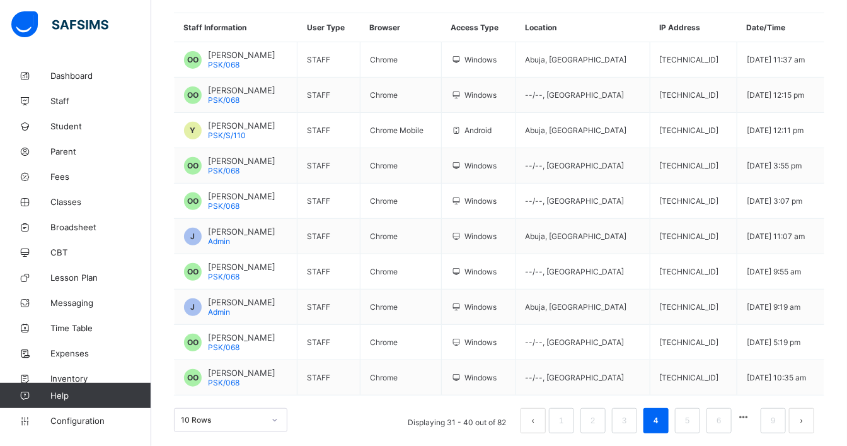
drag, startPoint x: 700, startPoint y: 417, endPoint x: 681, endPoint y: 398, distance: 26.8
click at [693, 400] on link "5" at bounding box center [687, 420] width 12 height 16
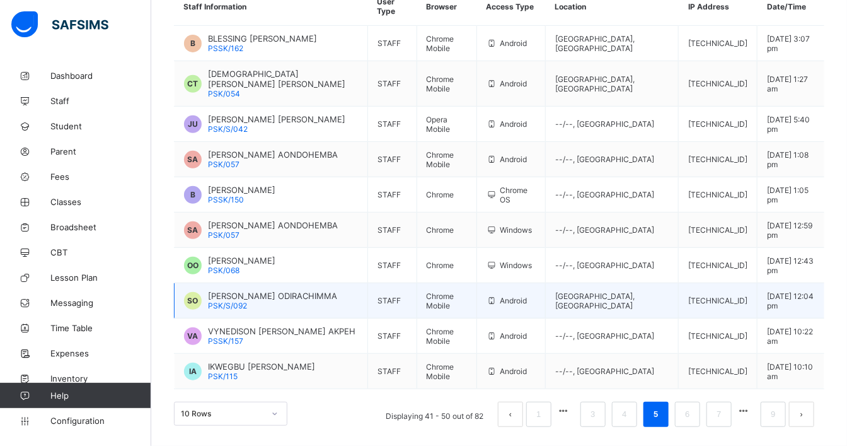
scroll to position [185, 0]
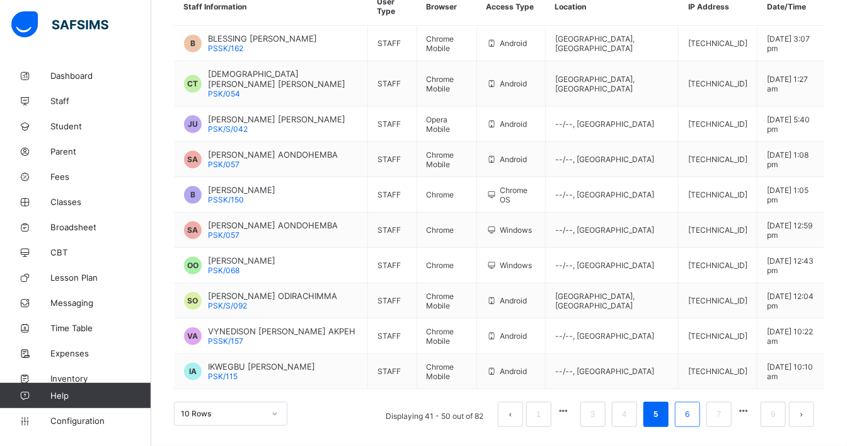
click at [693, 400] on link "6" at bounding box center [687, 414] width 12 height 16
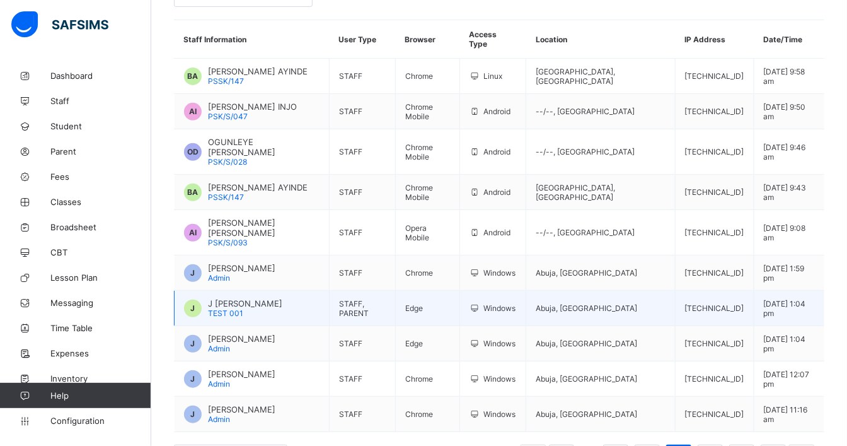
scroll to position [147, 0]
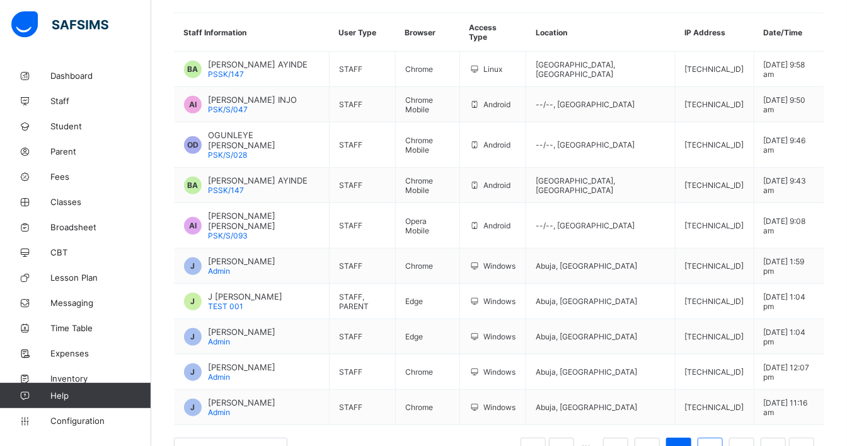
click at [716, 400] on link "7" at bounding box center [710, 450] width 12 height 16
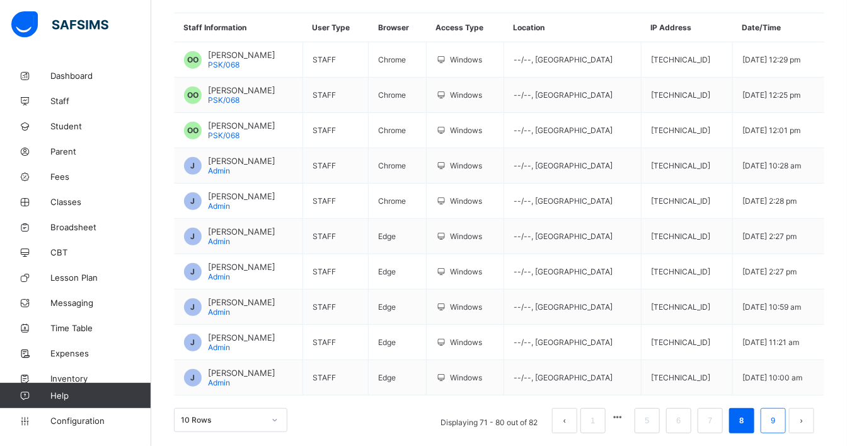
click at [771, 400] on link "9" at bounding box center [773, 420] width 12 height 16
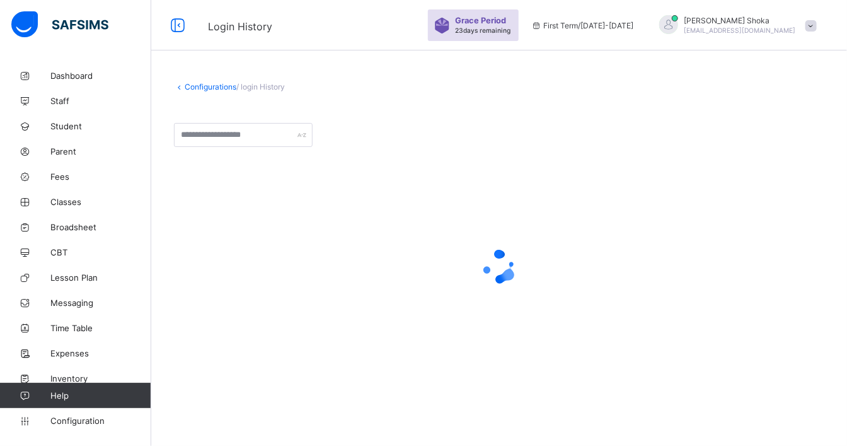
scroll to position [0, 0]
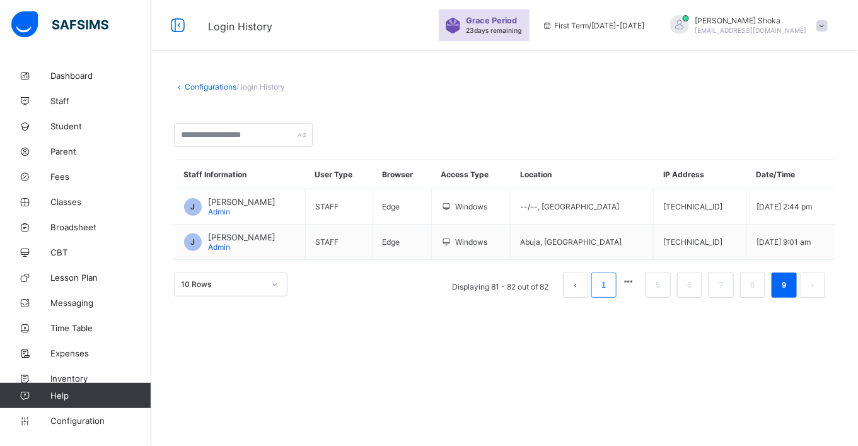
click at [594, 287] on li "1" at bounding box center [603, 284] width 25 height 25
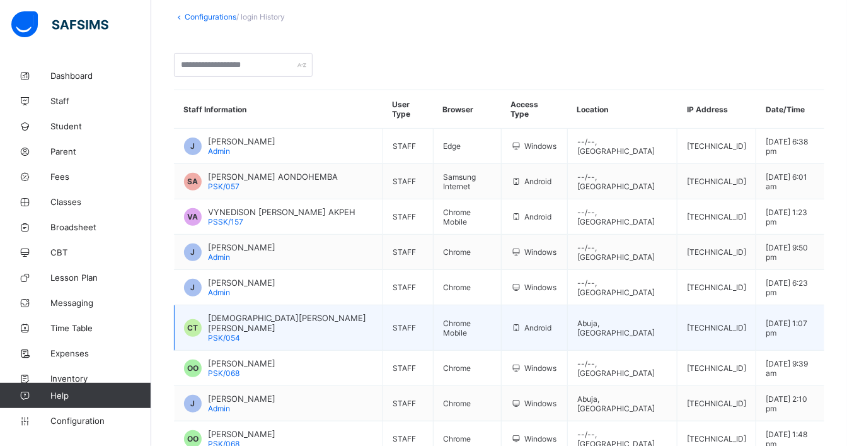
scroll to position [147, 0]
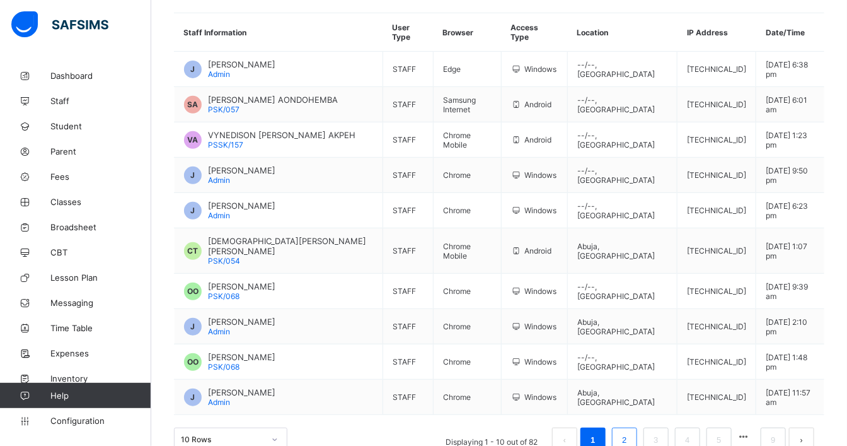
click at [630, 400] on link "2" at bounding box center [624, 440] width 12 height 16
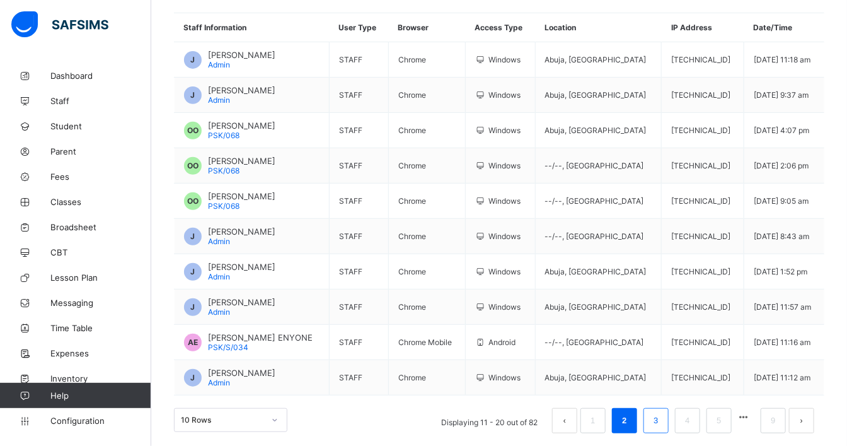
click at [662, 400] on link "3" at bounding box center [656, 420] width 12 height 16
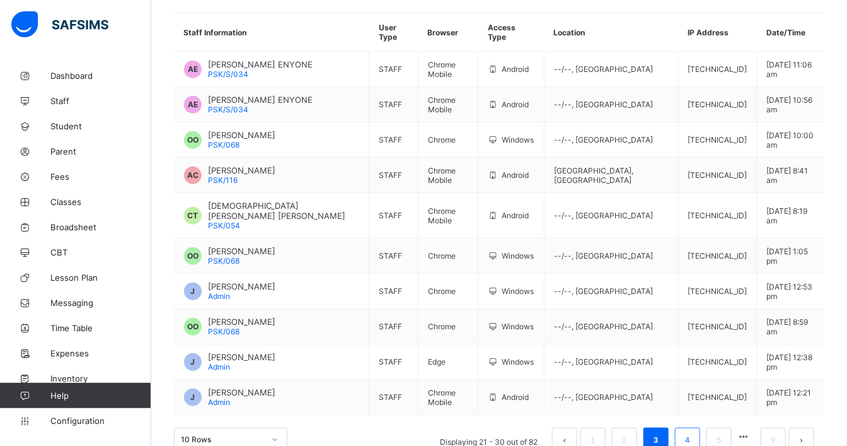
click at [693, 400] on link "4" at bounding box center [687, 440] width 12 height 16
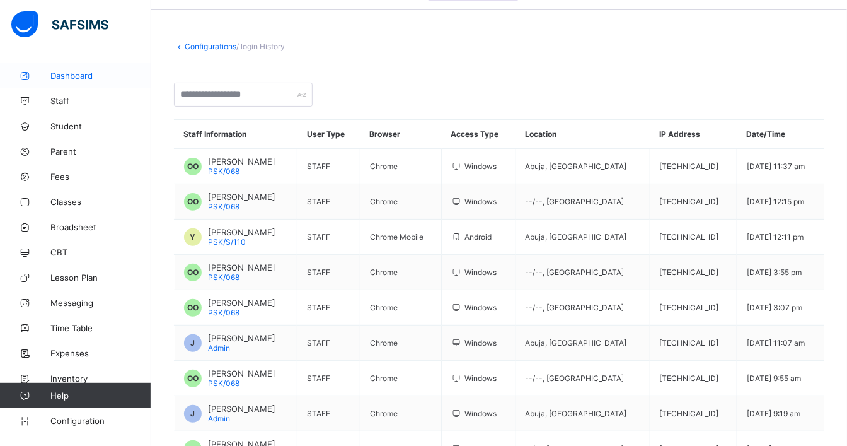
scroll to position [0, 0]
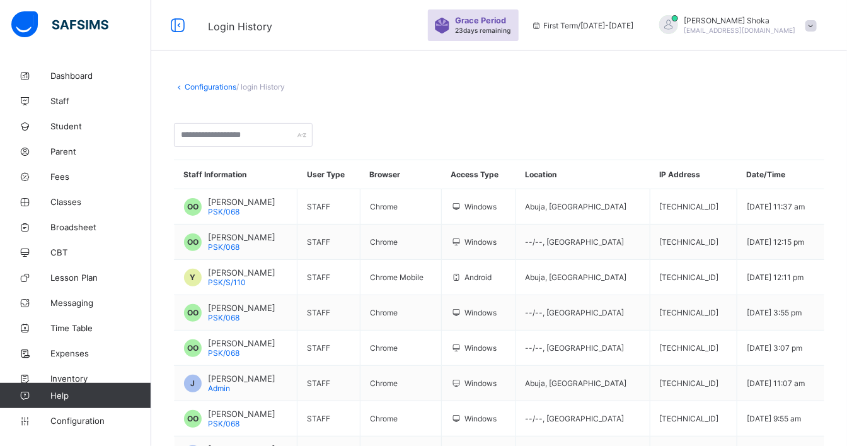
click at [186, 83] on link "Configurations" at bounding box center [211, 86] width 52 height 9
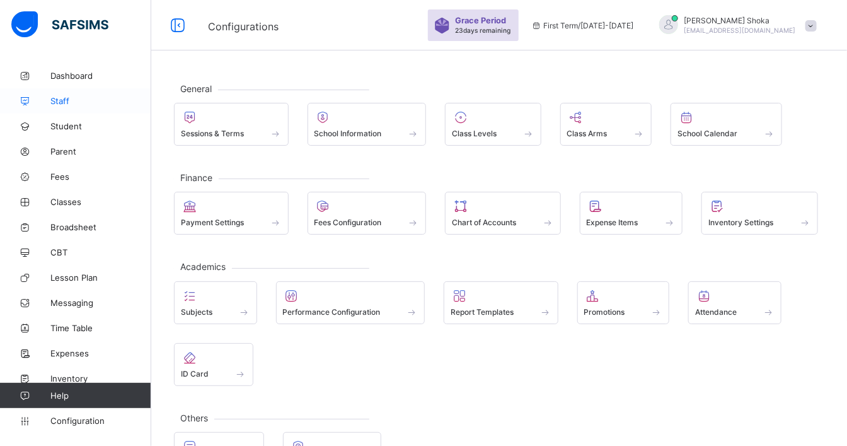
click at [65, 100] on span "Staff" at bounding box center [100, 101] width 101 height 10
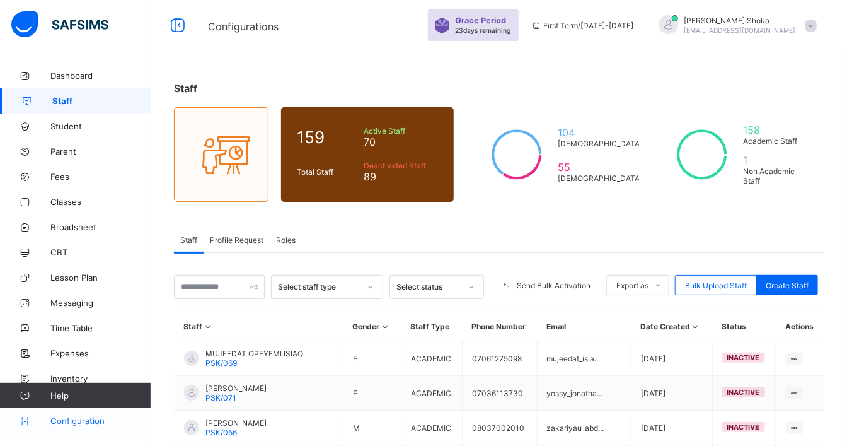
click at [79, 400] on span "Configuration" at bounding box center [100, 420] width 100 height 10
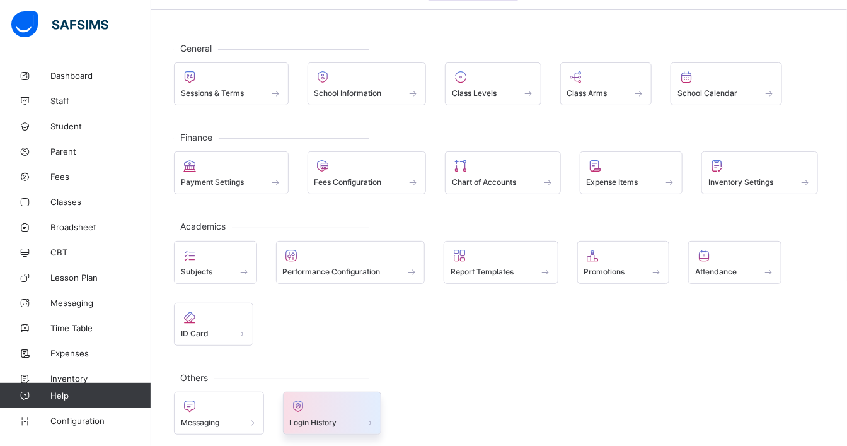
scroll to position [46, 0]
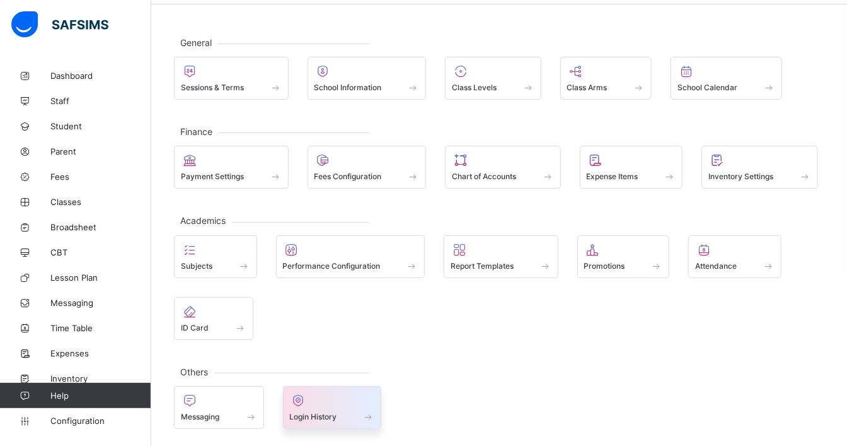
click at [350, 400] on div "Login History" at bounding box center [332, 416] width 85 height 11
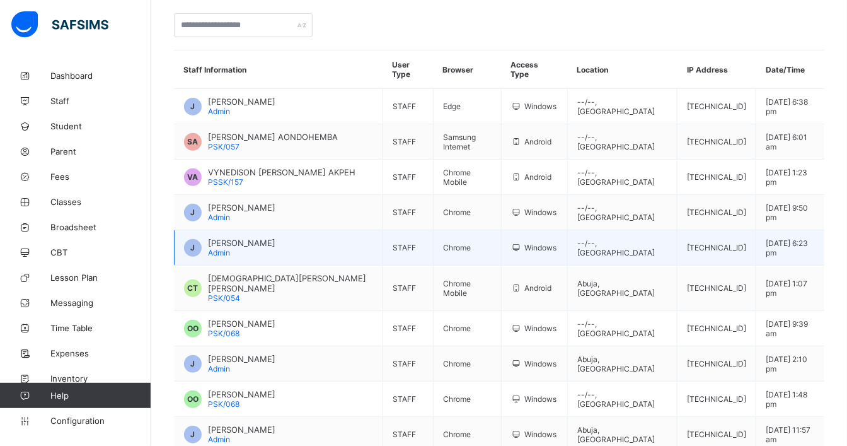
scroll to position [147, 0]
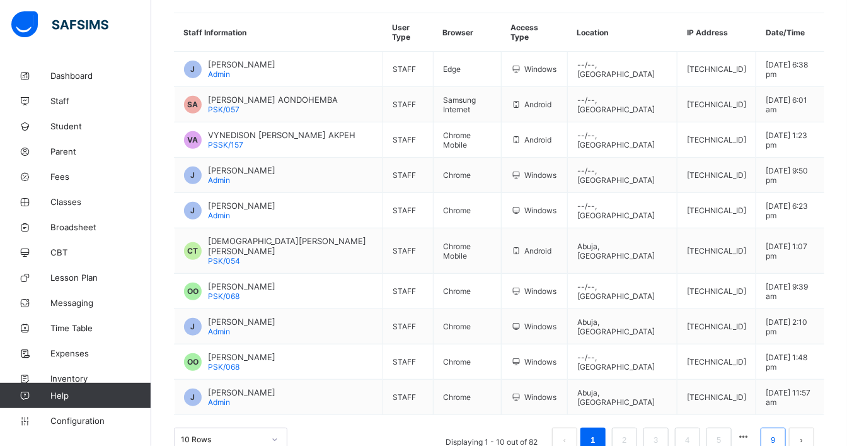
click at [771, 400] on link "9" at bounding box center [773, 440] width 12 height 16
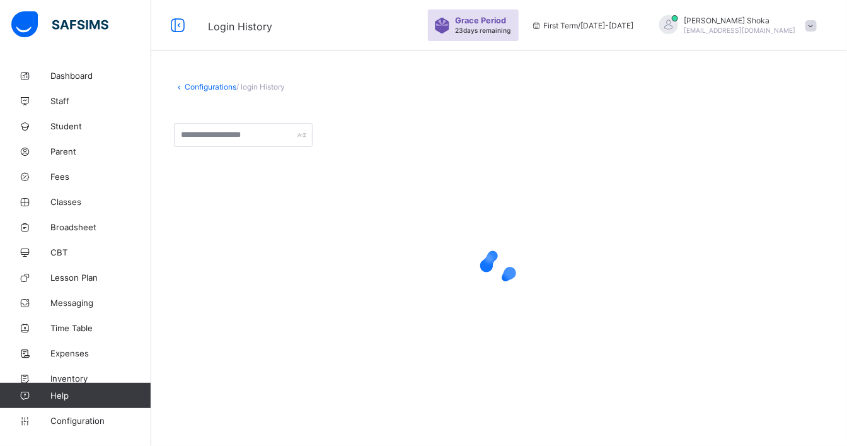
scroll to position [0, 0]
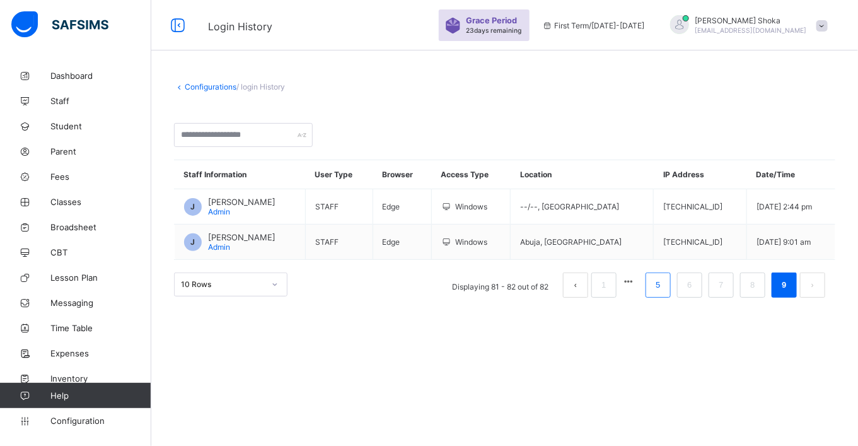
click at [650, 288] on li "5" at bounding box center [657, 284] width 25 height 25
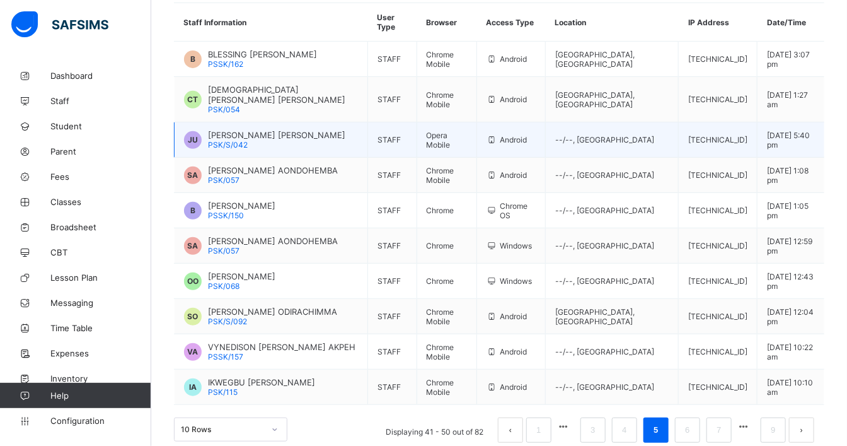
scroll to position [185, 0]
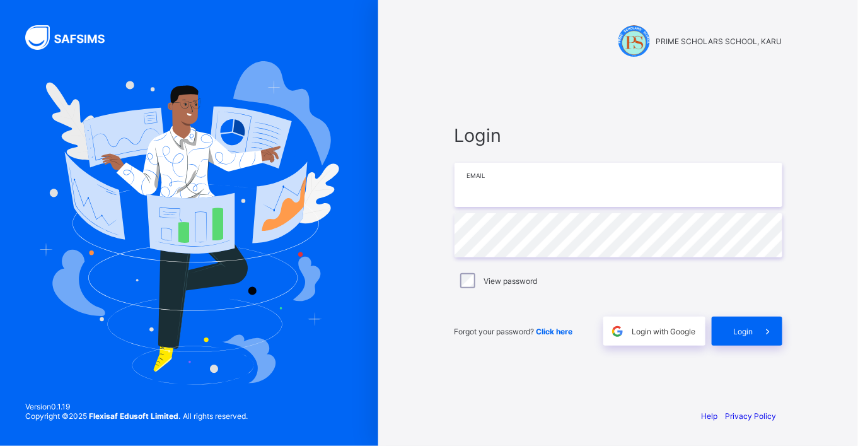
type input "**********"
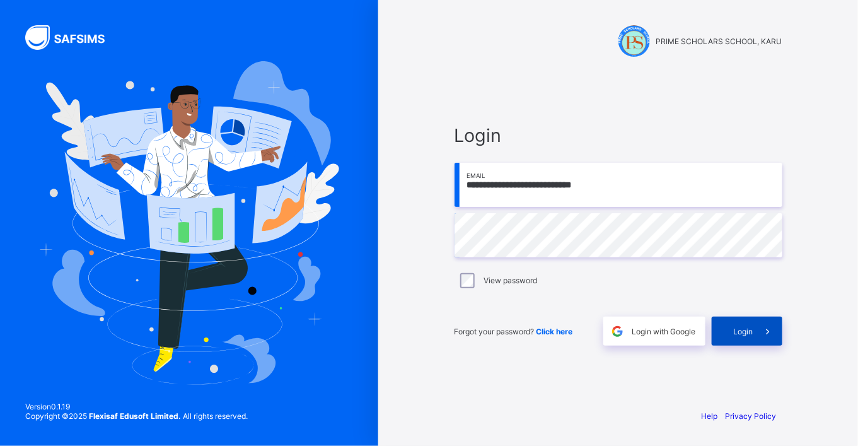
click at [744, 335] on span "Login" at bounding box center [744, 330] width 20 height 9
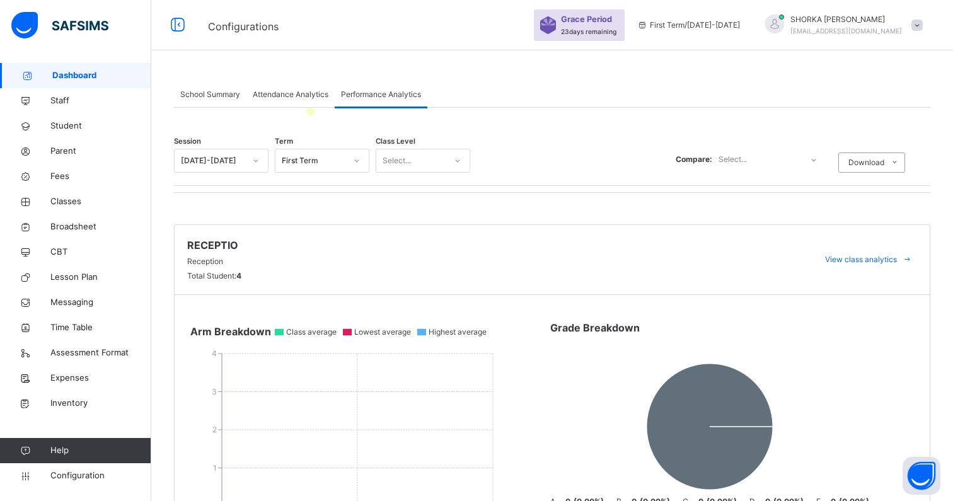
click at [289, 88] on div "Attendance Analytics" at bounding box center [290, 94] width 88 height 25
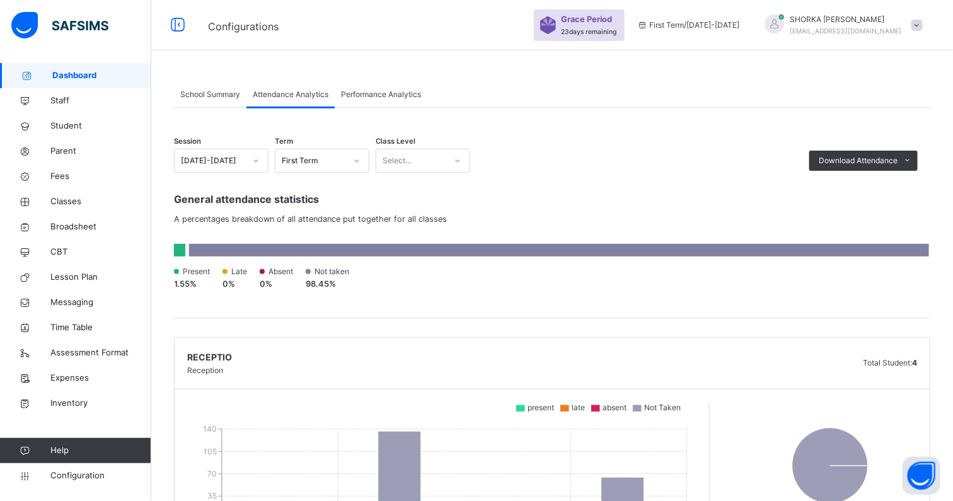
click at [301, 95] on span "Attendance Analytics" at bounding box center [291, 94] width 76 height 11
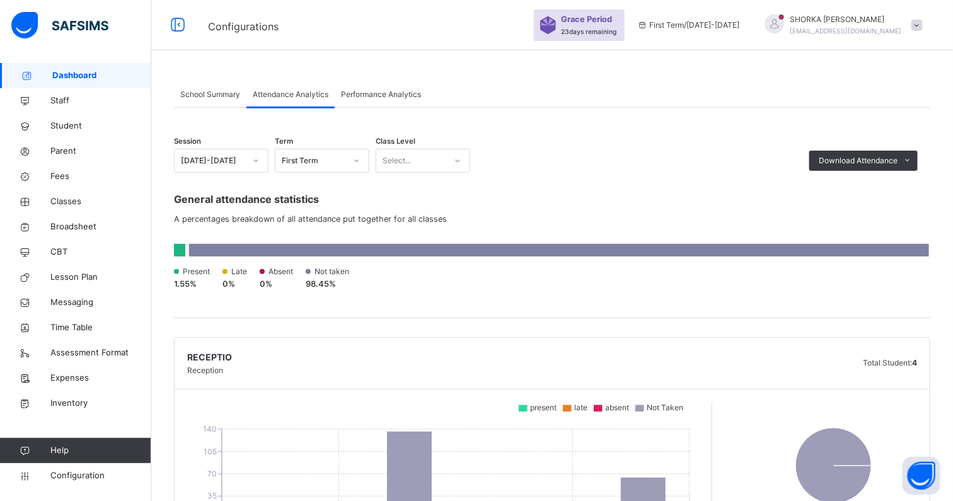
click at [229, 94] on span "School Summary" at bounding box center [210, 94] width 60 height 11
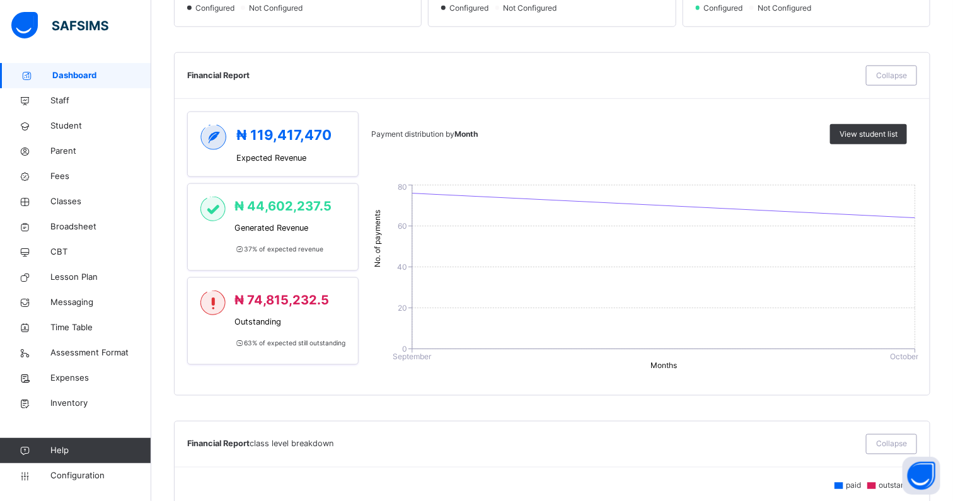
scroll to position [551, 0]
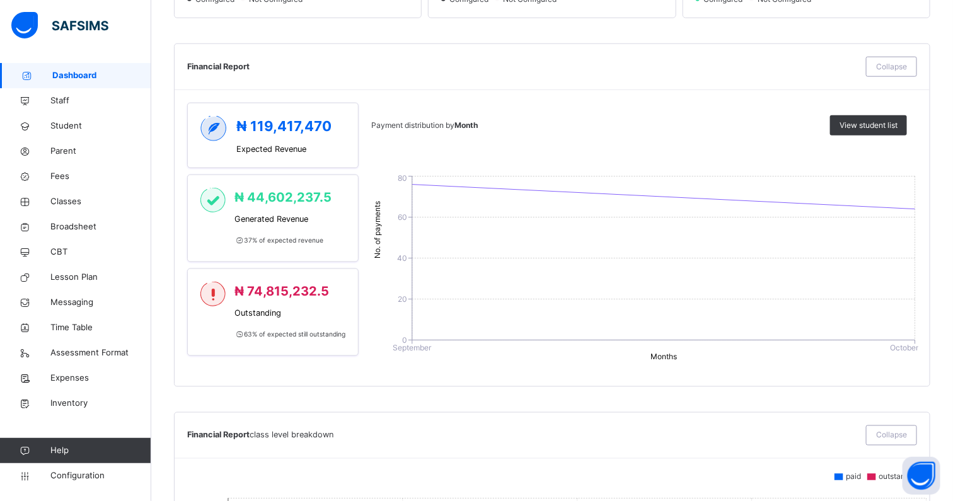
click at [167, 219] on div "School Summary Attendance Analytics Performance Analytics School Summary More O…" at bounding box center [552, 409] width 802 height 1794
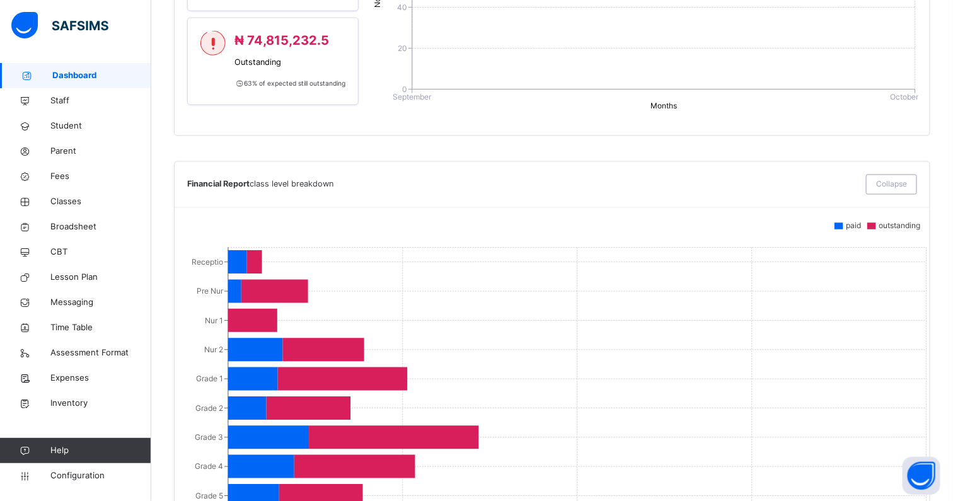
scroll to position [880, 0]
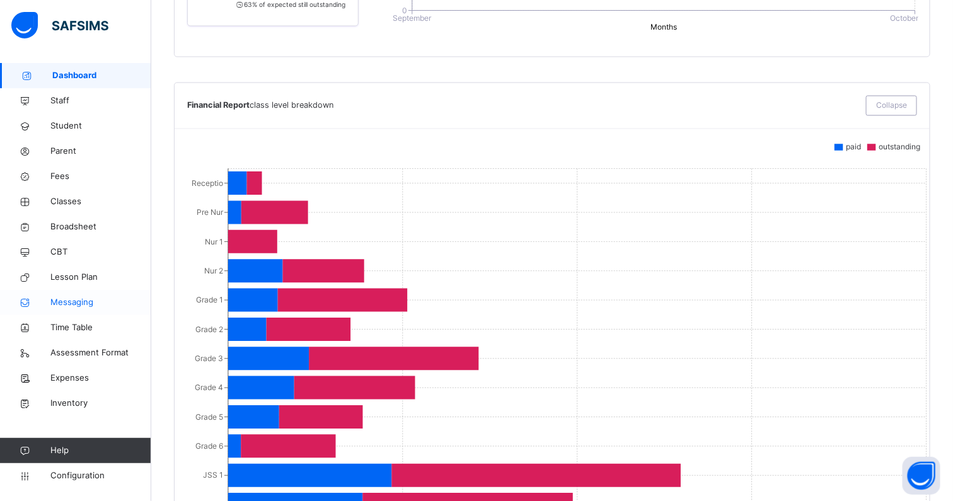
click at [78, 202] on span "Classes" at bounding box center [100, 201] width 101 height 13
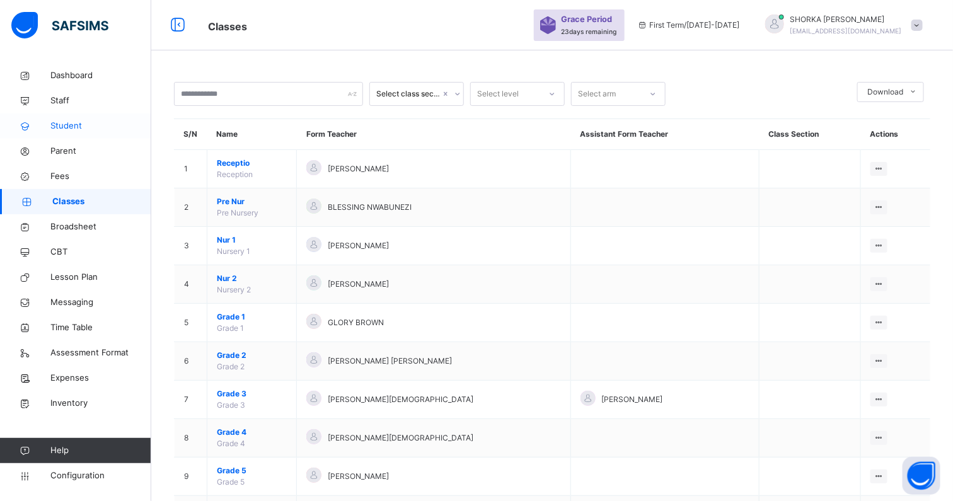
click at [64, 120] on span "Student" at bounding box center [100, 126] width 101 height 13
click at [71, 120] on span "Student" at bounding box center [100, 126] width 101 height 13
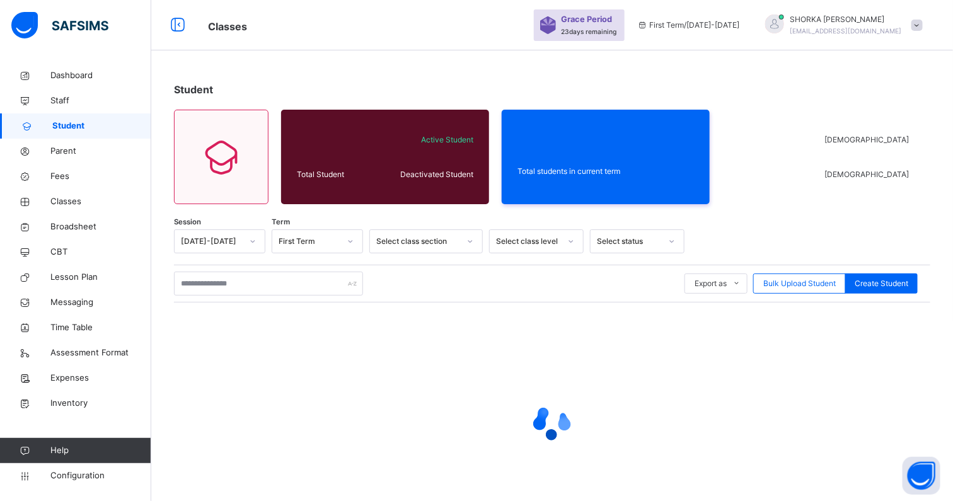
click at [570, 247] on icon at bounding box center [571, 241] width 8 height 13
click at [631, 240] on div "Select status" at bounding box center [629, 241] width 64 height 11
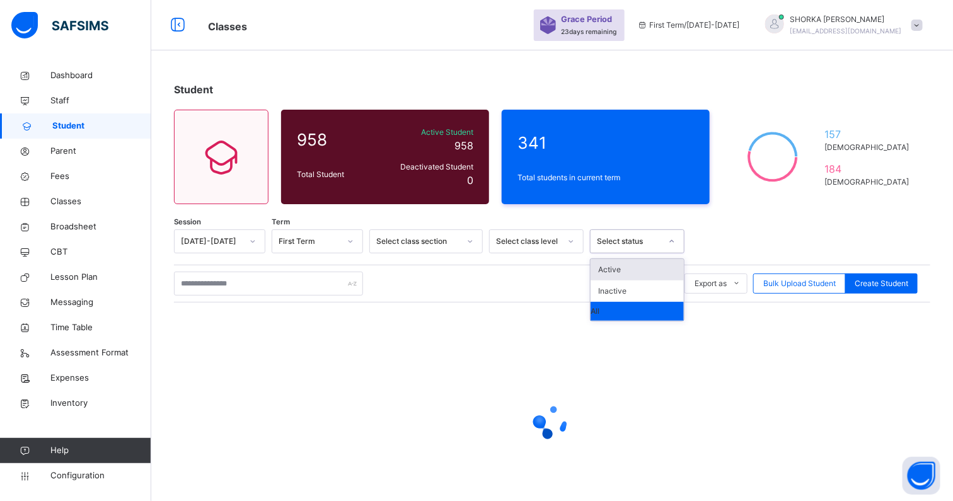
click at [623, 243] on div "Select status" at bounding box center [629, 241] width 64 height 11
click at [557, 240] on div "Select class level" at bounding box center [528, 241] width 64 height 11
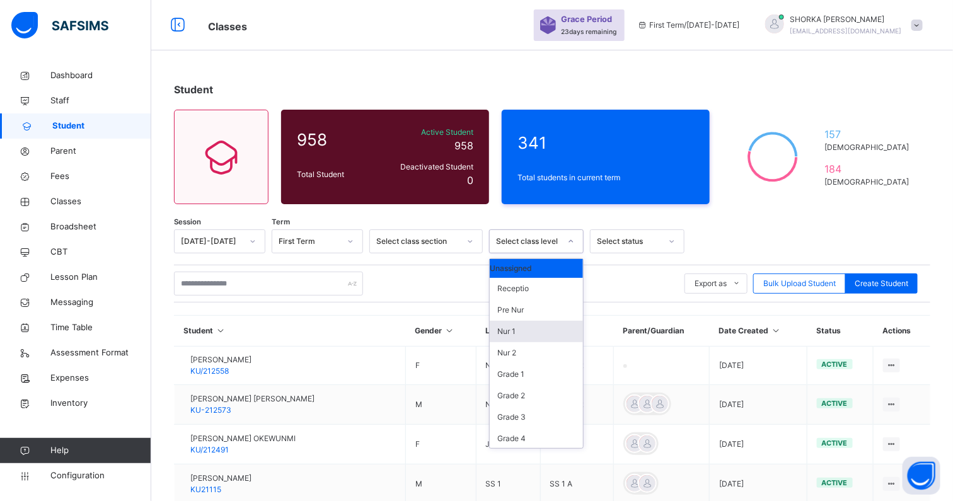
click at [526, 337] on div "Nur 1" at bounding box center [536, 331] width 93 height 21
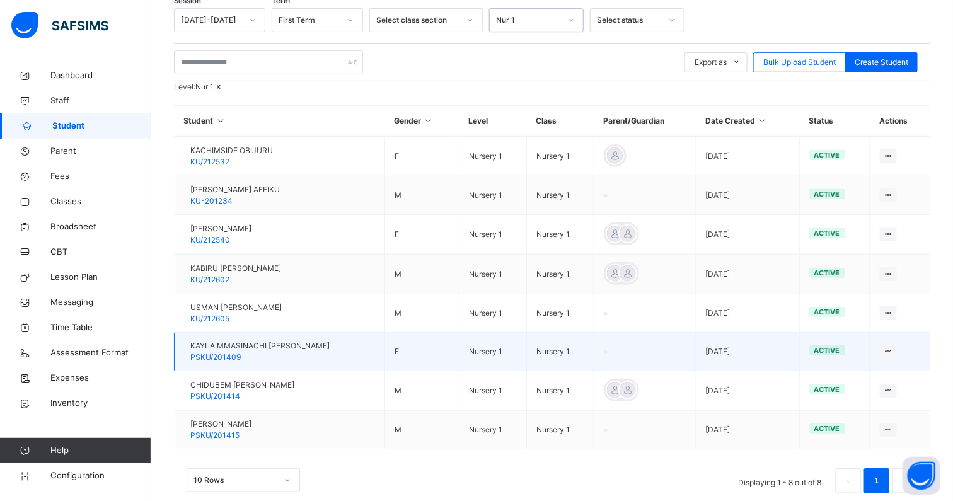
scroll to position [197, 0]
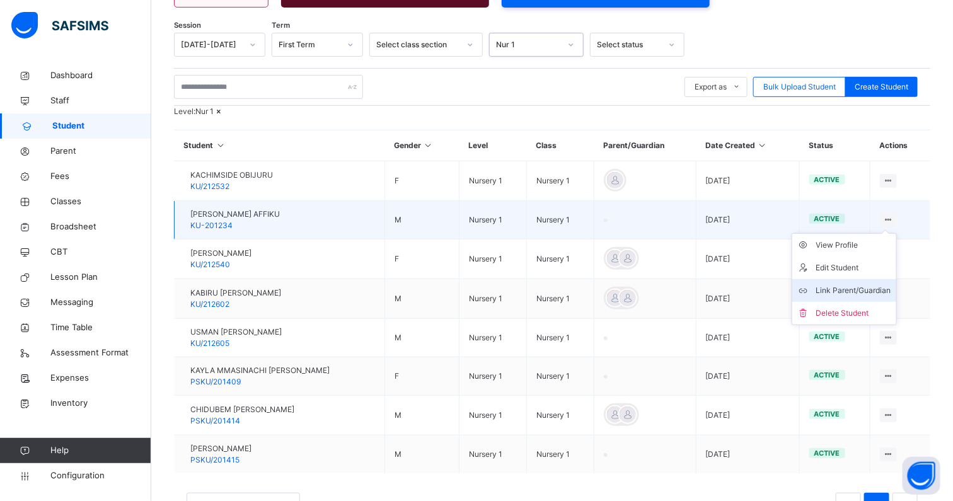
click at [852, 297] on div "Link Parent/Guardian" at bounding box center [853, 290] width 75 height 13
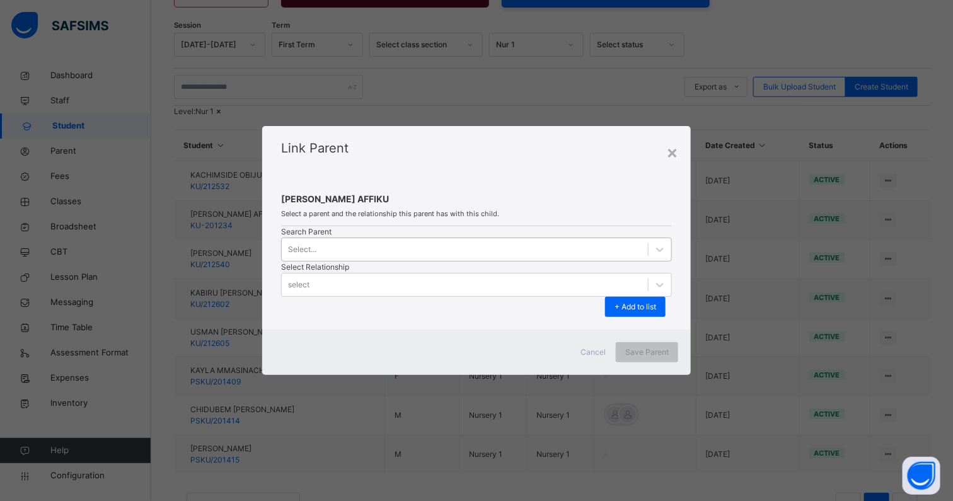
click at [412, 259] on div "Select..." at bounding box center [465, 250] width 366 height 20
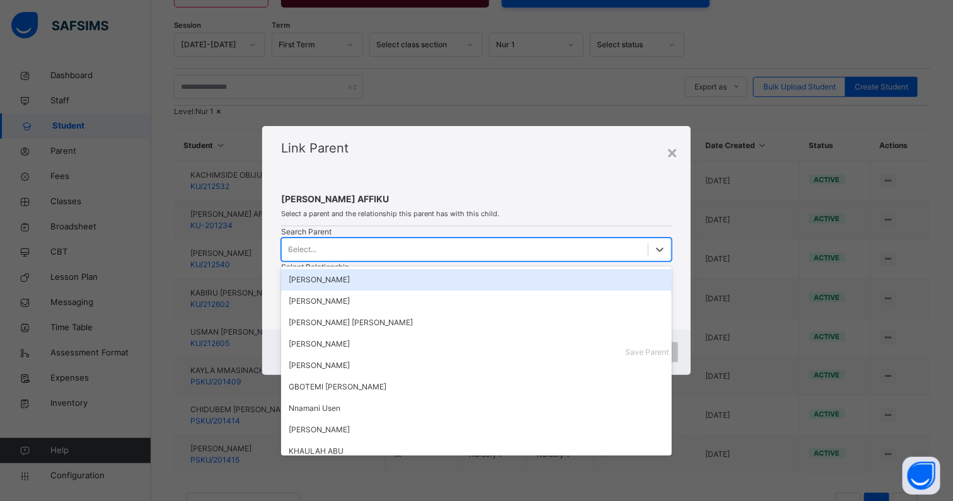
type input "****"
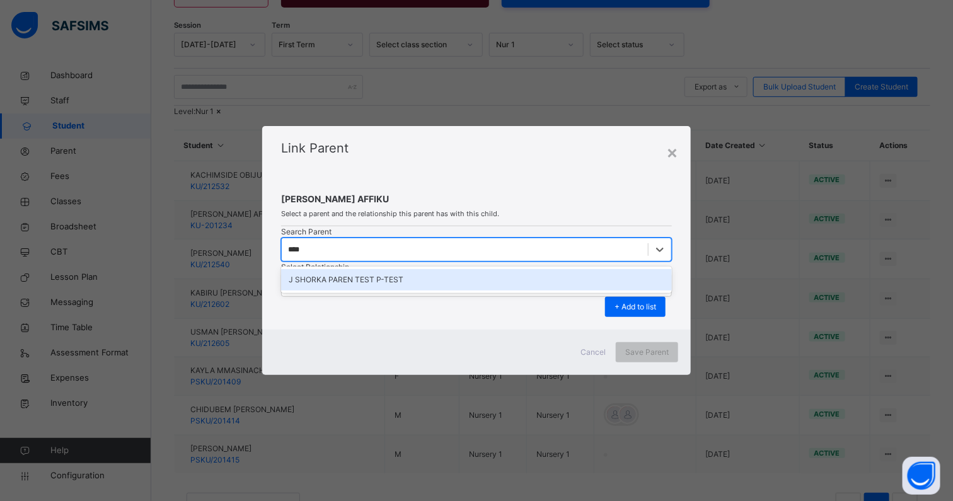
click at [376, 286] on div "J SHORKA PAREN TEST P-TEST" at bounding box center [477, 279] width 376 height 11
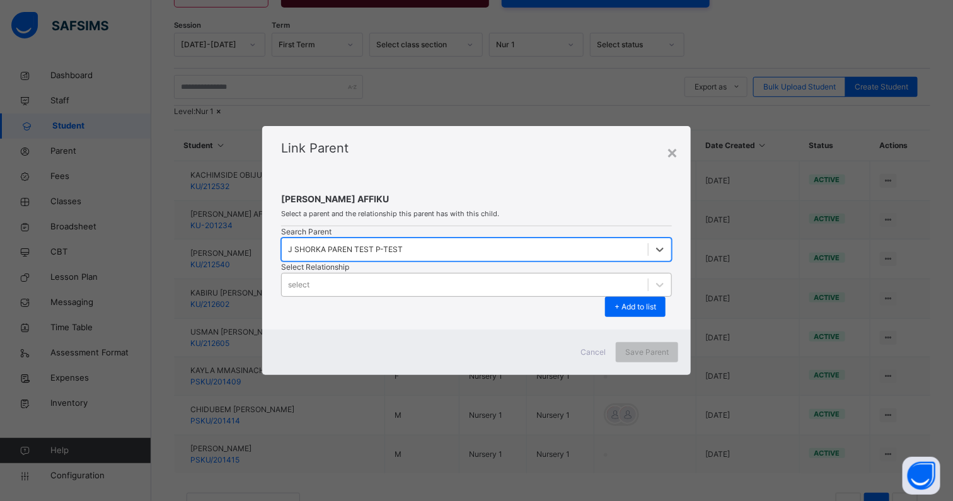
click at [552, 275] on div "select" at bounding box center [465, 285] width 366 height 20
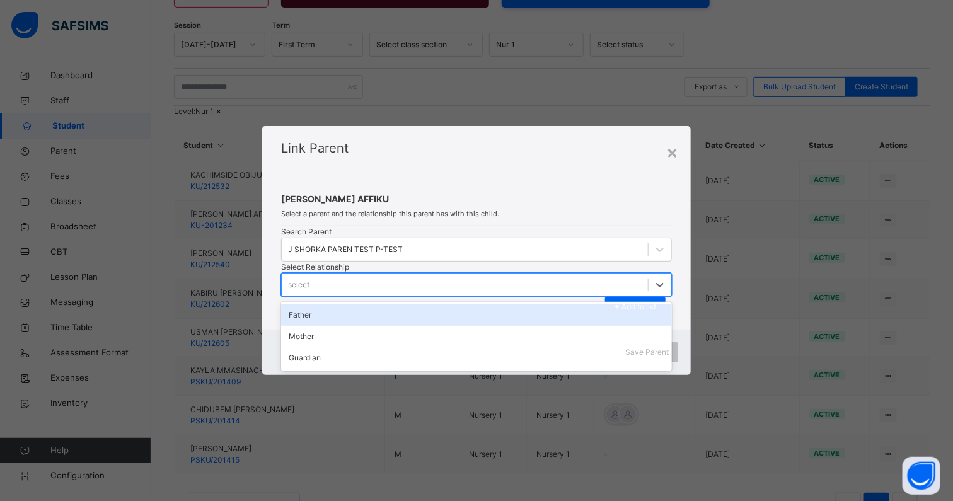
click at [528, 304] on div "Father" at bounding box center [476, 314] width 391 height 21
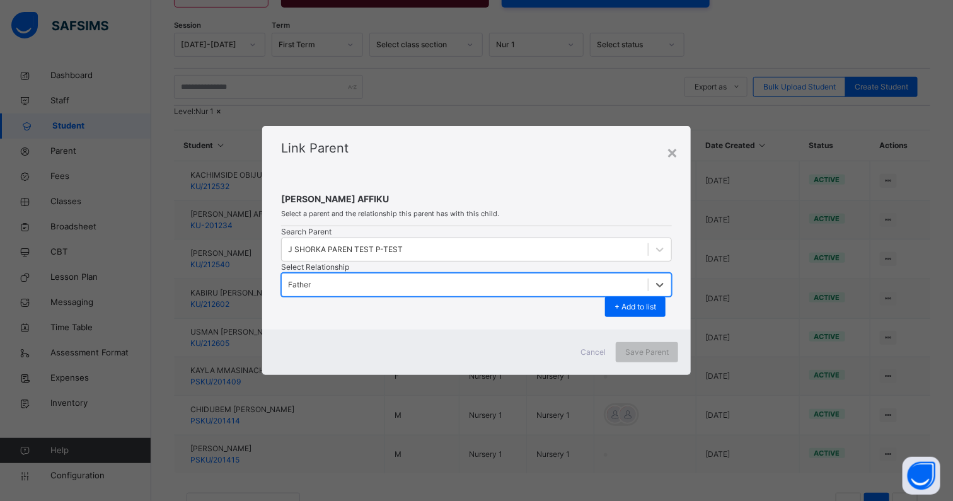
click at [655, 301] on span "+ Add to list" at bounding box center [636, 306] width 42 height 11
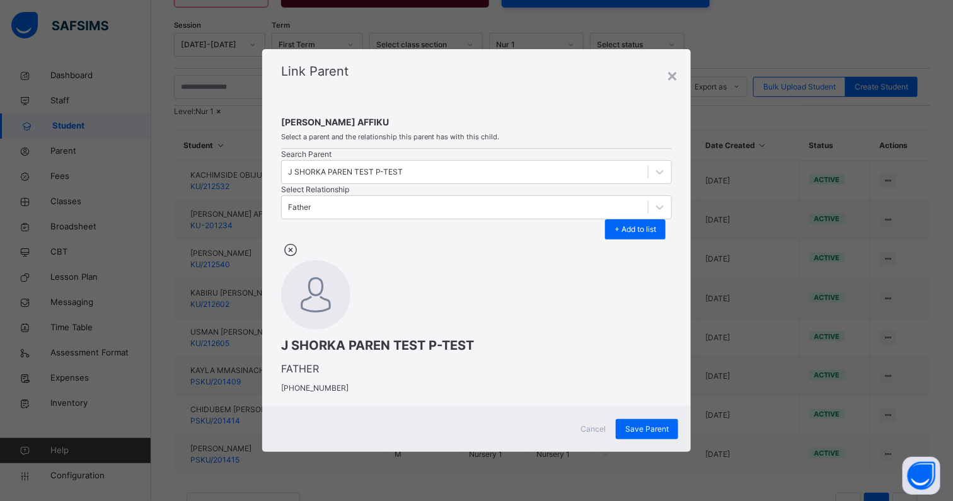
scroll to position [35, 0]
click at [647, 435] on span "Save Parent" at bounding box center [646, 429] width 43 height 11
click at [650, 439] on div "Save Parent" at bounding box center [647, 429] width 62 height 20
click at [632, 438] on div "Save Parent" at bounding box center [647, 429] width 62 height 20
click at [635, 435] on span "Save Parent" at bounding box center [646, 429] width 43 height 11
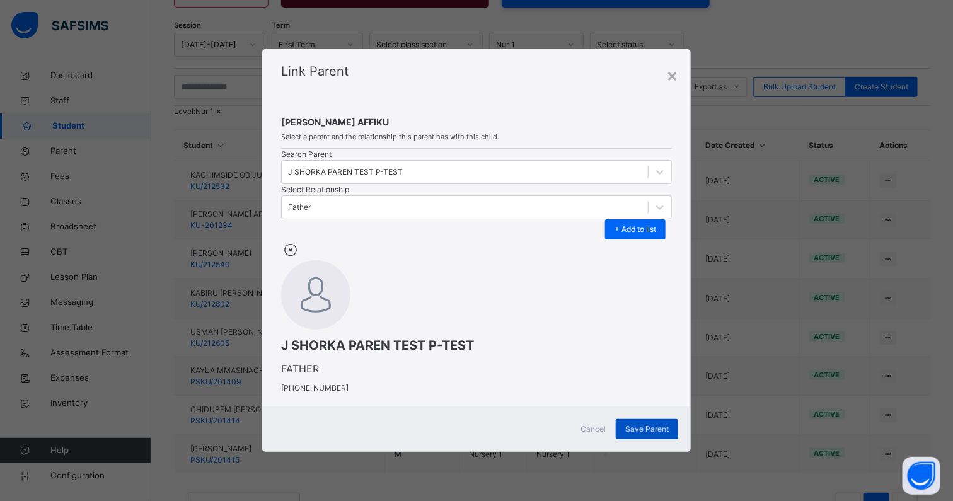
click at [635, 435] on span "Save Parent" at bounding box center [646, 429] width 43 height 11
click at [604, 435] on span "Cancel" at bounding box center [592, 429] width 25 height 11
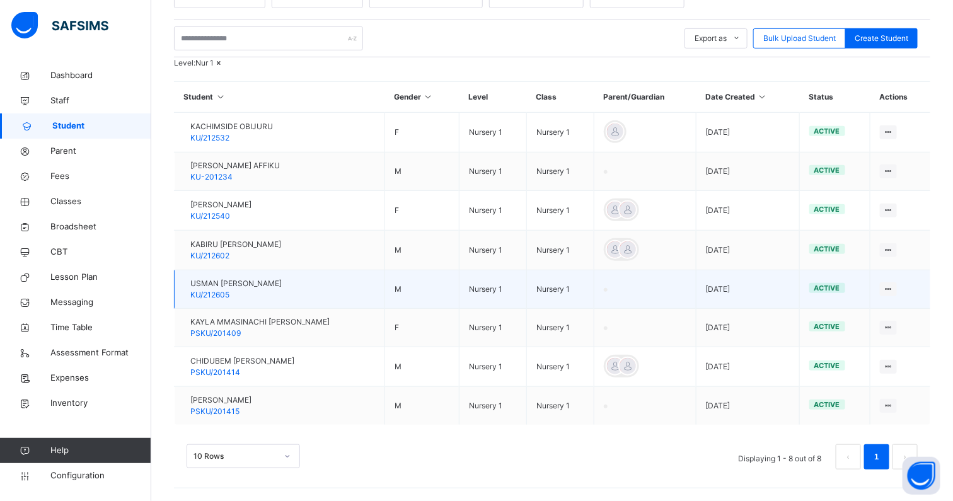
scroll to position [275, 0]
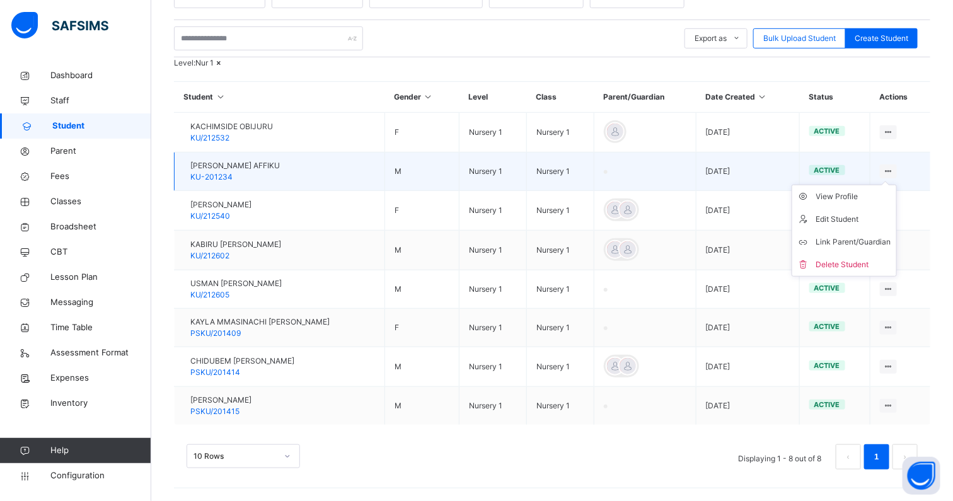
click at [894, 168] on icon at bounding box center [888, 170] width 11 height 9
click at [855, 241] on div "Link Parent/Guardian" at bounding box center [853, 242] width 75 height 13
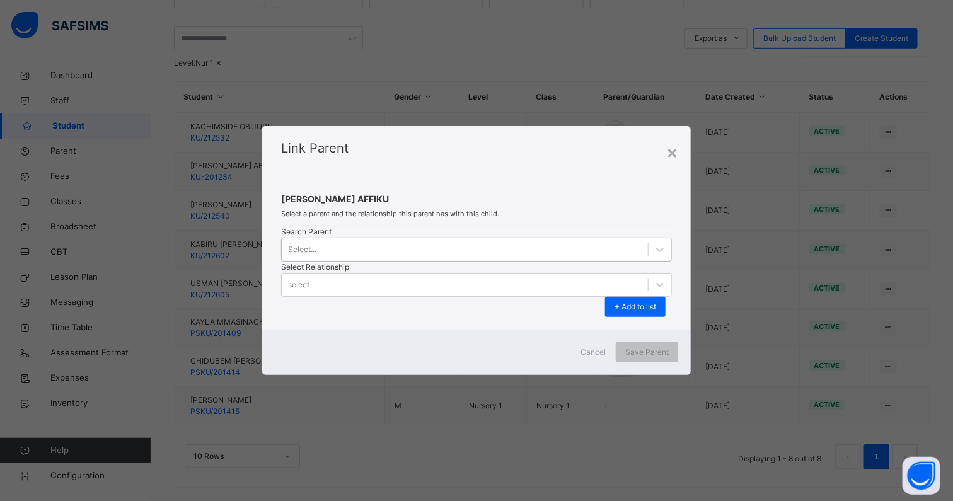
click at [397, 259] on div "Select..." at bounding box center [465, 250] width 366 height 20
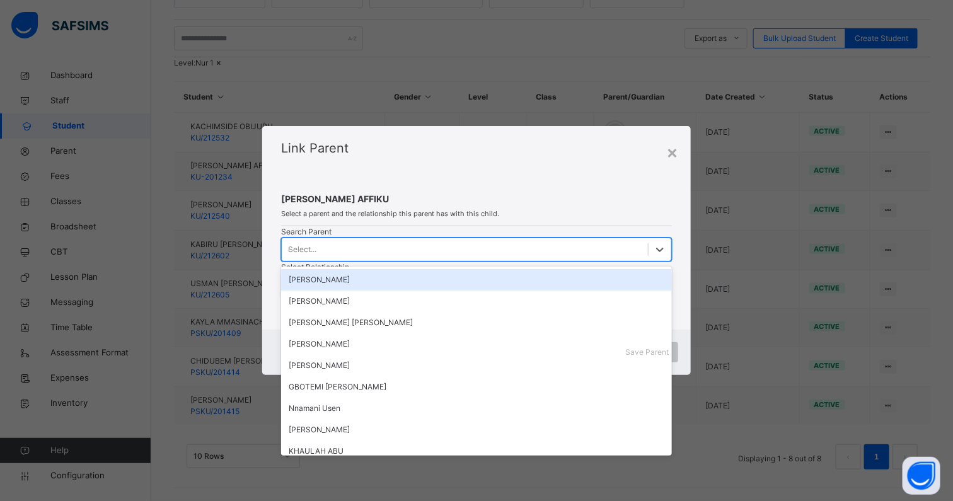
type input "****"
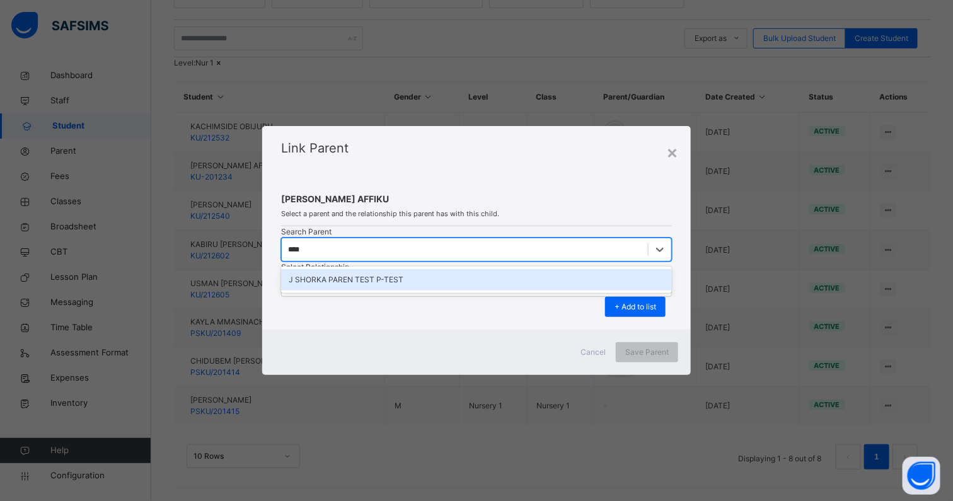
click at [392, 286] on div "J SHORKA PAREN TEST P-TEST" at bounding box center [477, 279] width 376 height 11
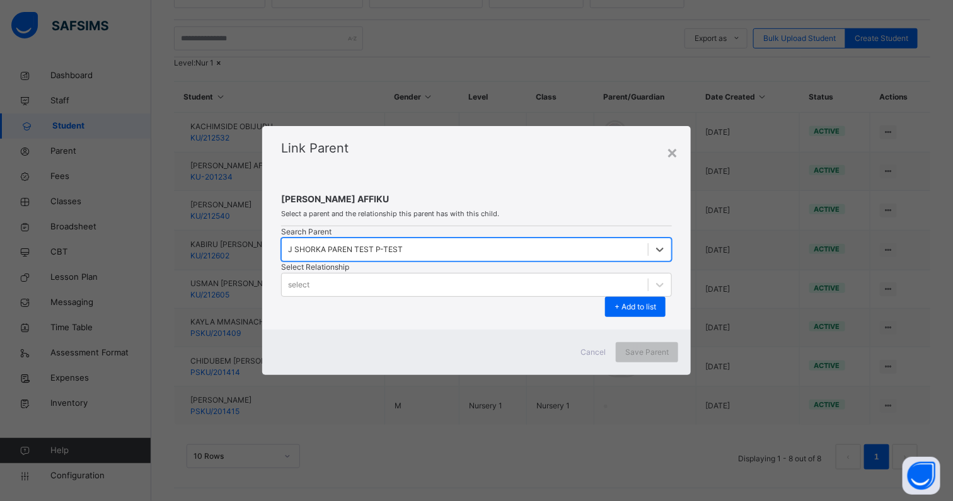
click at [570, 275] on div "Search Parent option [object Object], selected. 0 results available. Select is …" at bounding box center [476, 271] width 391 height 91
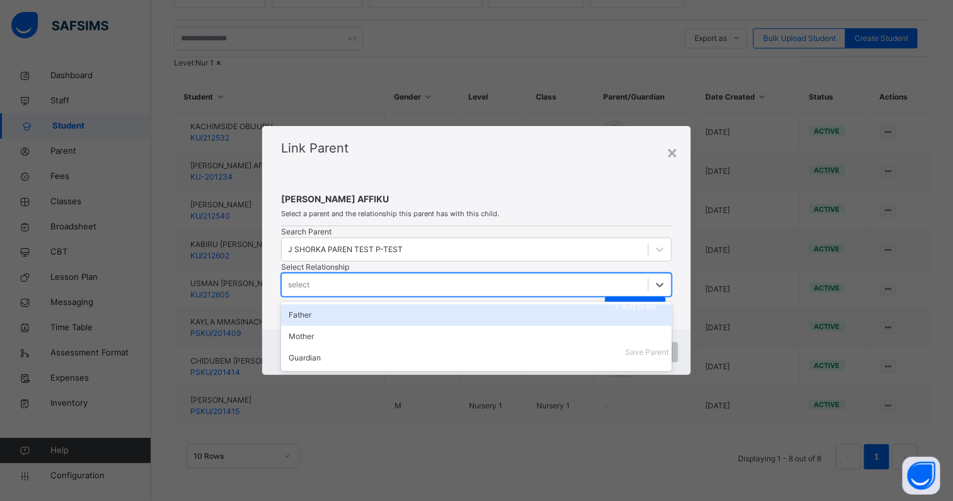
click at [578, 275] on div "select" at bounding box center [465, 285] width 366 height 20
click at [535, 304] on div "Father" at bounding box center [476, 314] width 391 height 21
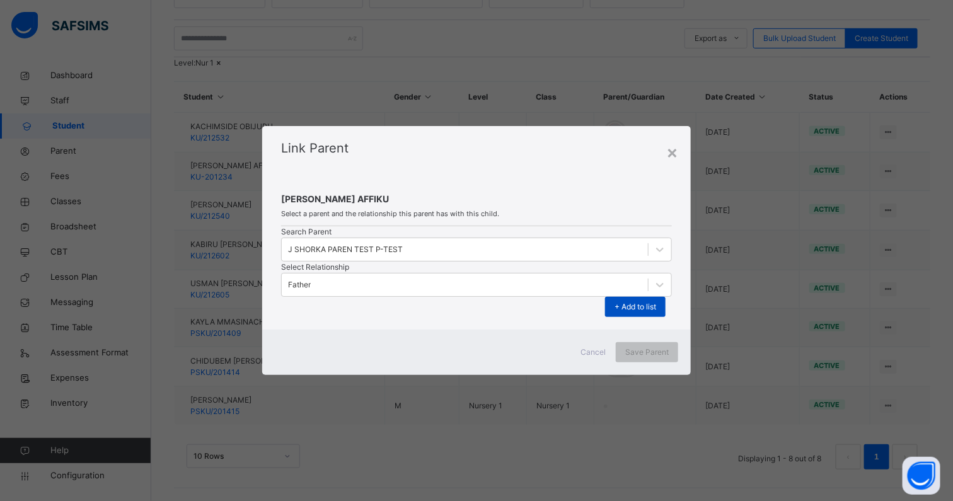
click at [656, 301] on span "+ Add to list" at bounding box center [636, 306] width 42 height 11
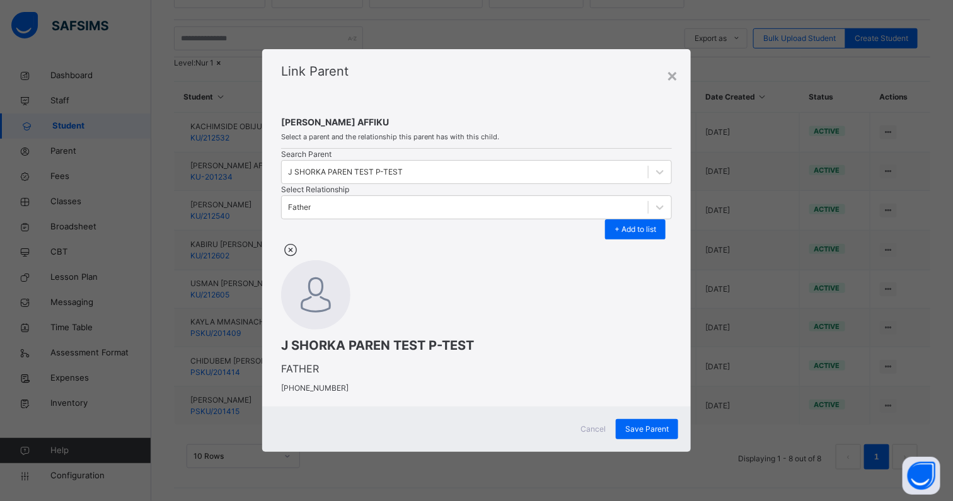
scroll to position [35, 0]
drag, startPoint x: 635, startPoint y: 441, endPoint x: 638, endPoint y: 433, distance: 8.6
click at [635, 439] on div "Save Parent" at bounding box center [647, 429] width 62 height 20
click at [311, 202] on div "Father" at bounding box center [299, 207] width 23 height 11
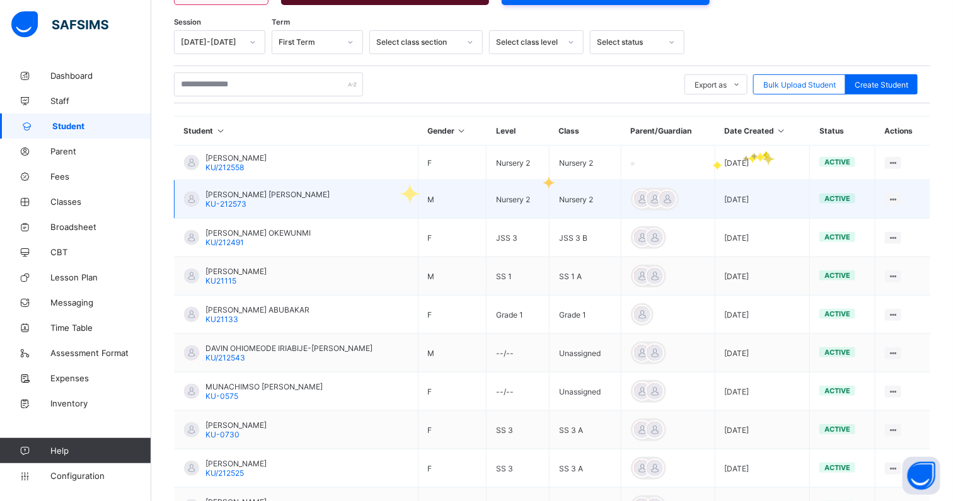
scroll to position [39, 0]
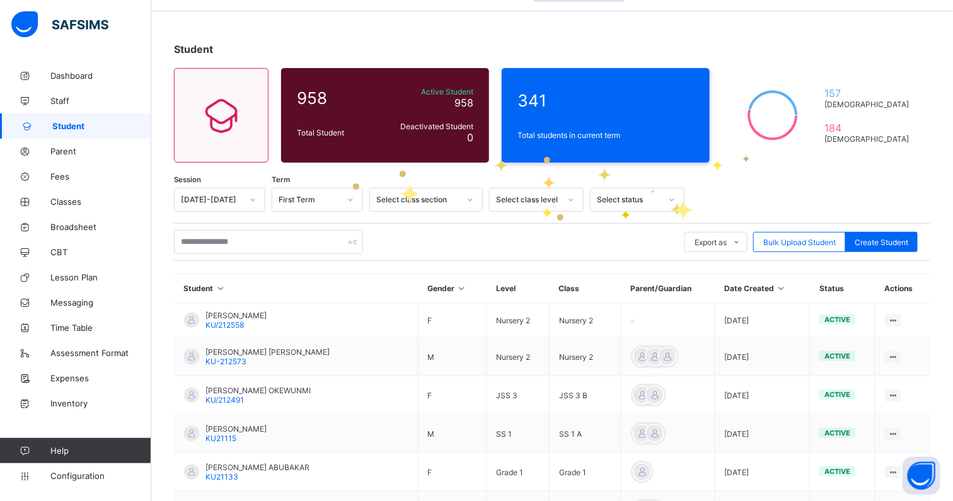
click at [540, 199] on div "Select class level" at bounding box center [528, 199] width 64 height 9
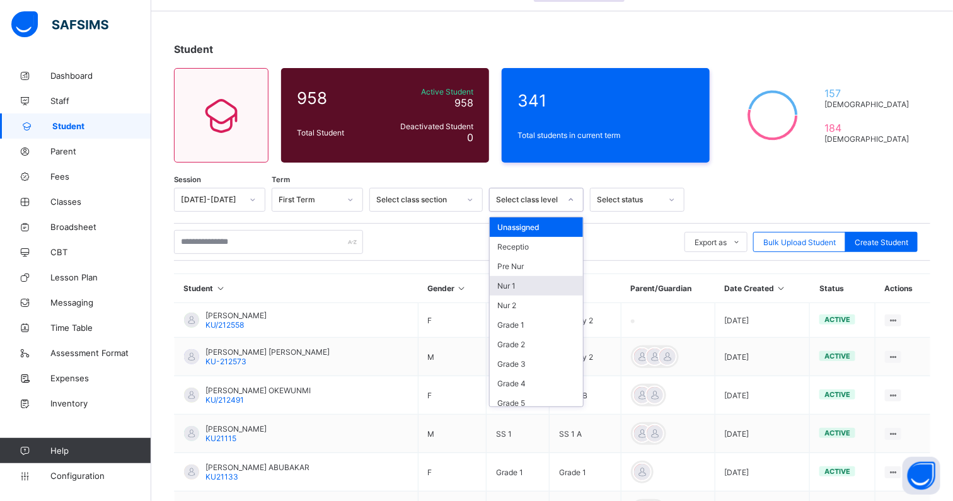
click at [515, 284] on div "Nur 1" at bounding box center [536, 286] width 93 height 20
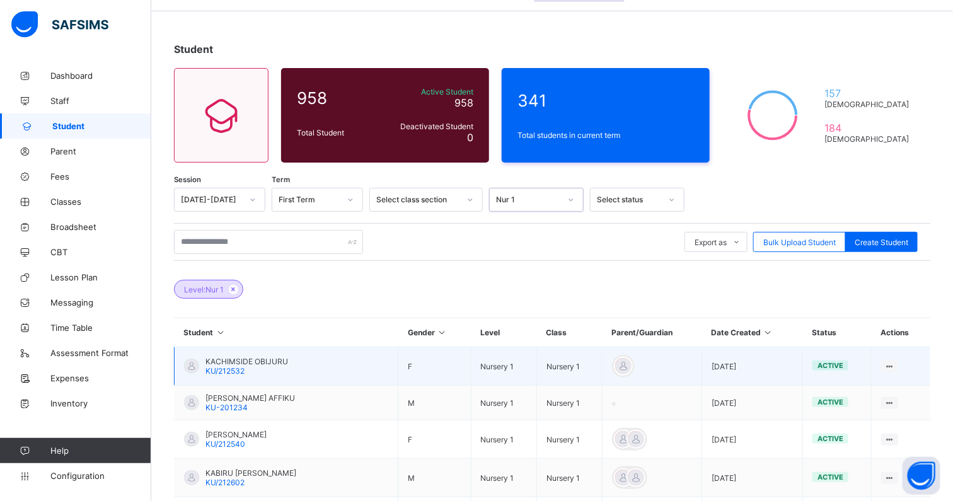
scroll to position [118, 0]
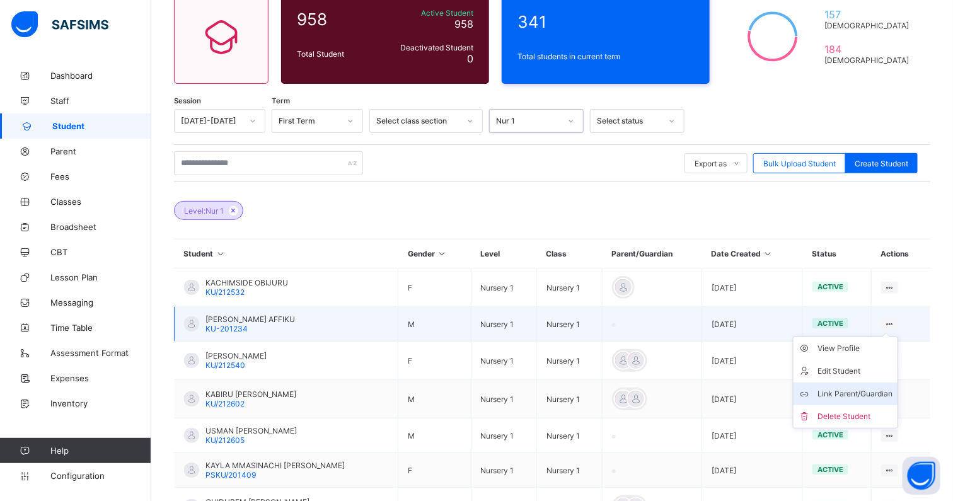
click at [857, 388] on div "Link Parent/Guardian" at bounding box center [854, 394] width 75 height 13
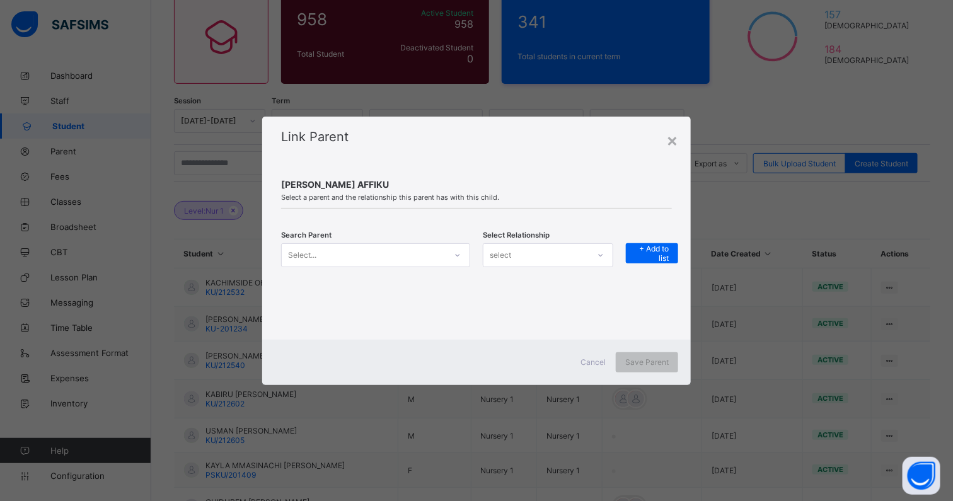
click at [389, 256] on div "Select..." at bounding box center [364, 255] width 164 height 18
type input "****"
click at [388, 281] on div "J SHORKA PAREN TEST P-TEST" at bounding box center [375, 284] width 173 height 13
click at [540, 254] on div "select" at bounding box center [535, 255] width 105 height 18
click at [512, 316] on div "Guardian" at bounding box center [547, 322] width 129 height 20
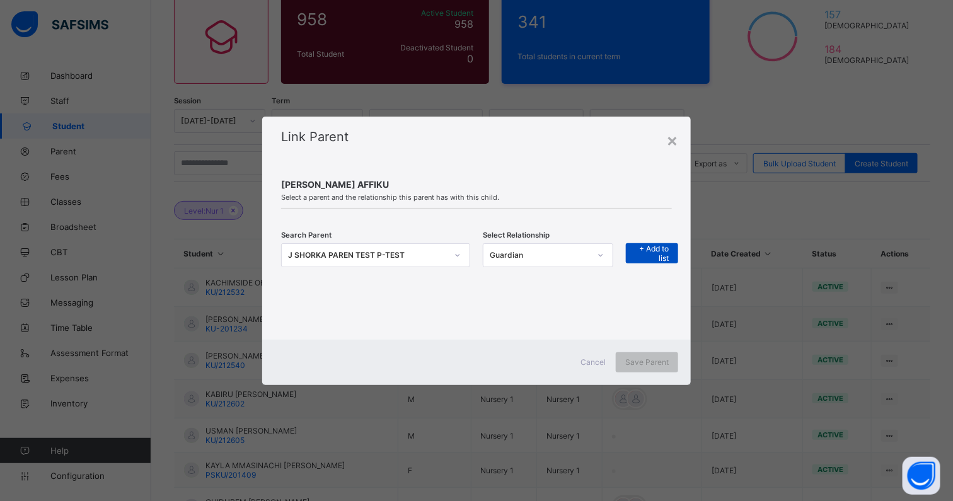
click at [630, 250] on div "+ Add to list" at bounding box center [652, 253] width 52 height 20
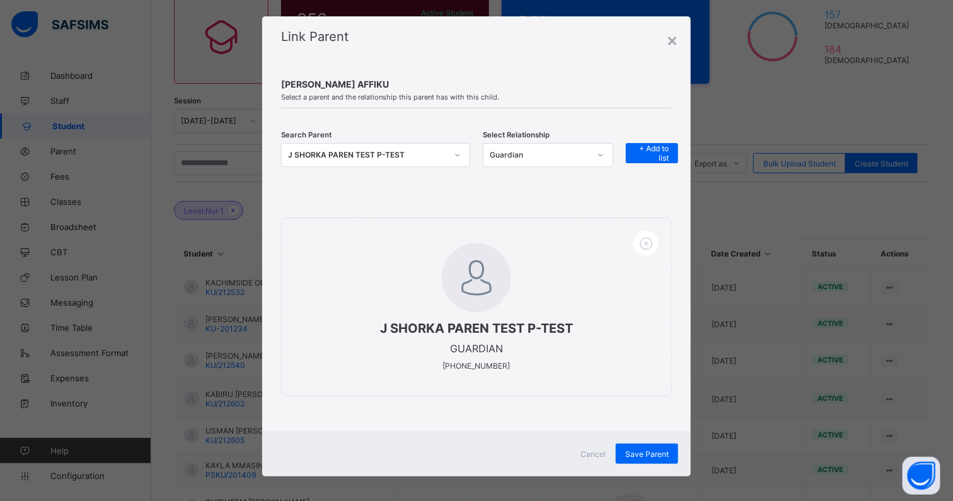
scroll to position [20, 0]
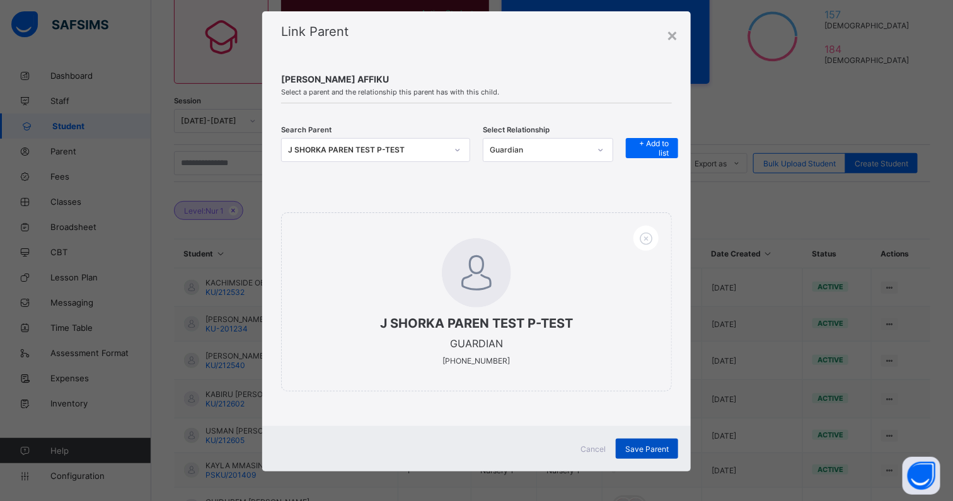
click at [632, 444] on span "Save Parent" at bounding box center [646, 448] width 43 height 9
click at [589, 449] on span "Cancel" at bounding box center [592, 448] width 25 height 9
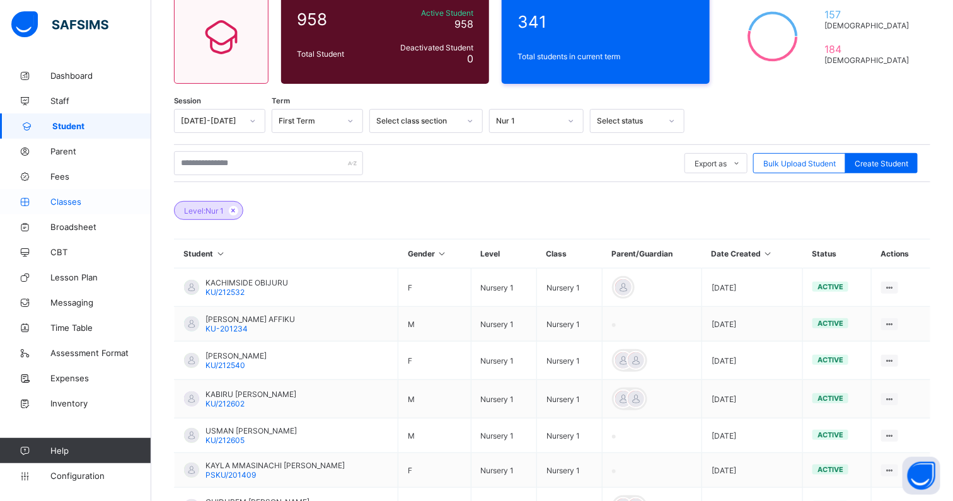
click at [69, 204] on span "Classes" at bounding box center [100, 202] width 101 height 10
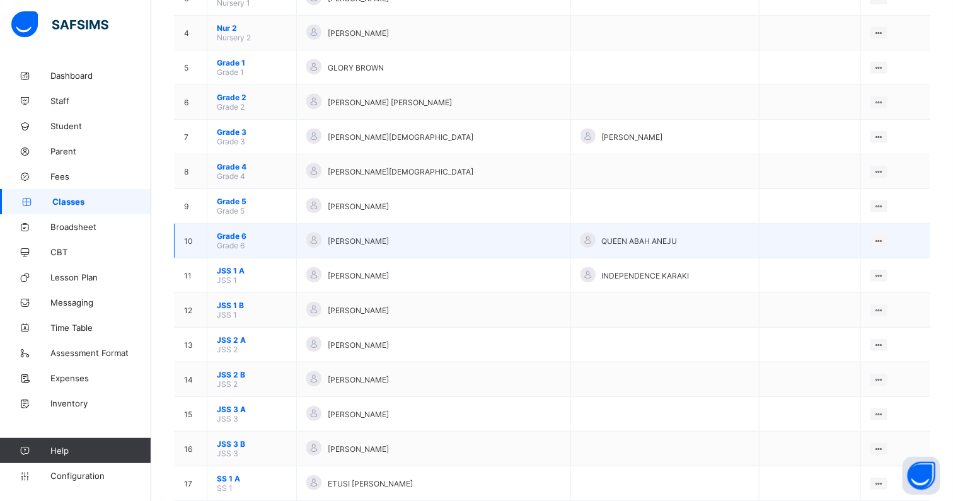
scroll to position [157, 0]
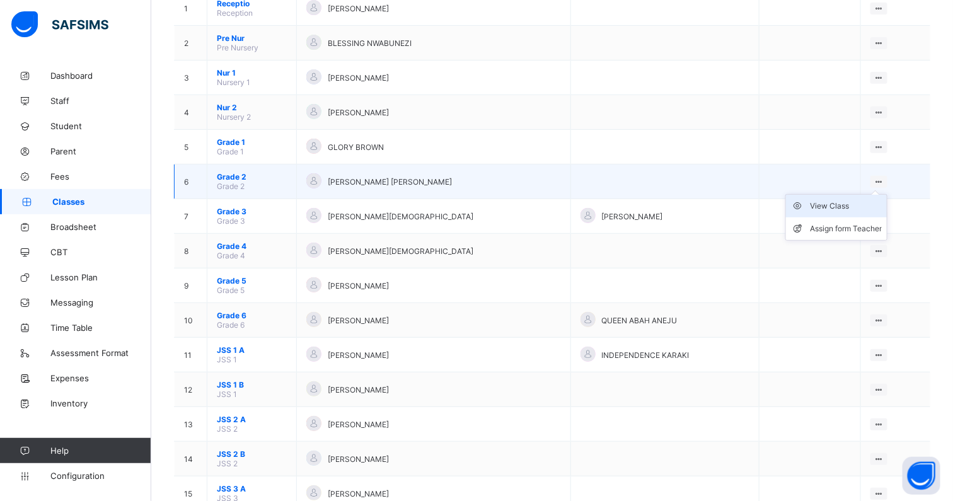
click at [849, 200] on div "View Class" at bounding box center [846, 206] width 72 height 13
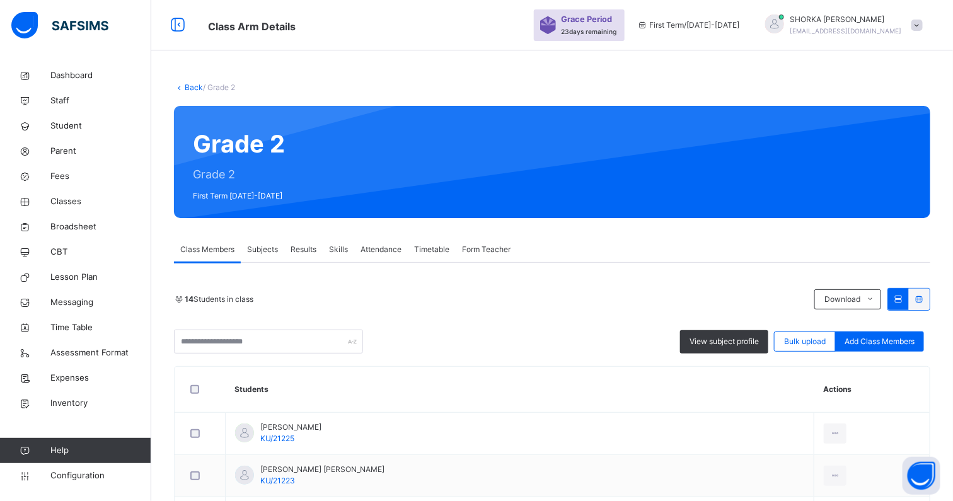
click at [268, 257] on div "Subjects" at bounding box center [262, 249] width 43 height 25
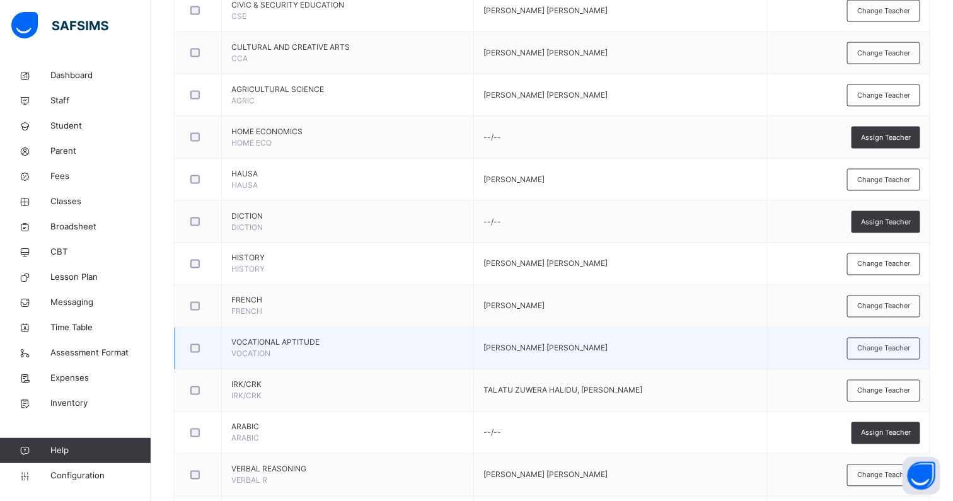
scroll to position [817, 0]
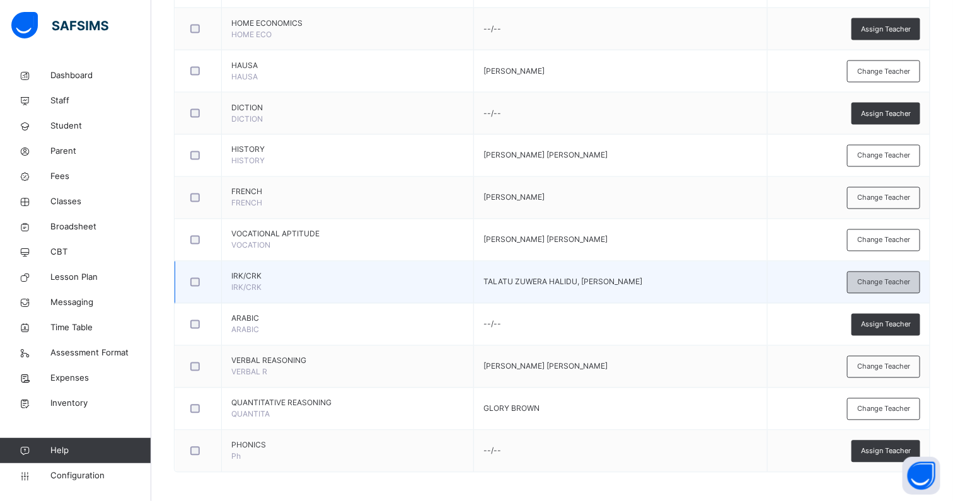
click at [866, 273] on div "Change Teacher" at bounding box center [883, 283] width 73 height 22
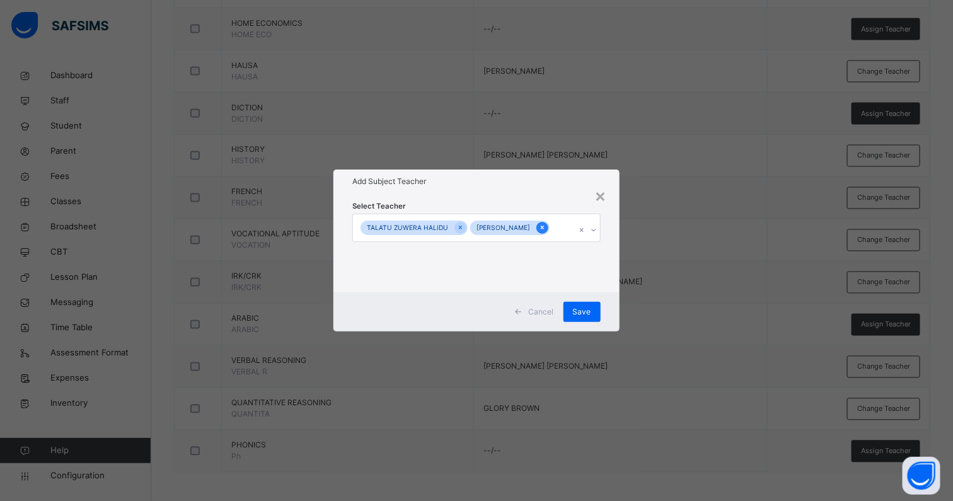
click at [546, 223] on icon at bounding box center [542, 227] width 7 height 9
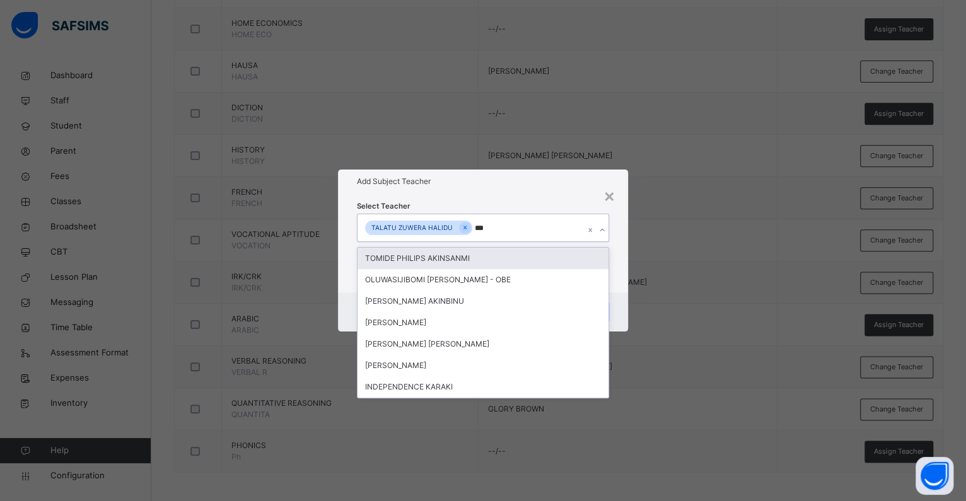
type input "****"
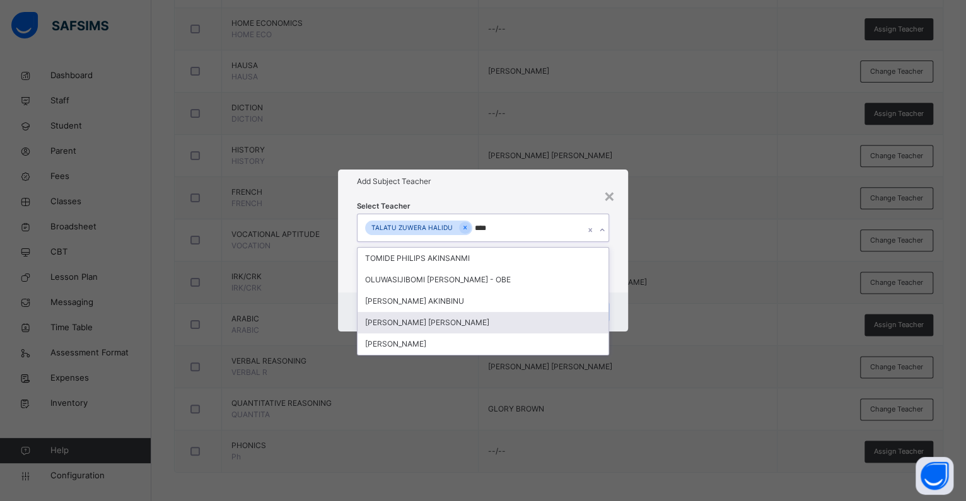
click at [429, 322] on div "[PERSON_NAME] [PERSON_NAME]" at bounding box center [482, 322] width 251 height 21
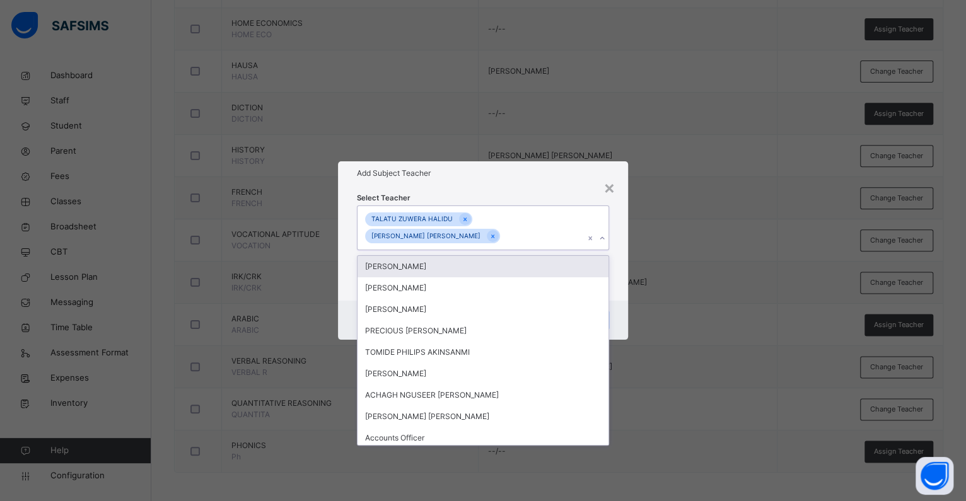
click at [528, 197] on div "Select Teacher option AKINWUNMI TEMITOPE REBECCA, selected. option MAHMOOD ABDU…" at bounding box center [483, 243] width 252 height 103
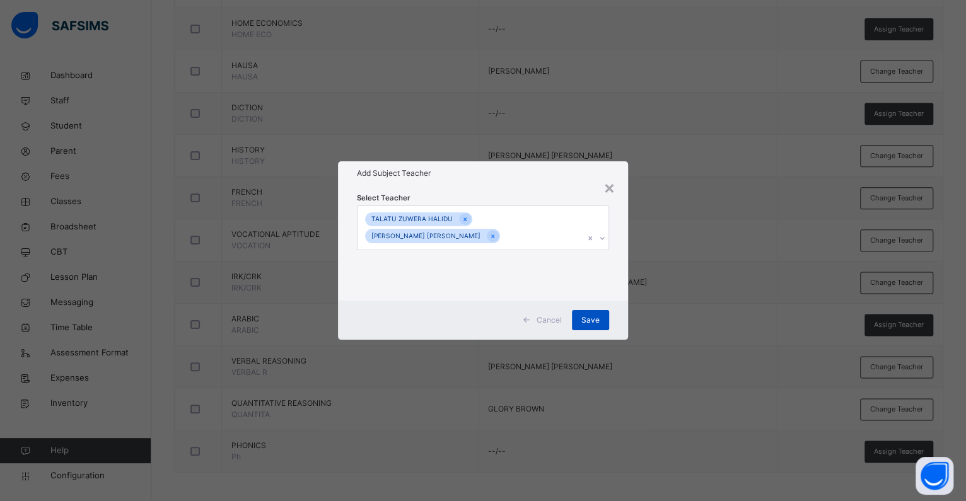
click at [598, 317] on span "Save" at bounding box center [590, 320] width 18 height 11
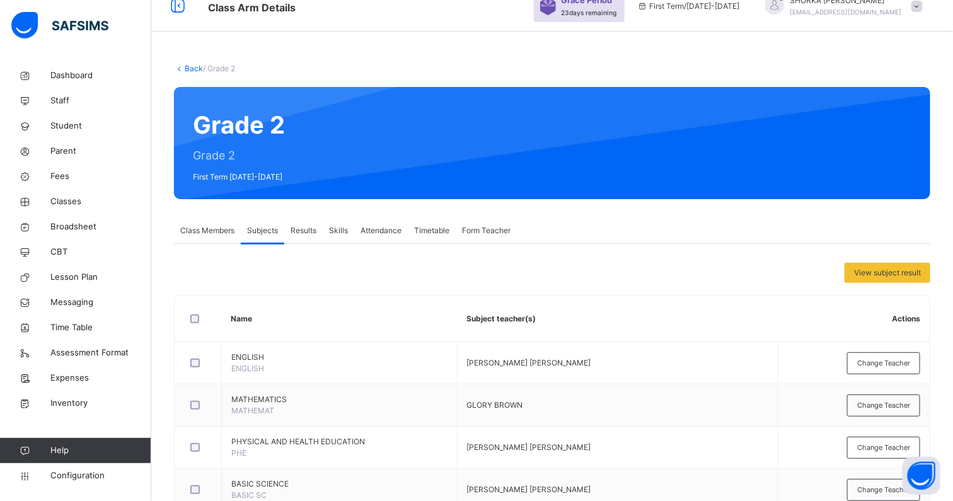
scroll to position [0, 0]
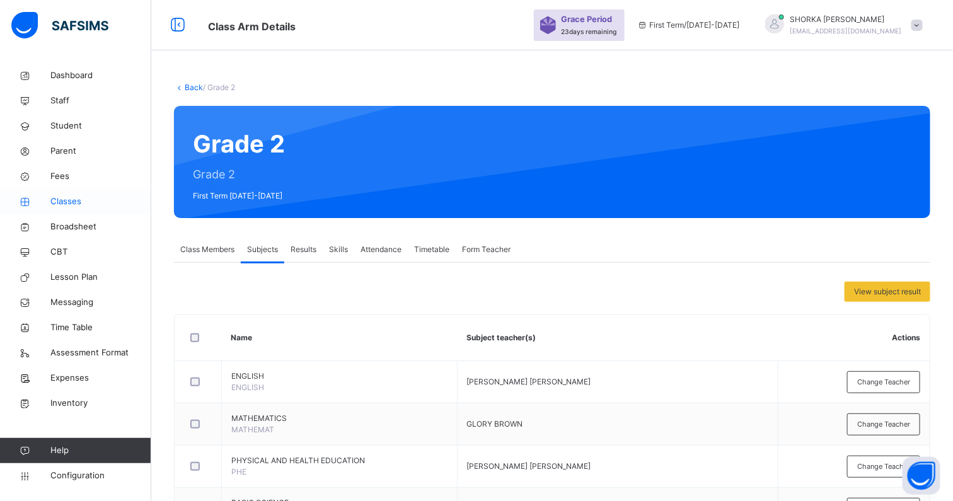
click at [64, 195] on span "Classes" at bounding box center [100, 201] width 101 height 13
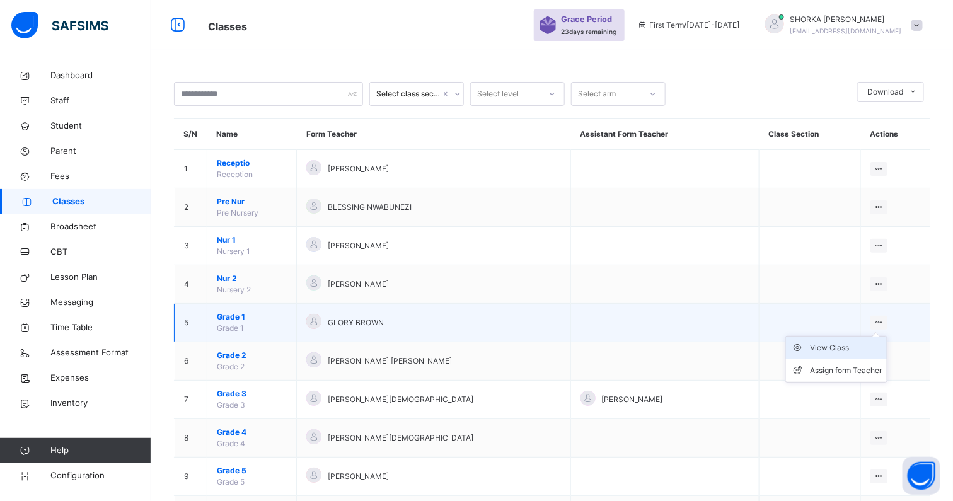
click at [849, 345] on div "View Class" at bounding box center [846, 348] width 72 height 13
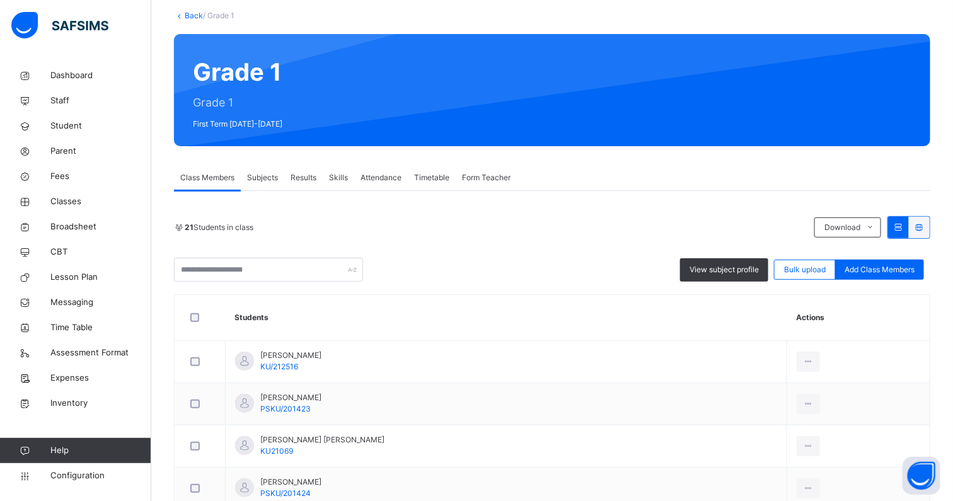
scroll to position [78, 0]
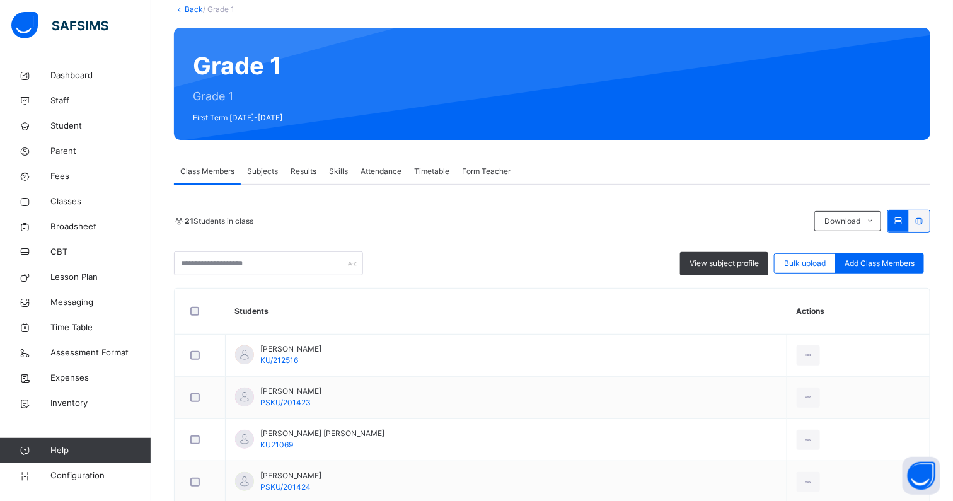
drag, startPoint x: 243, startPoint y: 169, endPoint x: 251, endPoint y: 171, distance: 8.6
click at [244, 168] on div "Subjects" at bounding box center [262, 171] width 43 height 25
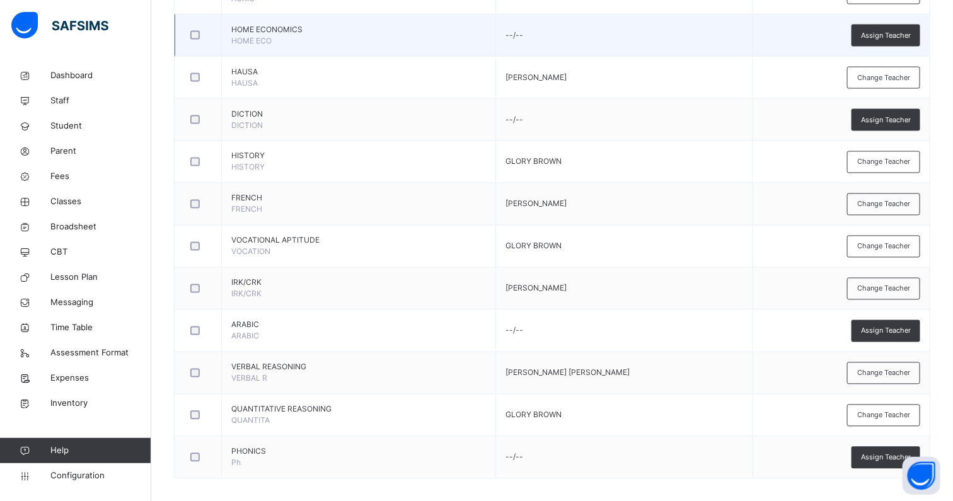
scroll to position [817, 0]
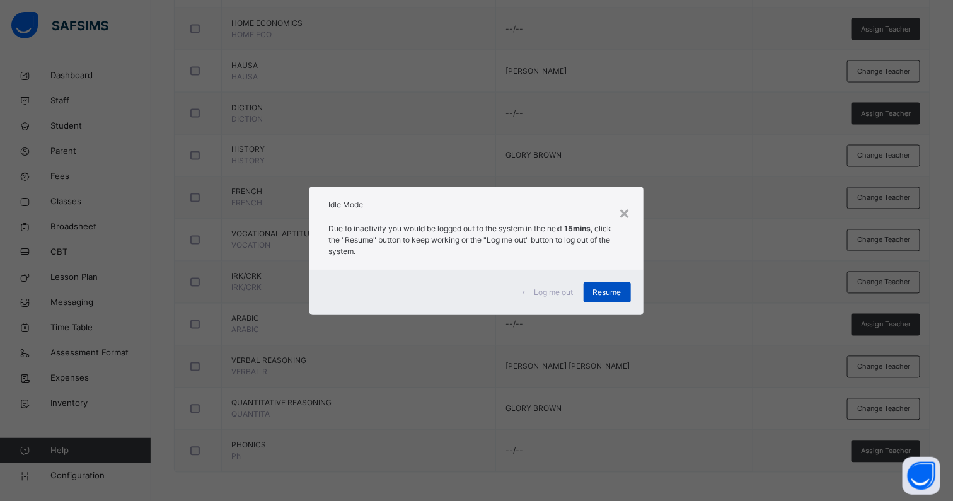
click at [606, 291] on span "Resume" at bounding box center [607, 292] width 28 height 11
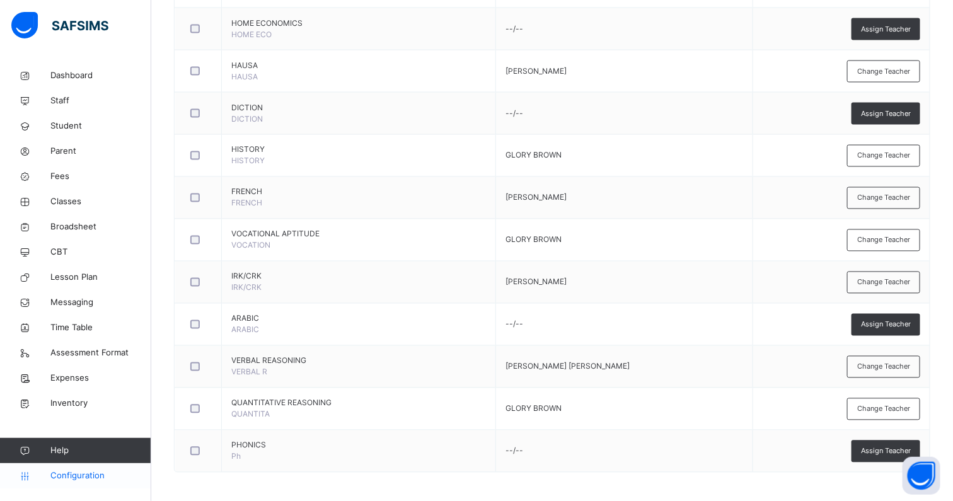
click at [61, 475] on span "Configuration" at bounding box center [100, 476] width 100 height 13
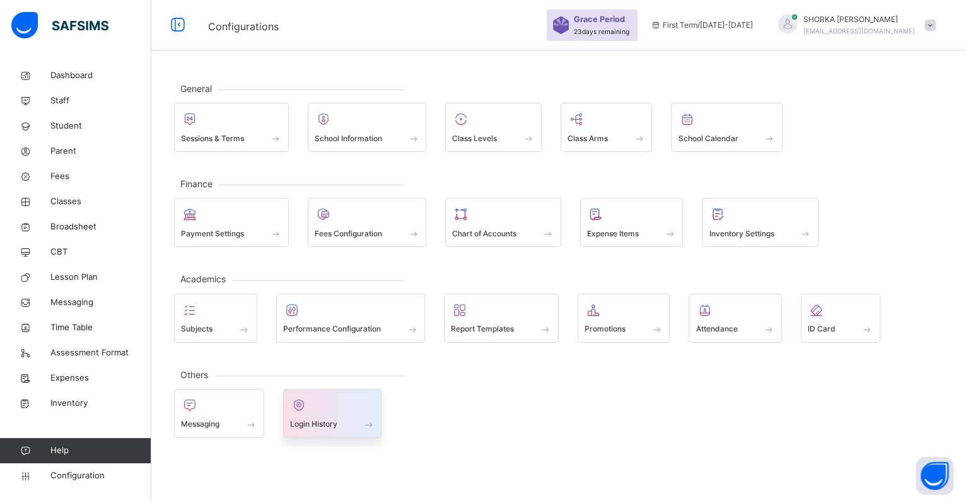
click at [323, 424] on span "Login History" at bounding box center [313, 424] width 47 height 11
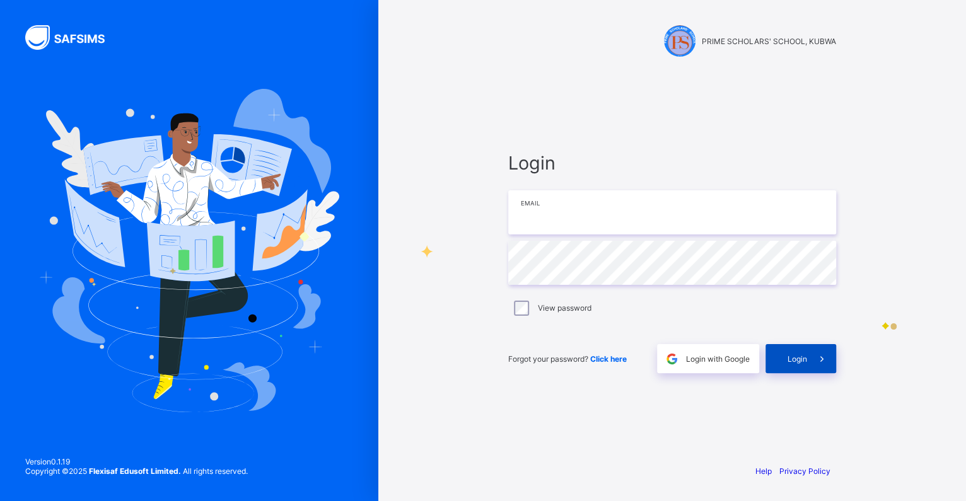
type input "**********"
click at [835, 366] on div "**********" at bounding box center [671, 262] width 353 height 383
click at [797, 364] on div "Login" at bounding box center [800, 358] width 71 height 29
